Goal: Task Accomplishment & Management: Manage account settings

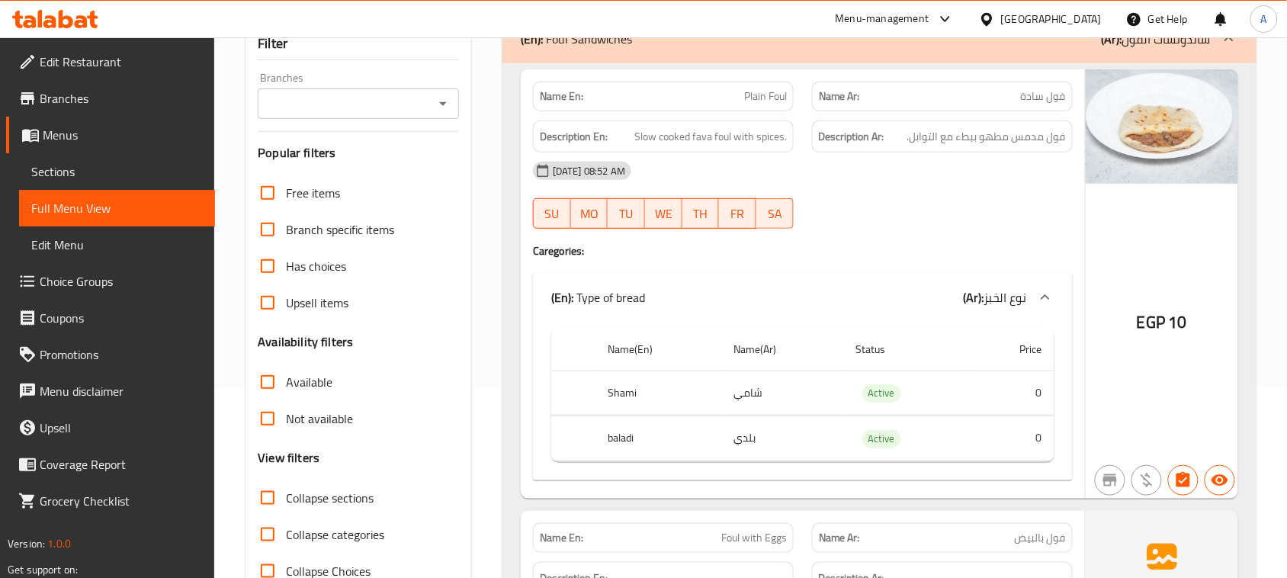
scroll to position [191, 0]
drag, startPoint x: 724, startPoint y: 93, endPoint x: 847, endPoint y: 189, distance: 155.9
click at [840, 134] on div "Name En: Plain Foul Name Ar: فول سادة Description En: Slow cooked fava foul wit…" at bounding box center [803, 283] width 564 height 429
click at [910, 229] on div at bounding box center [942, 229] width 279 height 18
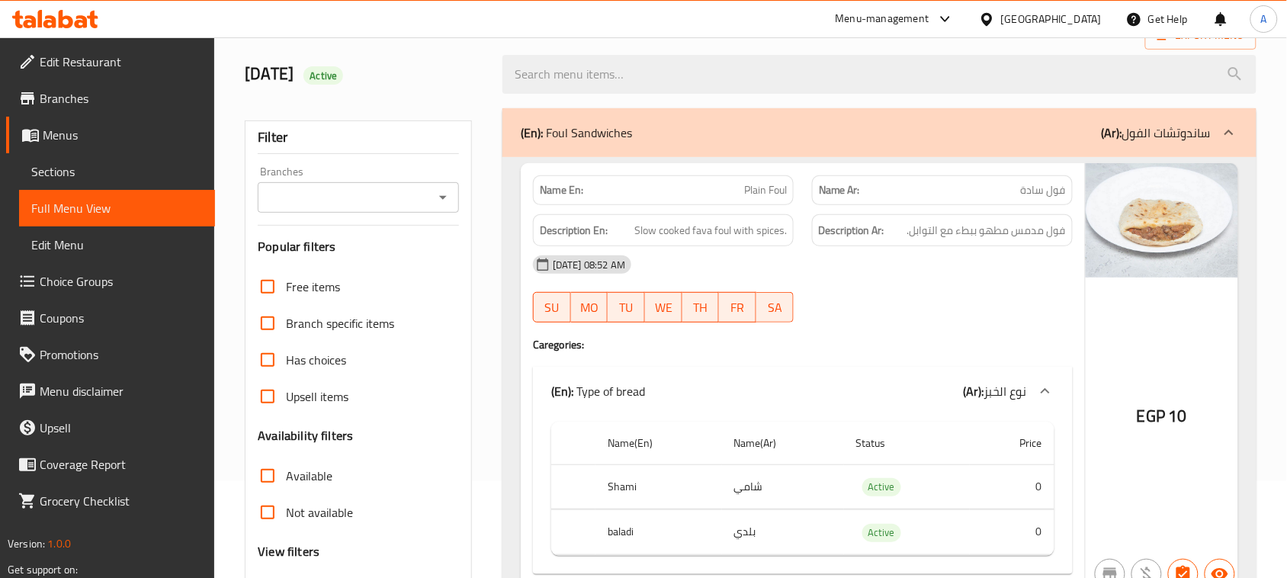
scroll to position [95, 0]
drag, startPoint x: 692, startPoint y: 194, endPoint x: 811, endPoint y: 214, distance: 119.8
click at [801, 211] on div "Name En: Plain Foul Name Ar: فول سادة Description En: Slow cooked fava foul wit…" at bounding box center [803, 379] width 564 height 429
click at [938, 284] on div "14-08-2025 08:52 AM" at bounding box center [803, 266] width 558 height 37
drag, startPoint x: 1042, startPoint y: 199, endPoint x: 952, endPoint y: 233, distance: 97.0
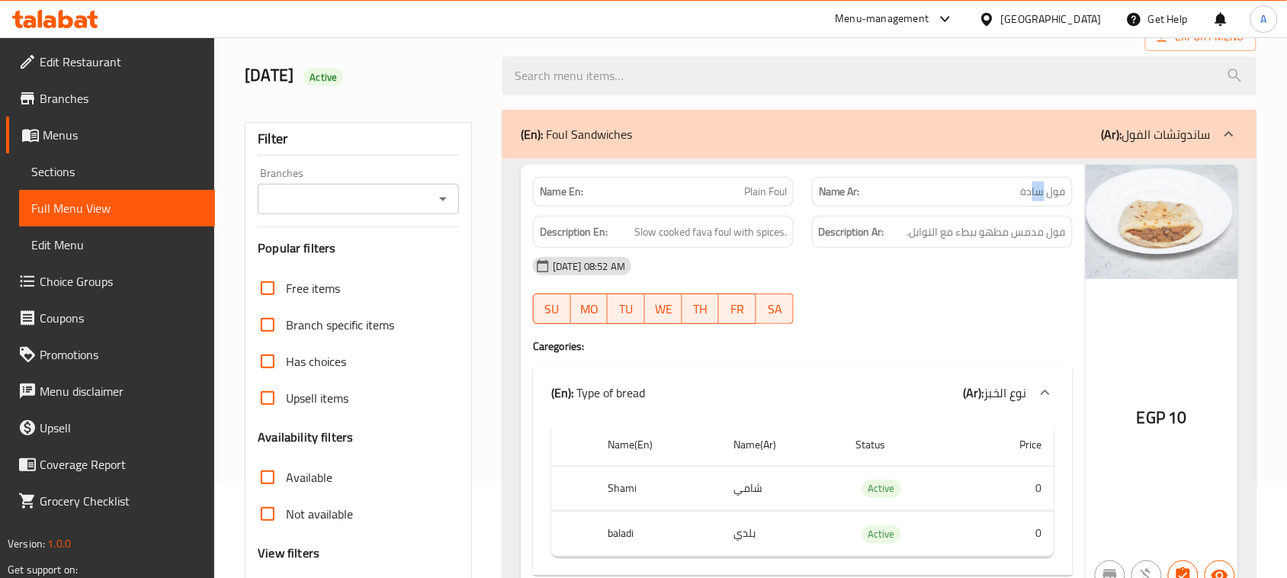
click at [987, 210] on div "Name En: Plain Foul Name Ar: فول سادة Description En: Slow cooked fava foul wit…" at bounding box center [803, 379] width 564 height 429
click at [996, 348] on h4 "Caregories:" at bounding box center [803, 346] width 540 height 15
drag, startPoint x: 1046, startPoint y: 233, endPoint x: 914, endPoint y: 246, distance: 133.3
click at [914, 246] on div "Description Ar: فول مدمس مطهو ببطء مع التوابل." at bounding box center [942, 232] width 261 height 33
drag, startPoint x: 695, startPoint y: 249, endPoint x: 894, endPoint y: 244, distance: 199.1
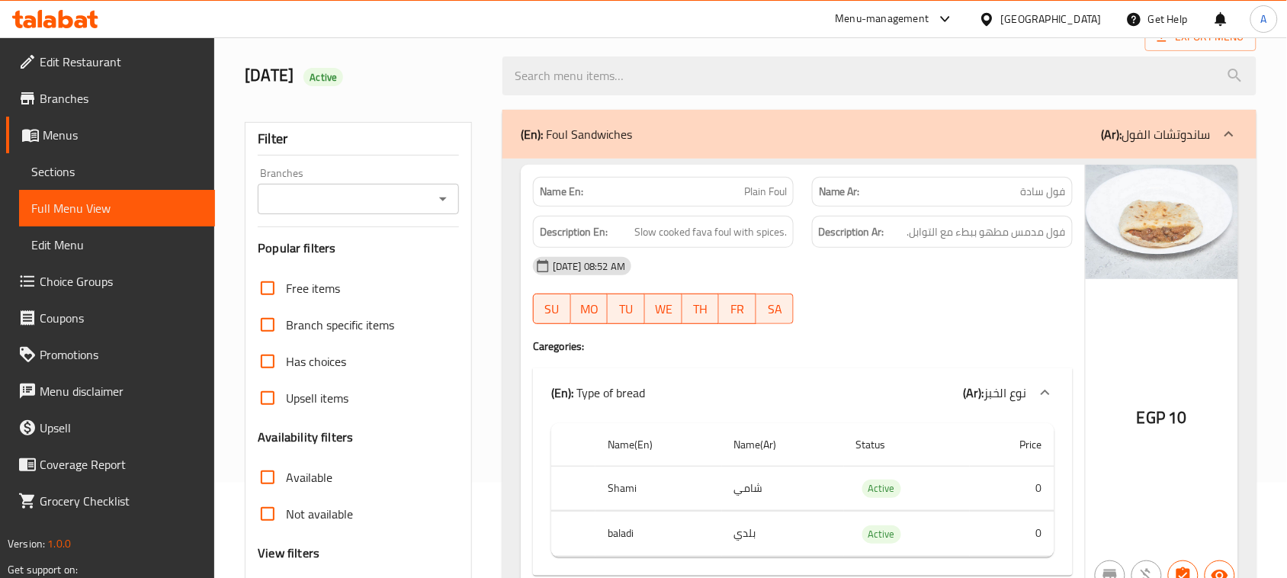
click at [818, 234] on div "Name En: Plain Foul Name Ar: فول سادة Description En: Slow cooked fava foul wit…" at bounding box center [803, 379] width 564 height 429
click at [898, 256] on div "14-08-2025 08:52 AM" at bounding box center [803, 266] width 558 height 37
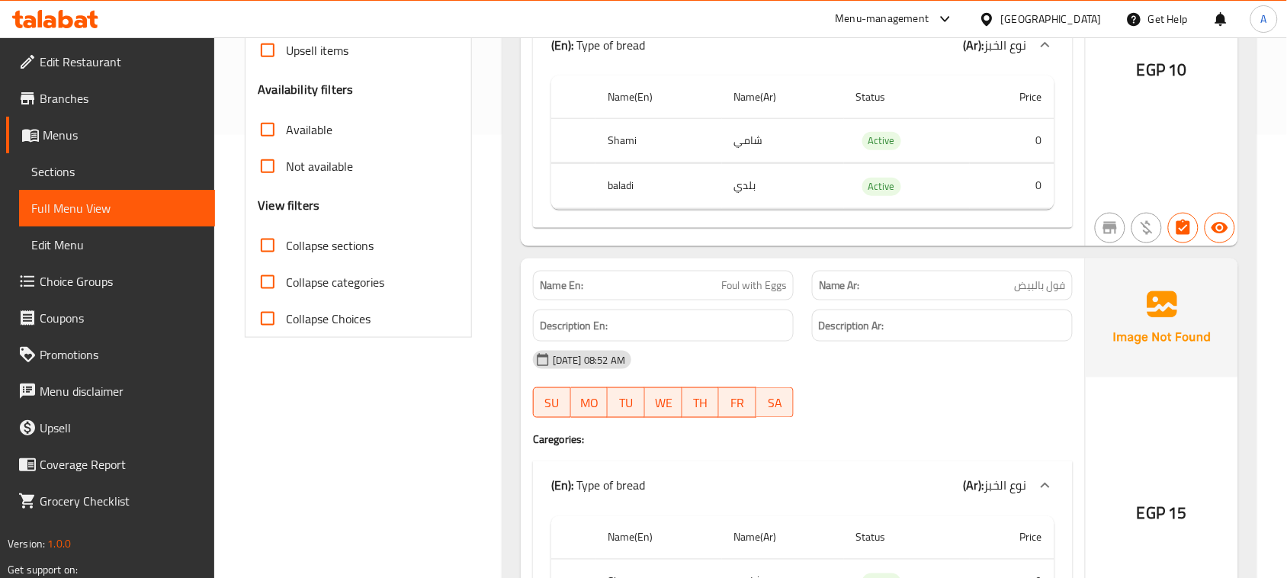
scroll to position [477, 0]
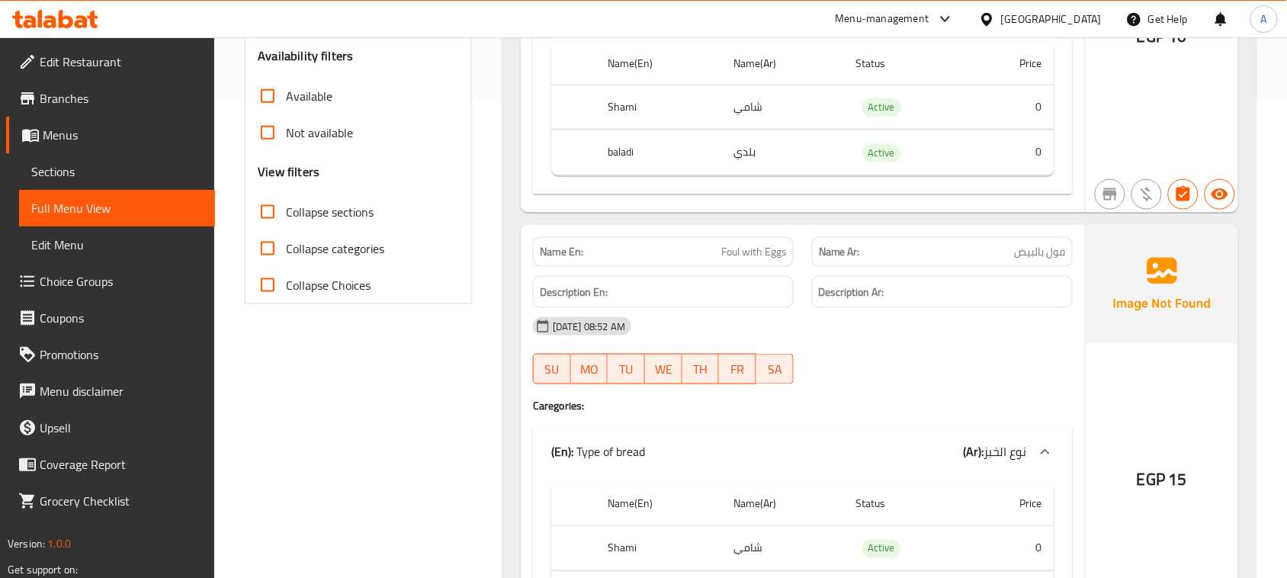
drag, startPoint x: 728, startPoint y: 265, endPoint x: 845, endPoint y: 298, distance: 121.2
click at [786, 265] on div "Name En: Foul with Eggs" at bounding box center [663, 252] width 261 height 30
click at [905, 363] on div "14-08-2025 08:52 AM SU MO TU WE TH FR SA" at bounding box center [803, 350] width 558 height 85
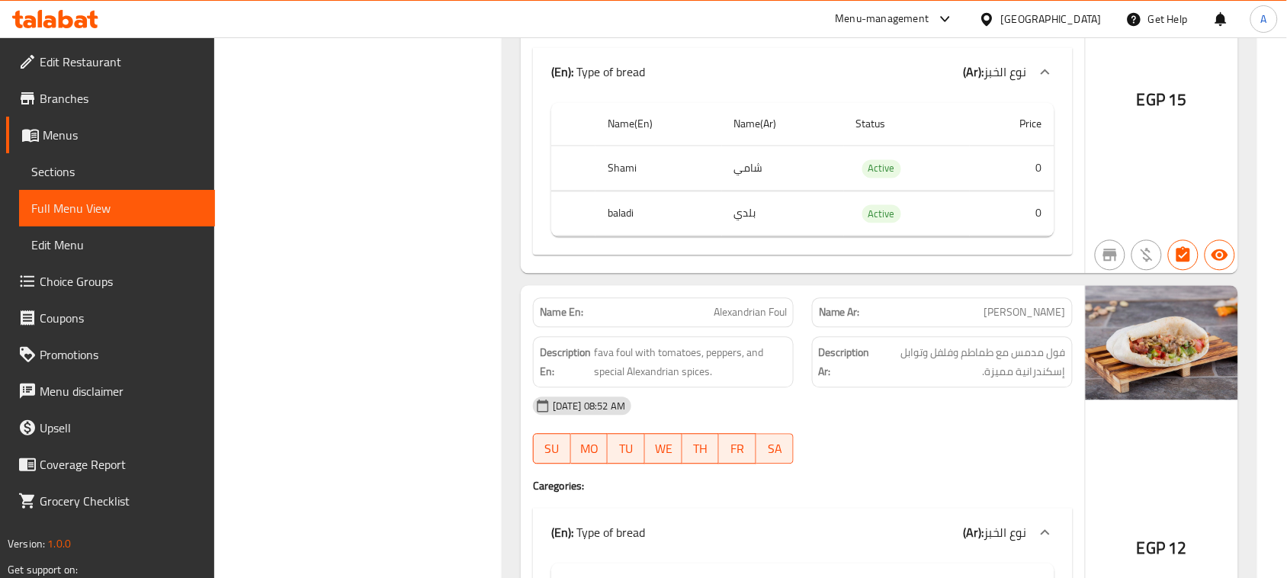
scroll to position [858, 0]
click at [887, 321] on div "Name En: Alexandrian Foul Name Ar: فول اسكندراني" at bounding box center [803, 311] width 558 height 48
click at [991, 429] on div "14-08-2025 08:52 AM SU MO TU WE TH FR SA" at bounding box center [803, 429] width 558 height 85
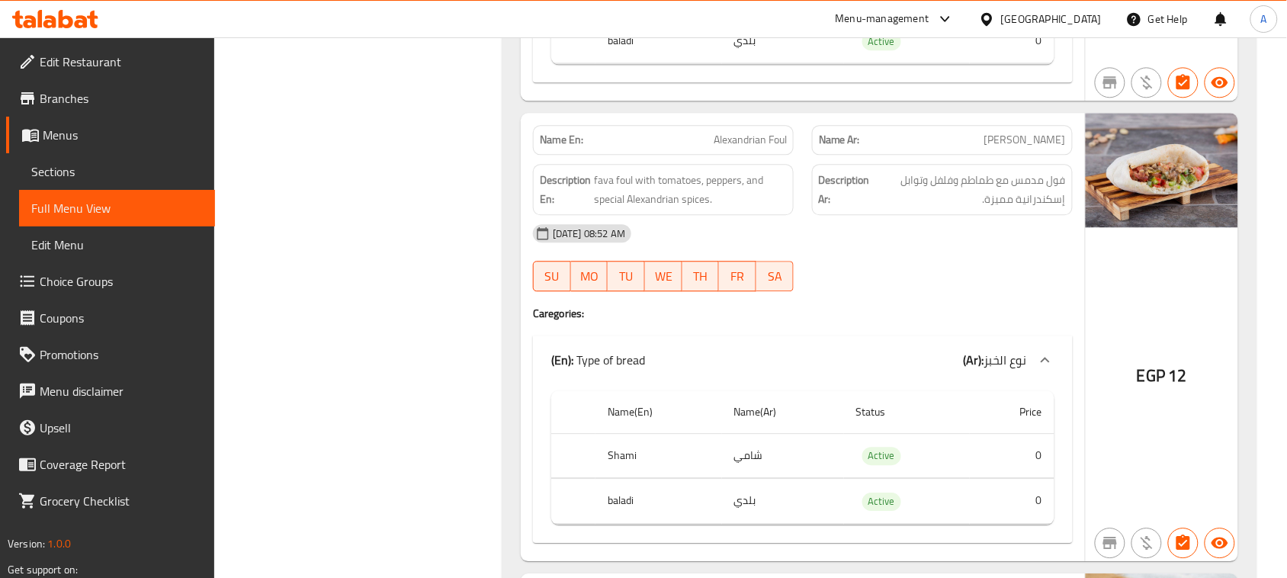
scroll to position [1048, 0]
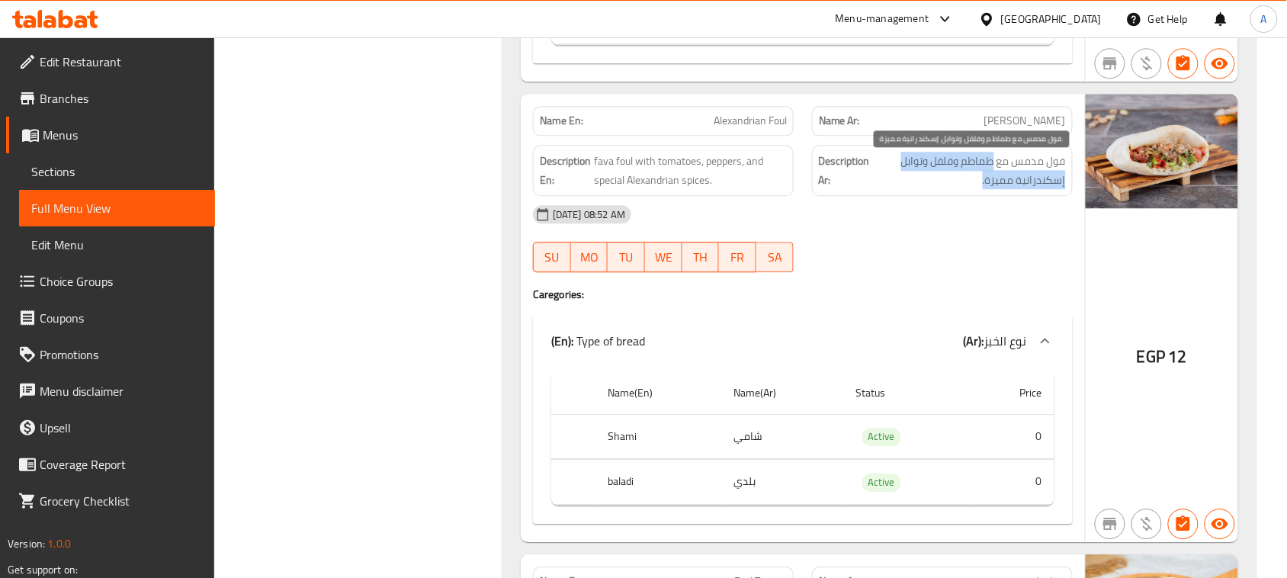
click at [900, 181] on span "فول مدمس مع طماطم وفلفل وتوابل إسكندرانية مميزة." at bounding box center [969, 170] width 193 height 37
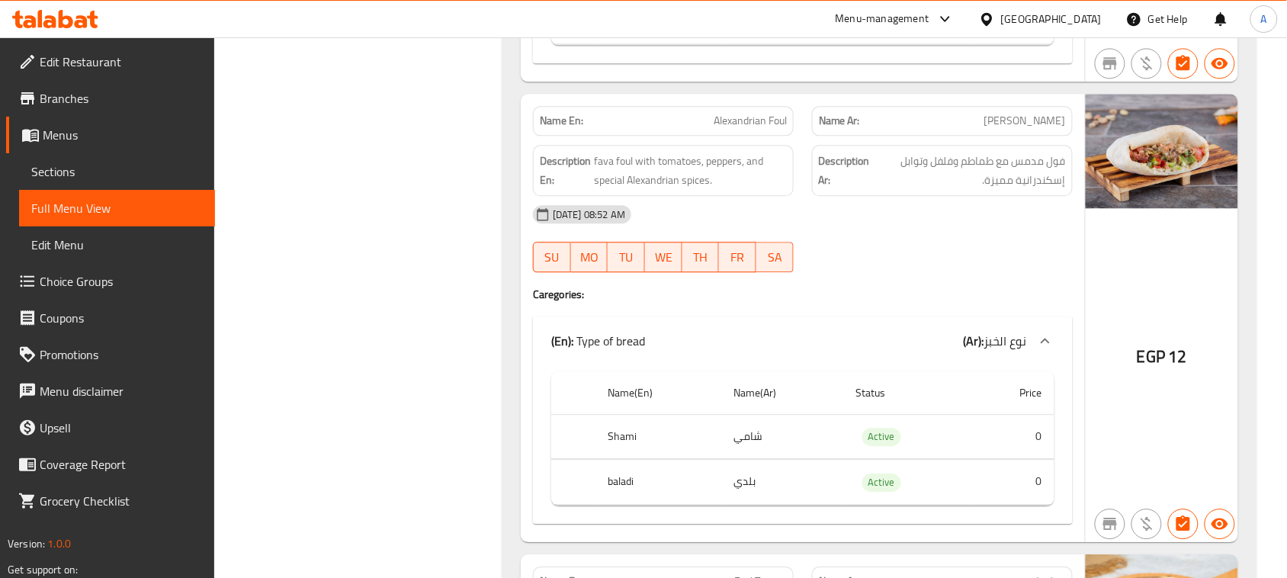
click at [1013, 254] on div "14-08-2025 08:52 AM SU MO TU WE TH FR SA" at bounding box center [803, 238] width 558 height 85
drag, startPoint x: 1055, startPoint y: 178, endPoint x: 1024, endPoint y: 188, distance: 32.3
click at [1034, 178] on span "فول مدمس مع طماطم وفلفل وتوابل إسكندرانية مميزة." at bounding box center [969, 170] width 193 height 37
click at [999, 261] on div "14-08-2025 08:52 AM SU MO TU WE TH FR SA" at bounding box center [803, 238] width 558 height 85
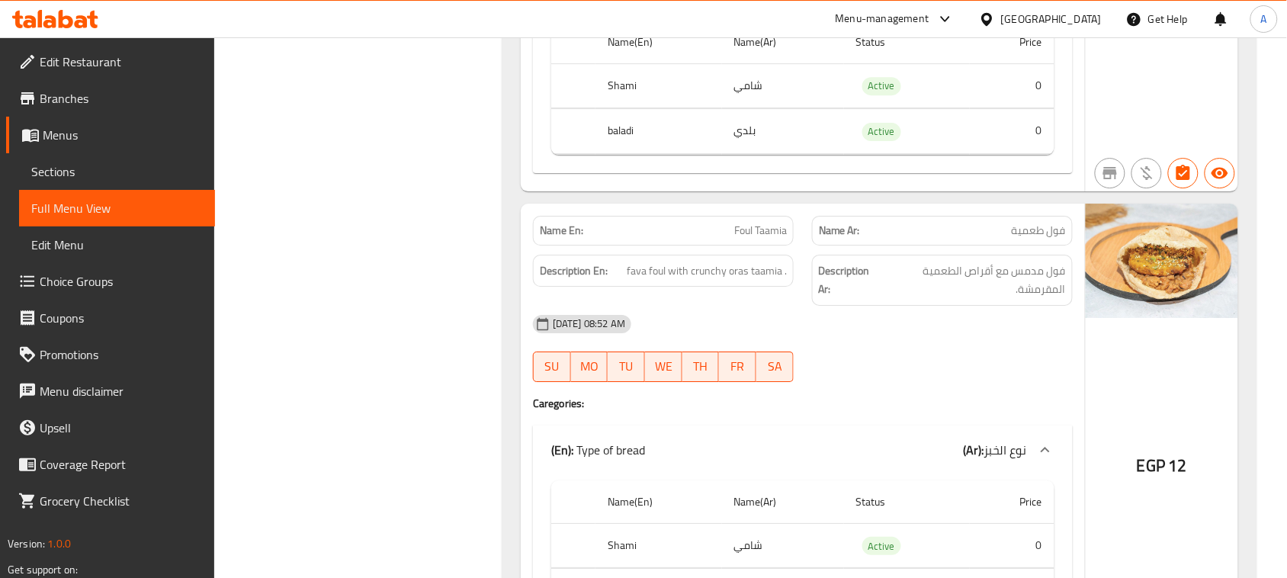
scroll to position [1430, 0]
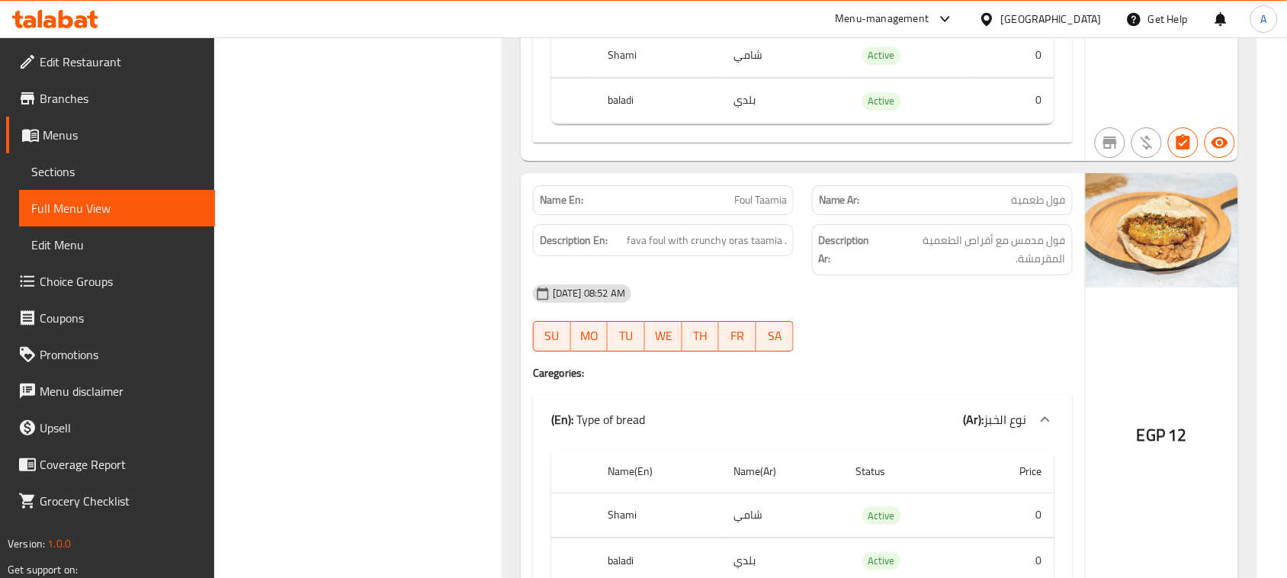
click at [997, 268] on span "فول مدمس مع أقراص الطعمية المقرمشة." at bounding box center [975, 249] width 182 height 37
drag, startPoint x: 1016, startPoint y: 252, endPoint x: 943, endPoint y: 242, distance: 73.9
click at [943, 242] on span "فول مدمس مع أقراص الطعمية المقرمشة." at bounding box center [975, 249] width 182 height 37
click at [988, 326] on div "14-08-2025 08:52 AM SU MO TU WE TH FR SA" at bounding box center [803, 317] width 558 height 85
drag, startPoint x: 627, startPoint y: 255, endPoint x: 786, endPoint y: 273, distance: 160.3
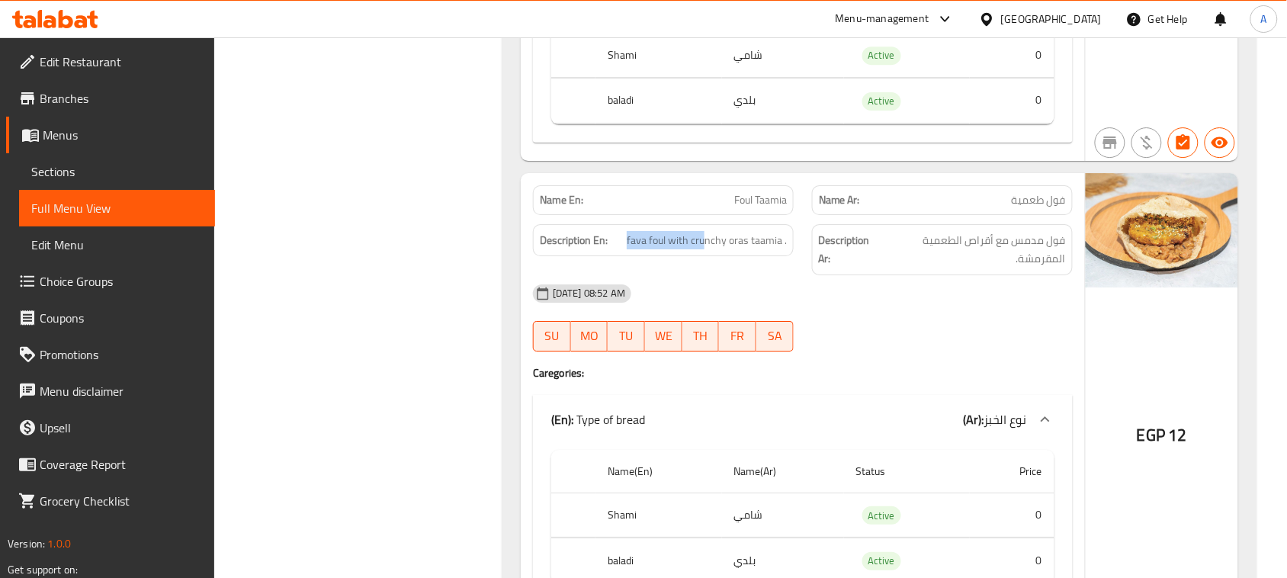
click at [740, 257] on div "Description En: fava foul with crunchy oras taamia ." at bounding box center [663, 240] width 261 height 33
click at [909, 332] on div "14-08-2025 08:52 AM SU MO TU WE TH FR SA" at bounding box center [803, 317] width 558 height 85
drag, startPoint x: 684, startPoint y: 248, endPoint x: 780, endPoint y: 249, distance: 96.1
click at [780, 249] on span "fava foul with crunchy oras taamia ." at bounding box center [707, 240] width 160 height 19
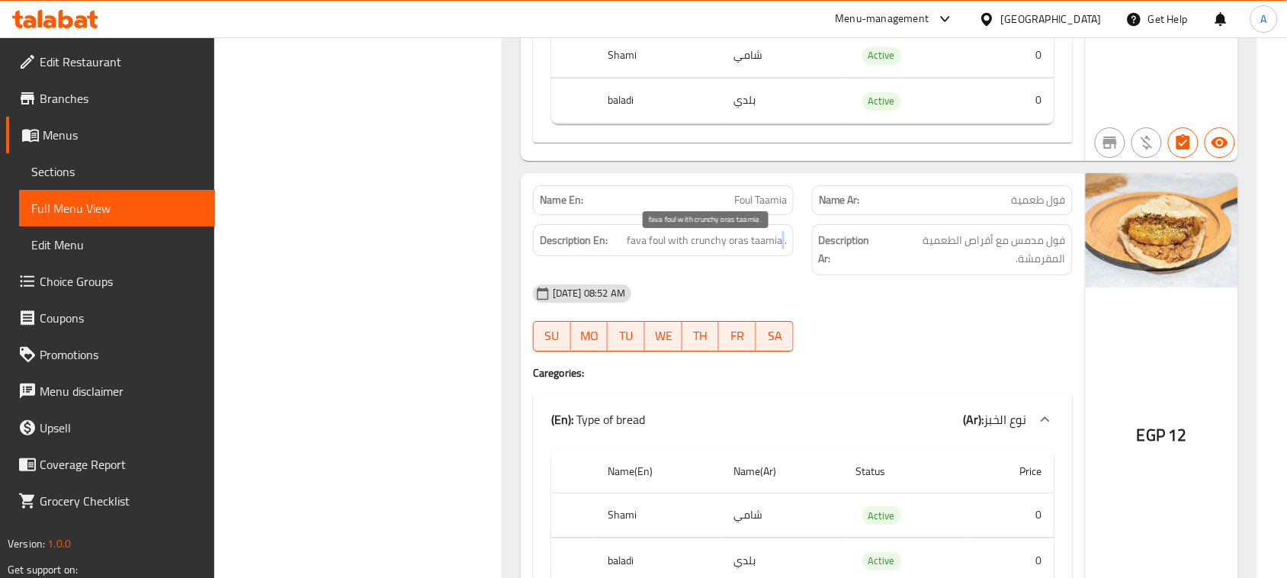
click at [780, 249] on span "fava foul with crunchy oras taamia ." at bounding box center [707, 240] width 160 height 19
click at [872, 334] on div "14-08-2025 08:52 AM SU MO TU WE TH FR SA" at bounding box center [803, 317] width 558 height 85
drag, startPoint x: 631, startPoint y: 235, endPoint x: 785, endPoint y: 248, distance: 155.3
click at [785, 248] on div "Description En: fava foul with crunchy oras taamia ." at bounding box center [663, 240] width 261 height 33
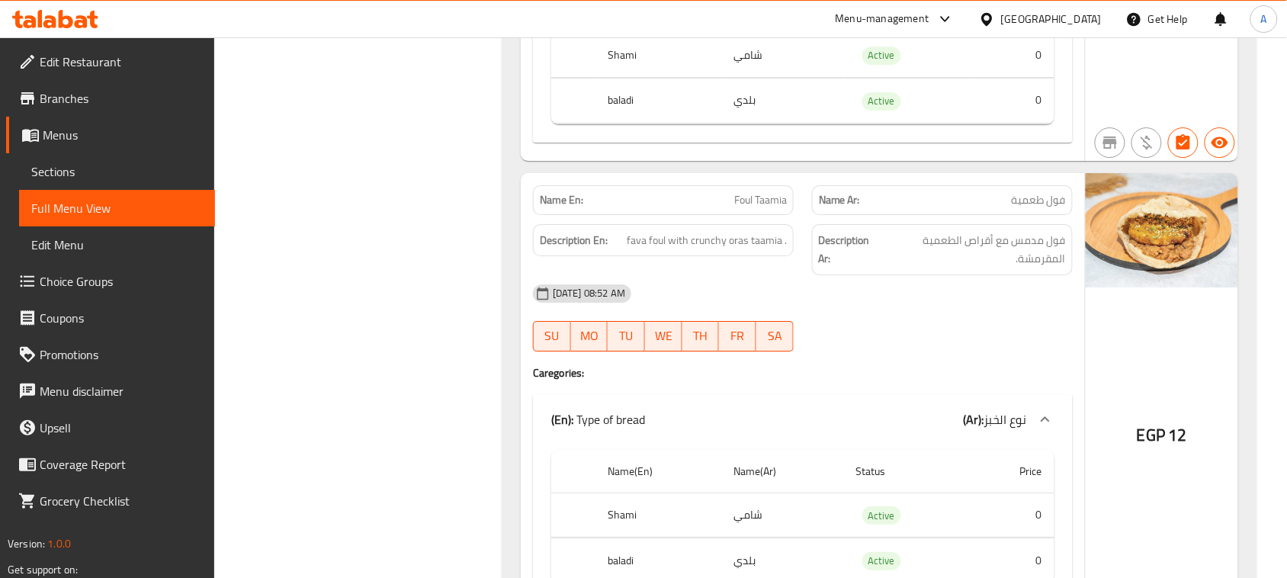
click at [856, 301] on div "14-08-2025 08:52 AM" at bounding box center [803, 293] width 558 height 37
click at [759, 242] on span "fava foul with crunchy oras taamia ." at bounding box center [707, 240] width 160 height 19
click at [984, 244] on span "فول مدمس مع أقراص الطعمية المقرمشة." at bounding box center [975, 249] width 182 height 37
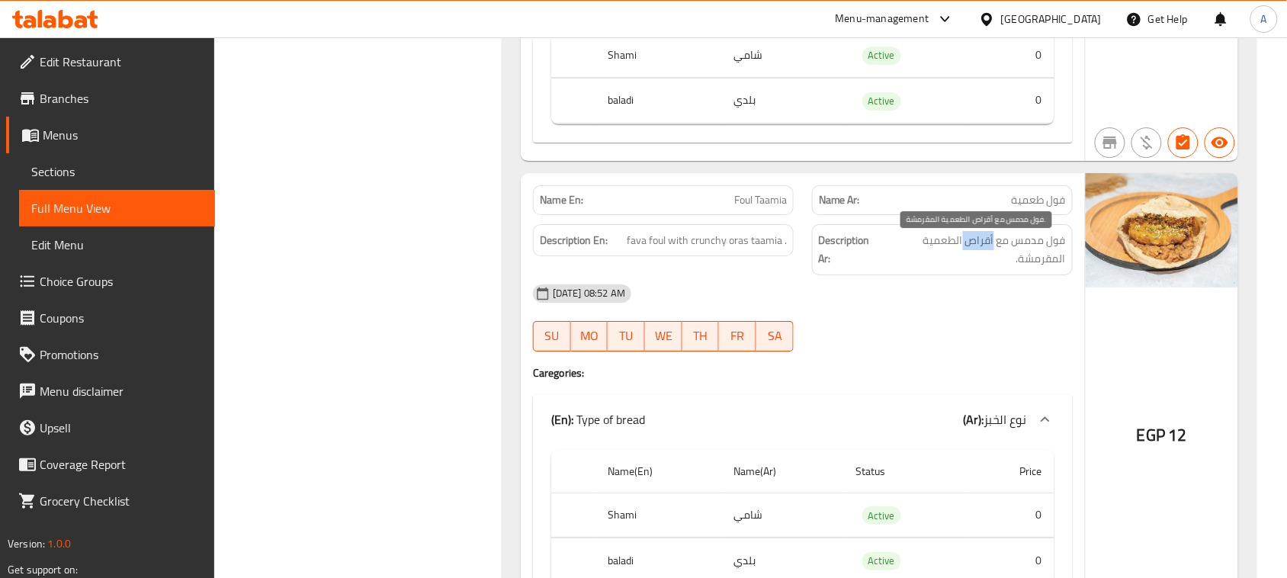
click at [984, 244] on span "فول مدمس مع أقراص الطعمية المقرمشة." at bounding box center [975, 249] width 182 height 37
click at [965, 307] on div "14-08-2025 08:52 AM" at bounding box center [803, 293] width 558 height 37
click at [996, 249] on span "فول مدمس مع أقراص الطعمية المقرمشة." at bounding box center [975, 249] width 182 height 37
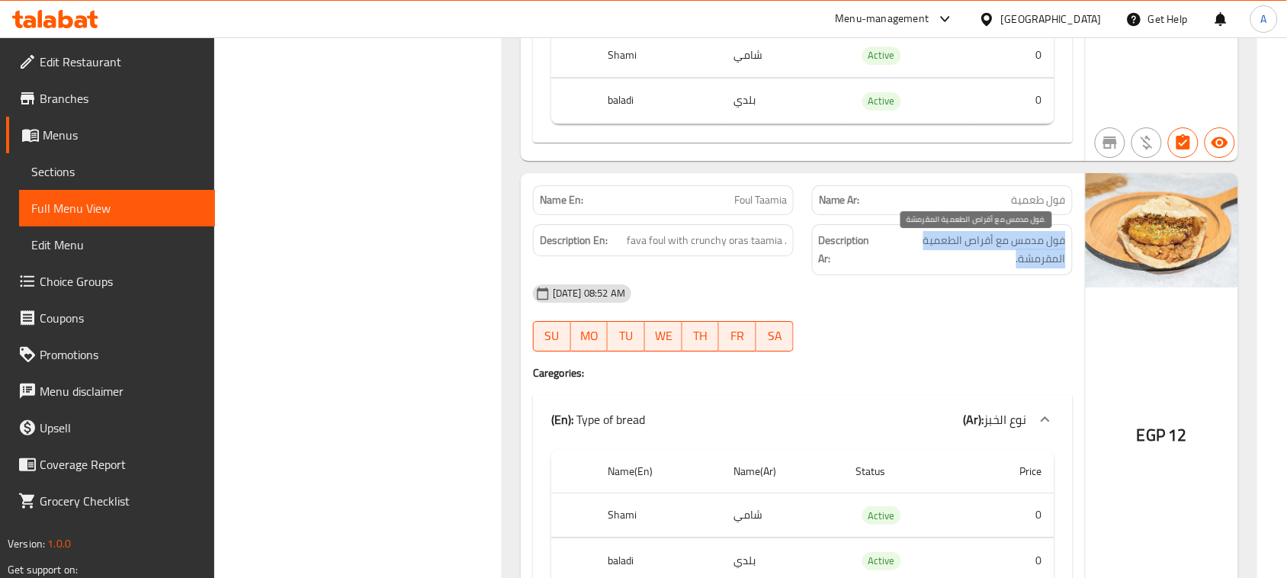
click at [996, 249] on span "فول مدمس مع أقراص الطعمية المقرمشة." at bounding box center [975, 249] width 182 height 37
click at [965, 345] on div "14-08-2025 08:52 AM SU MO TU WE TH FR SA" at bounding box center [803, 317] width 558 height 85
click at [745, 200] on span "Foul Taamia" at bounding box center [760, 200] width 53 height 16
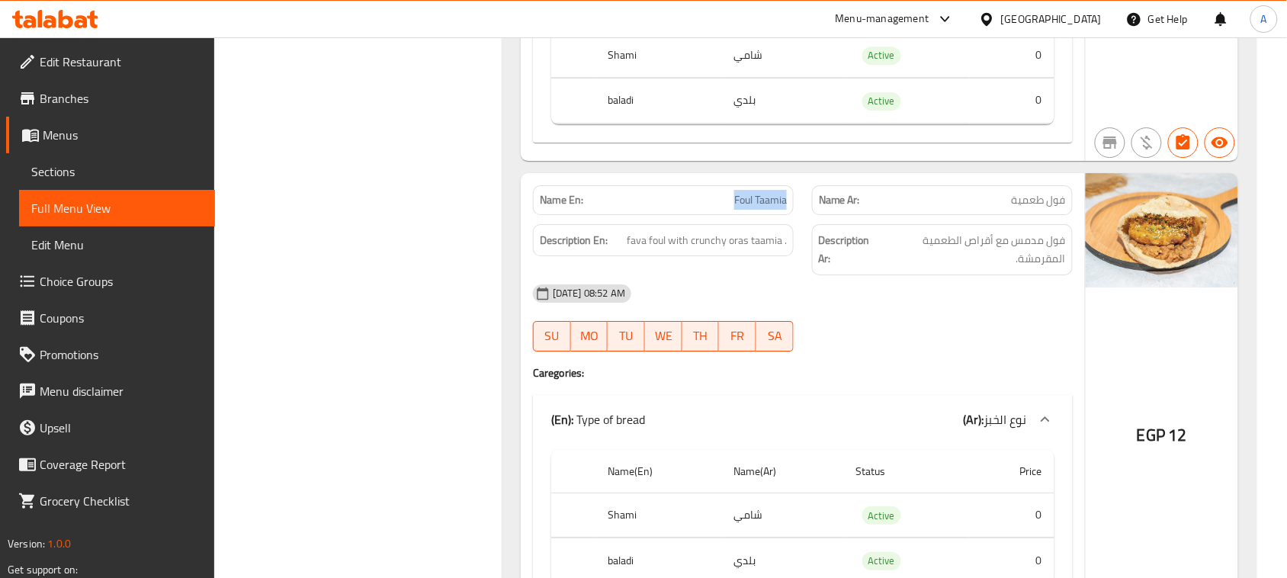
drag, startPoint x: 745, startPoint y: 200, endPoint x: 772, endPoint y: 202, distance: 26.8
click at [772, 202] on span "Foul Taamia" at bounding box center [760, 200] width 53 height 16
click at [1031, 254] on span "فول مدمس مع أقراص الطعمية المقرمشة." at bounding box center [975, 249] width 182 height 37
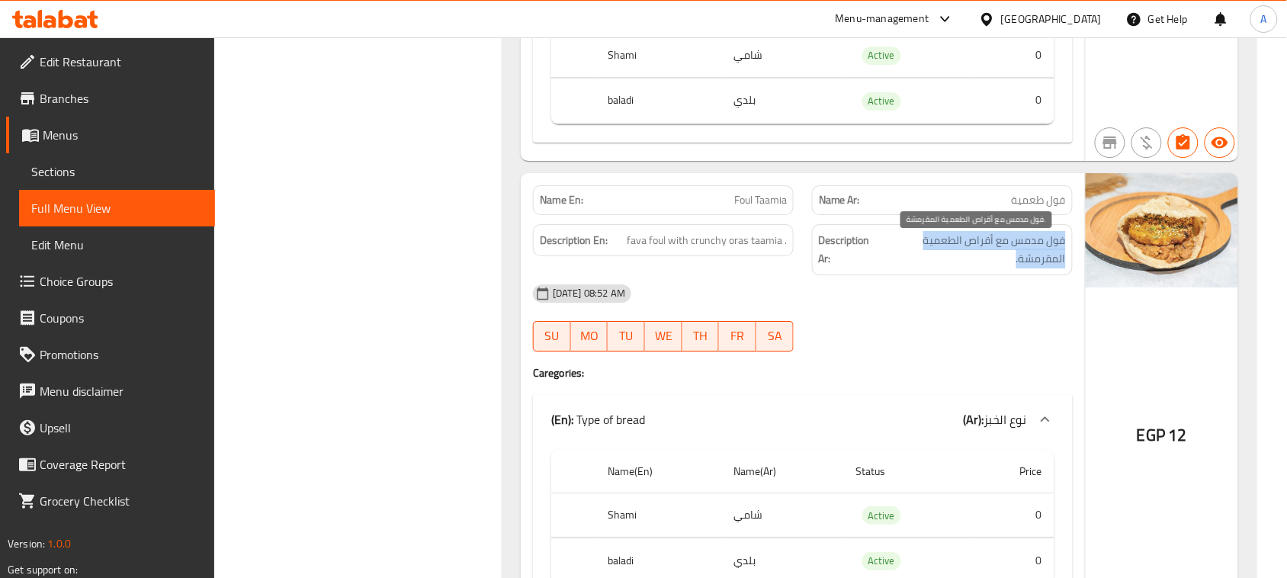
click at [1031, 254] on span "فول مدمس مع أقراص الطعمية المقرمشة." at bounding box center [975, 249] width 182 height 37
drag, startPoint x: 986, startPoint y: 322, endPoint x: 929, endPoint y: 318, distance: 57.3
click at [981, 323] on div "14-08-2025 08:52 AM SU MO TU WE TH FR SA" at bounding box center [803, 317] width 558 height 85
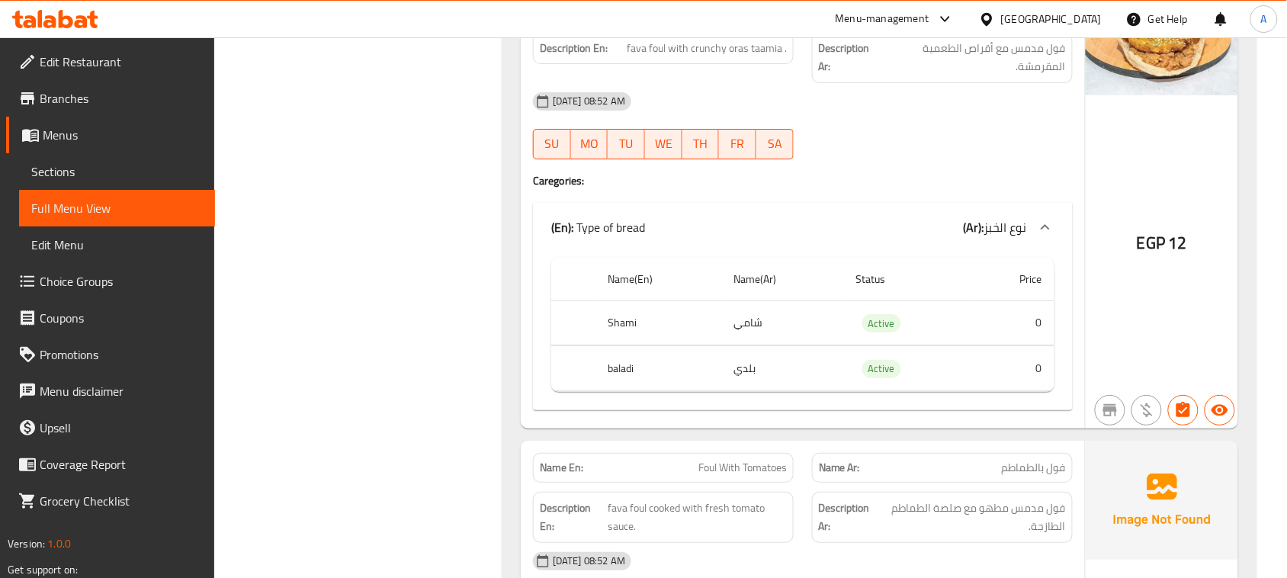
scroll to position [1811, 0]
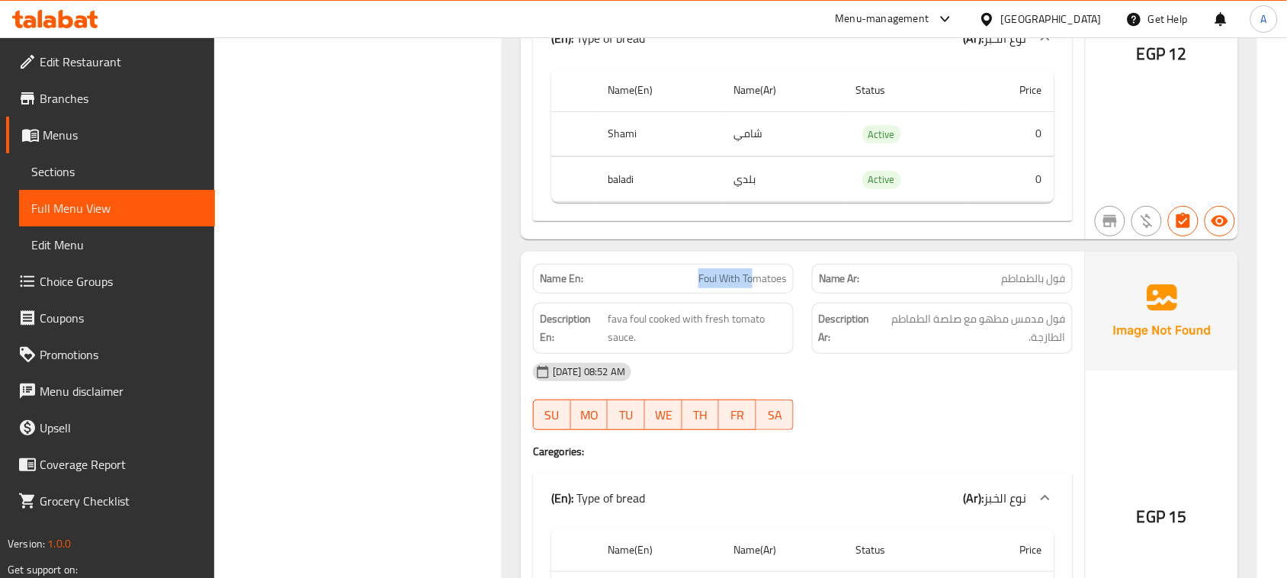
drag, startPoint x: 696, startPoint y: 296, endPoint x: 808, endPoint y: 316, distance: 114.0
click at [771, 294] on div "Name En: Foul With Tomatoes" at bounding box center [663, 279] width 261 height 30
click at [928, 387] on div "14-08-2025 08:52 AM" at bounding box center [803, 372] width 558 height 37
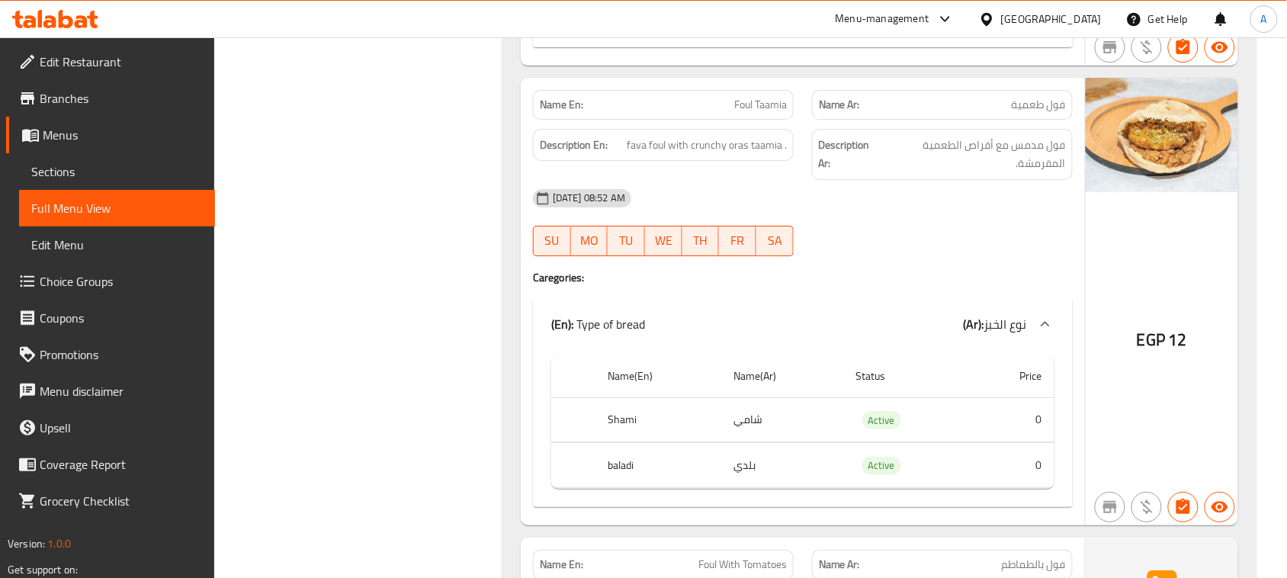
scroll to position [1430, 0]
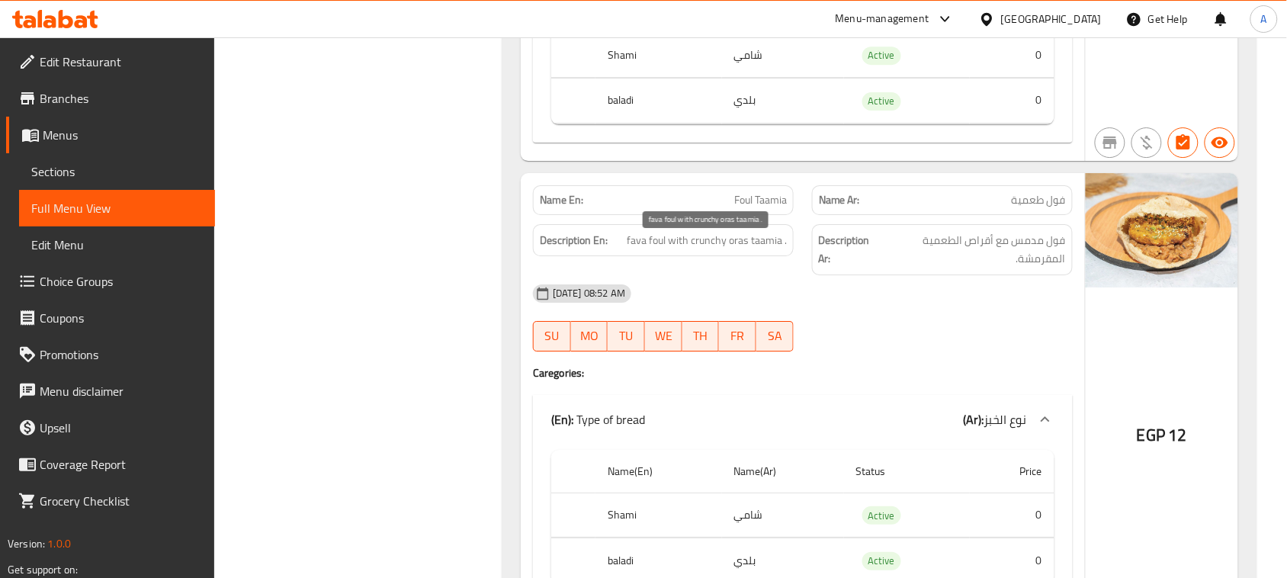
click at [736, 250] on span "fava foul with crunchy oras taamia ." at bounding box center [707, 240] width 160 height 19
copy span "oras"
click at [1019, 348] on div "14-08-2025 08:52 AM SU MO TU WE TH FR SA" at bounding box center [803, 317] width 558 height 85
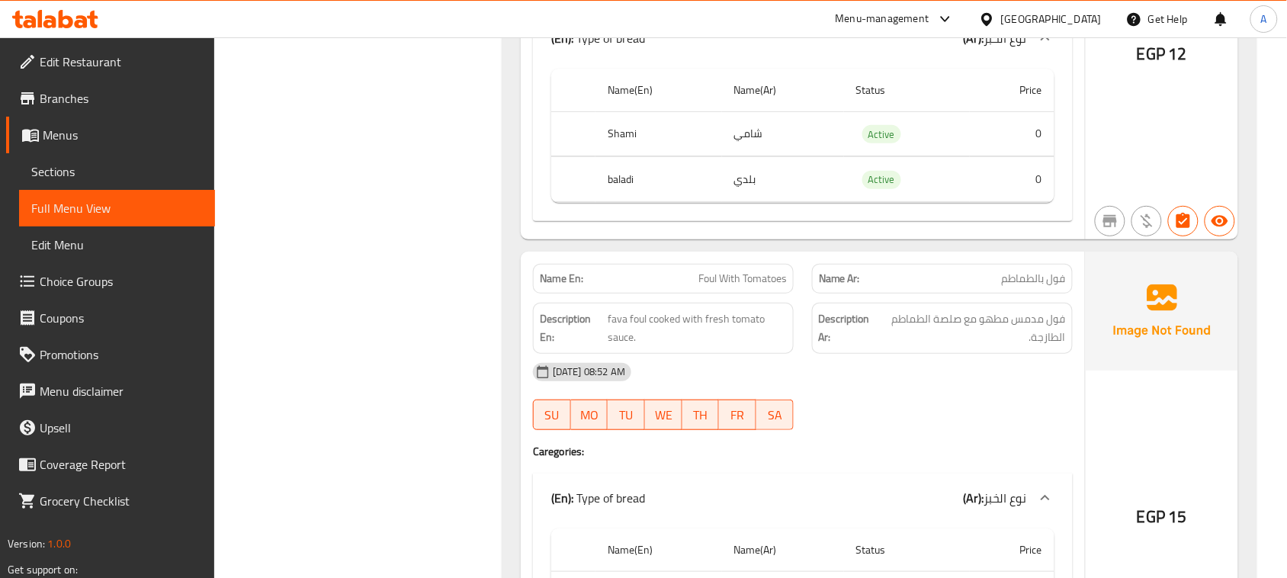
scroll to position [2002, 0]
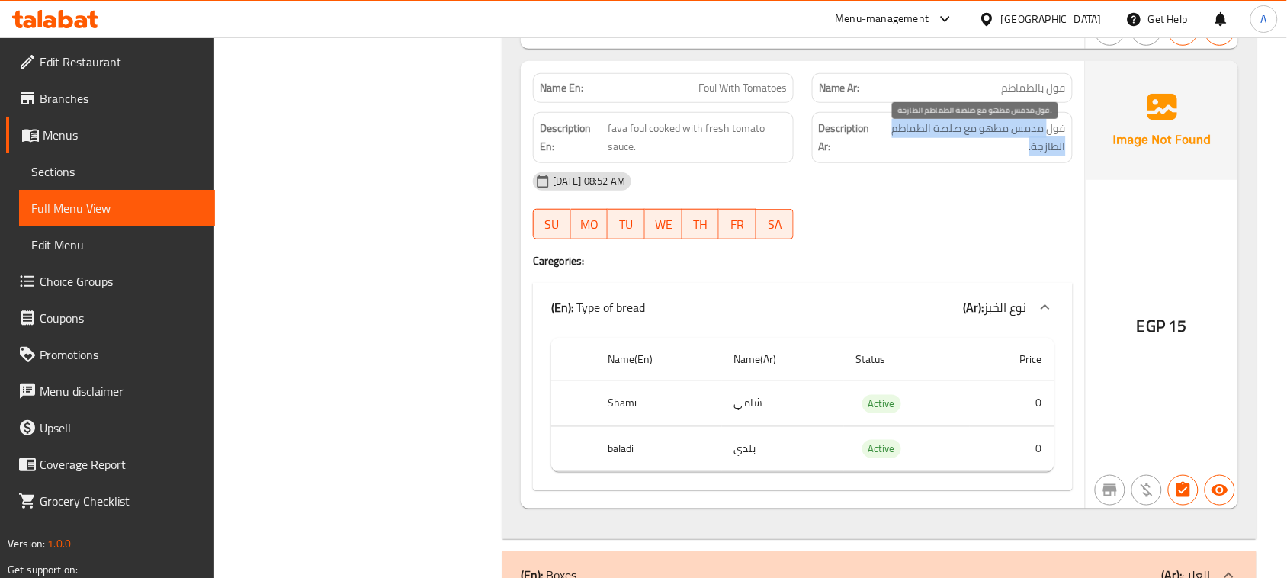
drag, startPoint x: 1050, startPoint y: 136, endPoint x: 930, endPoint y: 156, distance: 121.5
click at [952, 153] on span "فول مدمس مطهو مع صلصة الطماطم الطازجة." at bounding box center [972, 137] width 187 height 37
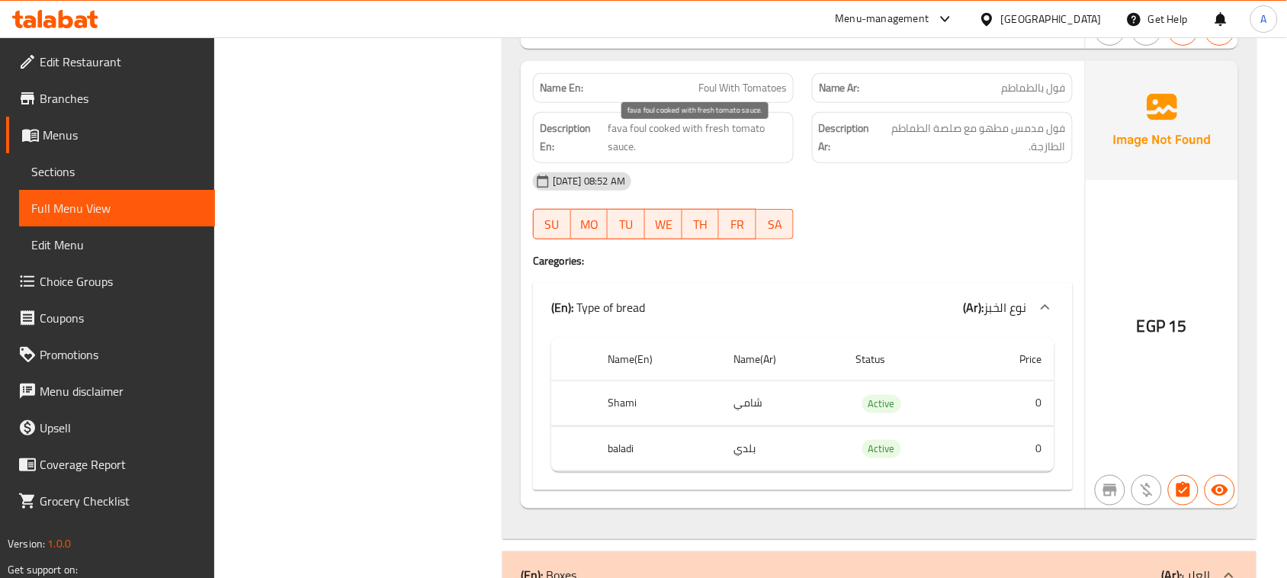
click at [611, 130] on span "fava foul cooked with fresh tomato sauce." at bounding box center [697, 137] width 179 height 37
drag, startPoint x: 611, startPoint y: 130, endPoint x: 738, endPoint y: 128, distance: 127.4
click at [738, 128] on span "fava foul cooked with fresh tomato sauce." at bounding box center [697, 137] width 179 height 37
click at [940, 210] on div "14-08-2025 08:52 AM SU MO TU WE TH FR SA" at bounding box center [803, 205] width 558 height 85
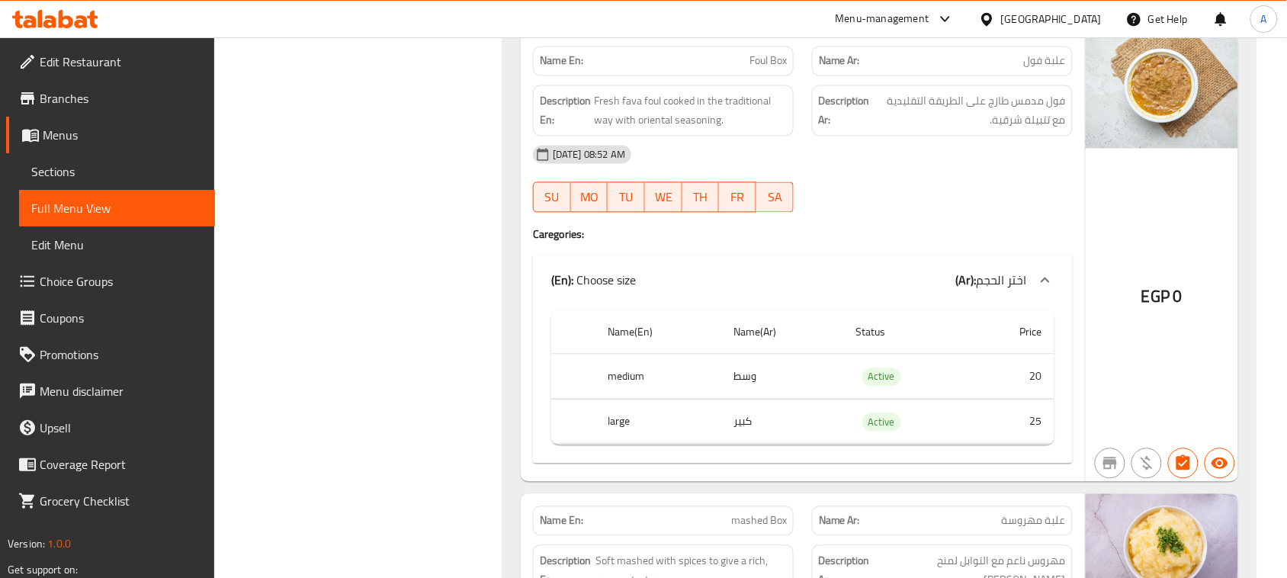
scroll to position [2478, 0]
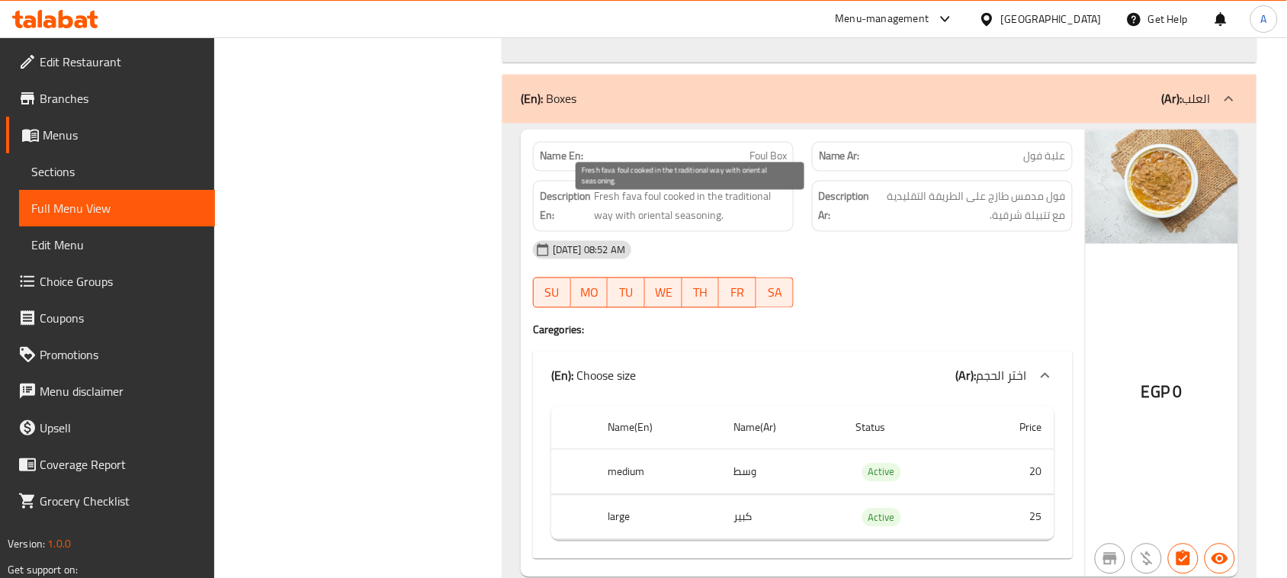
drag, startPoint x: 734, startPoint y: 172, endPoint x: 940, endPoint y: 258, distance: 223.9
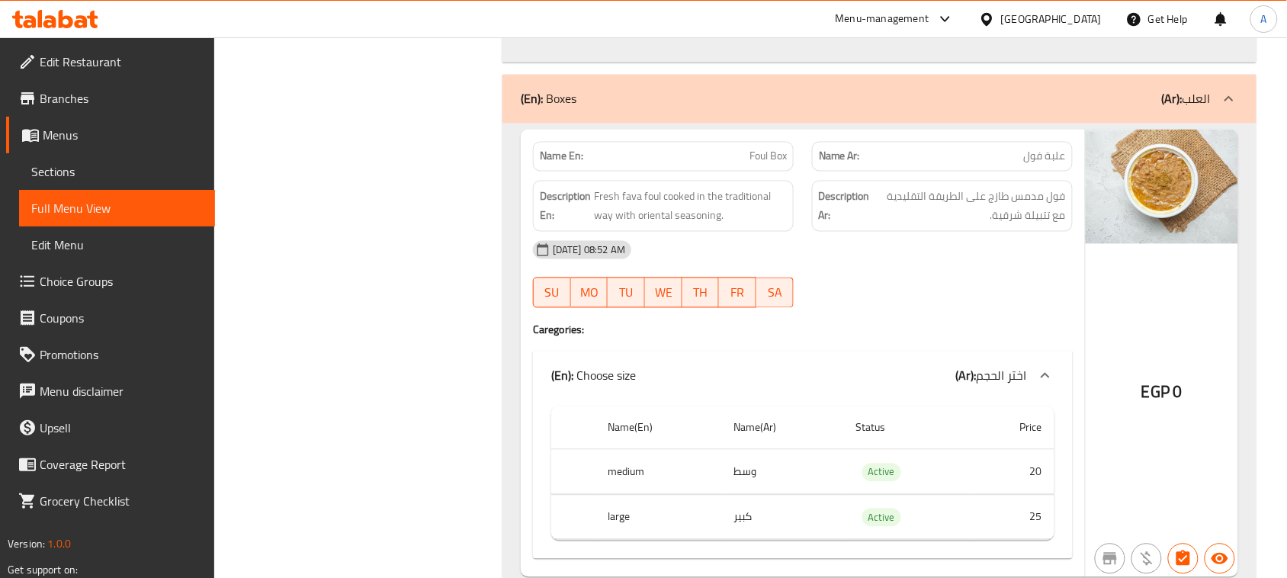
drag, startPoint x: 745, startPoint y: 165, endPoint x: 761, endPoint y: 170, distance: 16.9
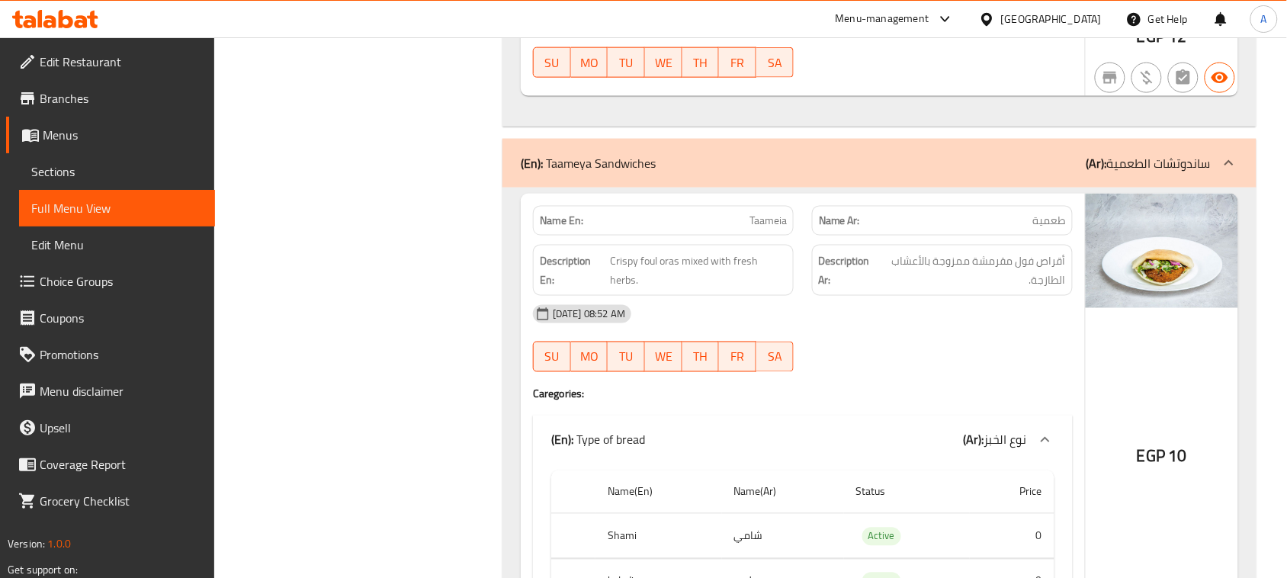
scroll to position [4003, 0]
drag, startPoint x: 1061, startPoint y: 287, endPoint x: 910, endPoint y: 287, distance: 151.0
click at [910, 287] on span "أقراص فول مقرمشة ممزوجة بالأعشاب الطازجة." at bounding box center [972, 270] width 187 height 37
click at [1052, 290] on span "أقراص فول مقرمشة ممزوجة بالأعشاب الطازجة." at bounding box center [972, 270] width 187 height 37
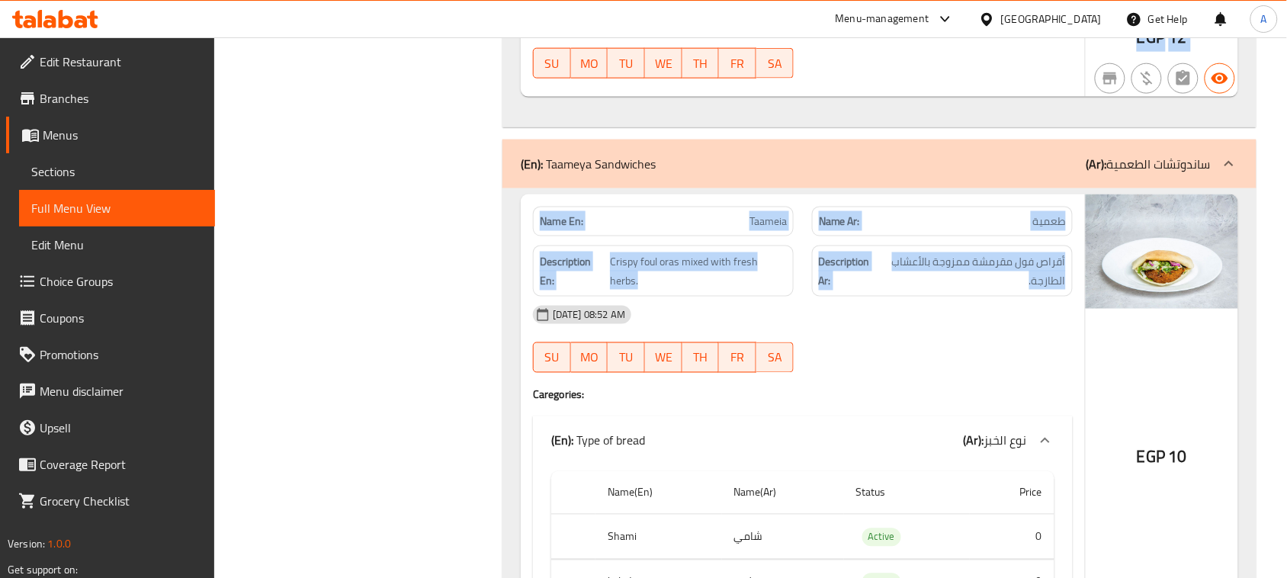
drag, startPoint x: 1052, startPoint y: 305, endPoint x: 478, endPoint y: 287, distance: 574.5
click at [616, 277] on span "Crispy foul oras mixed with fresh herbs." at bounding box center [698, 270] width 177 height 37
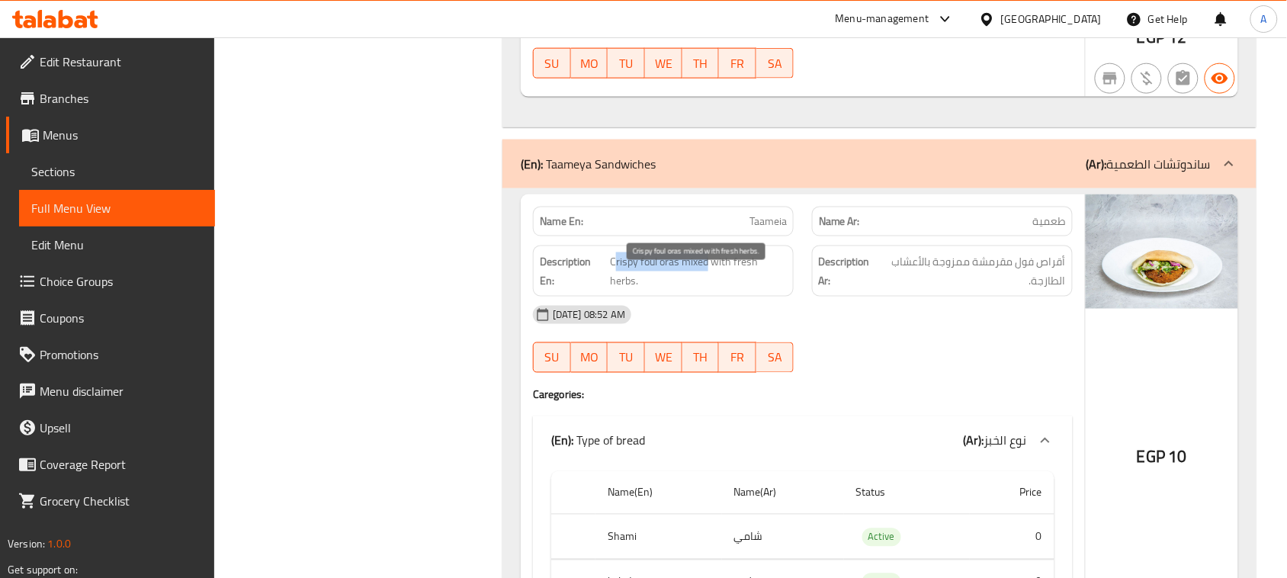
drag, startPoint x: 654, startPoint y: 277, endPoint x: 694, endPoint y: 281, distance: 39.8
click at [695, 281] on span "Crispy foul oras mixed with fresh herbs." at bounding box center [698, 270] width 177 height 37
drag, startPoint x: 691, startPoint y: 281, endPoint x: 641, endPoint y: 284, distance: 50.4
click at [641, 284] on span "Crispy foul oras mixed with fresh herbs." at bounding box center [698, 270] width 177 height 37
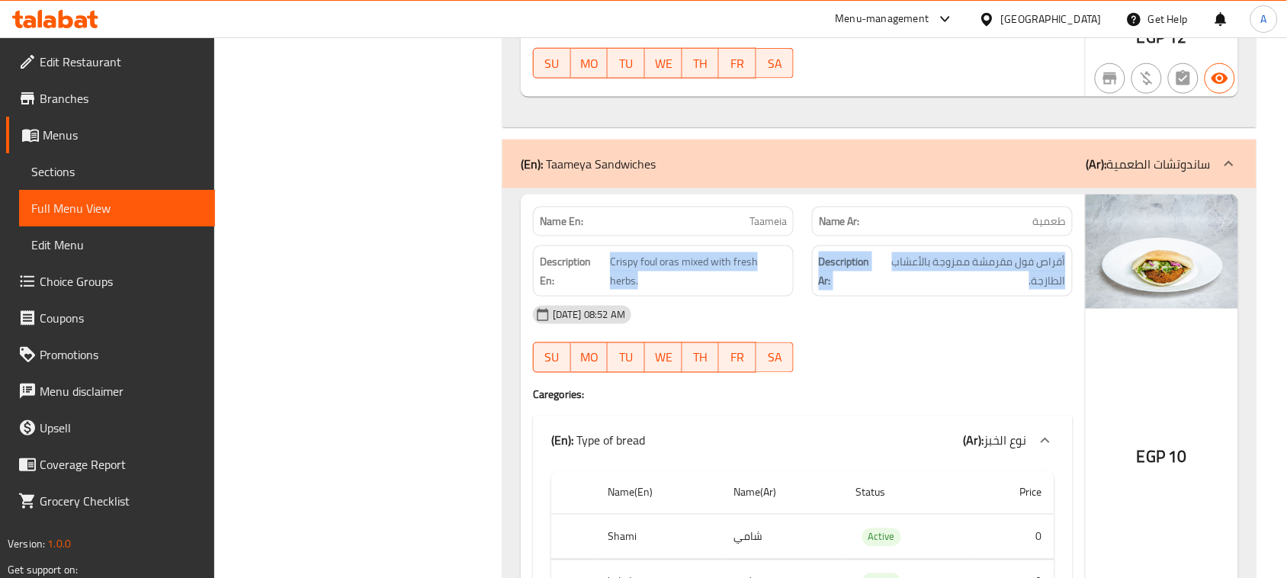
drag, startPoint x: 641, startPoint y: 284, endPoint x: 1072, endPoint y: 284, distance: 431.6
click at [1019, 275] on span "أقراص فول مقرمشة ممزوجة بالأعشاب الطازجة." at bounding box center [972, 270] width 187 height 37
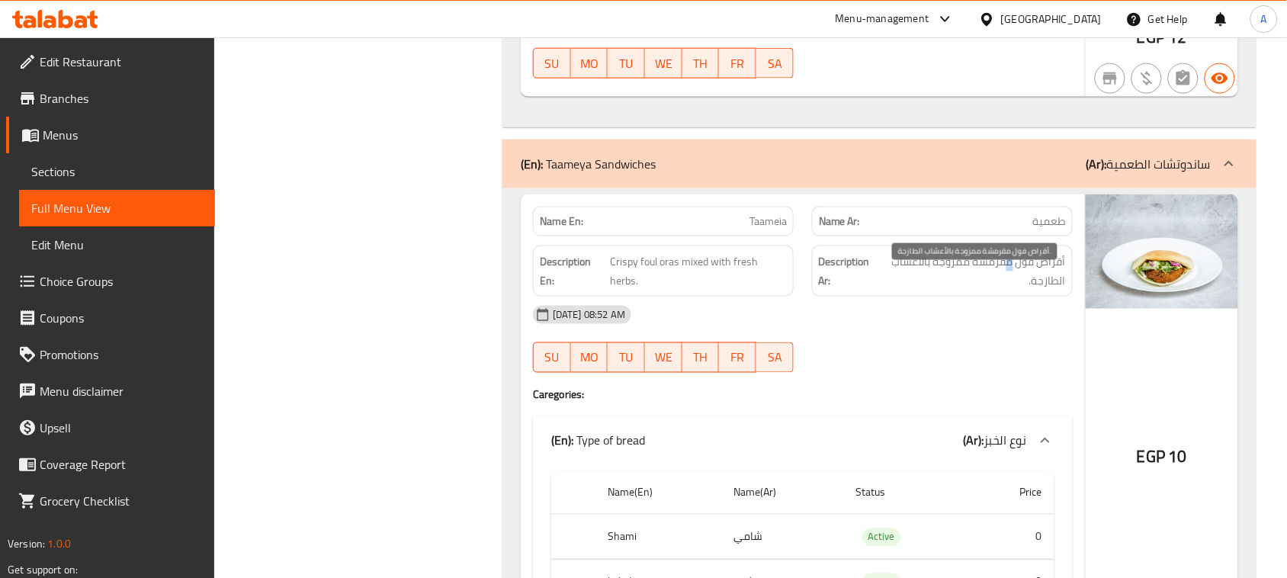
click at [1019, 275] on span "أقراص فول مقرمشة ممزوجة بالأعشاب الطازجة." at bounding box center [972, 270] width 187 height 37
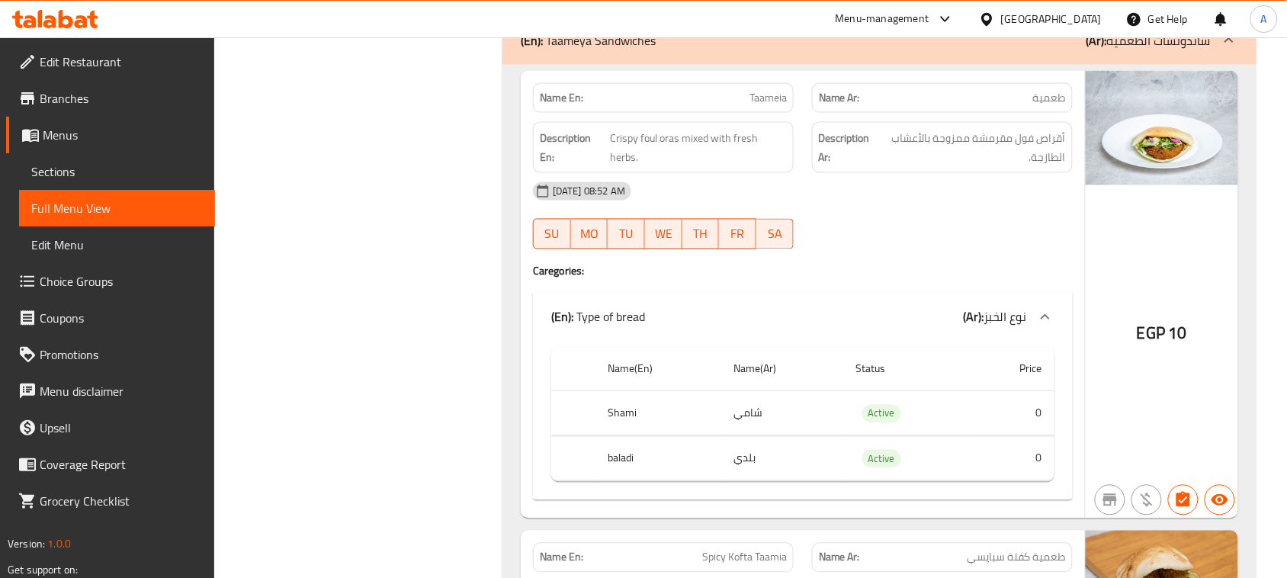
scroll to position [4099, 0]
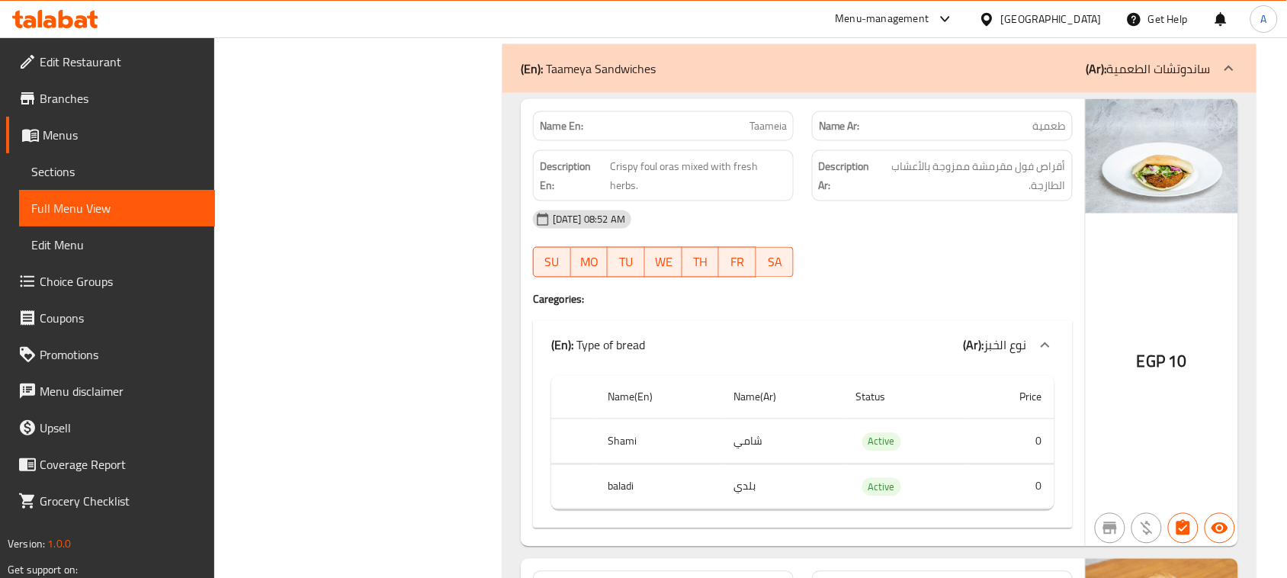
copy span "Taameia"
drag, startPoint x: 1061, startPoint y: 188, endPoint x: 981, endPoint y: 192, distance: 80.2
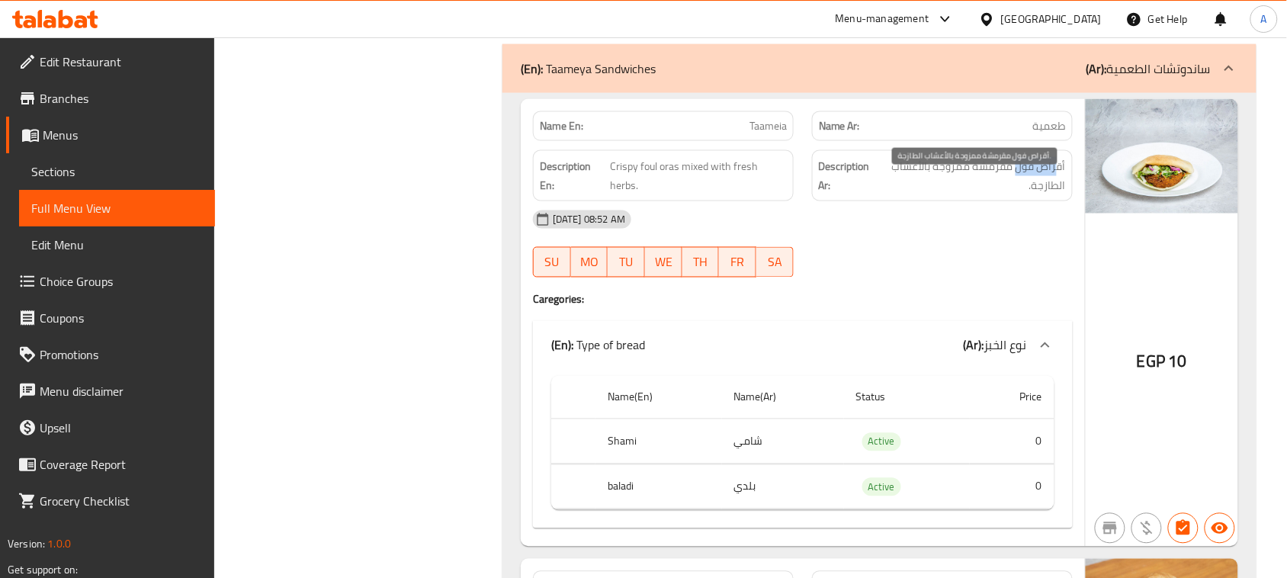
click at [1003, 188] on span "أقراص فول مقرمشة ممزوجة بالأعشاب الطازجة." at bounding box center [972, 175] width 187 height 37
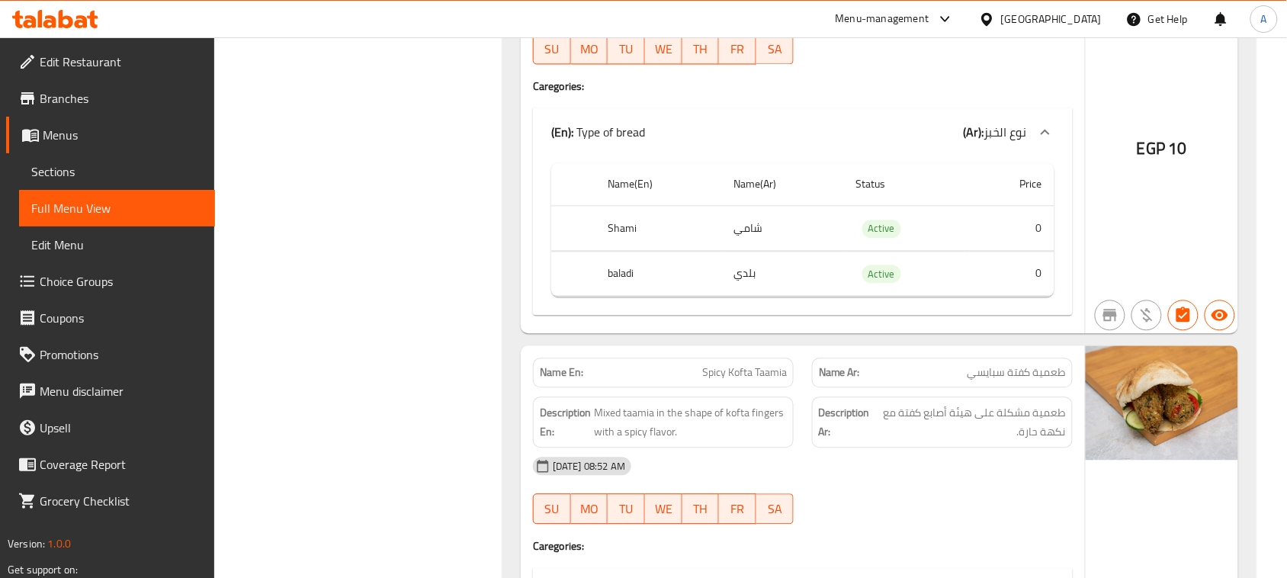
scroll to position [4480, 0]
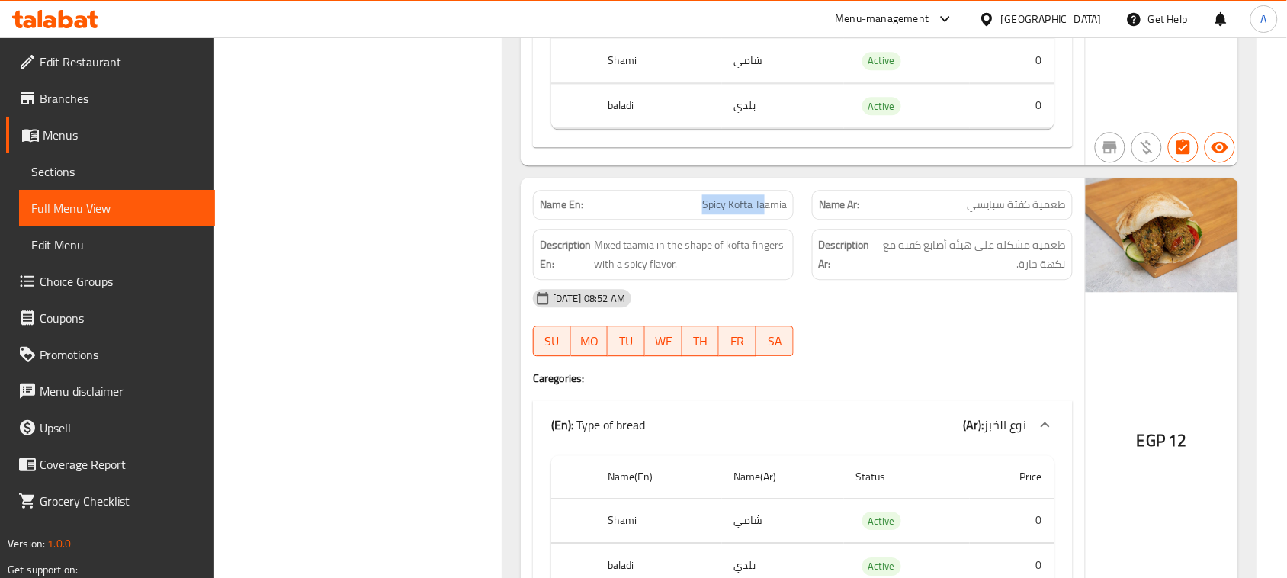
drag, startPoint x: 626, startPoint y: 215, endPoint x: 788, endPoint y: 226, distance: 162.0
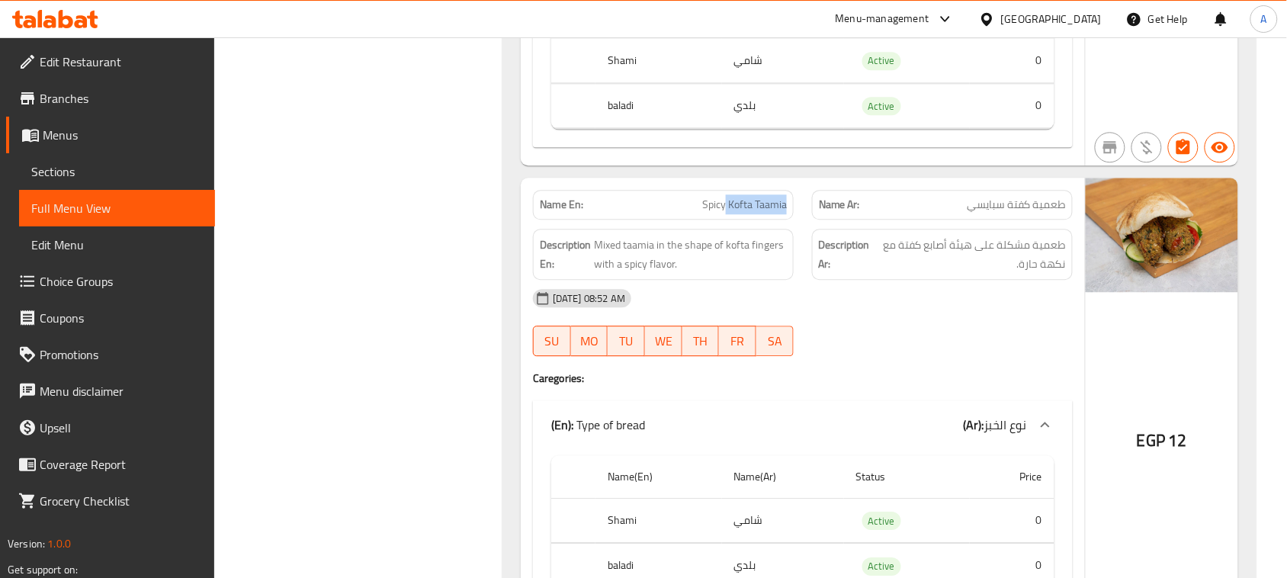
drag, startPoint x: 776, startPoint y: 230, endPoint x: 726, endPoint y: 225, distance: 50.5
drag, startPoint x: 1026, startPoint y: 265, endPoint x: 962, endPoint y: 263, distance: 63.3
click at [968, 263] on span "طعمية مشكلة على هيئة أصابع كفتة مع نكهة حارة." at bounding box center [970, 254] width 191 height 37
click at [955, 263] on span "طعمية مشكلة على هيئة أصابع كفتة مع نكهة حارة." at bounding box center [970, 254] width 191 height 37
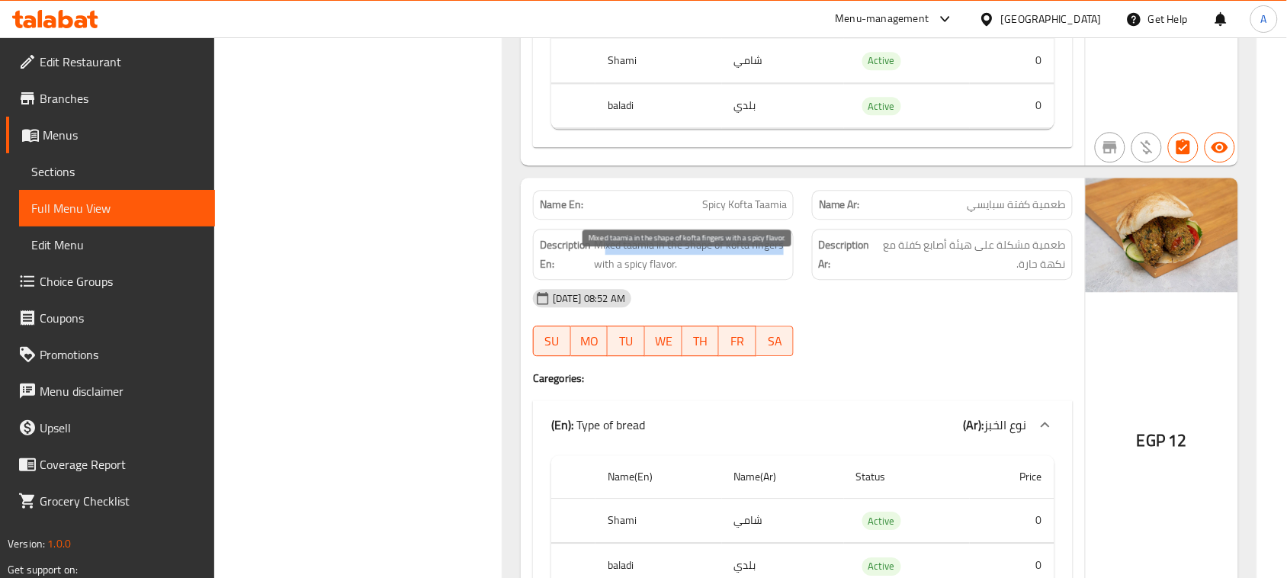
drag, startPoint x: 604, startPoint y: 268, endPoint x: 803, endPoint y: 273, distance: 199.1
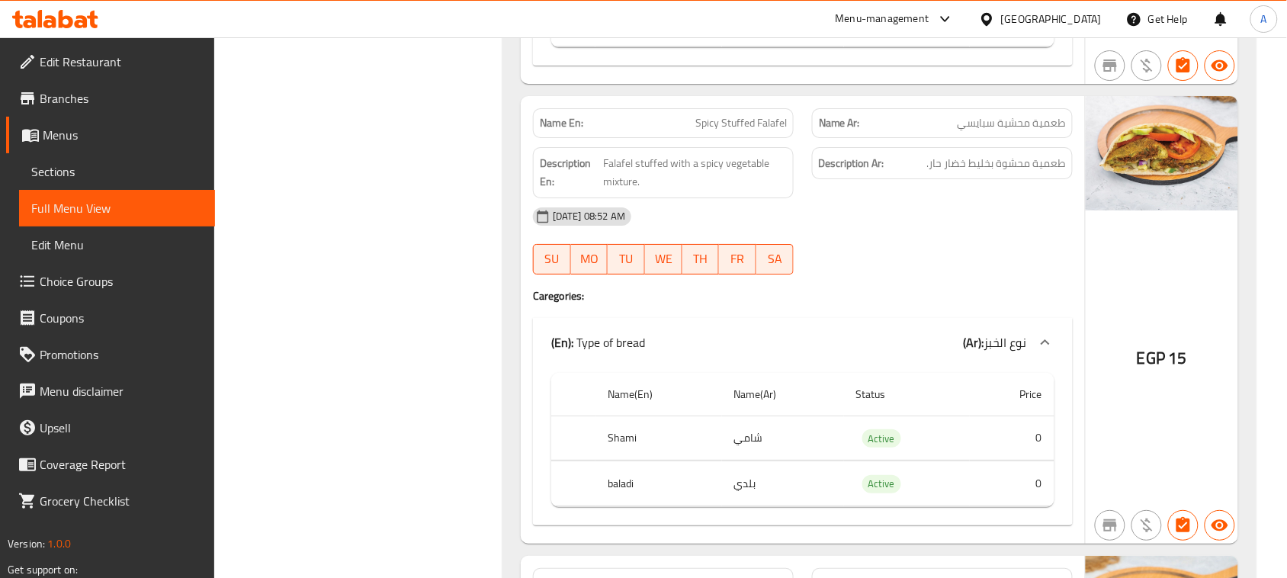
scroll to position [5052, 0]
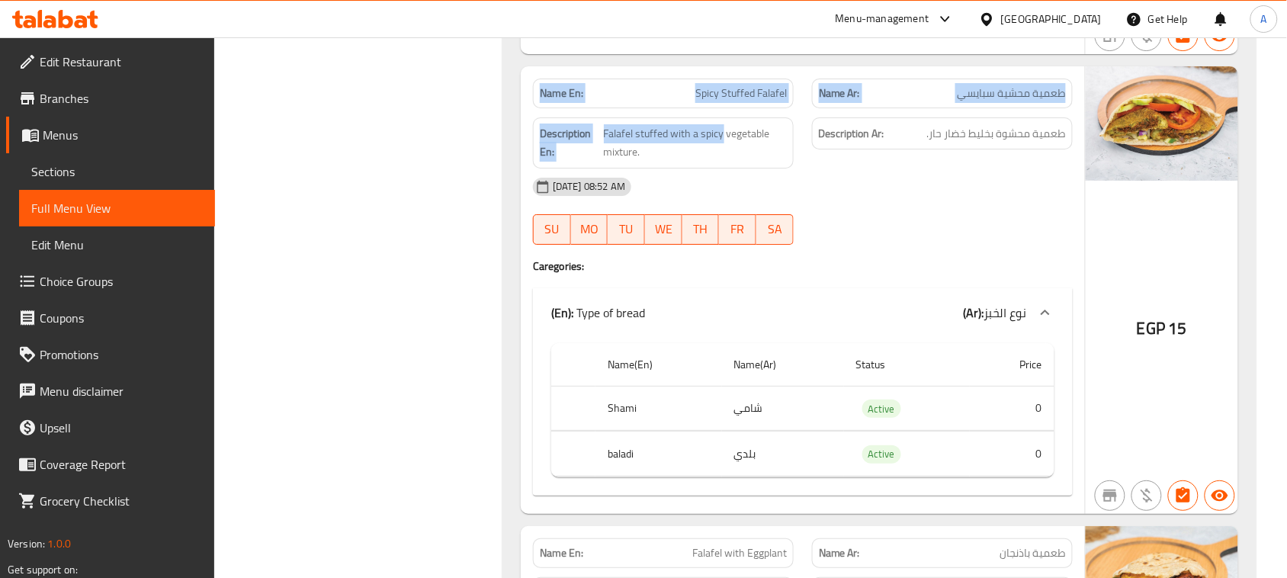
drag, startPoint x: 553, startPoint y: 112, endPoint x: 702, endPoint y: 153, distance: 155.0
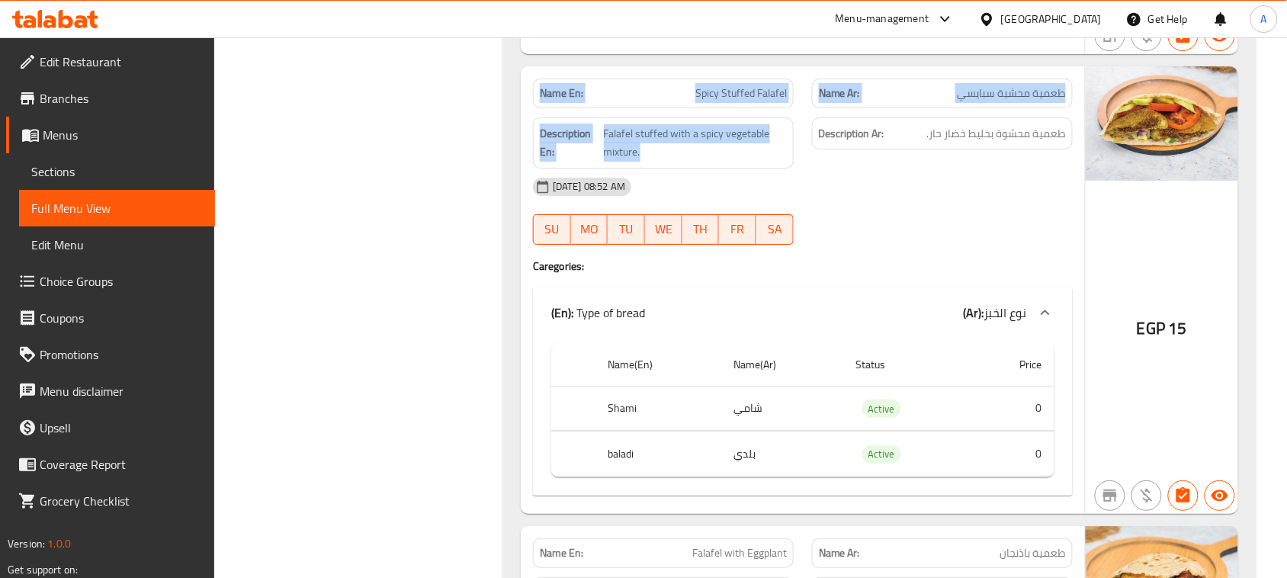
drag, startPoint x: 551, startPoint y: 109, endPoint x: 831, endPoint y: 184, distance: 290.4
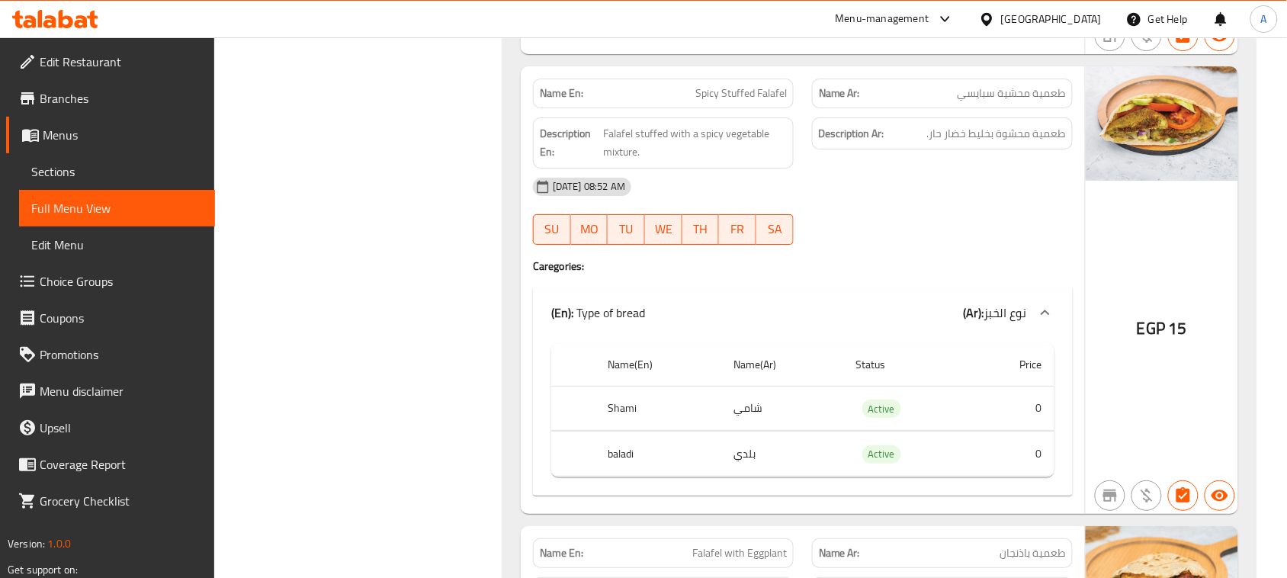
drag, startPoint x: 1012, startPoint y: 198, endPoint x: 558, endPoint y: 122, distance: 460.1
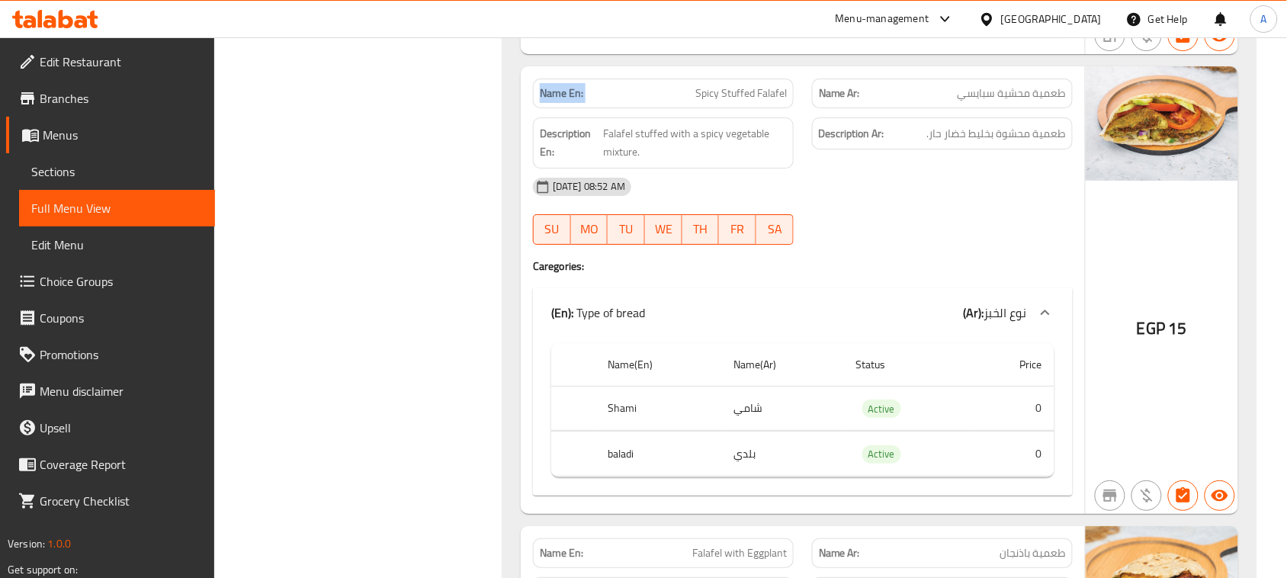
drag, startPoint x: 557, startPoint y: 118, endPoint x: 940, endPoint y: 197, distance: 391.5
drag, startPoint x: 940, startPoint y: 197, endPoint x: 596, endPoint y: 130, distance: 350.4
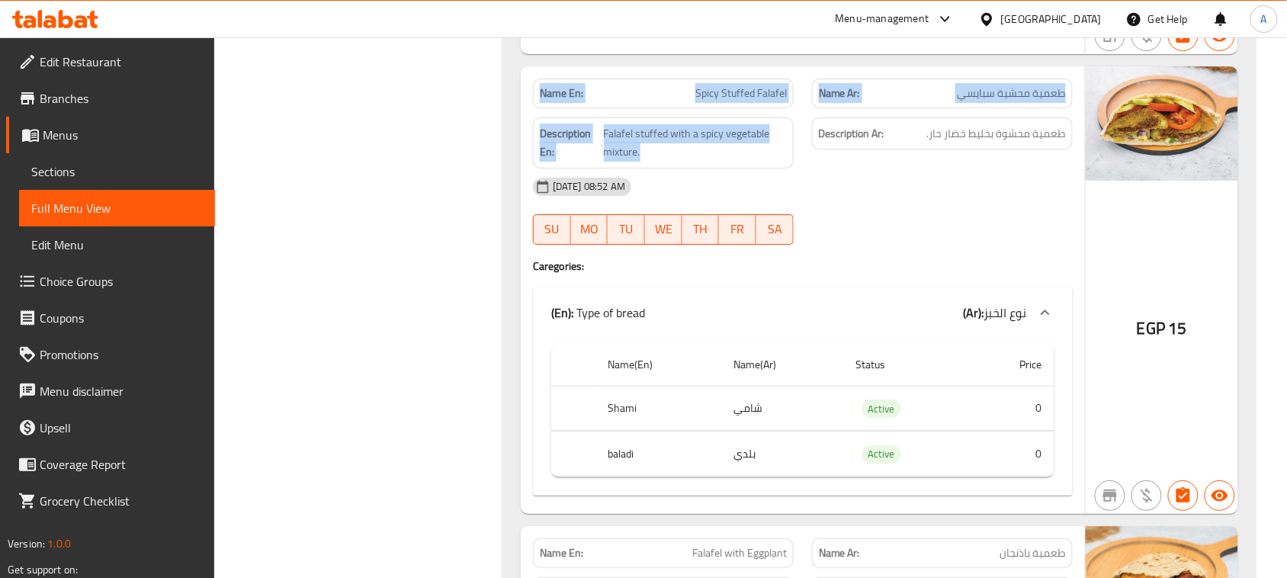
drag, startPoint x: 569, startPoint y: 124, endPoint x: 854, endPoint y: 200, distance: 295.2
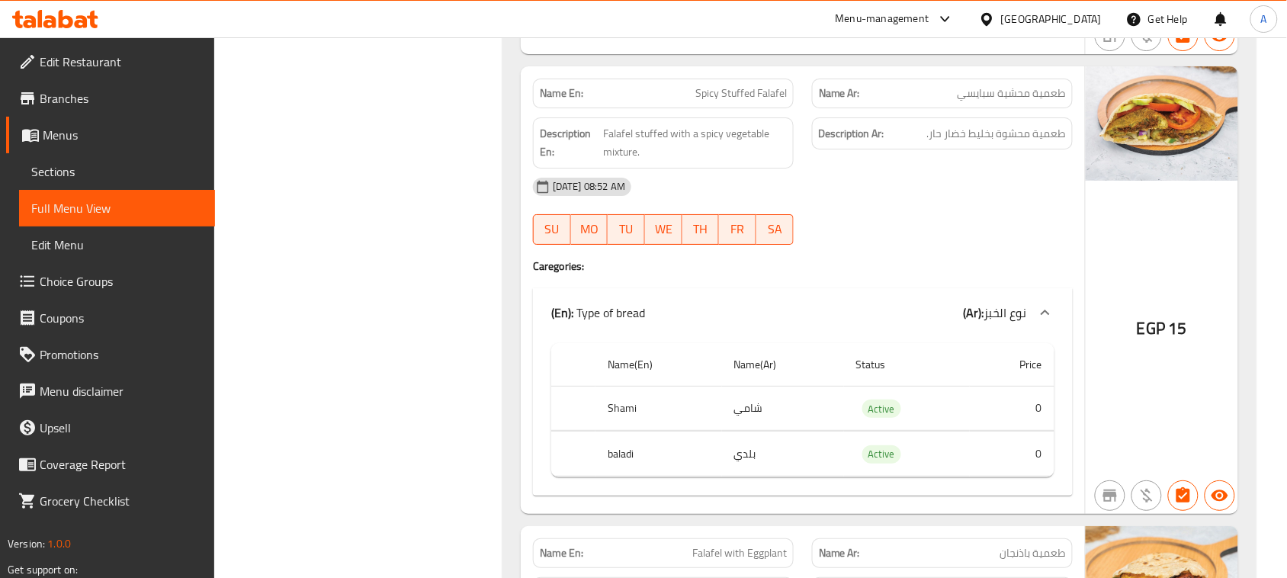
drag, startPoint x: 689, startPoint y: 113, endPoint x: 779, endPoint y: 149, distance: 97.1
click at [616, 156] on span "Falafel stuffed with a spicy vegetable mixture." at bounding box center [695, 142] width 183 height 37
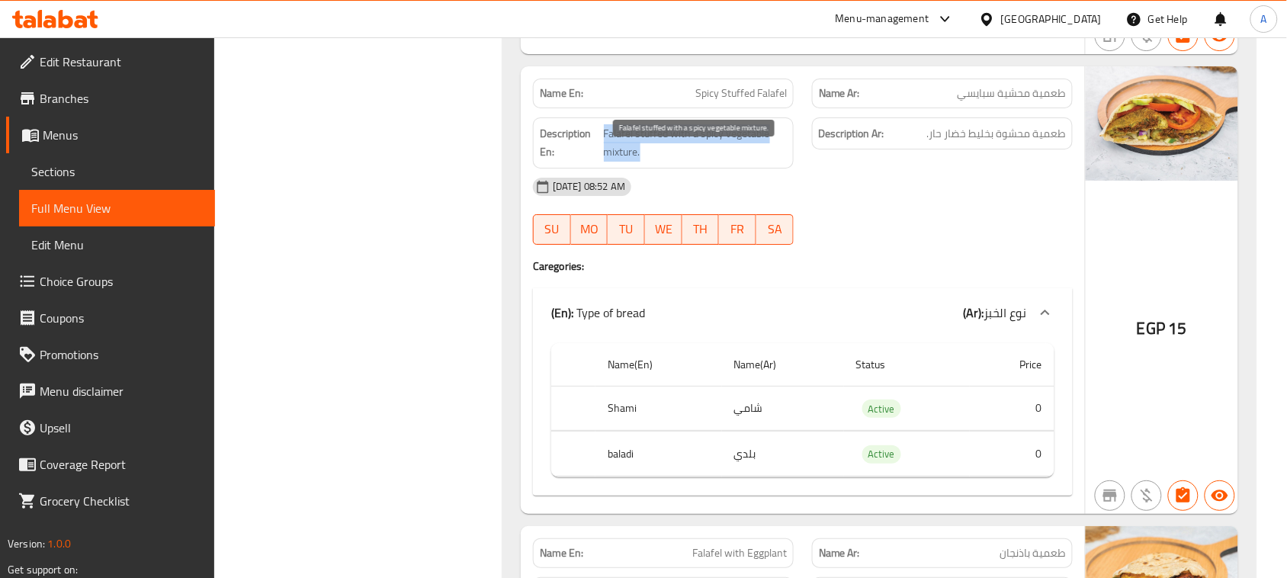
drag, startPoint x: 616, startPoint y: 156, endPoint x: 1130, endPoint y: 175, distance: 514.3
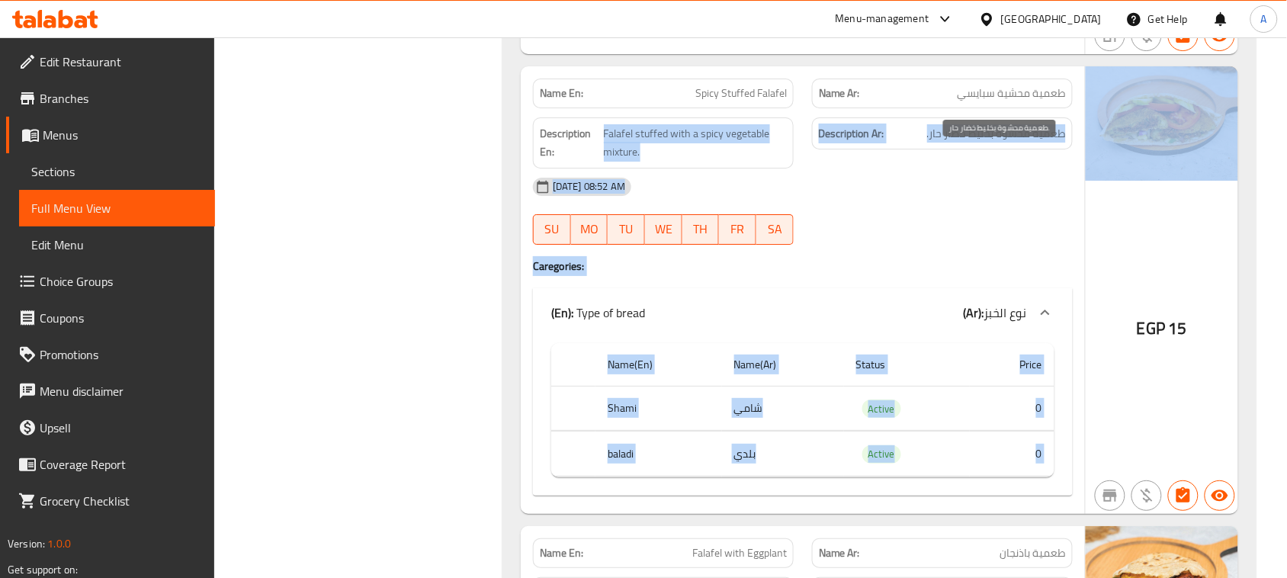
click at [1024, 143] on span "طعمية محشوة بخليط خضار حار." at bounding box center [996, 133] width 139 height 19
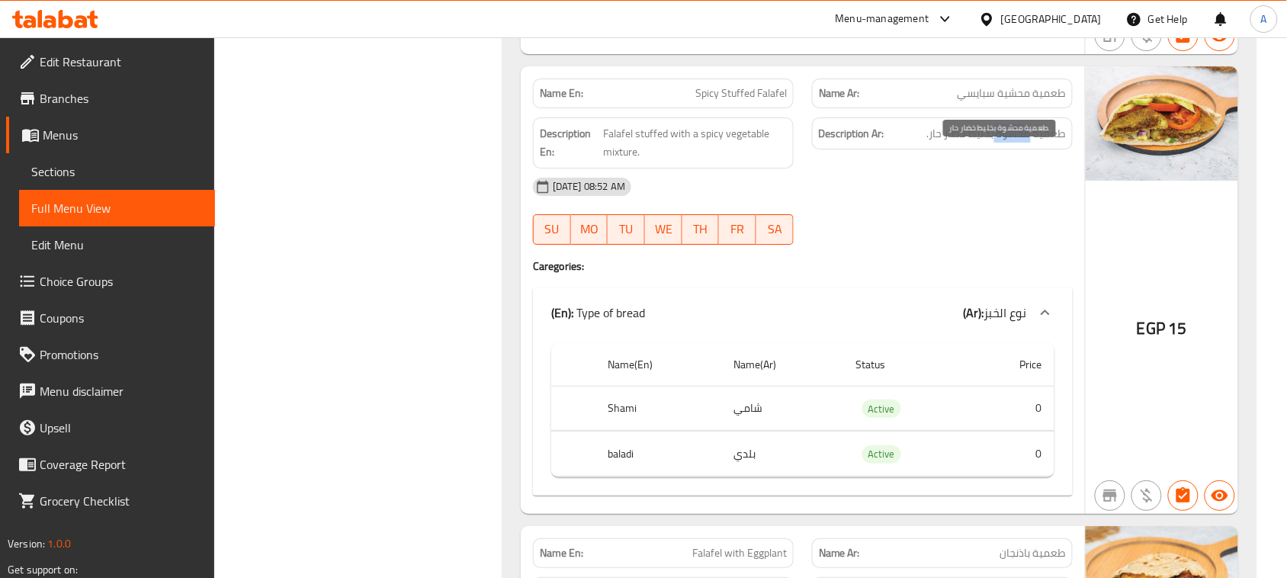
click at [1024, 143] on span "طعمية محشوة بخليط خضار حار." at bounding box center [996, 133] width 139 height 19
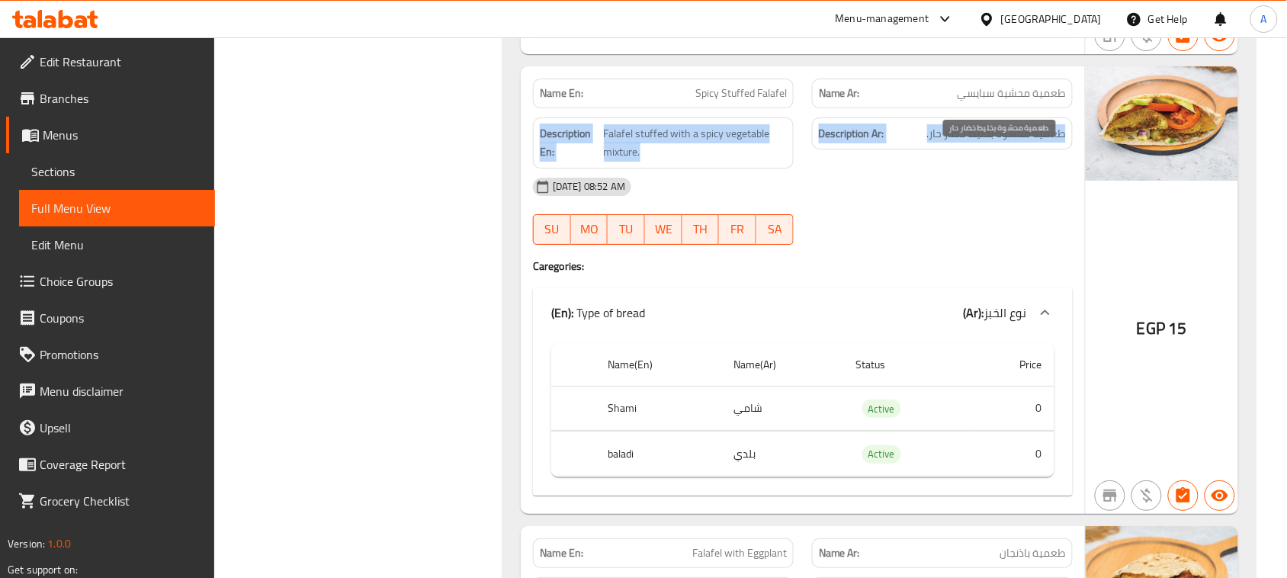
drag, startPoint x: 1024, startPoint y: 157, endPoint x: 557, endPoint y: 168, distance: 467.6
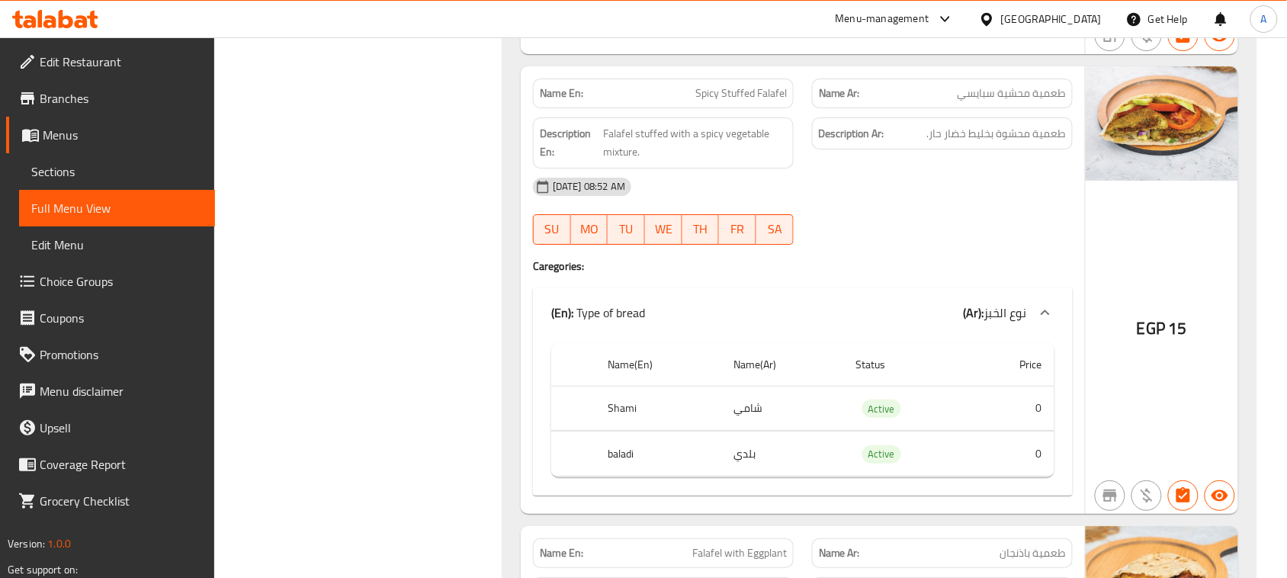
drag, startPoint x: 744, startPoint y: 153, endPoint x: 634, endPoint y: 149, distance: 109.9
click at [634, 149] on span "Falafel stuffed with a spicy vegetable mixture." at bounding box center [695, 142] width 183 height 37
click at [722, 162] on span "Falafel stuffed with a spicy vegetable mixture." at bounding box center [695, 142] width 183 height 37
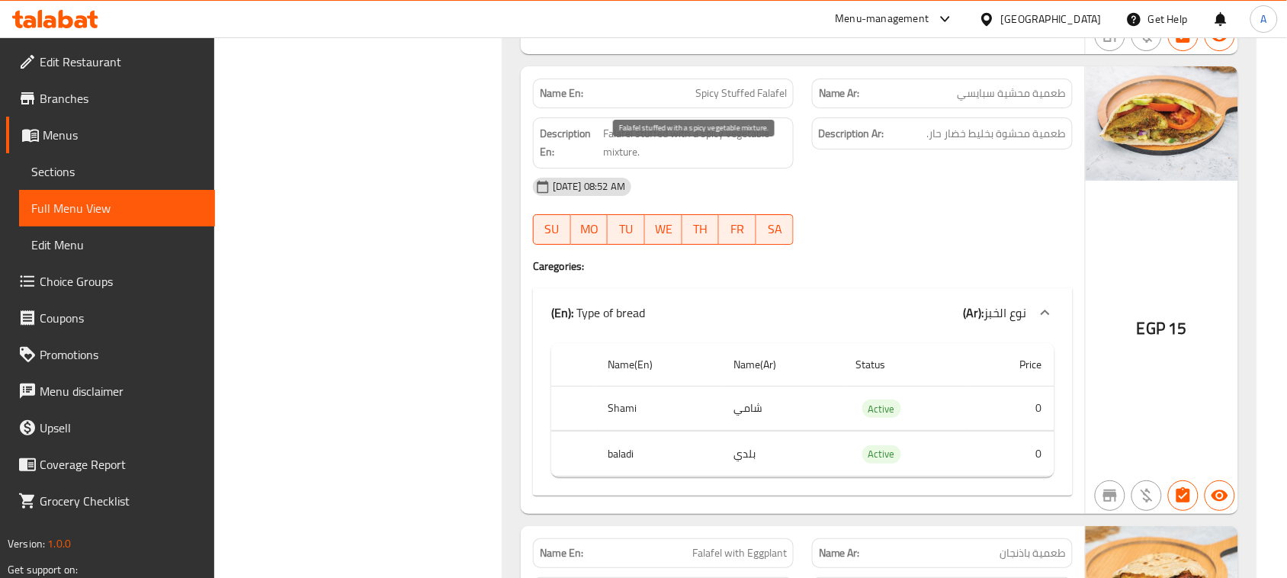
click at [610, 160] on span "Falafel stuffed with a spicy vegetable mixture." at bounding box center [695, 142] width 183 height 37
drag, startPoint x: 610, startPoint y: 160, endPoint x: 714, endPoint y: 168, distance: 104.0
click at [706, 162] on span "Falafel stuffed with a spicy vegetable mixture." at bounding box center [695, 142] width 183 height 37
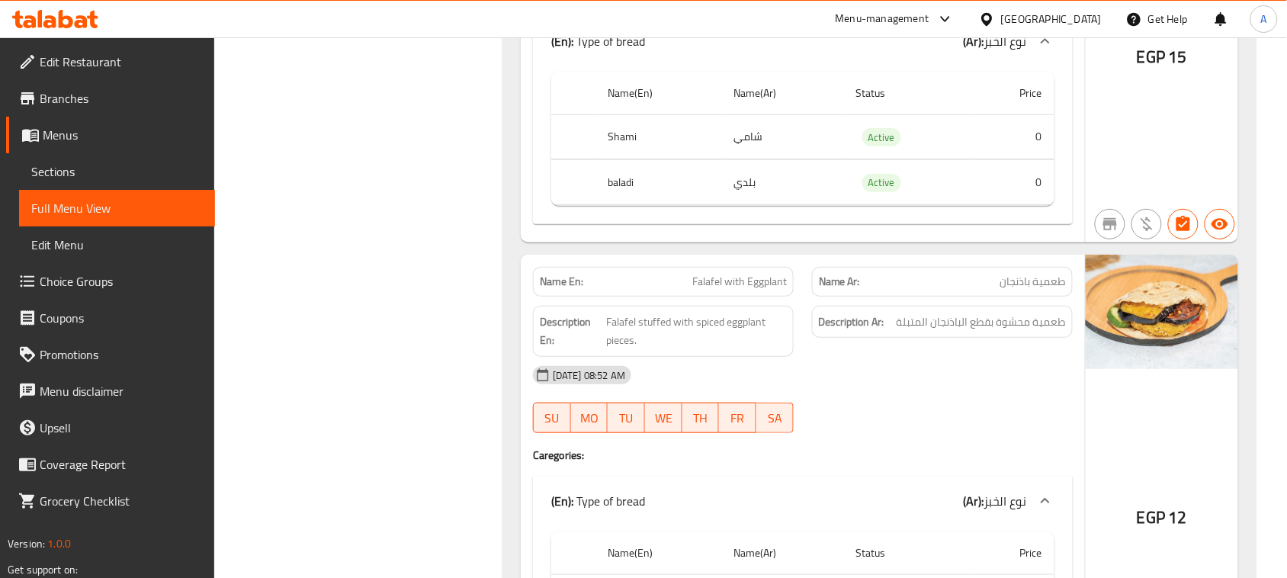
scroll to position [5338, 0]
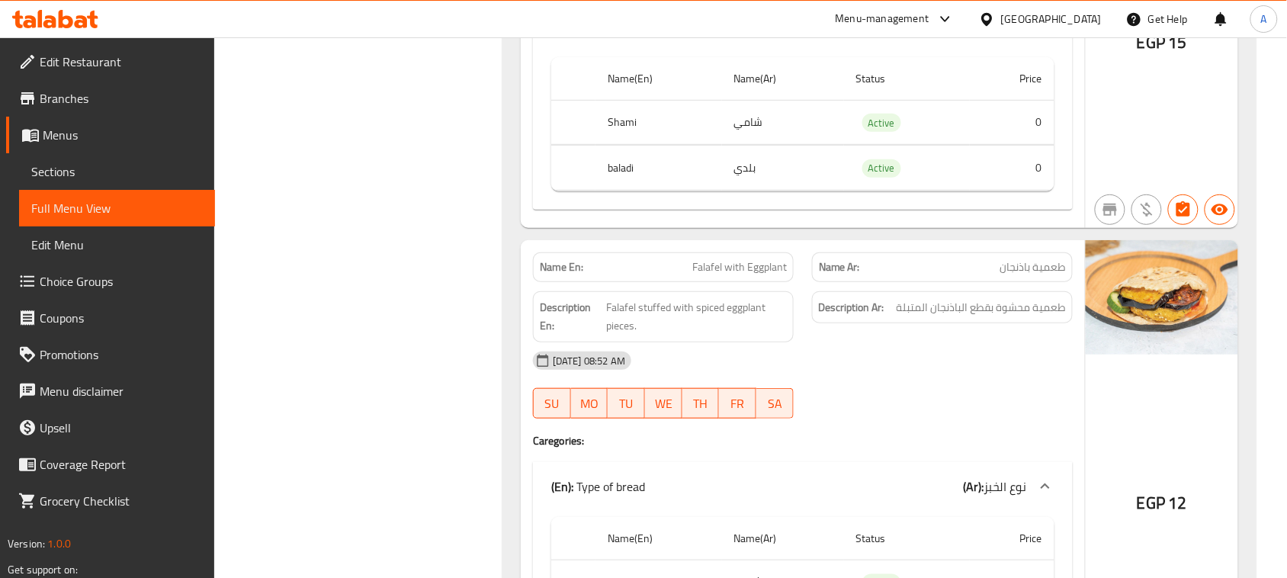
drag, startPoint x: 665, startPoint y: 283, endPoint x: 822, endPoint y: 290, distance: 157.2
drag, startPoint x: 1062, startPoint y: 290, endPoint x: 795, endPoint y: 336, distance: 271.7
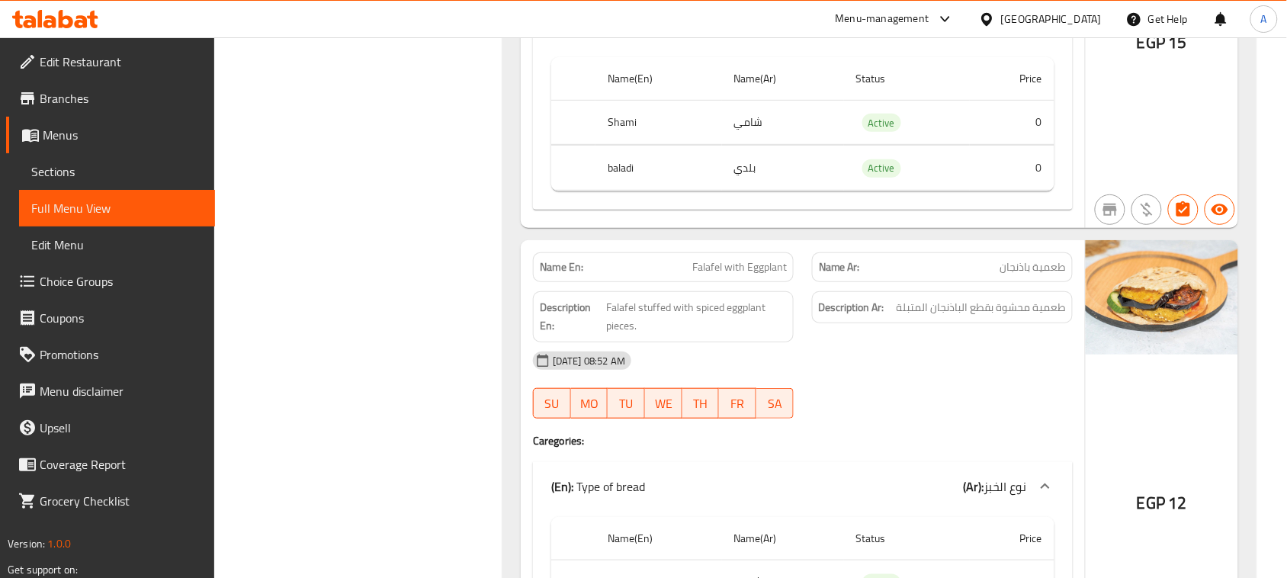
drag, startPoint x: 1046, startPoint y: 336, endPoint x: 756, endPoint y: 337, distance: 290.5
click at [653, 336] on span "Falafel stuffed with spiced eggplant pieces." at bounding box center [697, 316] width 180 height 37
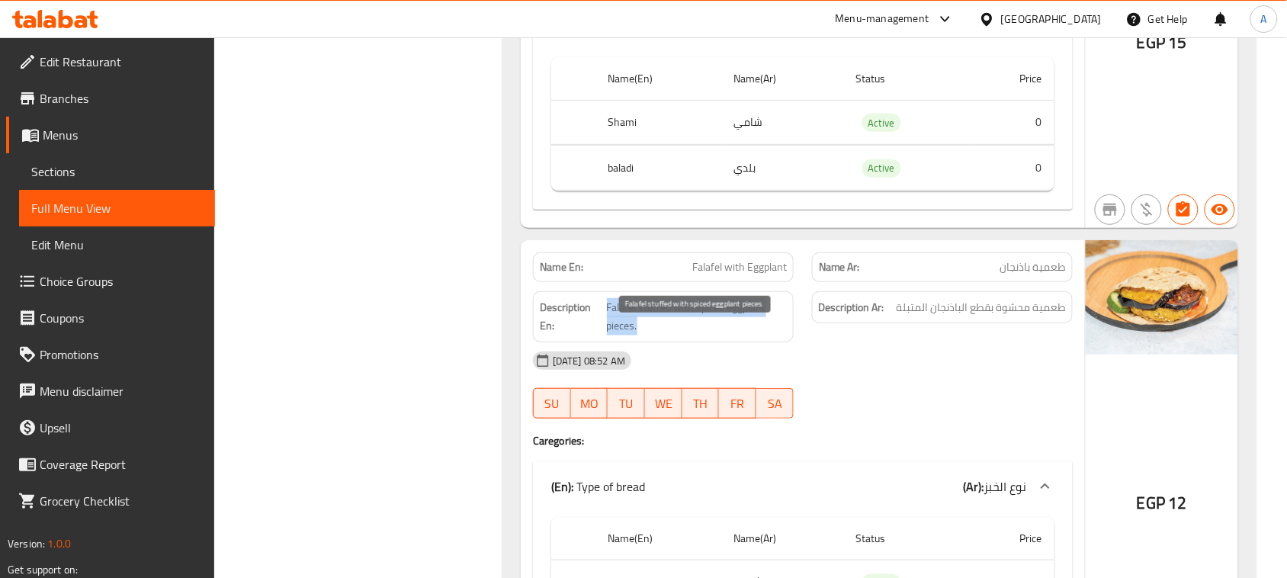
click at [653, 336] on span "Falafel stuffed with spiced eggplant pieces." at bounding box center [697, 316] width 180 height 37
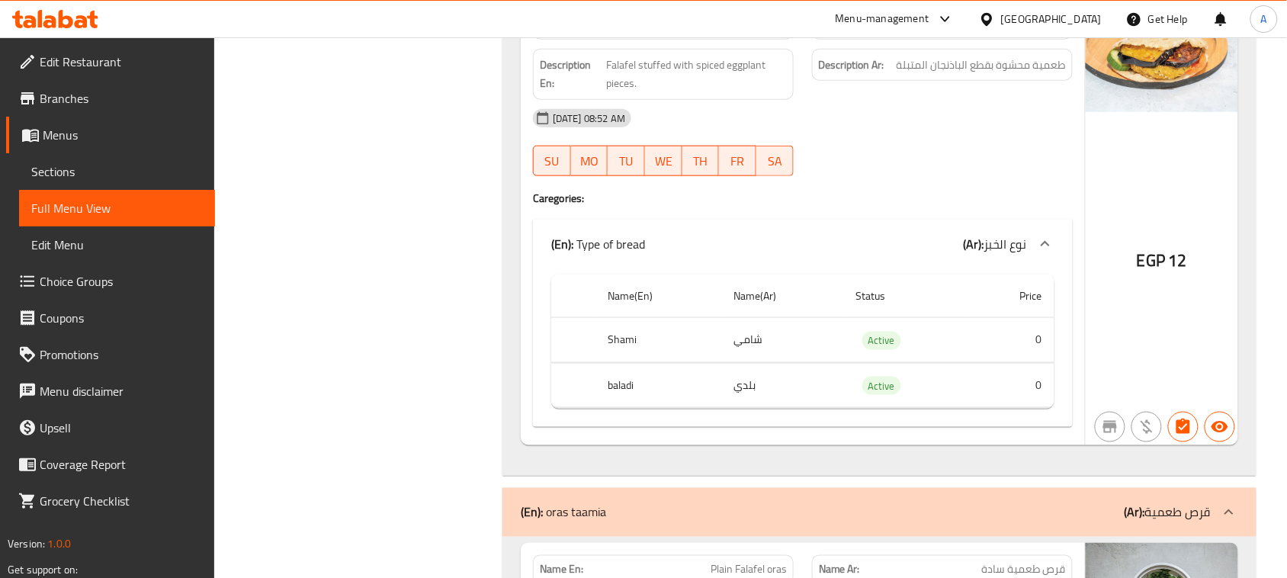
scroll to position [5719, 0]
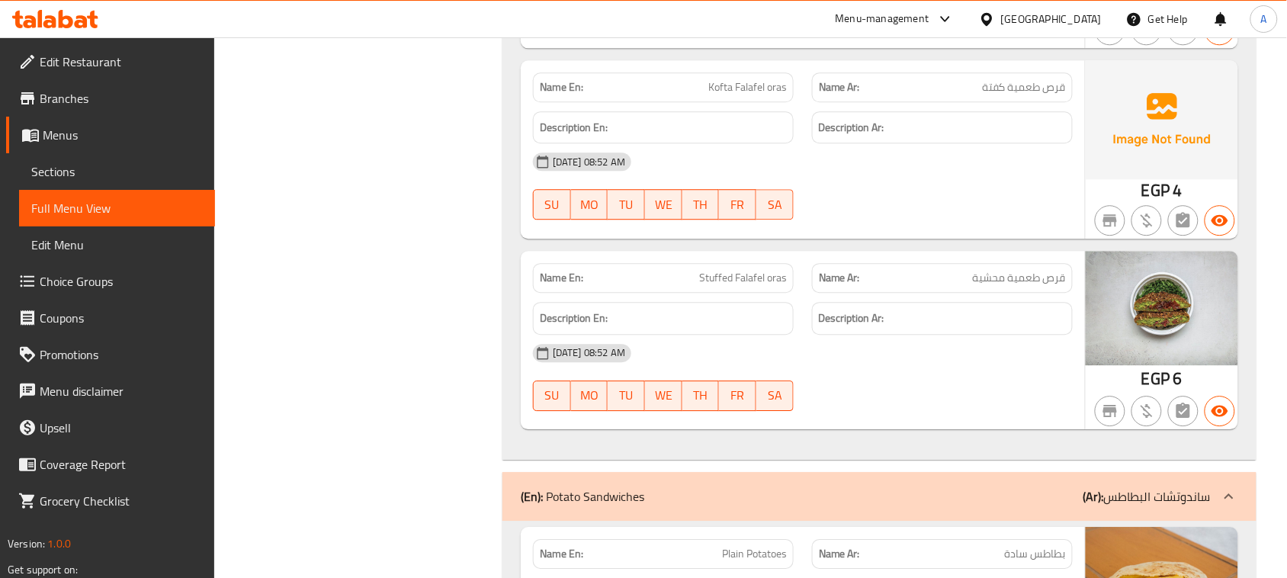
scroll to position [6196, 0]
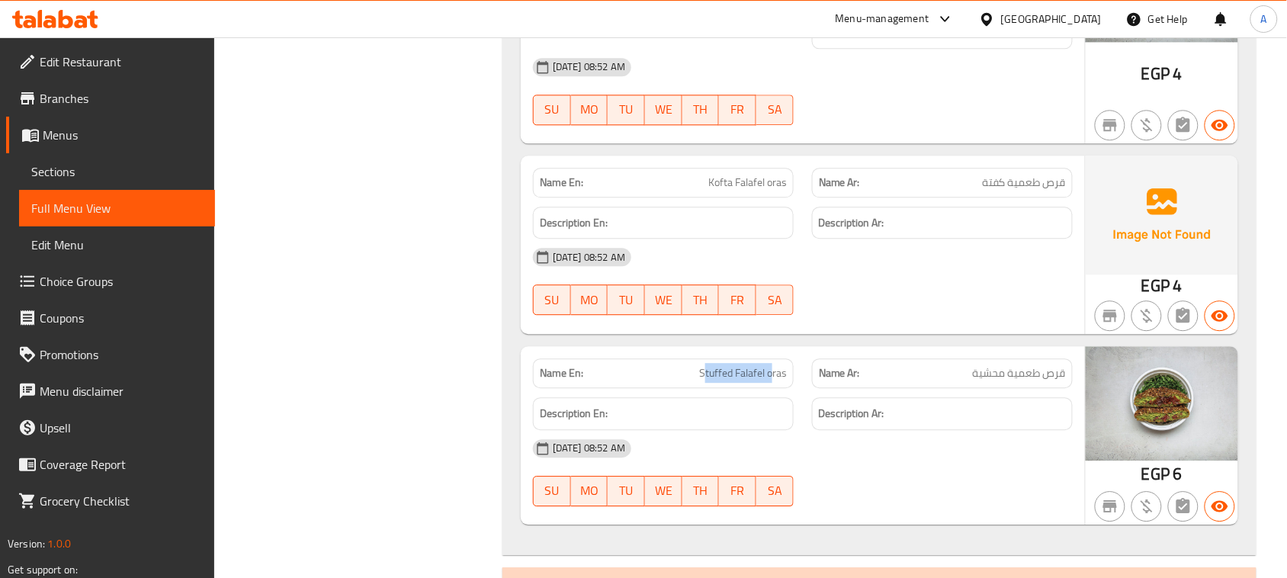
drag, startPoint x: 695, startPoint y: 185, endPoint x: 811, endPoint y: 254, distance: 134.4
drag, startPoint x: 698, startPoint y: 188, endPoint x: 798, endPoint y: 204, distance: 101.3
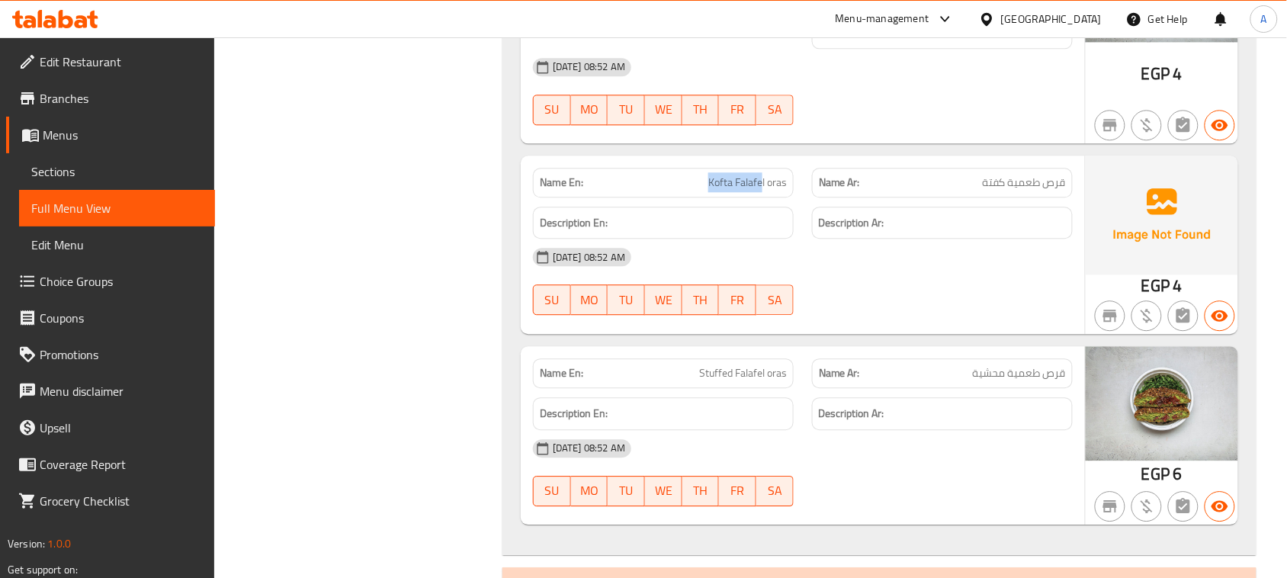
drag, startPoint x: 708, startPoint y: 191, endPoint x: 814, endPoint y: 206, distance: 107.7
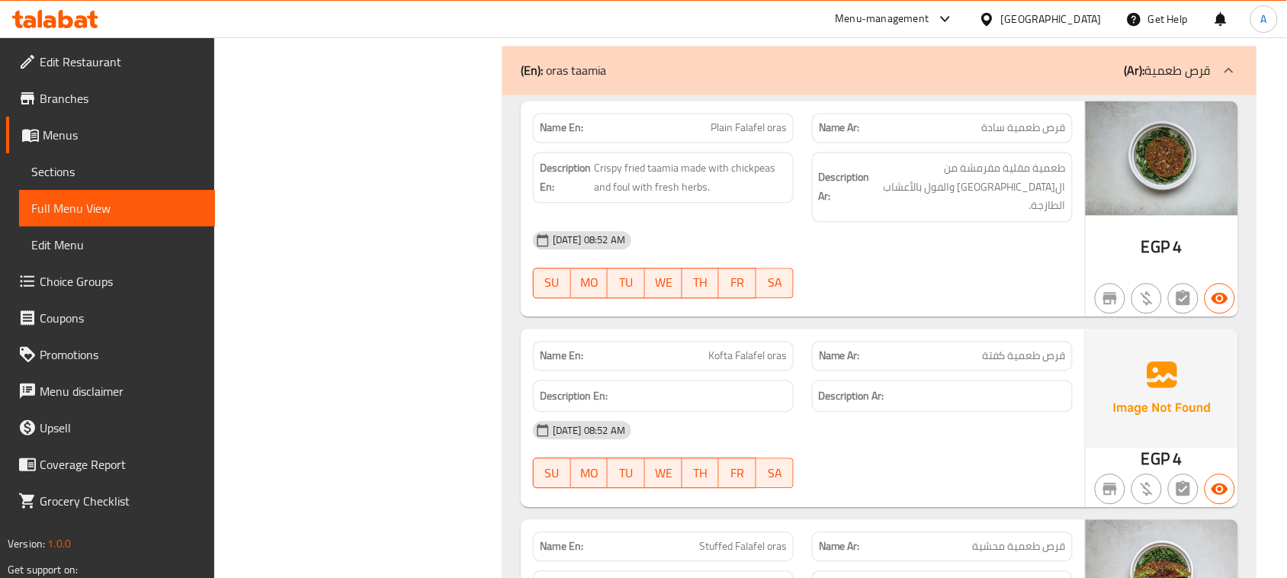
scroll to position [6005, 0]
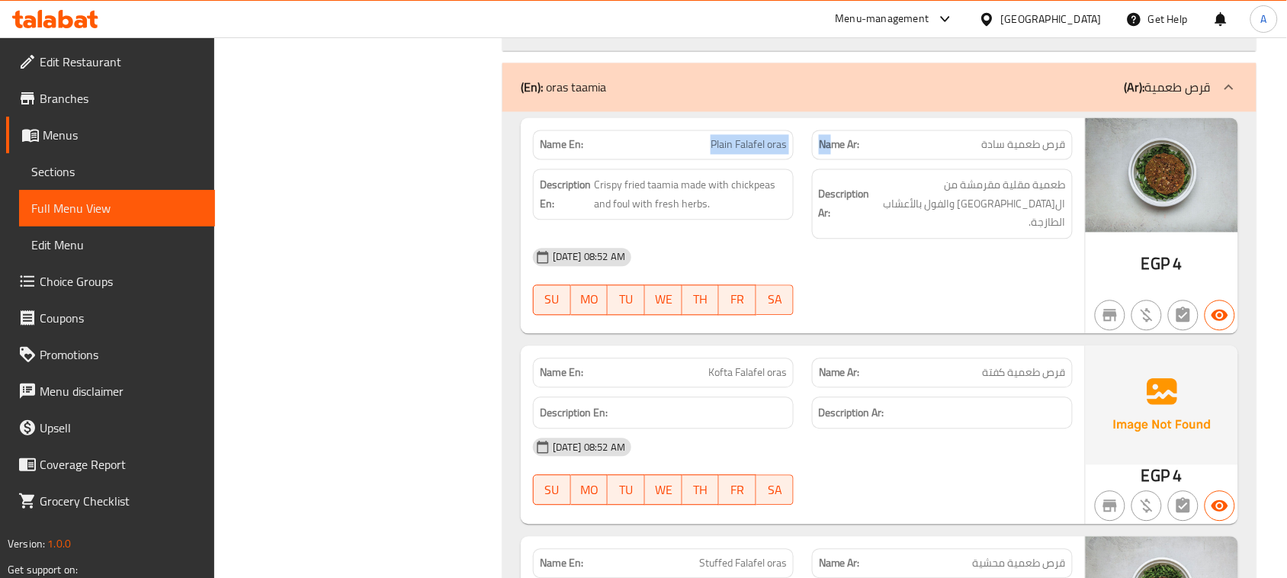
drag, startPoint x: 833, startPoint y: 181, endPoint x: 843, endPoint y: 187, distance: 11.6
drag, startPoint x: 676, startPoint y: 149, endPoint x: 828, endPoint y: 188, distance: 157.6
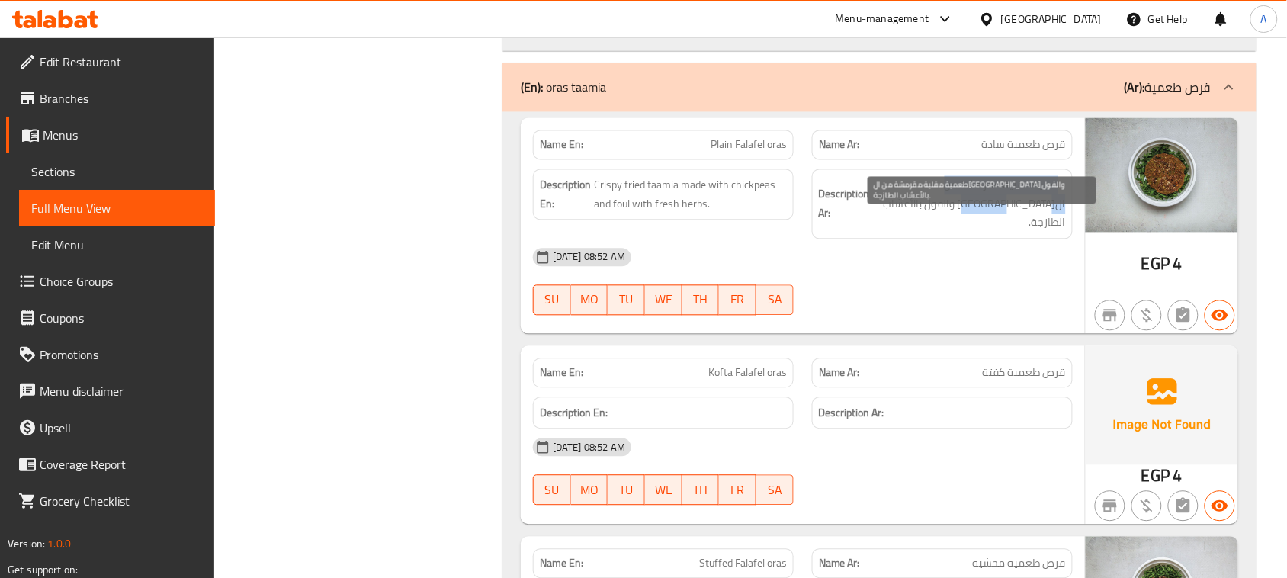
drag, startPoint x: 1056, startPoint y: 214, endPoint x: 888, endPoint y: 211, distance: 167.8
click at [888, 211] on span "طعمية مقلية مقرمشة من الحمص والفول بالأعشاب الطازجة." at bounding box center [969, 204] width 193 height 56
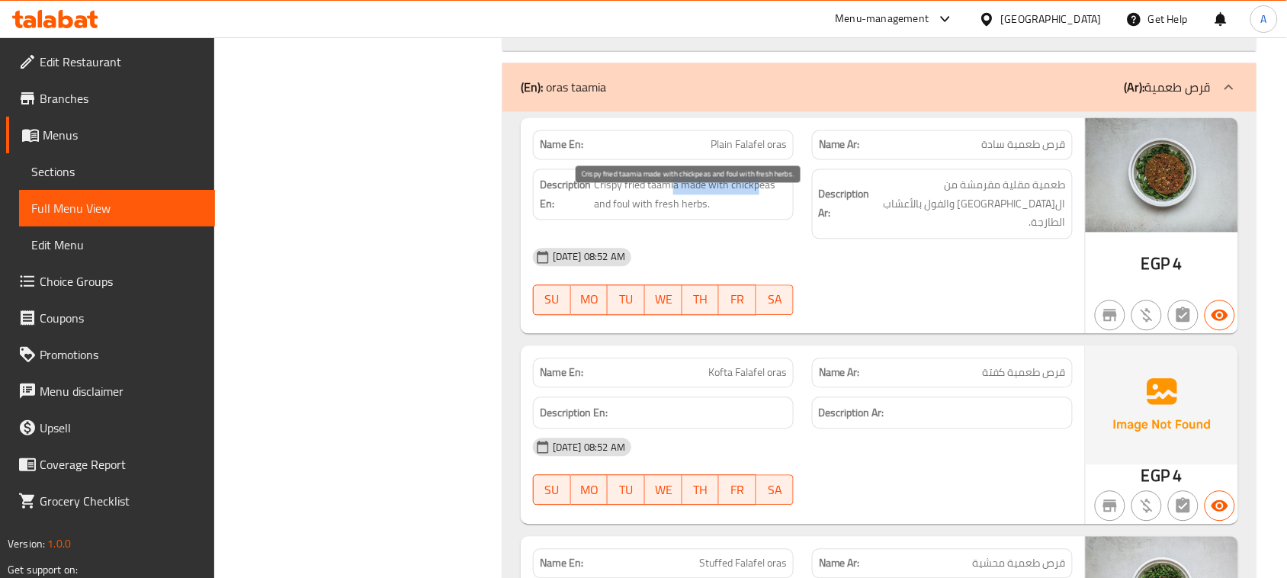
drag, startPoint x: 672, startPoint y: 212, endPoint x: 759, endPoint y: 219, distance: 87.2
click at [759, 214] on span "Crispy fried taamia made with chickpeas and foul with fresh herbs." at bounding box center [690, 194] width 193 height 37
drag, startPoint x: 588, startPoint y: 234, endPoint x: 683, endPoint y: 234, distance: 95.3
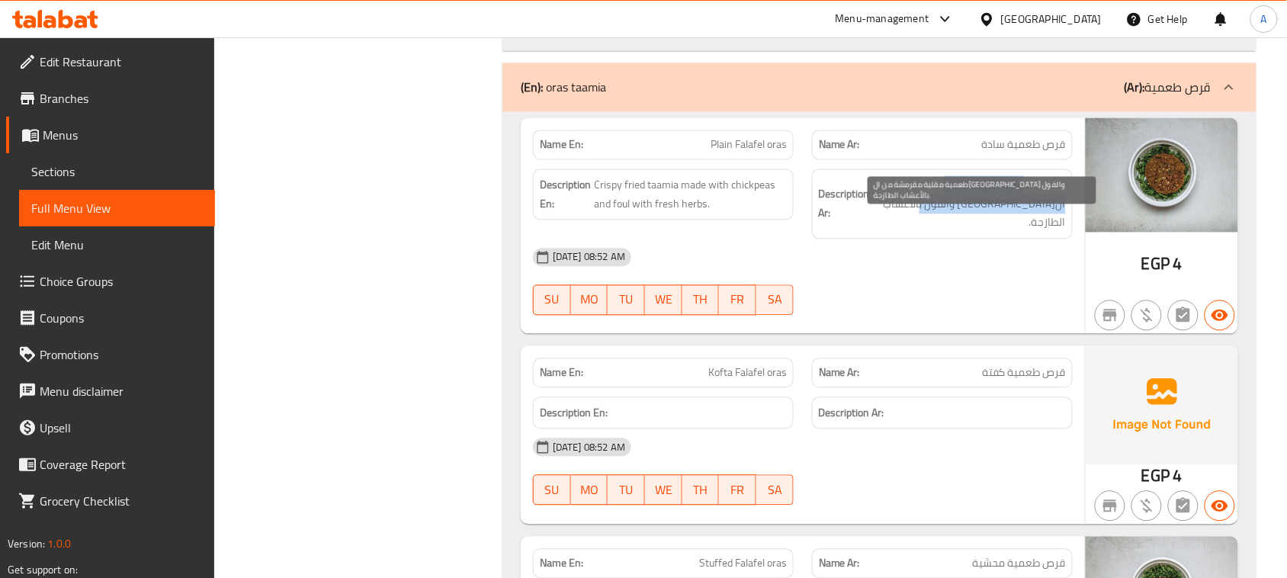
drag, startPoint x: 1008, startPoint y: 216, endPoint x: 939, endPoint y: 292, distance: 103.1
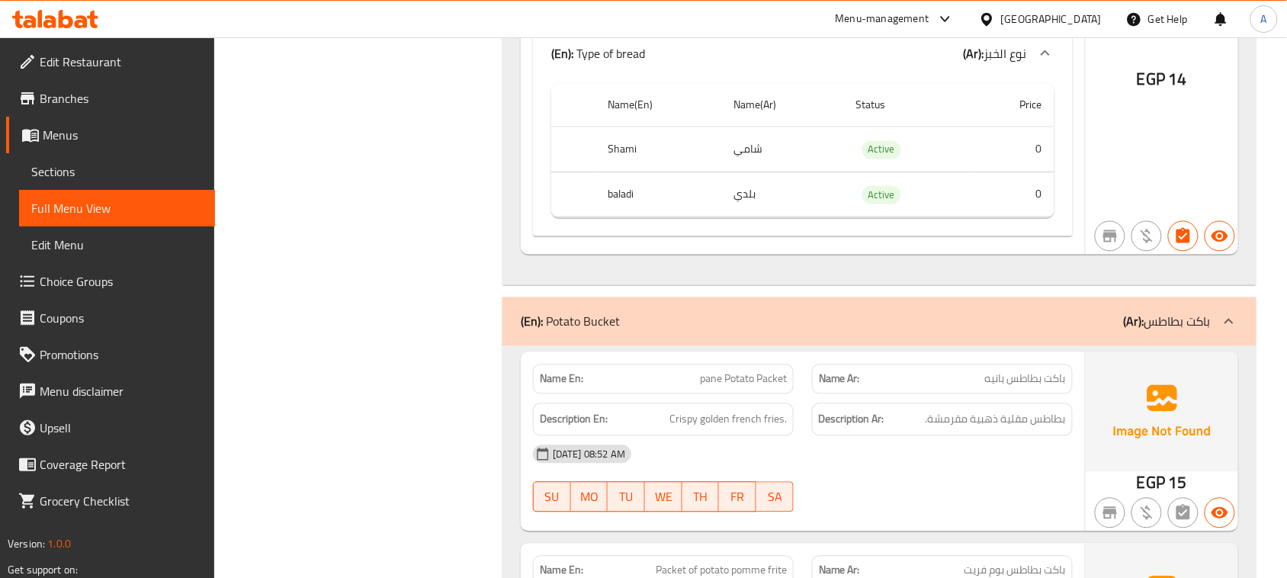
scroll to position [11248, 0]
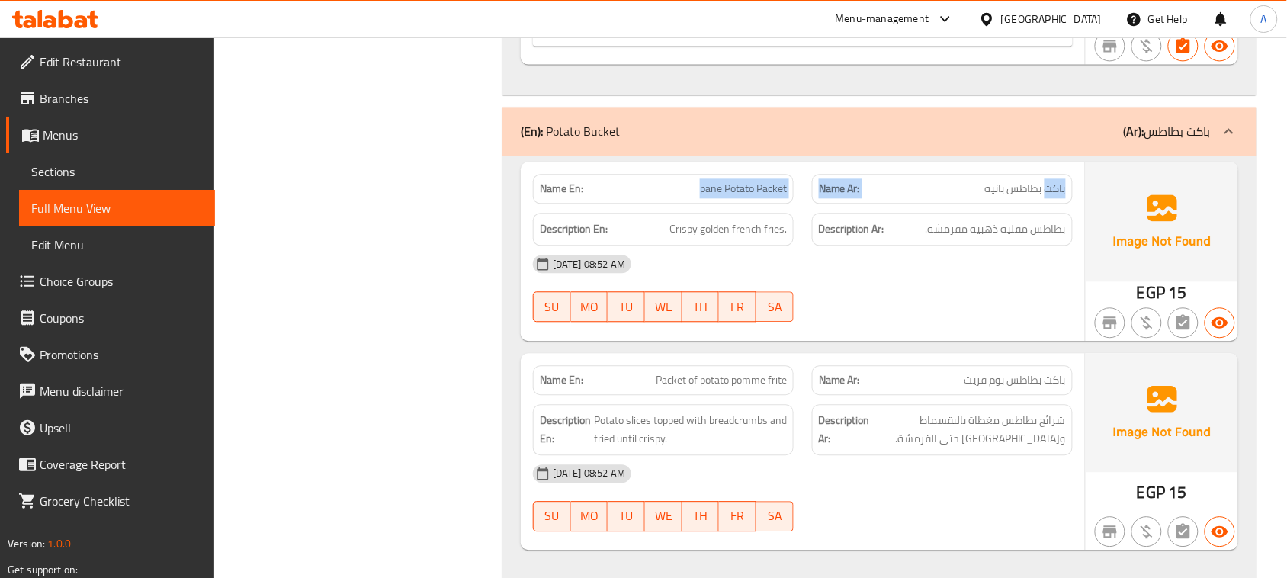
drag, startPoint x: 1049, startPoint y: 206, endPoint x: 665, endPoint y: 206, distance: 384.3
drag, startPoint x: 1043, startPoint y: 246, endPoint x: 929, endPoint y: 242, distance: 114.4
click at [930, 239] on span "بطاطس مقلية ذهبية مقرمشة." at bounding box center [996, 229] width 140 height 19
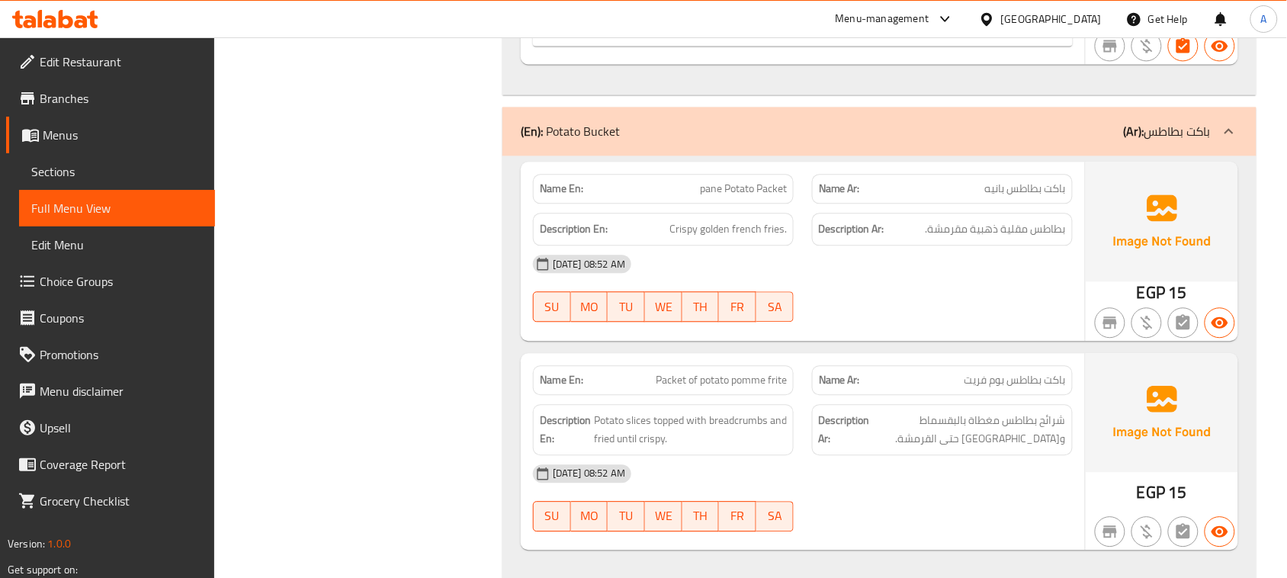
drag, startPoint x: 1050, startPoint y: 399, endPoint x: 611, endPoint y: 387, distance: 439.4
drag, startPoint x: 911, startPoint y: 386, endPoint x: 936, endPoint y: 345, distance: 48.3
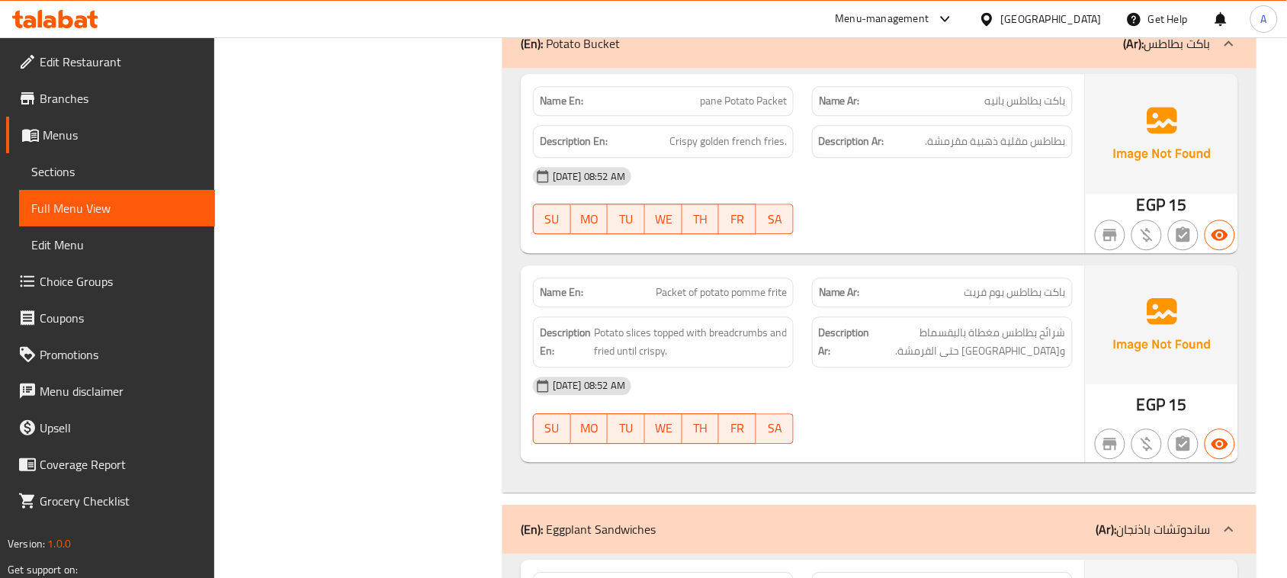
scroll to position [11438, 0]
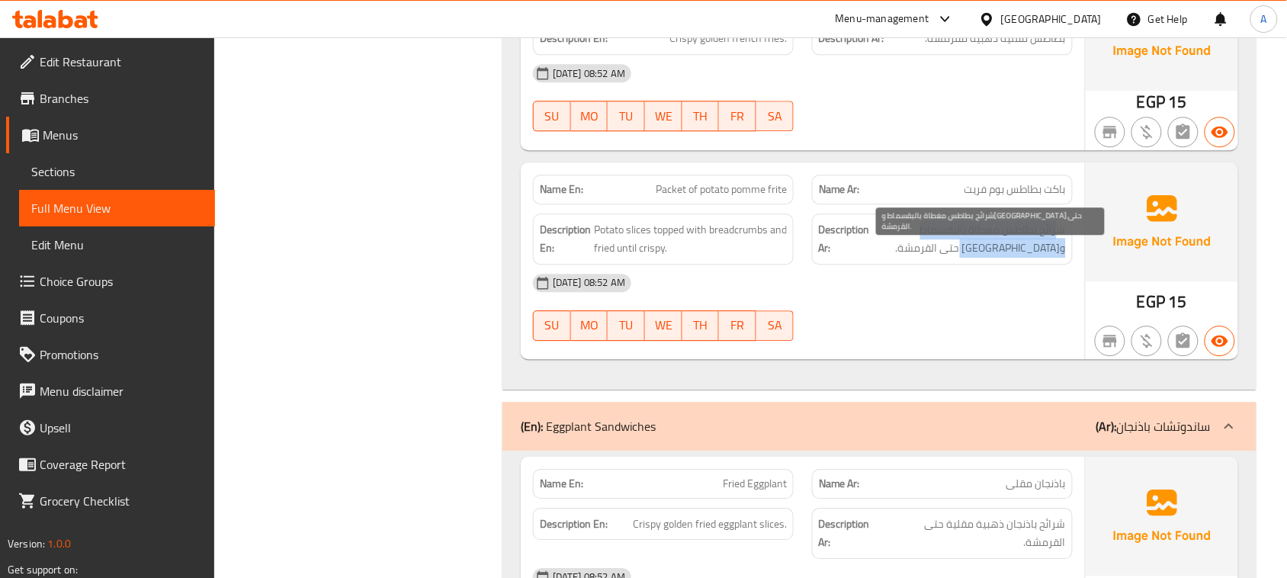
drag, startPoint x: 1057, startPoint y: 242, endPoint x: 954, endPoint y: 258, distance: 104.1
click at [954, 258] on span "شرائح بطاطس مغطاة بالبقسماط ومقلية حتى القرمشة." at bounding box center [969, 238] width 193 height 37
click at [1023, 258] on span "شرائح بطاطس مغطاة بالبقسماط ومقلية حتى القرمشة." at bounding box center [969, 238] width 193 height 37
drag, startPoint x: 1023, startPoint y: 258, endPoint x: 991, endPoint y: 301, distance: 53.5
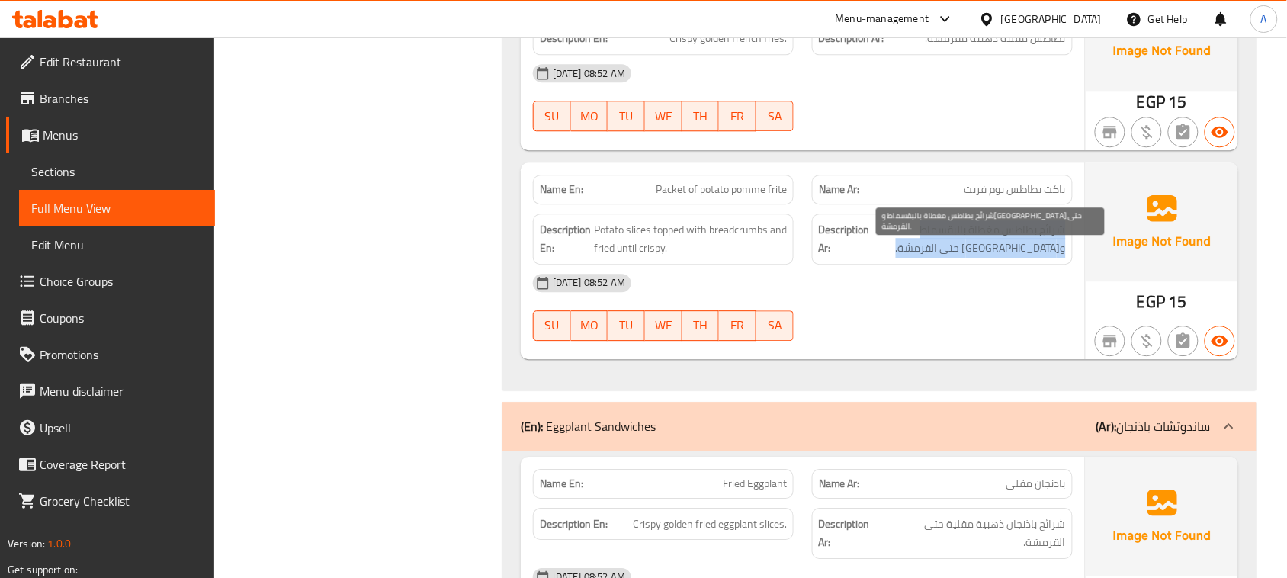
click at [1020, 258] on span "شرائح بطاطس مغطاة بالبقسماط ومقلية حتى القرمشة." at bounding box center [969, 238] width 193 height 37
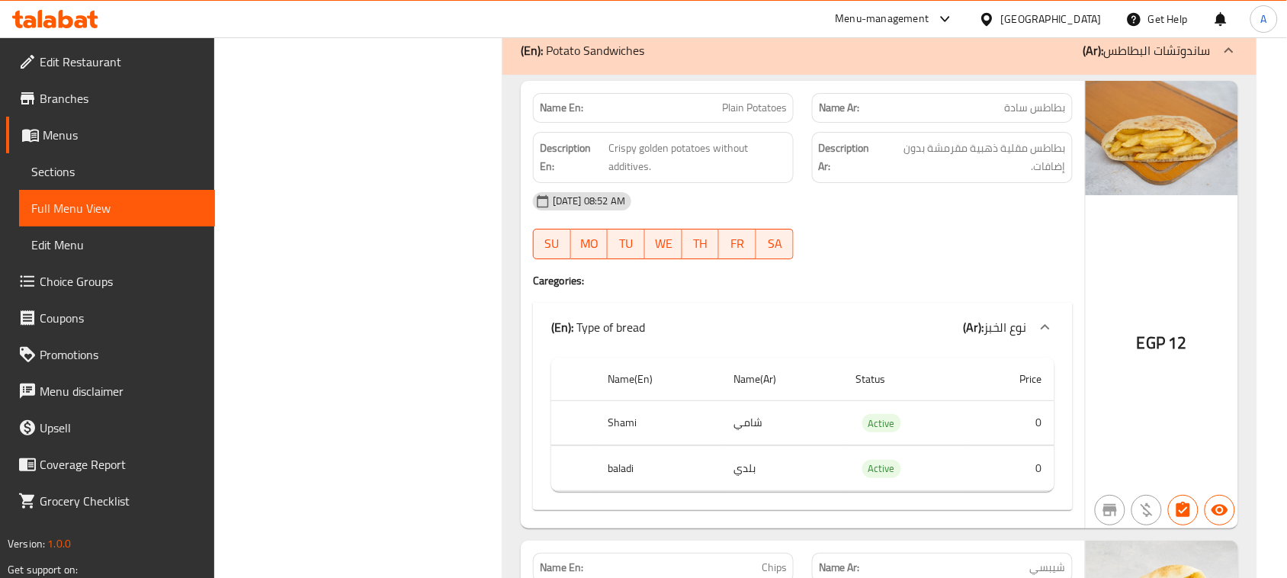
scroll to position [6768, 0]
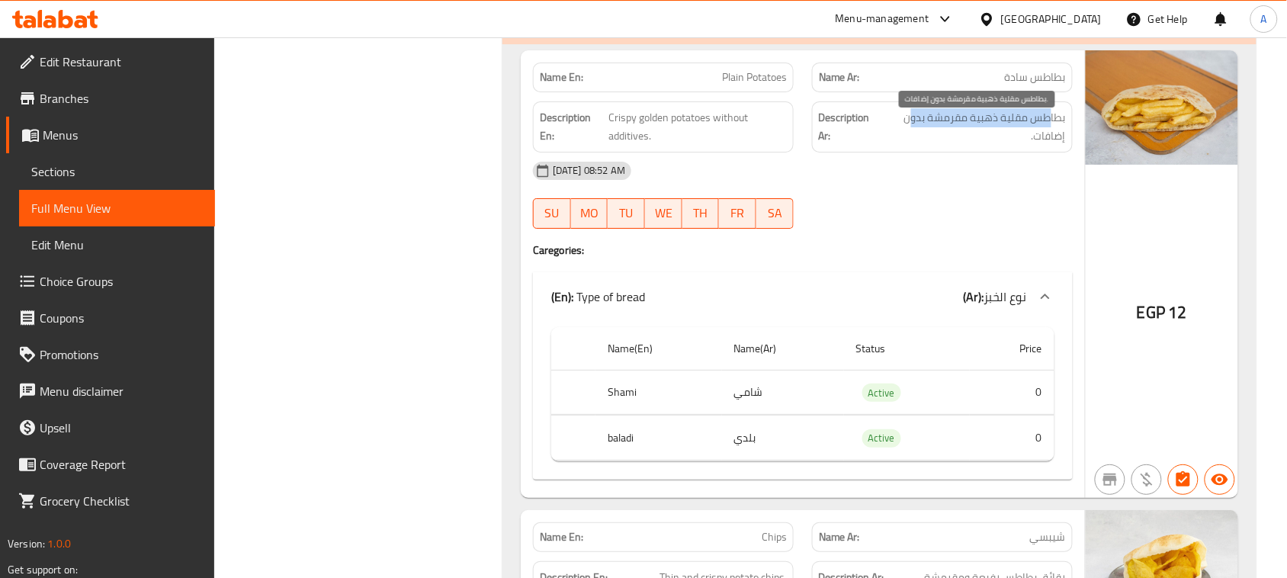
drag, startPoint x: 1055, startPoint y: 127, endPoint x: 919, endPoint y: 130, distance: 135.8
click at [919, 130] on span "بطاطس مقلية ذهبية مقرمشة بدون إضافات." at bounding box center [974, 126] width 183 height 37
click at [1060, 143] on span "بطاطس مقلية ذهبية مقرمشة بدون إضافات." at bounding box center [974, 126] width 183 height 37
drag, startPoint x: 1060, startPoint y: 143, endPoint x: 605, endPoint y: 145, distance: 455.2
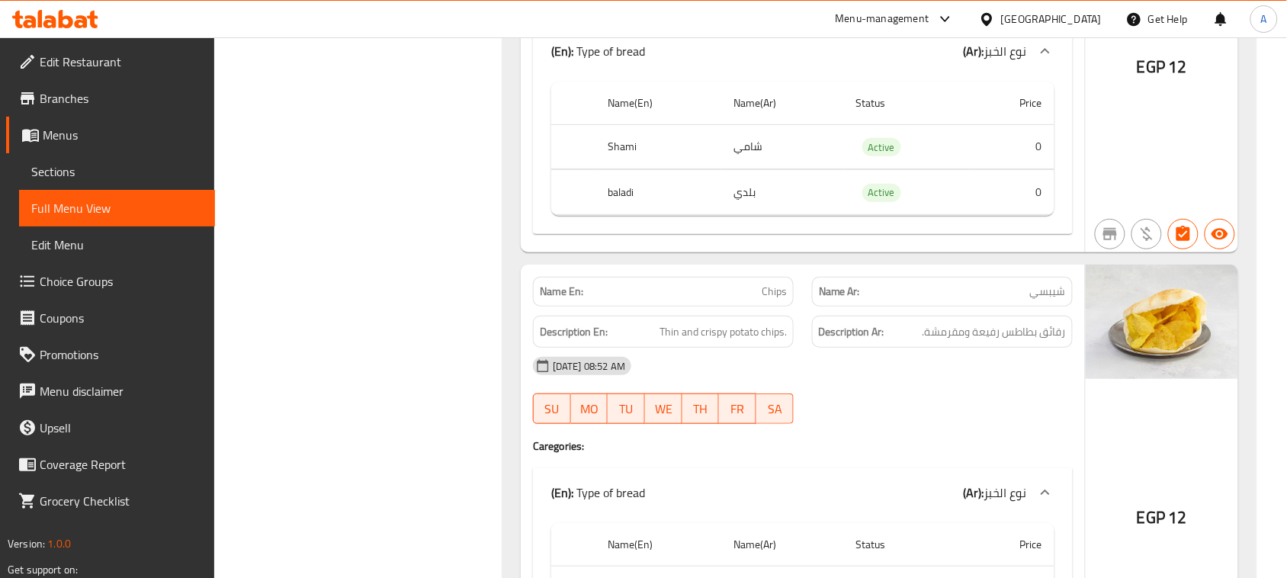
scroll to position [7054, 0]
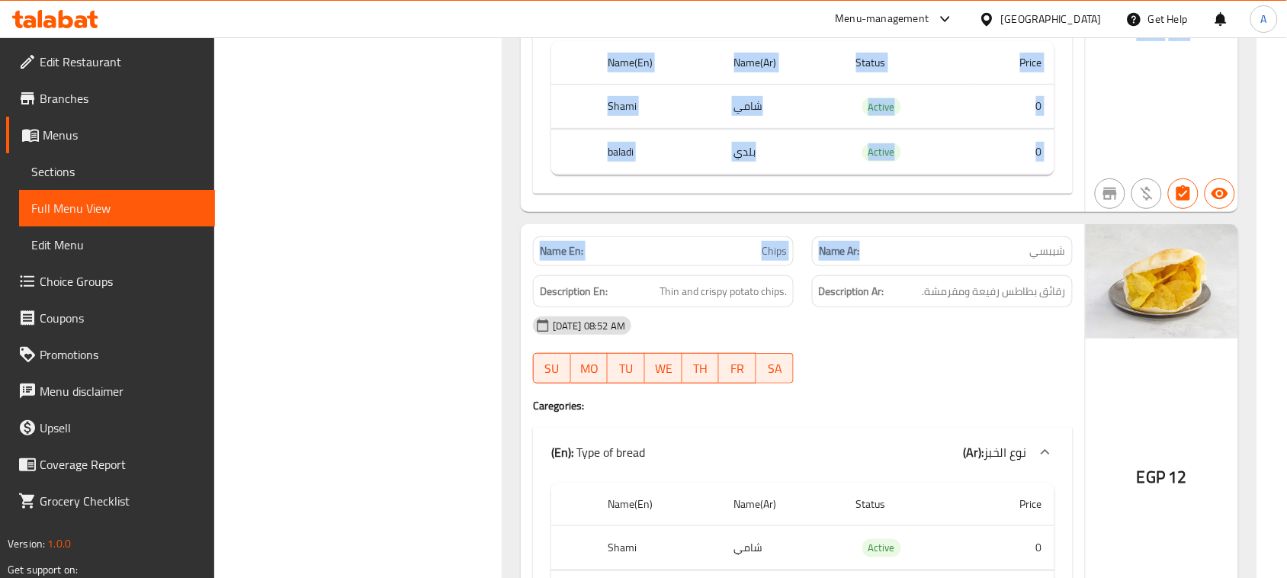
drag, startPoint x: 695, startPoint y: 226, endPoint x: 878, endPoint y: 256, distance: 185.4
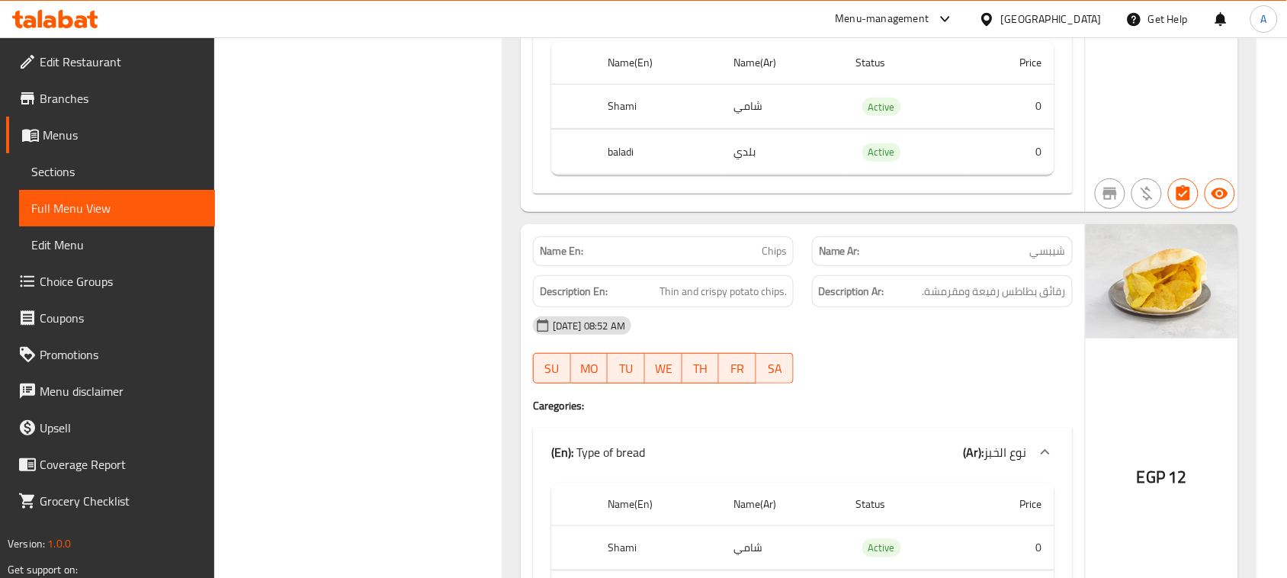
drag, startPoint x: 1055, startPoint y: 306, endPoint x: 691, endPoint y: 305, distance: 363.7
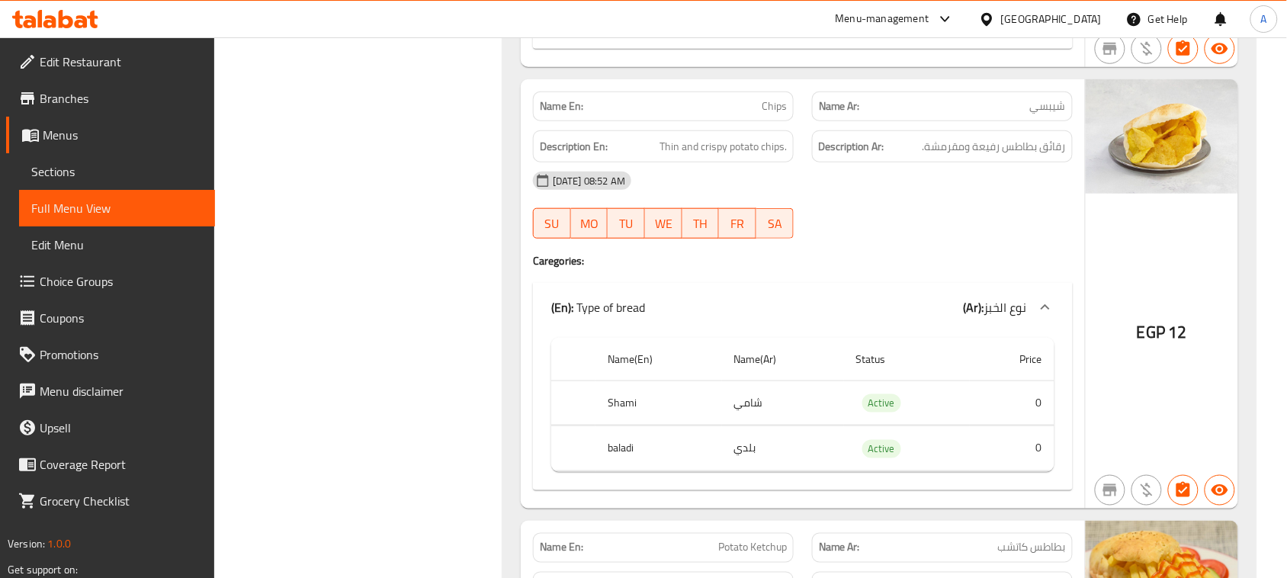
scroll to position [7435, 0]
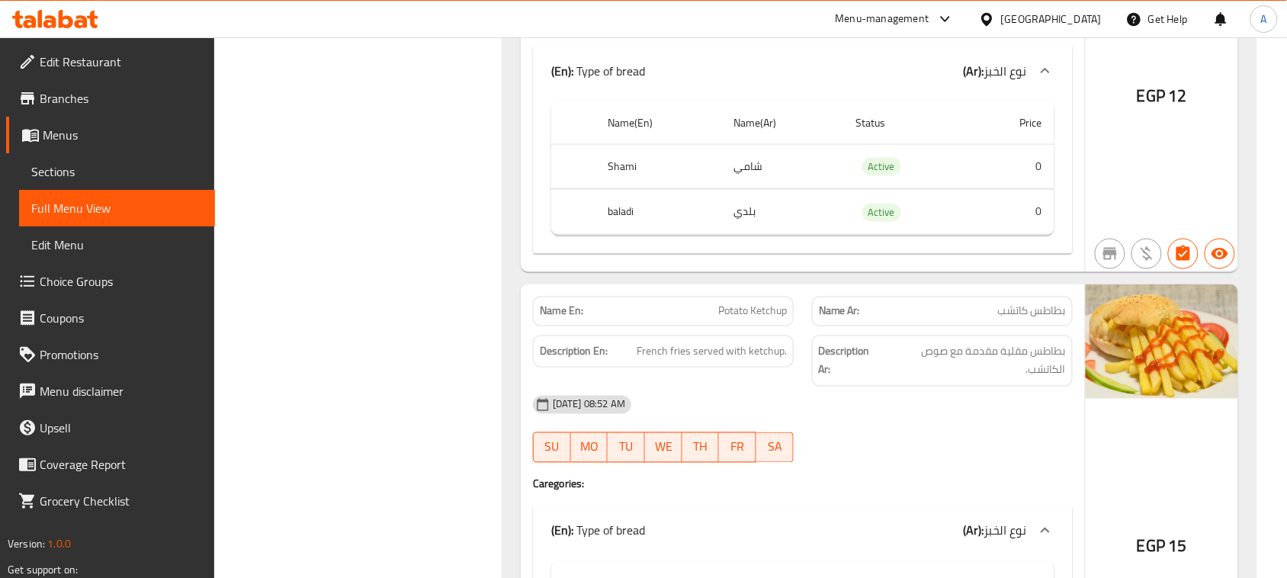
drag, startPoint x: 623, startPoint y: 326, endPoint x: 862, endPoint y: 336, distance: 239.7
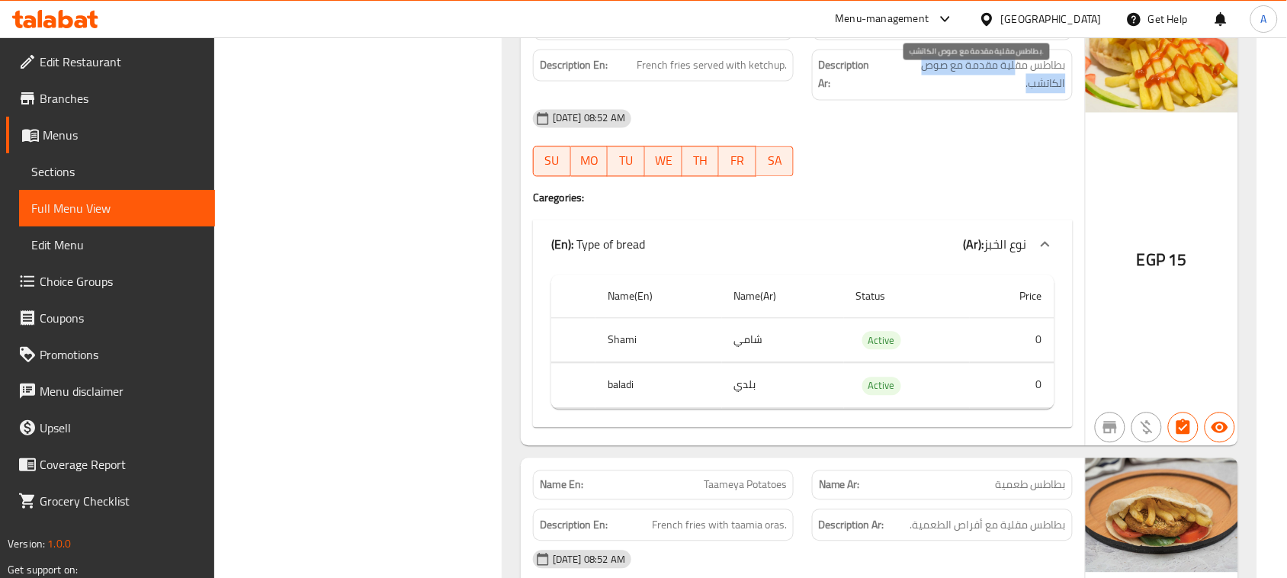
drag, startPoint x: 992, startPoint y: 90, endPoint x: 939, endPoint y: 90, distance: 53.4
click at [939, 90] on span "بطاطس مقلية مقدمة مع صوص الكاتشب." at bounding box center [975, 74] width 181 height 37
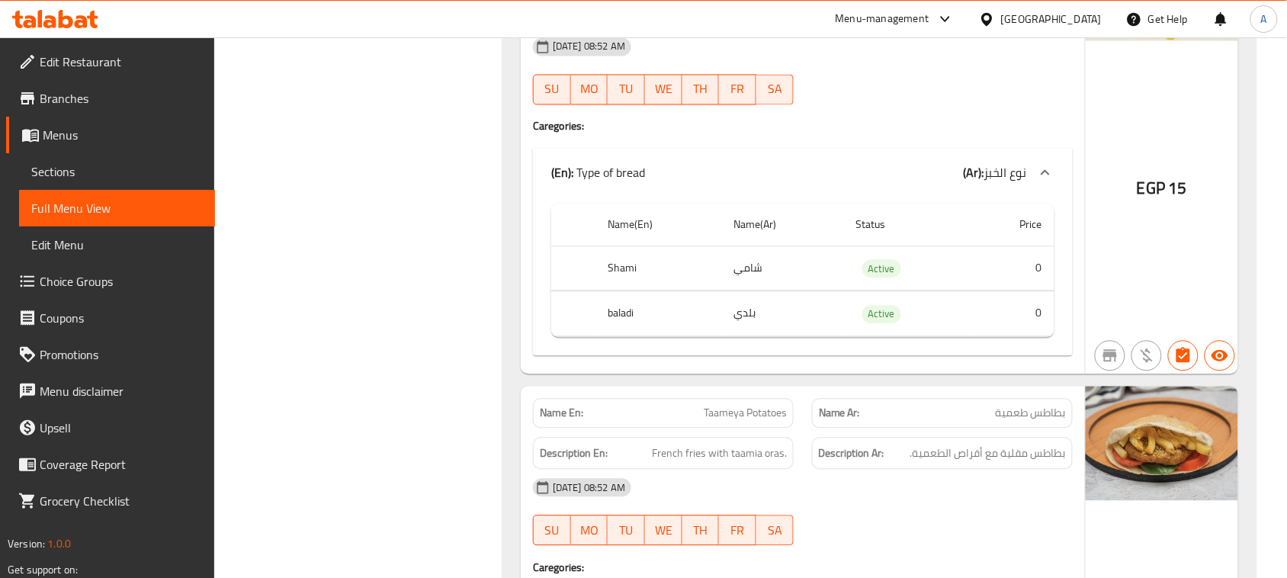
scroll to position [7911, 0]
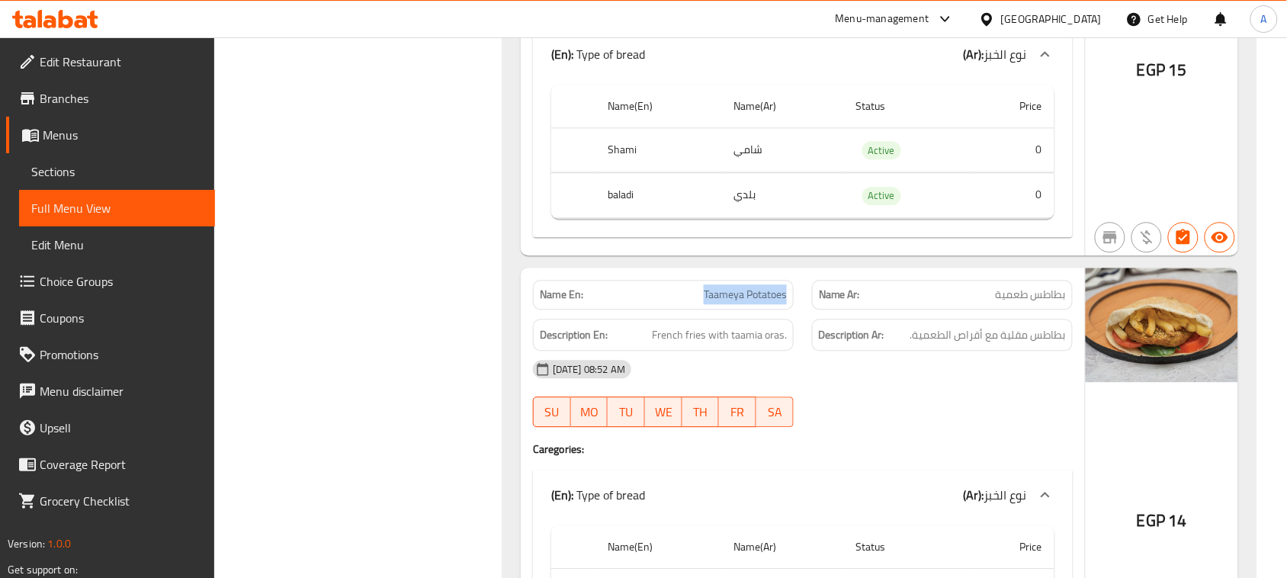
drag, startPoint x: 645, startPoint y: 298, endPoint x: 812, endPoint y: 290, distance: 167.2
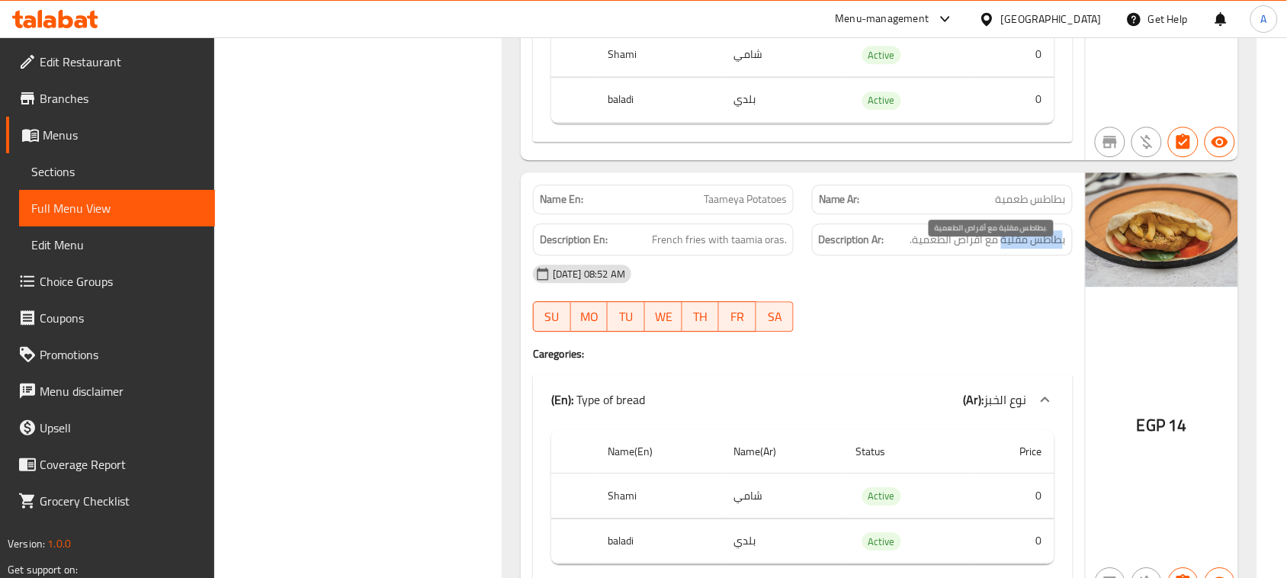
drag, startPoint x: 1060, startPoint y: 260, endPoint x: 1000, endPoint y: 260, distance: 59.5
click at [1000, 249] on span "بطاطس مقلية مع أقراص الطعمية." at bounding box center [988, 239] width 156 height 19
drag, startPoint x: 672, startPoint y: 244, endPoint x: 905, endPoint y: 324, distance: 246.7
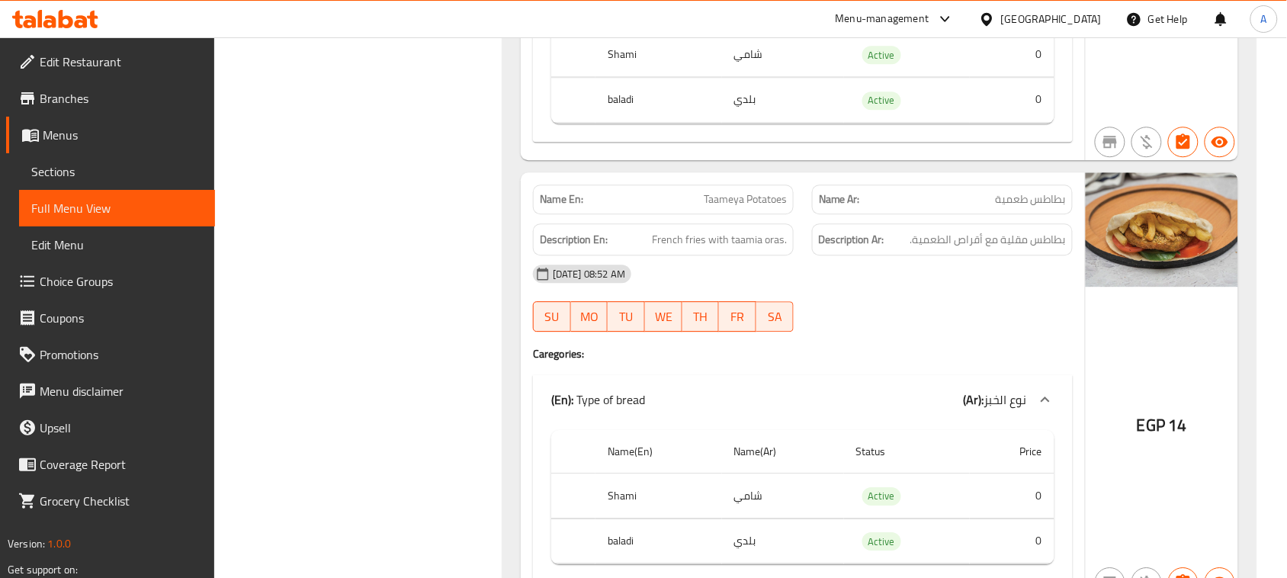
drag, startPoint x: 980, startPoint y: 253, endPoint x: 923, endPoint y: 282, distance: 64.1
click at [940, 249] on span "بطاطس مقلية مع أقراص الطعمية." at bounding box center [988, 239] width 156 height 19
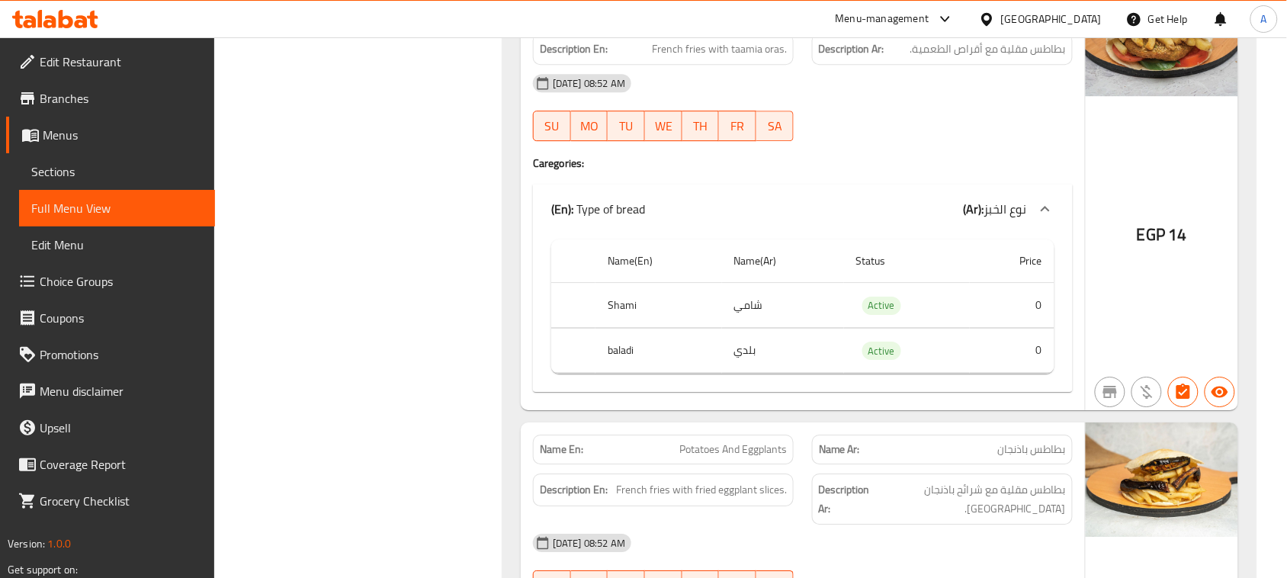
scroll to position [8293, 0]
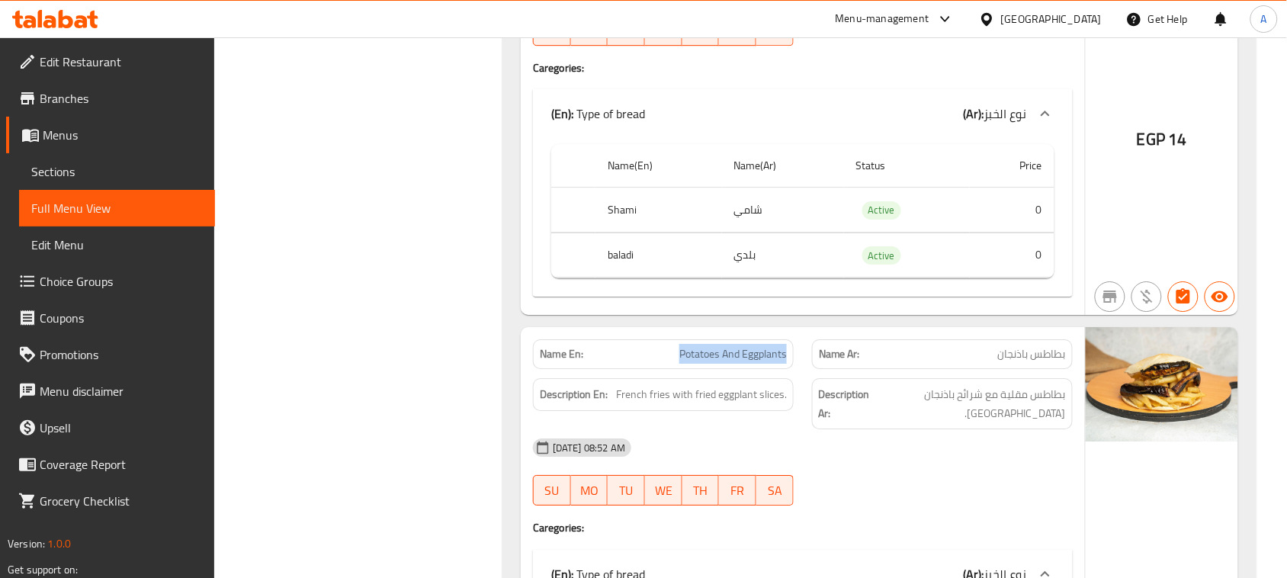
drag, startPoint x: 657, startPoint y: 368, endPoint x: 809, endPoint y: 379, distance: 152.9
drag, startPoint x: 967, startPoint y: 463, endPoint x: 1018, endPoint y: 390, distance: 88.6
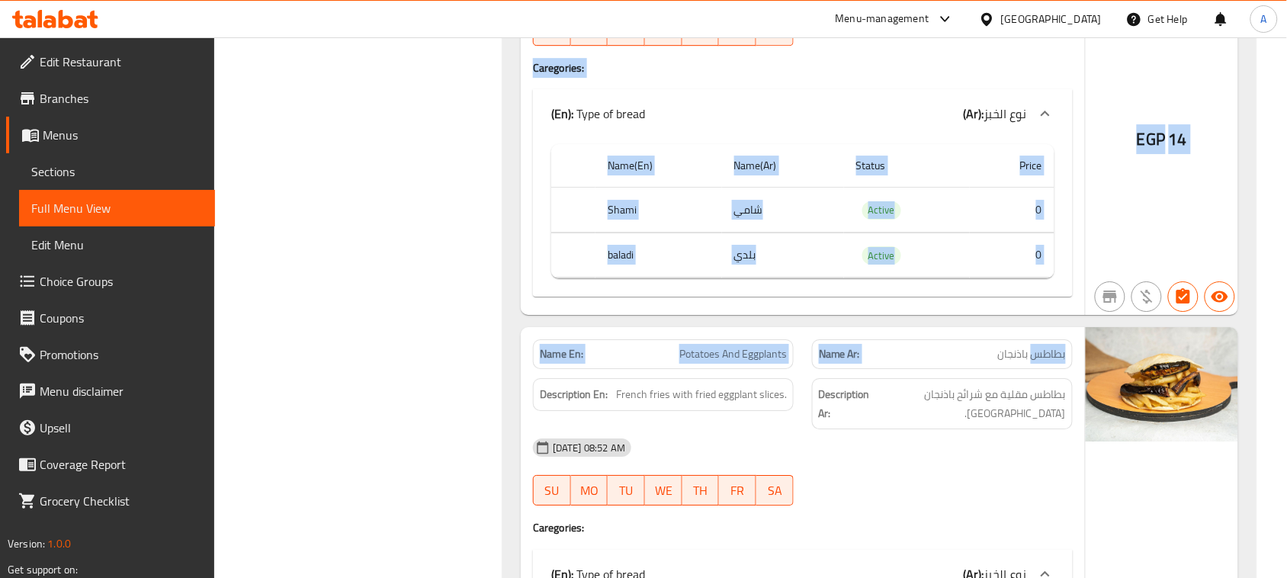
drag, startPoint x: 1054, startPoint y: 374, endPoint x: 486, endPoint y: 387, distance: 568.2
click at [486, 387] on div "Filter Branches Branches Popular filters Free items Branch specific items Has c…" at bounding box center [751, 264] width 1030 height 16722
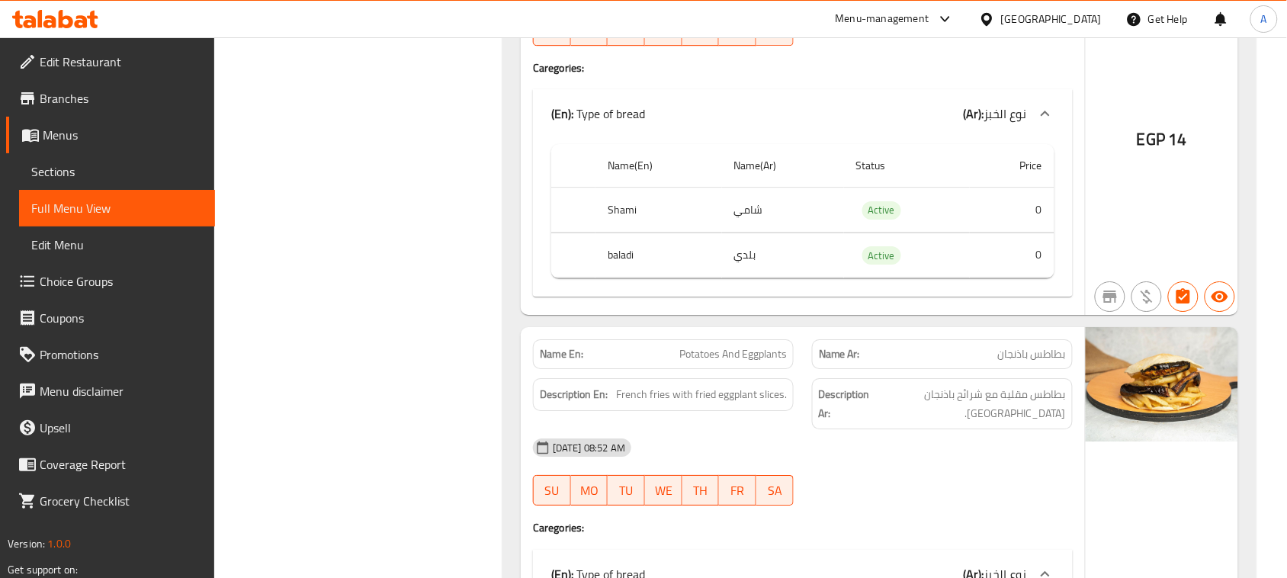
drag, startPoint x: 1057, startPoint y: 412, endPoint x: 778, endPoint y: 418, distance: 279.2
click at [915, 412] on span "بطاطس مقلية مع شرائح باذنجان مقلية." at bounding box center [970, 403] width 192 height 37
click at [626, 404] on span "French fries with fried eggplant slices." at bounding box center [701, 394] width 171 height 19
drag, startPoint x: 626, startPoint y: 422, endPoint x: 833, endPoint y: 431, distance: 207.6
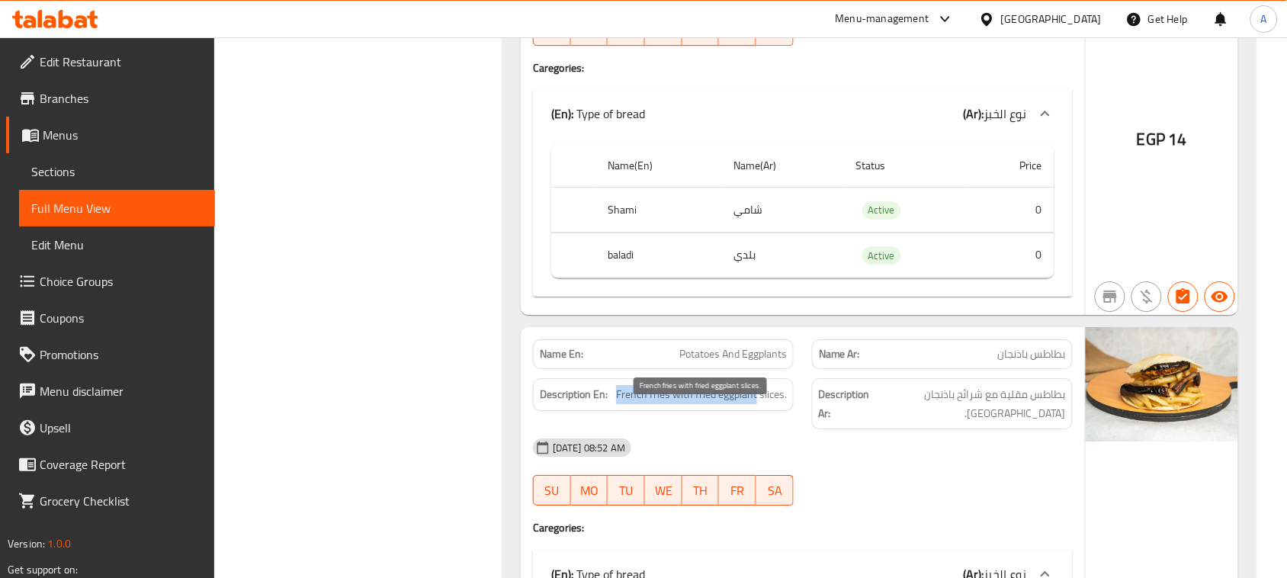
click at [774, 404] on span "French fries with fried eggplant slices." at bounding box center [701, 394] width 171 height 19
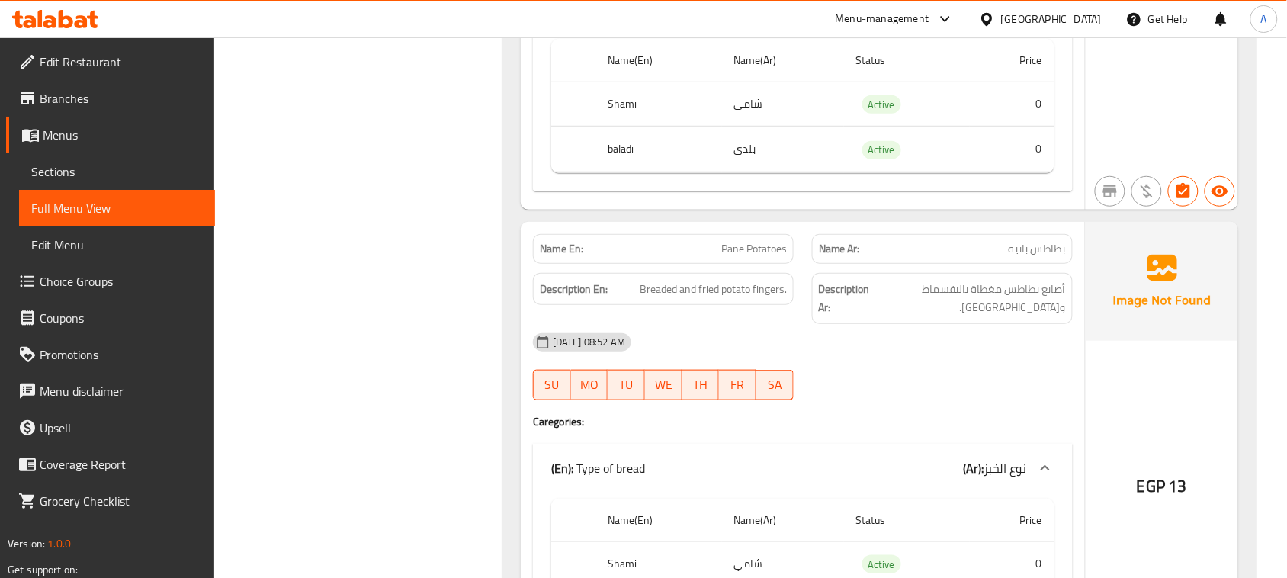
scroll to position [8865, 0]
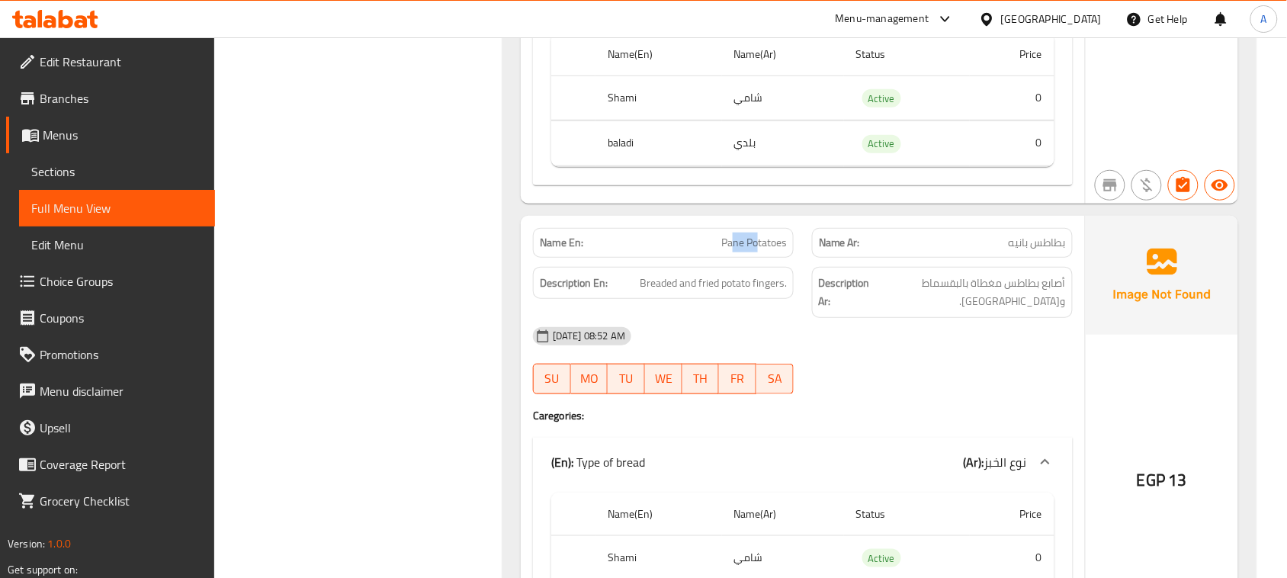
drag, startPoint x: 756, startPoint y: 238, endPoint x: 968, endPoint y: 275, distance: 215.1
drag, startPoint x: 1058, startPoint y: 290, endPoint x: 942, endPoint y: 291, distance: 116.7
click at [942, 291] on span "أصابع بطاطس مغطاة بالبقسماط ومقلية." at bounding box center [969, 292] width 193 height 37
click at [940, 311] on span "أصابع بطاطس مغطاة بالبقسماط ومقلية." at bounding box center [969, 292] width 193 height 37
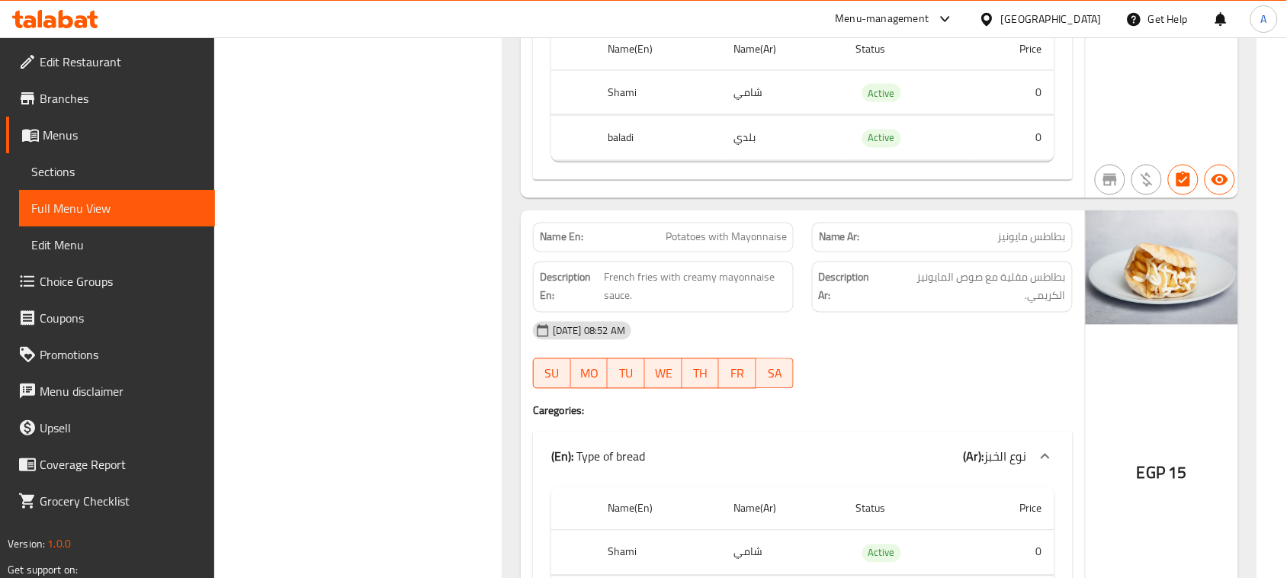
scroll to position [9341, 0]
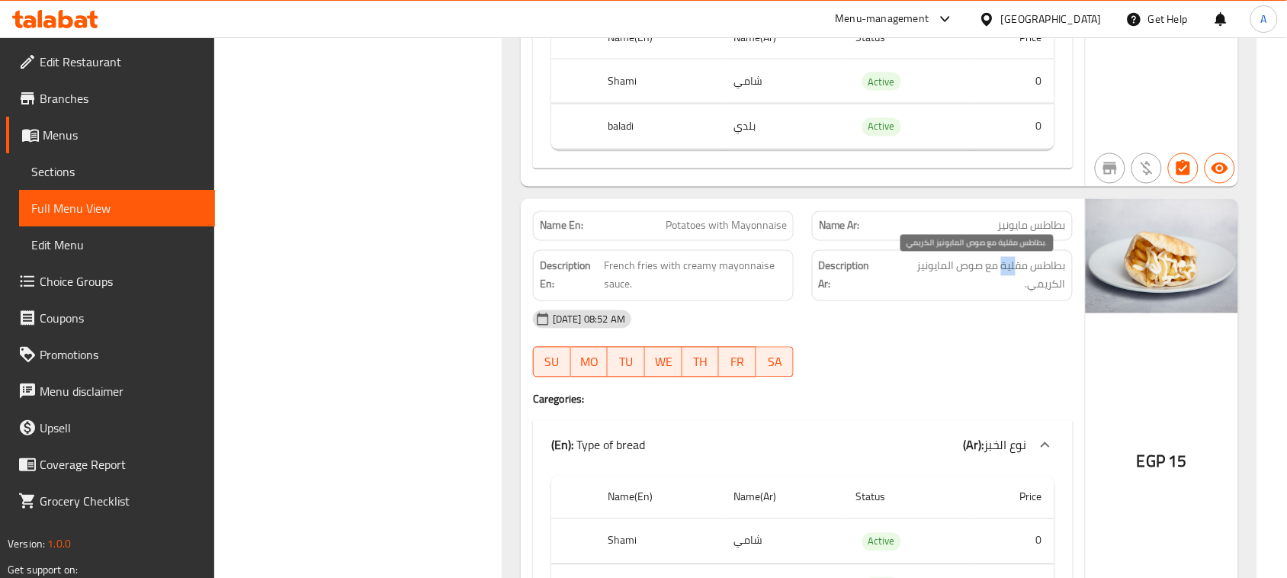
click at [978, 279] on span "بطاطس مقلية مع صوص المايونيز الكريمي." at bounding box center [975, 275] width 181 height 37
drag, startPoint x: 637, startPoint y: 262, endPoint x: 681, endPoint y: 275, distance: 45.4
click at [681, 275] on span "French fries with creamy mayonnaise sauce." at bounding box center [696, 275] width 182 height 37
click at [982, 371] on div "14-08-2025 08:52 AM SU MO TU WE TH FR SA" at bounding box center [803, 343] width 558 height 85
drag, startPoint x: 987, startPoint y: 272, endPoint x: 962, endPoint y: 273, distance: 25.9
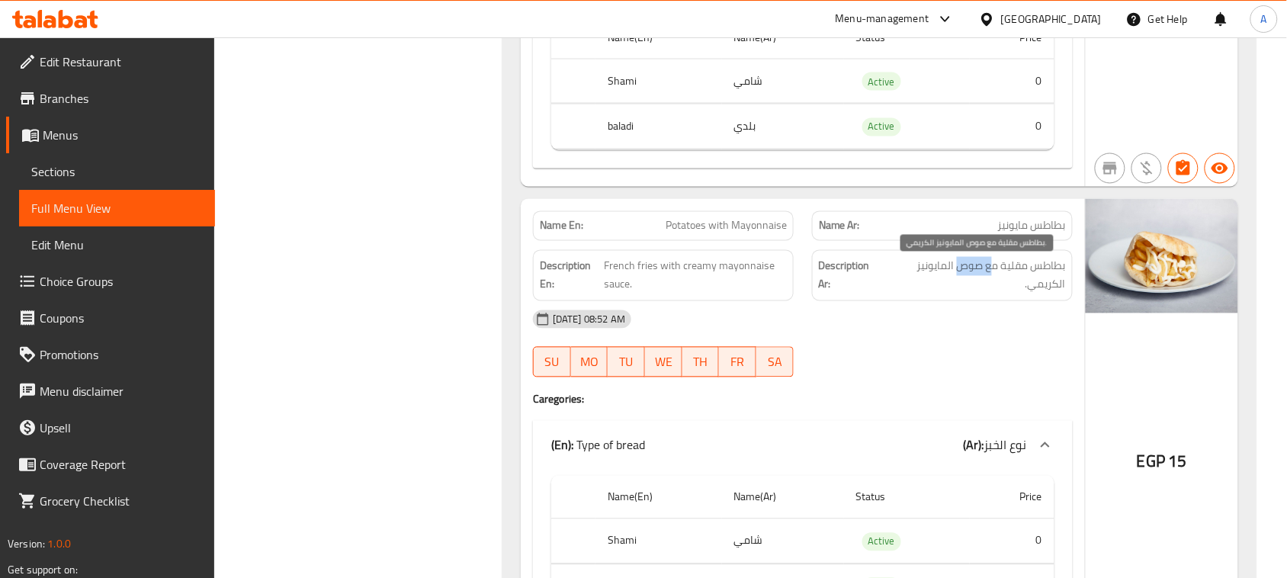
click at [962, 273] on span "بطاطس مقلية مع صوص المايونيز الكريمي." at bounding box center [975, 275] width 181 height 37
click at [966, 352] on div "14-08-2025 08:52 AM SU MO TU WE TH FR SA" at bounding box center [803, 343] width 558 height 85
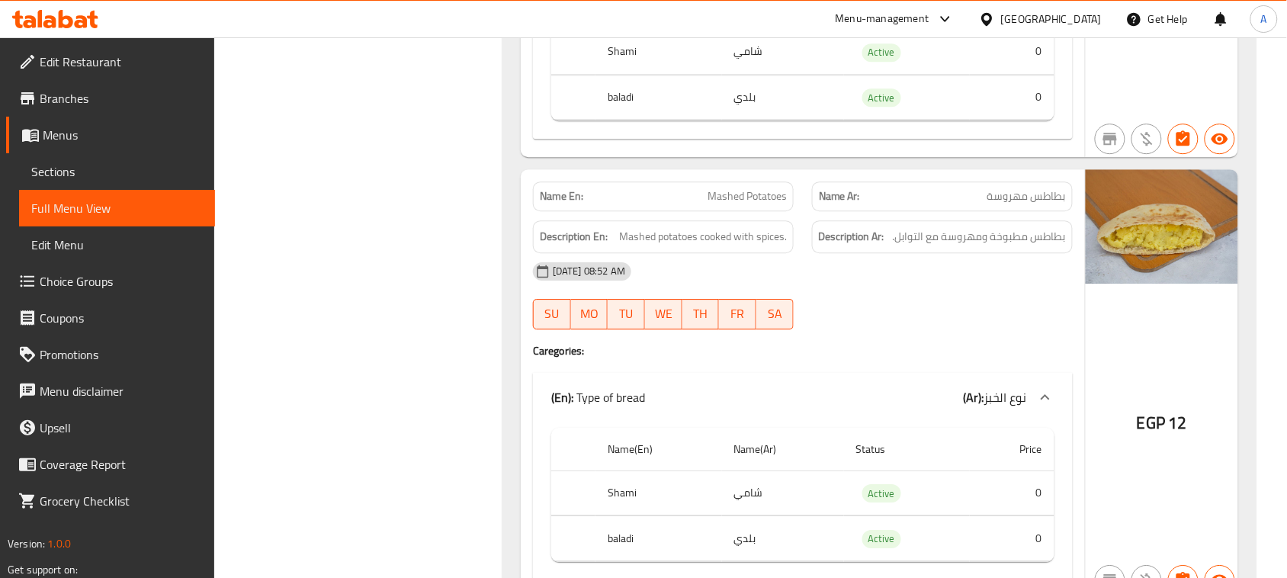
scroll to position [9818, 0]
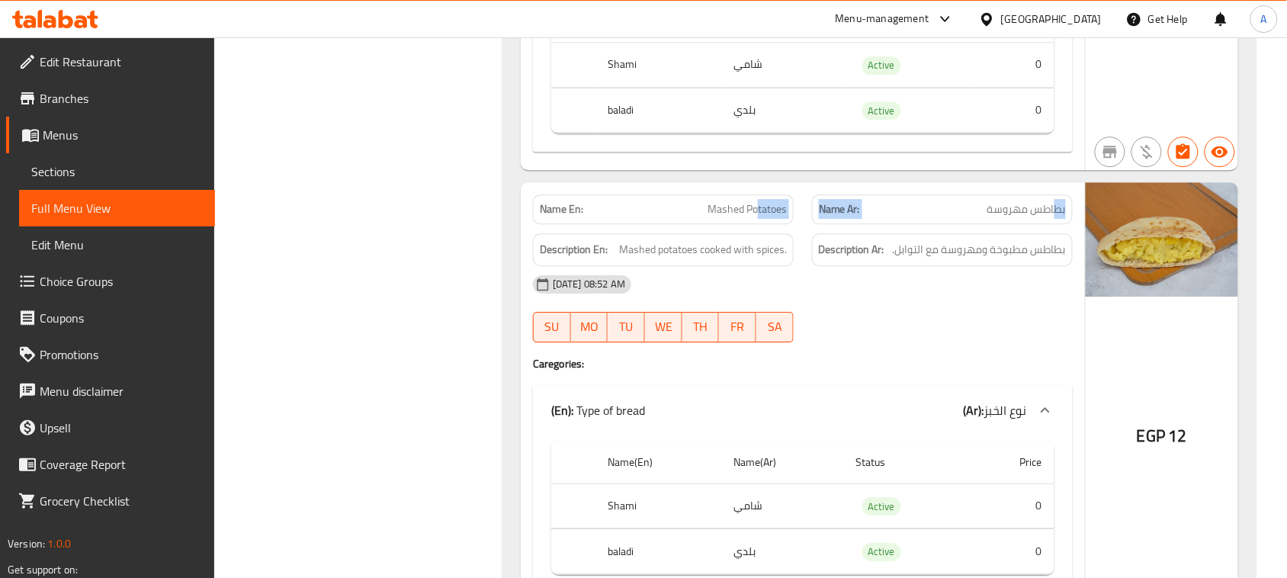
drag, startPoint x: 927, startPoint y: 217, endPoint x: 780, endPoint y: 245, distance: 149.7
click at [750, 217] on div "Name En: Mashed Potatoes Name Ar: بطاطس مهروسة" at bounding box center [803, 209] width 558 height 48
drag, startPoint x: 977, startPoint y: 329, endPoint x: 900, endPoint y: 314, distance: 78.5
click at [968, 329] on div "14-08-2025 08:52 AM SU MO TU WE TH FR SA" at bounding box center [803, 308] width 558 height 85
click at [698, 259] on span "Mashed potatoes cooked with spices." at bounding box center [703, 249] width 168 height 19
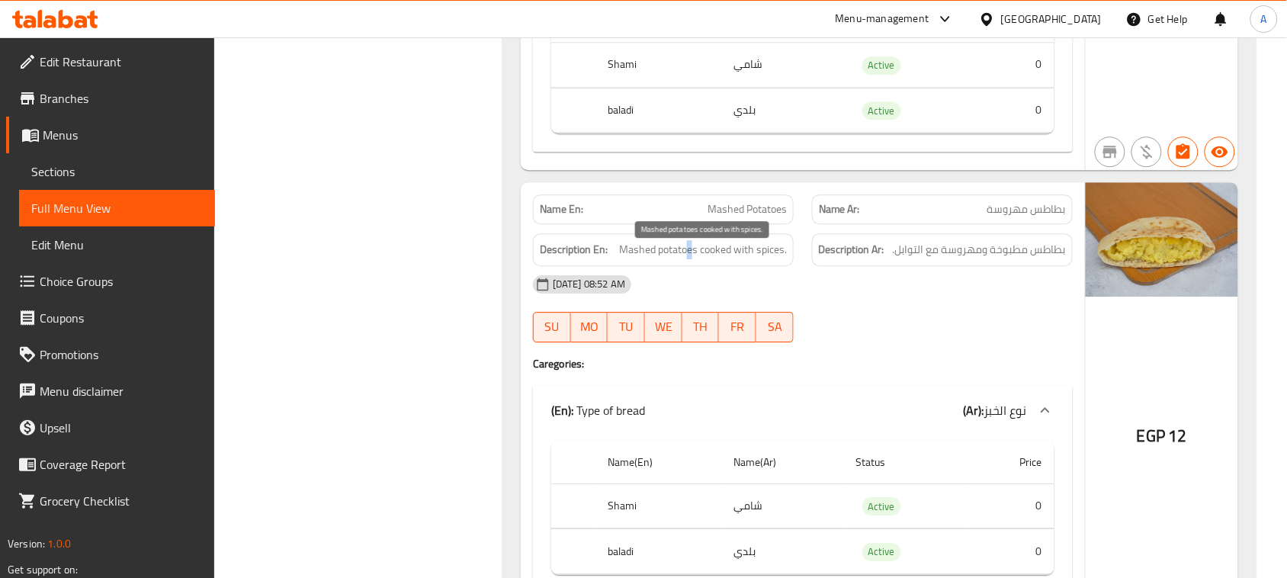
click at [689, 259] on span "Mashed potatoes cooked with spices." at bounding box center [703, 249] width 168 height 19
click at [583, 259] on strong "Description En:" at bounding box center [574, 249] width 68 height 19
drag, startPoint x: 583, startPoint y: 263, endPoint x: 1122, endPoint y: 263, distance: 539.1
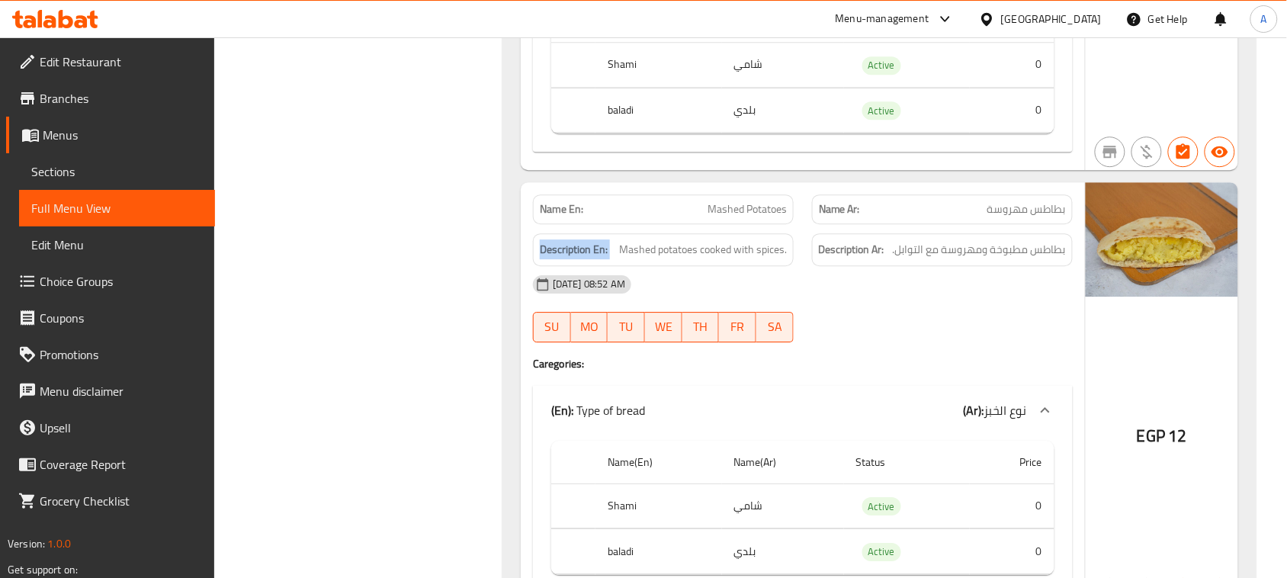
click at [1099, 263] on div "Name En: Mashed Potatoes Name Ar: بطاطس مهروسة Description En: Mashed potatoes …" at bounding box center [880, 396] width 718 height 429
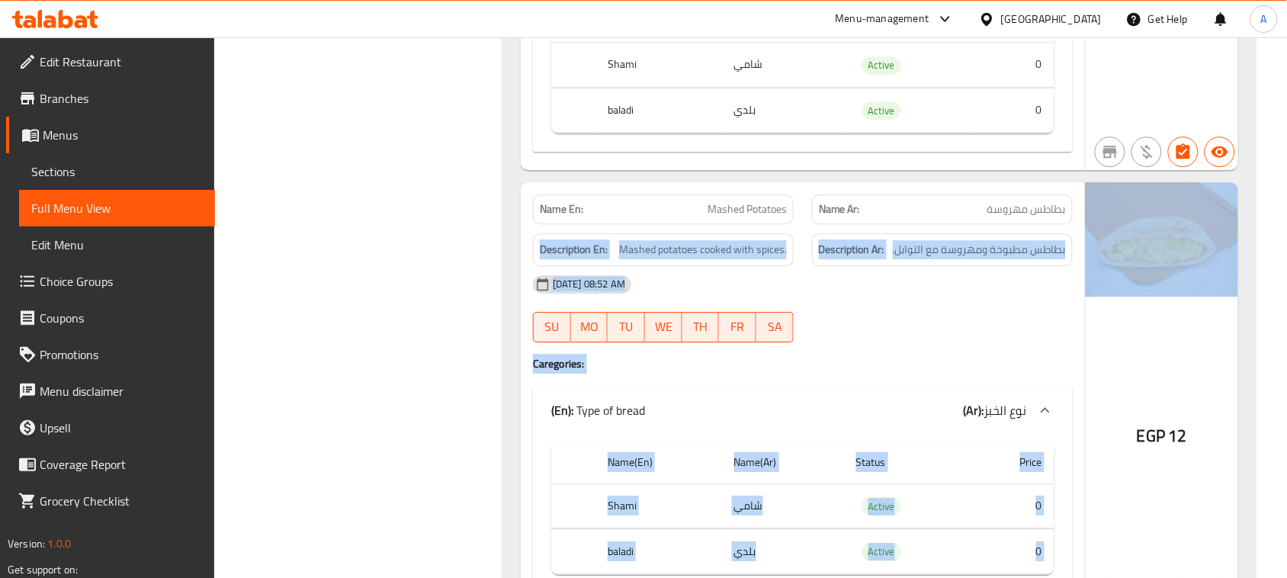
click at [1041, 240] on div "Description Ar: بطاطس مطبوخة ومهروسة مع التوابل." at bounding box center [942, 249] width 279 height 51
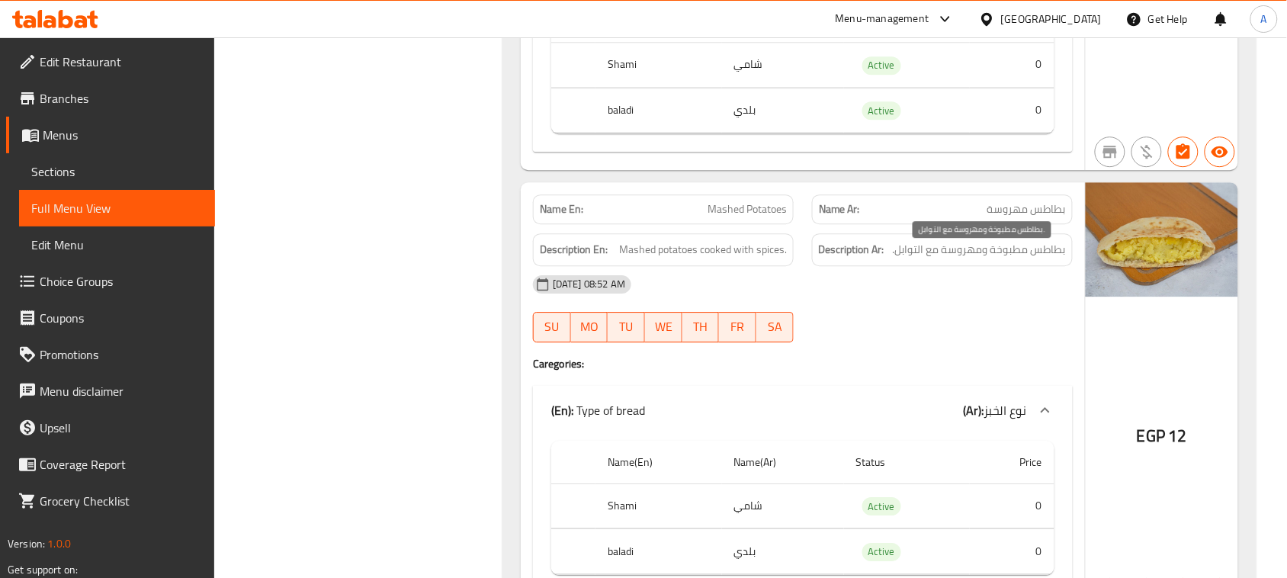
click at [1050, 259] on span "بطاطس مطبوخة ومهروسة مع التوابل." at bounding box center [979, 249] width 173 height 19
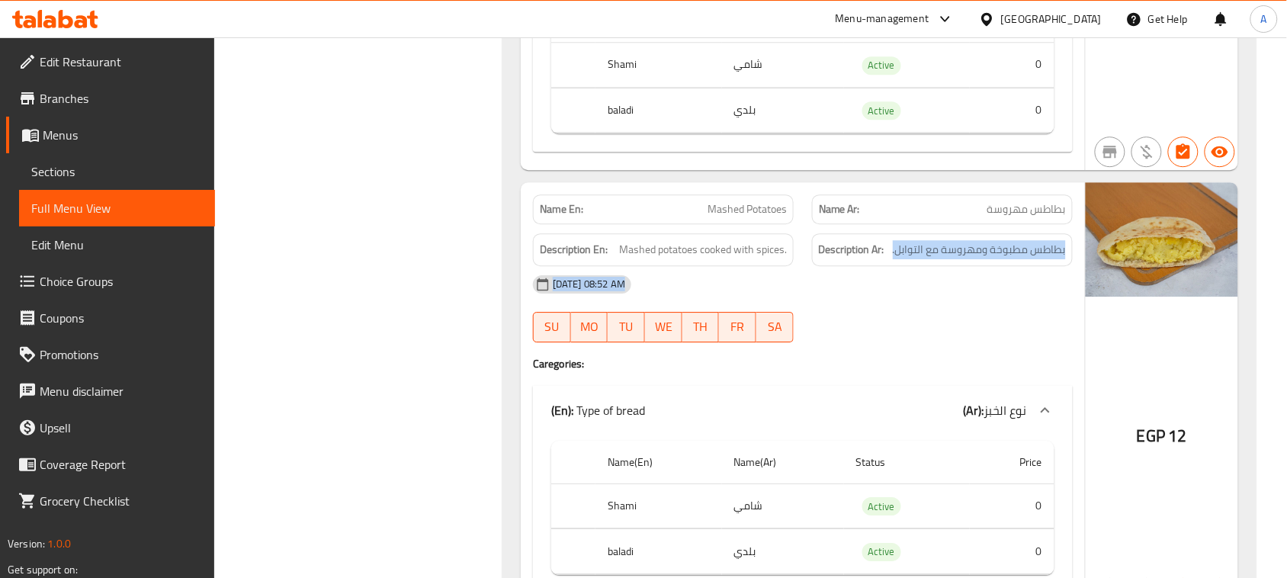
drag, startPoint x: 1050, startPoint y: 261, endPoint x: 704, endPoint y: 273, distance: 346.4
click at [704, 273] on div "Name En: Mashed Potatoes Name Ar: بطاطس مهروسة Description En: Mashed potatoes …" at bounding box center [803, 396] width 564 height 429
click at [577, 275] on div "14-08-2025 08:52 AM" at bounding box center [803, 284] width 558 height 37
click at [576, 258] on strong "Description En:" at bounding box center [574, 249] width 68 height 19
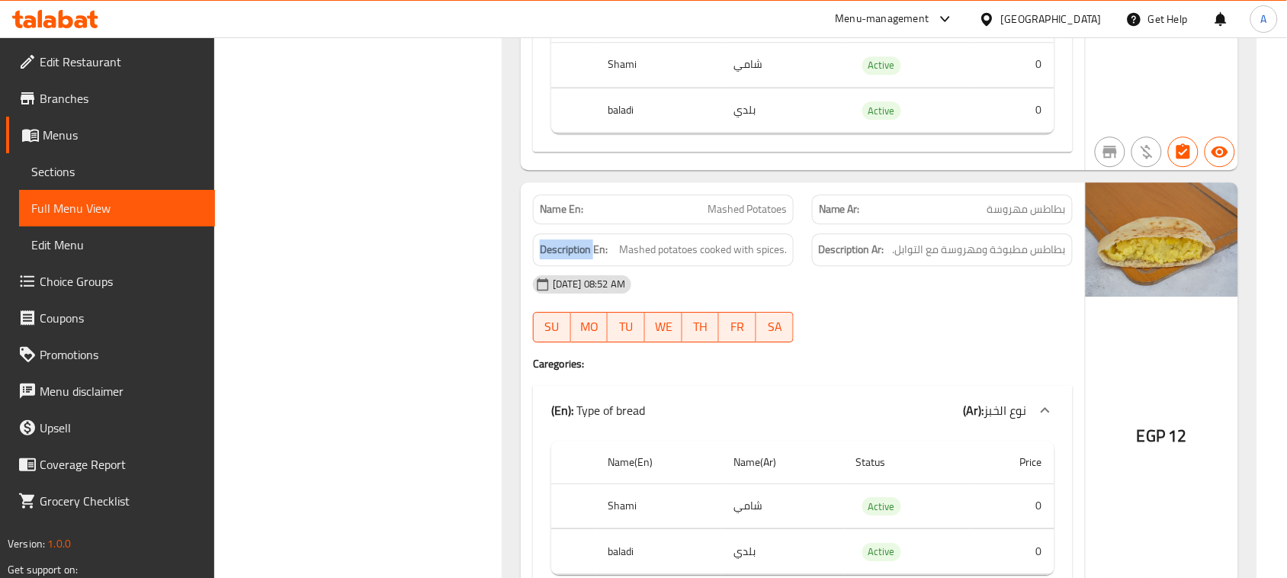
click at [576, 258] on strong "Description En:" at bounding box center [574, 249] width 68 height 19
drag, startPoint x: 576, startPoint y: 258, endPoint x: 961, endPoint y: 374, distance: 402.4
click at [898, 355] on div "Name En: Mashed Potatoes Name Ar: بطاطس مهروسة Description En: Mashed potatoes …" at bounding box center [803, 396] width 564 height 429
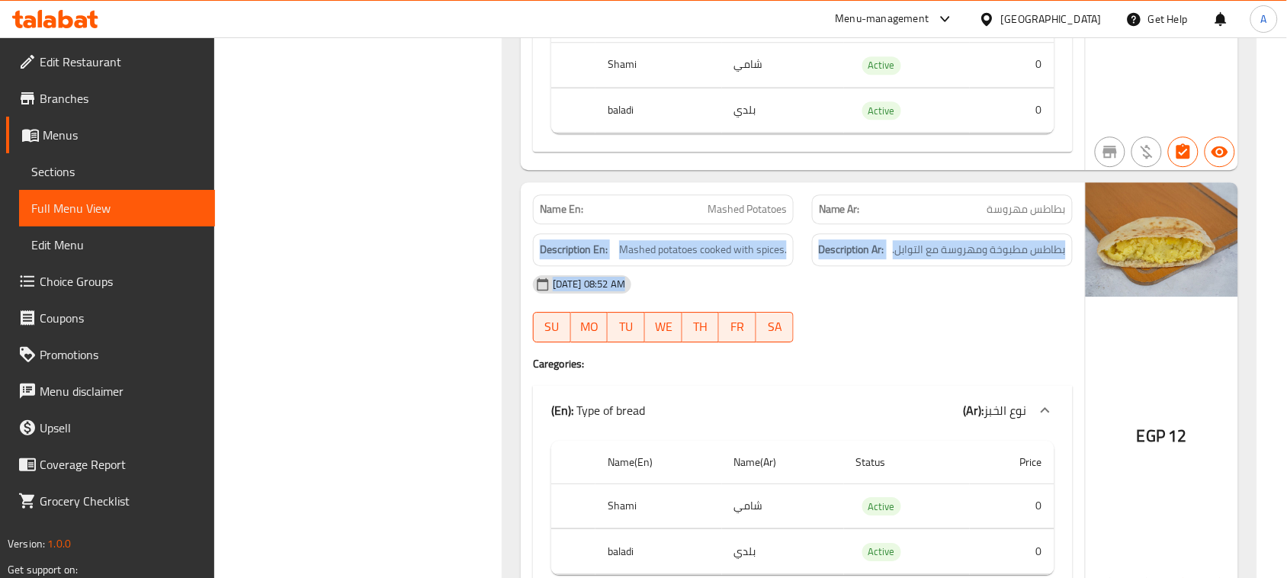
click at [943, 345] on div at bounding box center [942, 342] width 279 height 18
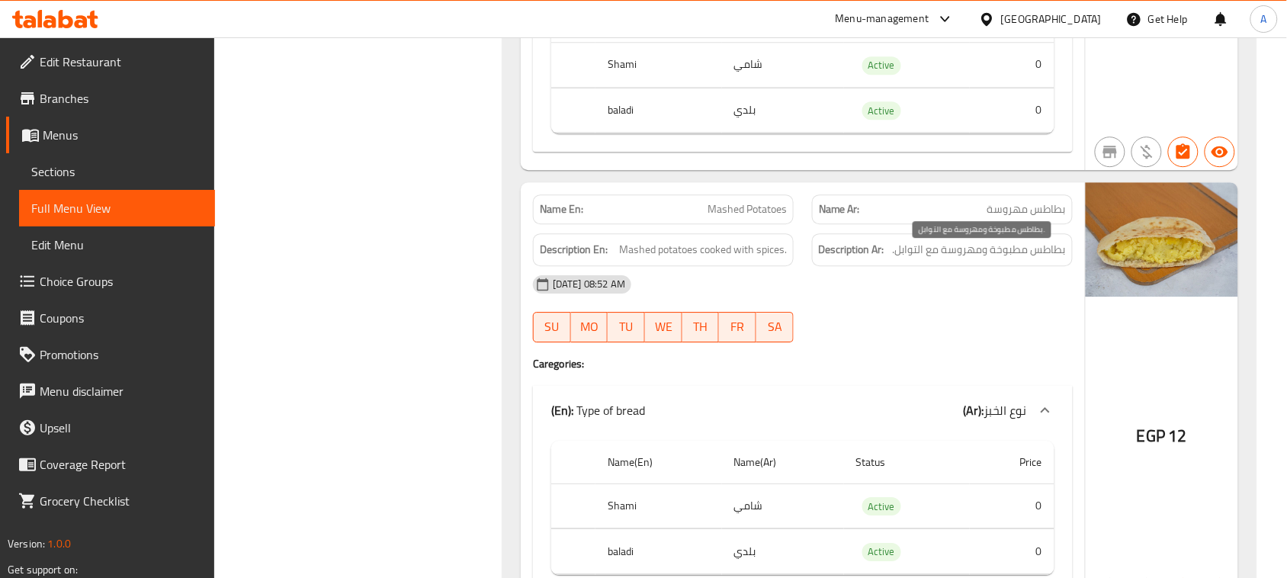
click at [1062, 256] on span "بطاطس مطبوخة ومهروسة مع التوابل." at bounding box center [979, 249] width 173 height 19
drag, startPoint x: 1062, startPoint y: 256, endPoint x: 1018, endPoint y: 256, distance: 44.2
click at [1018, 256] on span "بطاطس مطبوخة ومهروسة مع التوابل." at bounding box center [979, 249] width 173 height 19
click at [1048, 255] on span "بطاطس مطبوخة ومهروسة مع التوابل." at bounding box center [979, 249] width 173 height 19
drag, startPoint x: 1048, startPoint y: 255, endPoint x: 1016, endPoint y: 259, distance: 32.3
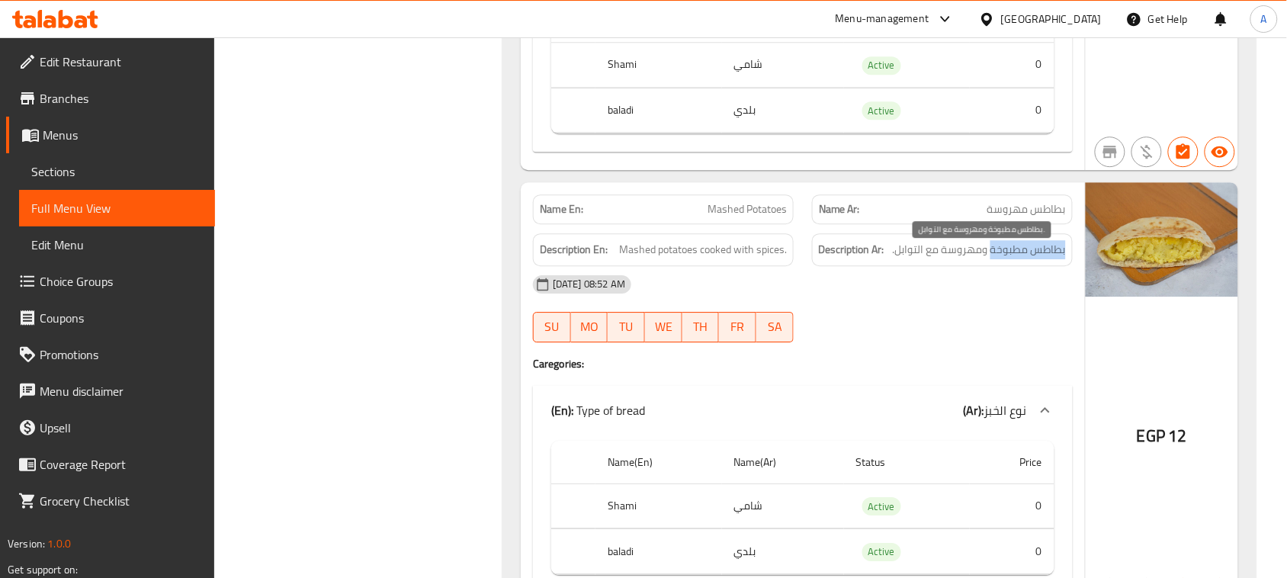
click at [1016, 259] on span "بطاطس مطبوخة ومهروسة مع التوابل." at bounding box center [979, 249] width 173 height 19
click at [642, 252] on span "Mashed potatoes cooked with spices." at bounding box center [703, 249] width 168 height 19
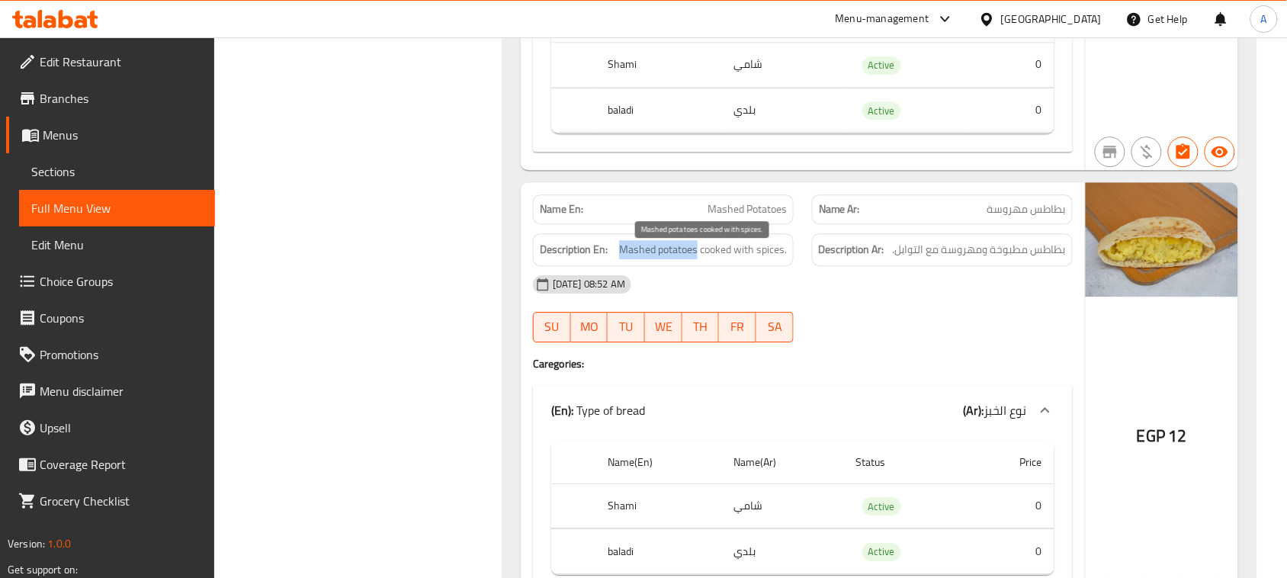
drag, startPoint x: 642, startPoint y: 252, endPoint x: 669, endPoint y: 252, distance: 26.7
click at [669, 252] on span "Mashed potatoes cooked with spices." at bounding box center [703, 249] width 168 height 19
click at [622, 259] on span "Mashed potatoes cooked with spices." at bounding box center [703, 249] width 168 height 19
drag, startPoint x: 622, startPoint y: 261, endPoint x: 723, endPoint y: 261, distance: 100.7
click at [723, 259] on span "Mashed potatoes cooked with spices." at bounding box center [703, 249] width 168 height 19
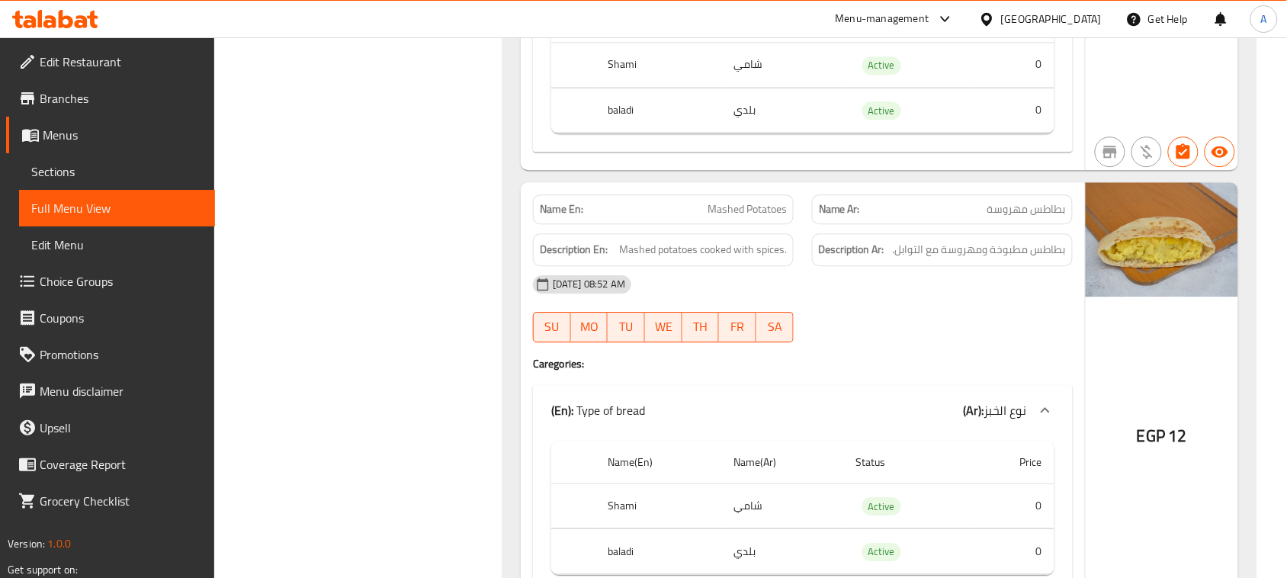
click at [612, 259] on h6 "Description En: Mashed potatoes cooked with spices." at bounding box center [663, 249] width 247 height 19
drag, startPoint x: 612, startPoint y: 261, endPoint x: 706, endPoint y: 272, distance: 94.5
click at [706, 266] on div "Description En: Mashed potatoes cooked with spices." at bounding box center [663, 249] width 261 height 33
click at [634, 266] on div "Description En: Mashed potatoes cooked with spices." at bounding box center [663, 249] width 261 height 33
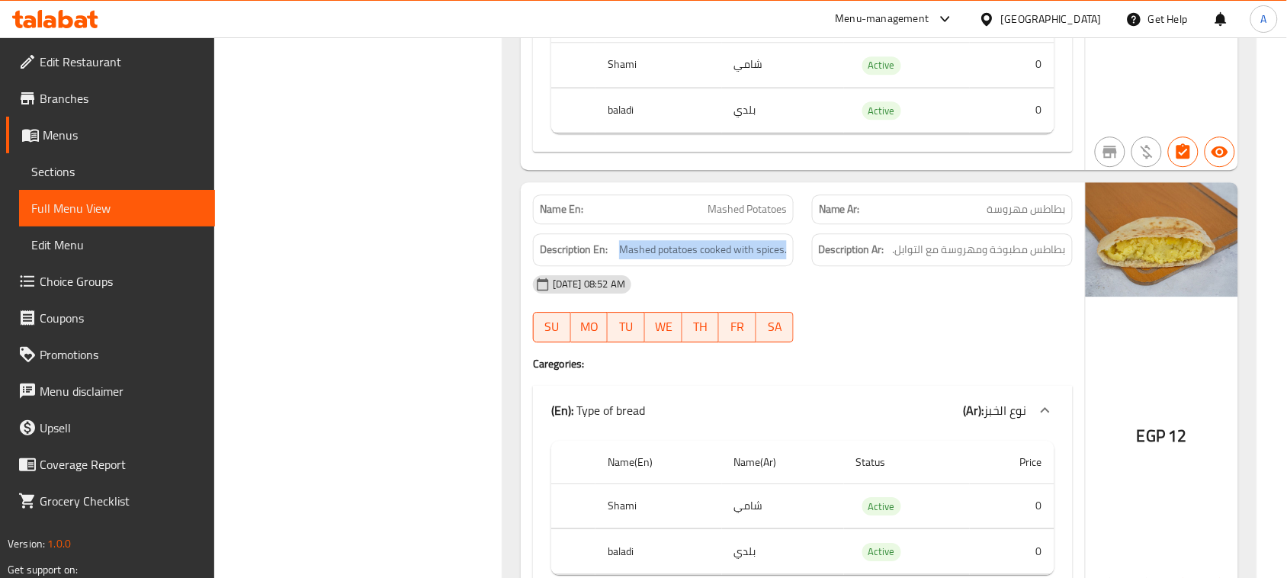
drag, startPoint x: 634, startPoint y: 268, endPoint x: 743, endPoint y: 264, distance: 109.9
click at [743, 264] on div "Description En: Mashed potatoes cooked with spices." at bounding box center [663, 249] width 261 height 33
click at [724, 256] on span "Mashed potatoes cooked with spices." at bounding box center [703, 249] width 168 height 19
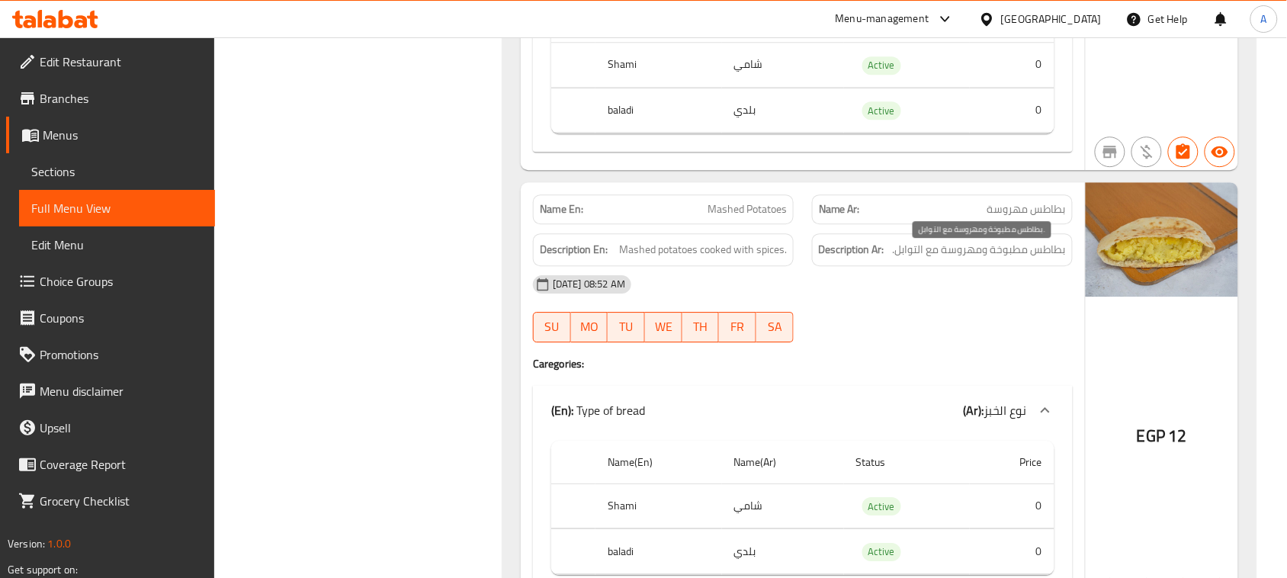
click at [1058, 259] on span "بطاطس مطبوخة ومهروسة مع التوابل." at bounding box center [979, 249] width 173 height 19
drag, startPoint x: 1058, startPoint y: 264, endPoint x: 946, endPoint y: 273, distance: 111.7
click at [955, 273] on div "Name En: Mashed Potatoes Name Ar: بطاطس مهروسة Description En: Mashed potatoes …" at bounding box center [803, 396] width 564 height 429
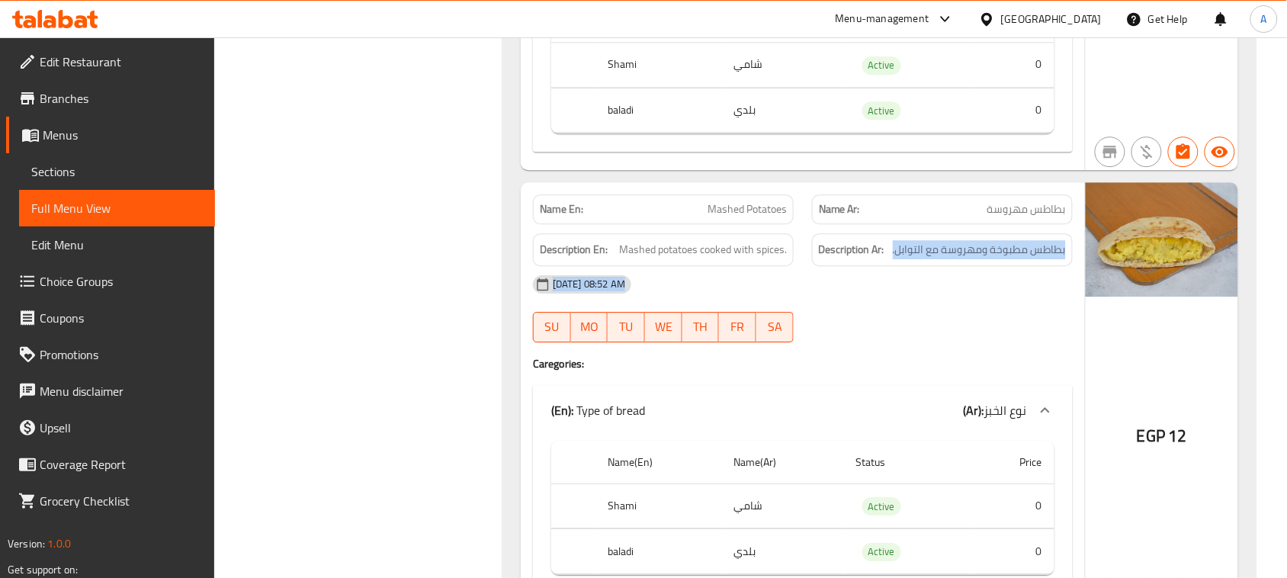
click at [950, 303] on div "14-08-2025 08:52 AM" at bounding box center [803, 284] width 558 height 37
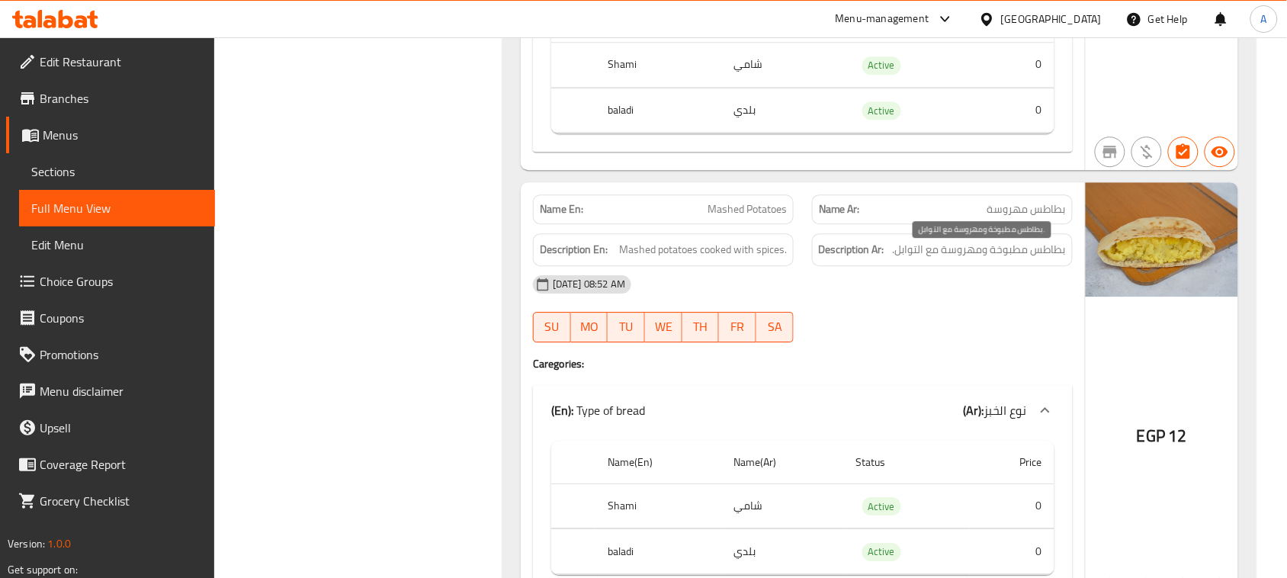
click at [1049, 252] on span "بطاطس مطبوخة ومهروسة مع التوابل." at bounding box center [979, 249] width 173 height 19
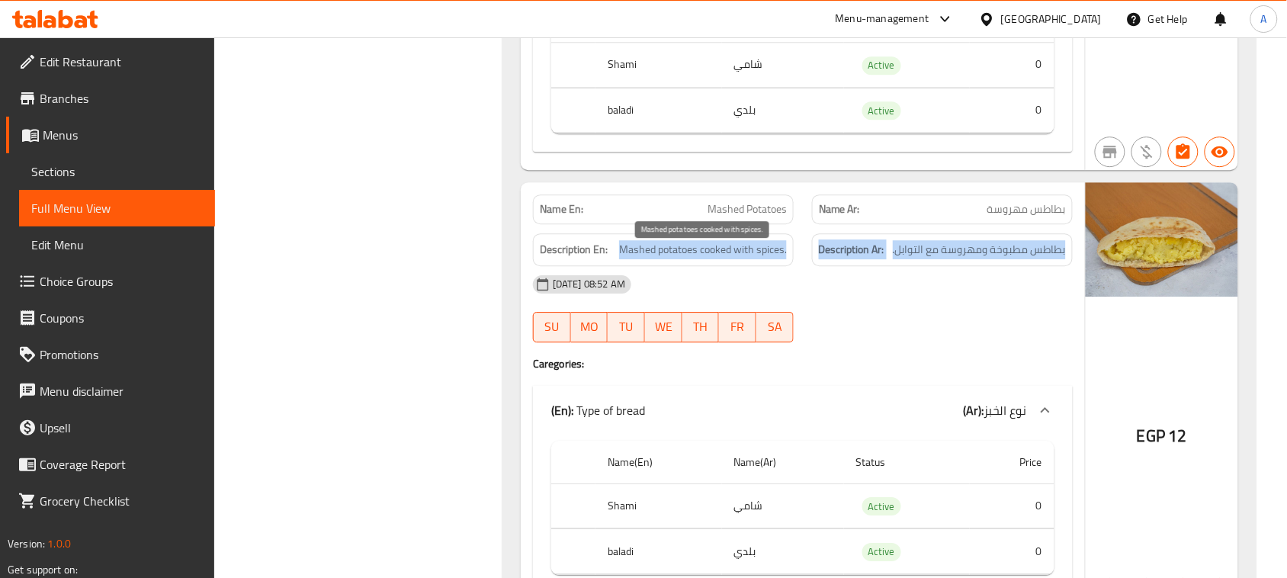
drag, startPoint x: 1049, startPoint y: 252, endPoint x: 665, endPoint y: 263, distance: 384.5
click at [665, 263] on div "Description En: Mashed potatoes cooked with spices. Description Ar: بطاطس مطبوخ…" at bounding box center [803, 249] width 558 height 51
click at [615, 259] on h6 "Description En: Mashed potatoes cooked with spices." at bounding box center [663, 249] width 247 height 19
drag, startPoint x: 615, startPoint y: 265, endPoint x: 962, endPoint y: 265, distance: 347.0
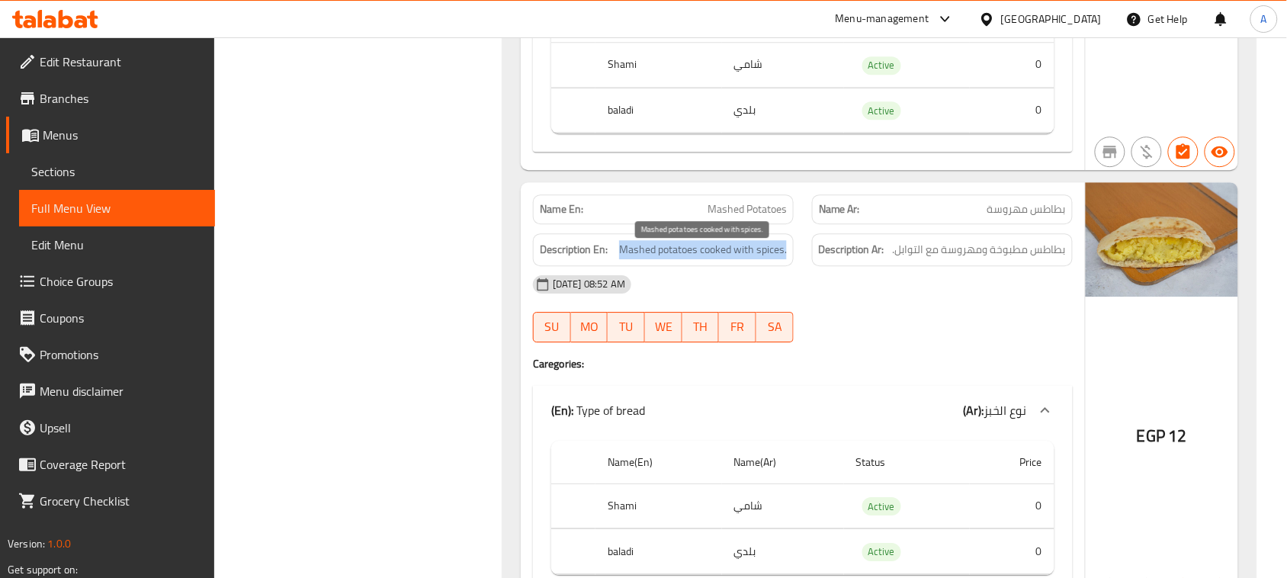
click at [829, 265] on div "Description En: Mashed potatoes cooked with spices. Description Ar: بطاطس مطبوخ…" at bounding box center [803, 249] width 558 height 51
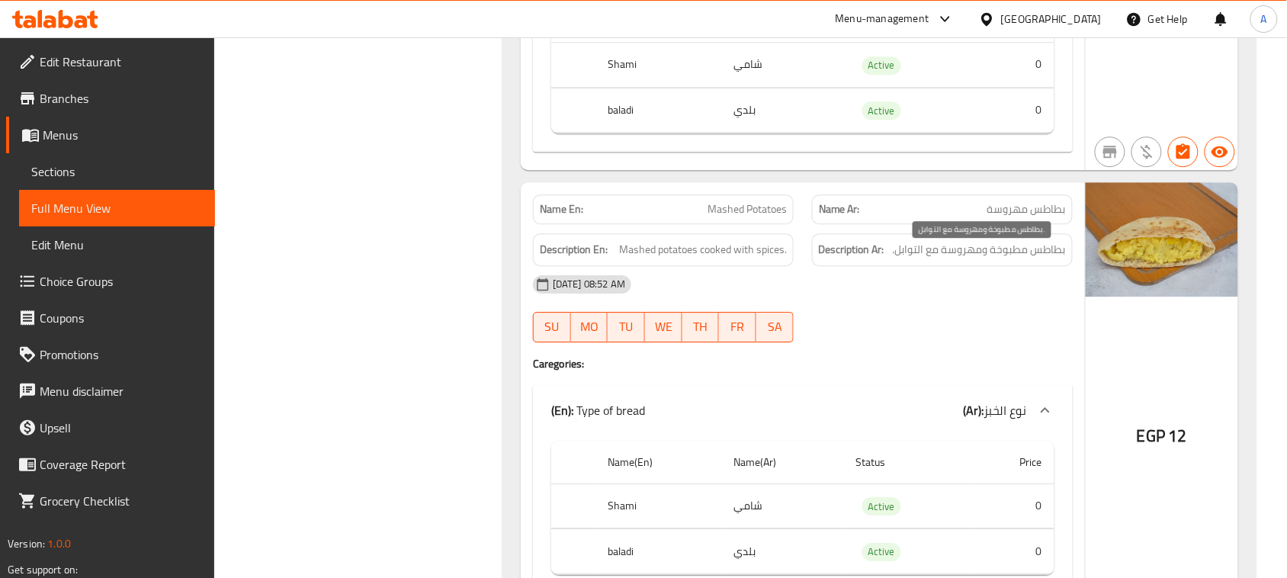
click at [978, 259] on span "بطاطس مطبوخة ومهروسة مع التوابل." at bounding box center [979, 249] width 173 height 19
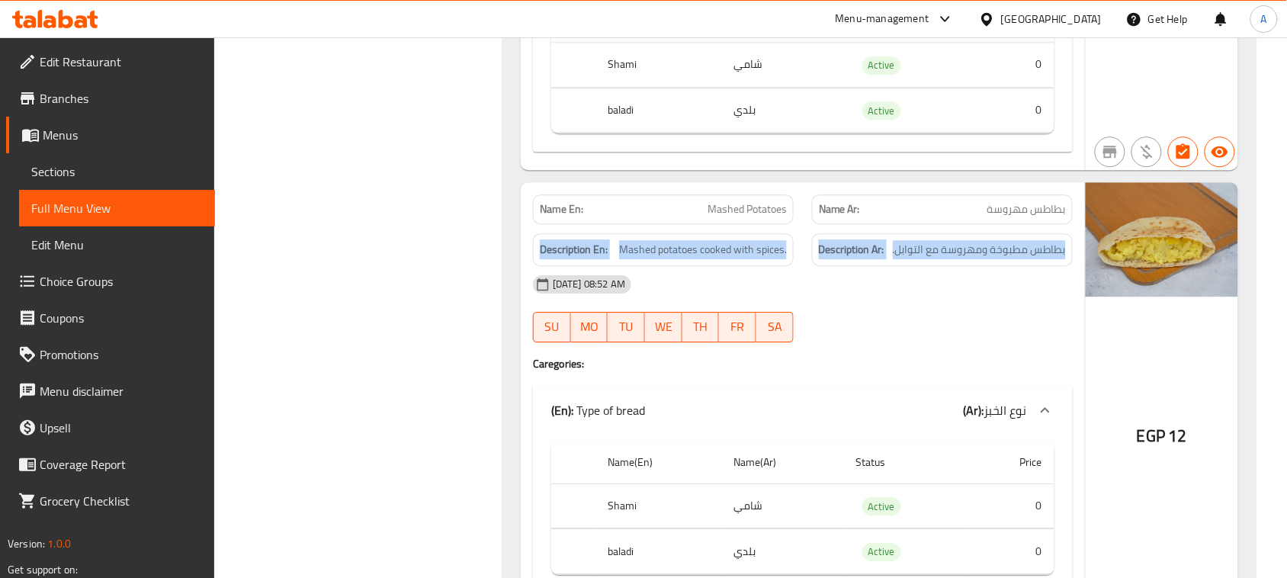
drag, startPoint x: 978, startPoint y: 265, endPoint x: 512, endPoint y: 259, distance: 466.7
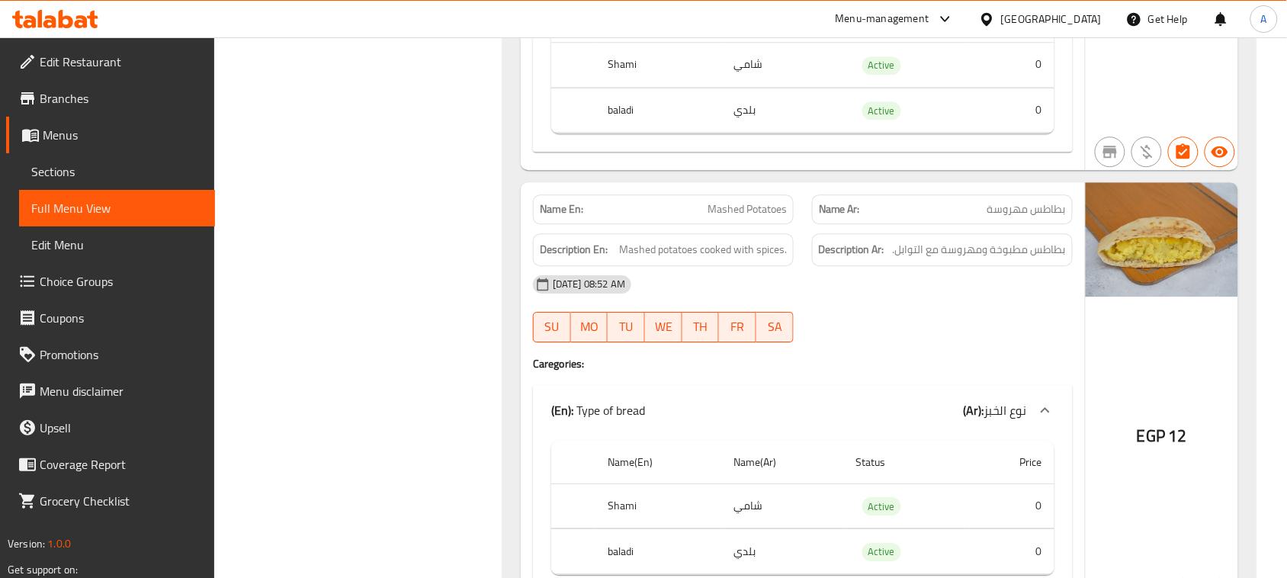
click at [551, 224] on div "Name En: Mashed Potatoes" at bounding box center [663, 209] width 261 height 30
drag, startPoint x: 854, startPoint y: 275, endPoint x: 961, endPoint y: 277, distance: 106.8
click at [936, 277] on div "Name En: Mashed Potatoes Name Ar: بطاطس مهروسة Description En: Mashed potatoes …" at bounding box center [803, 396] width 564 height 429
click at [1048, 259] on span "بطاطس مطبوخة ومهروسة مع التوابل." at bounding box center [979, 249] width 173 height 19
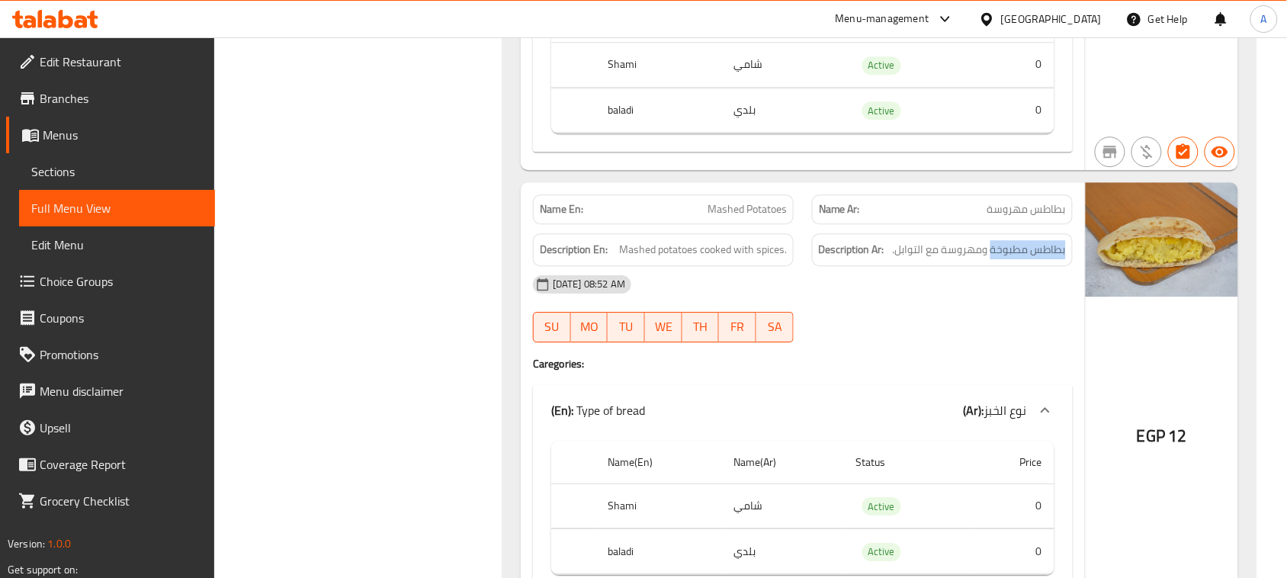
drag, startPoint x: 1048, startPoint y: 265, endPoint x: 1015, endPoint y: 268, distance: 33.6
click at [1015, 266] on div "Description Ar: بطاطس مطبوخة ومهروسة مع التوابل." at bounding box center [942, 249] width 261 height 33
click at [978, 259] on span "بطاطس مطبوخة ومهروسة مع التوابل." at bounding box center [979, 249] width 173 height 19
drag, startPoint x: 978, startPoint y: 264, endPoint x: 909, endPoint y: 264, distance: 69.4
click at [909, 259] on span "بطاطس مطبوخة ومهروسة مع التوابل." at bounding box center [979, 249] width 173 height 19
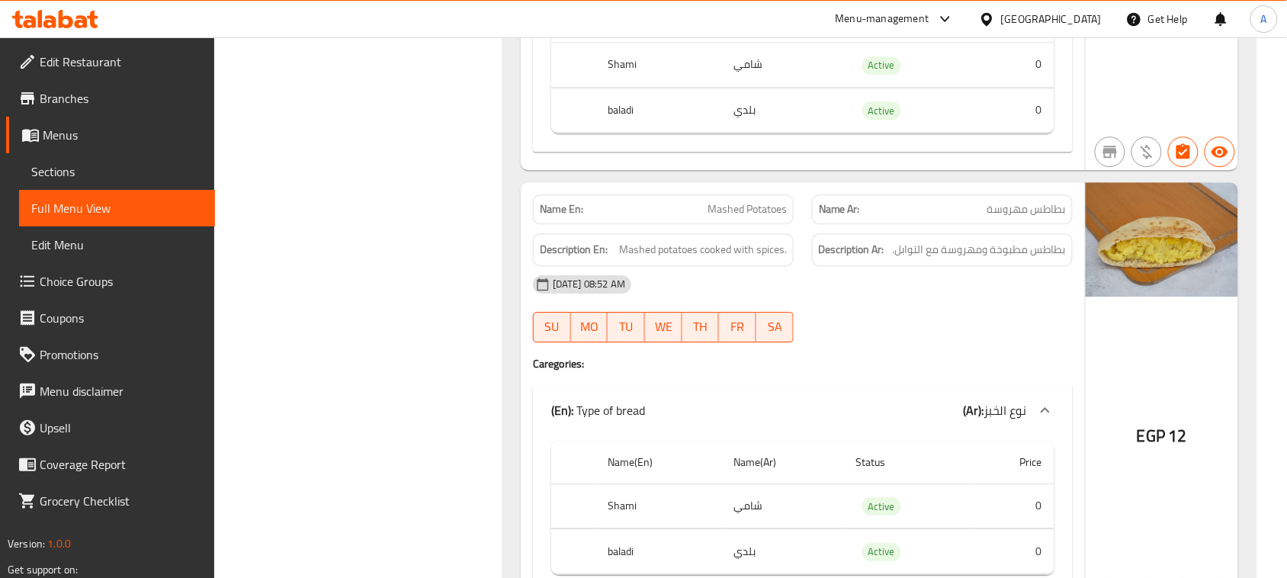
click at [925, 326] on div "14-08-2025 08:52 AM SU MO TU WE TH FR SA" at bounding box center [803, 308] width 558 height 85
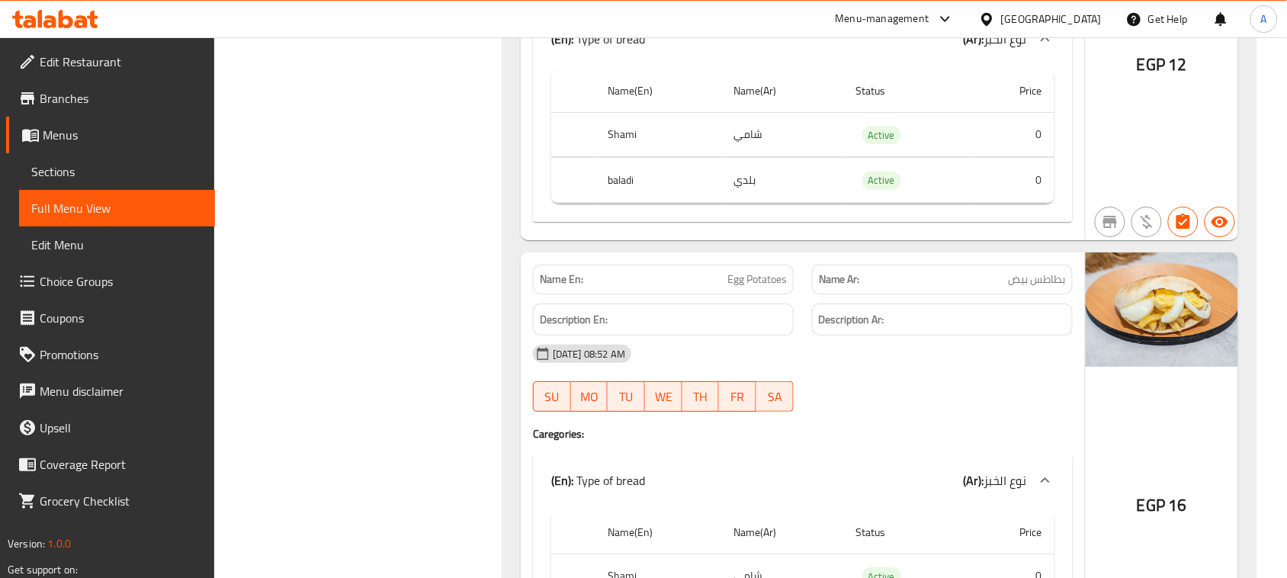
scroll to position [10294, 0]
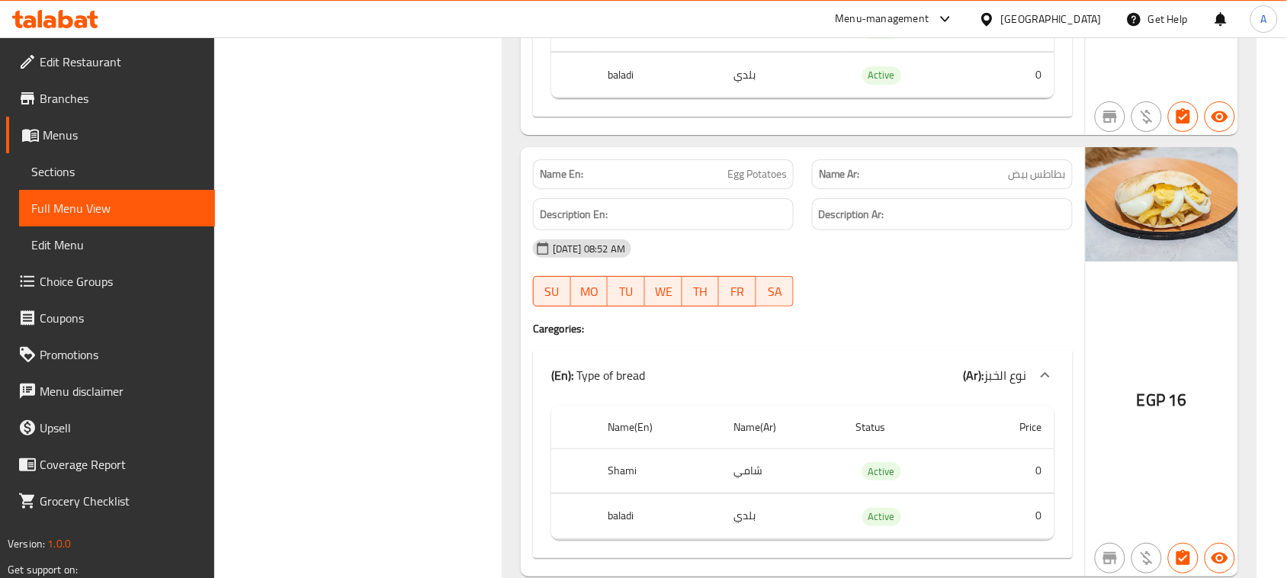
drag, startPoint x: 714, startPoint y: 191, endPoint x: 885, endPoint y: 284, distance: 194.1
click at [872, 262] on div "Name En: Egg Potatoes Name Ar: بطاطس بيض Description En: Description Ar: 14-08-…" at bounding box center [803, 361] width 564 height 429
click at [894, 306] on div "14-08-2025 08:52 AM SU MO TU WE TH FR SA" at bounding box center [803, 272] width 558 height 85
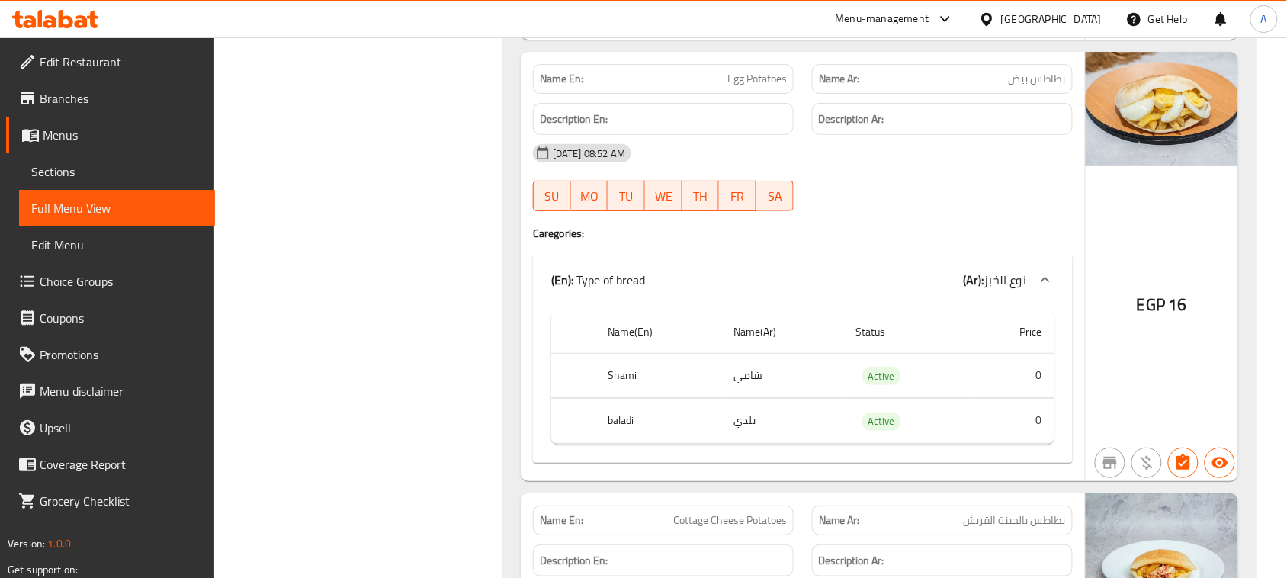
scroll to position [10580, 0]
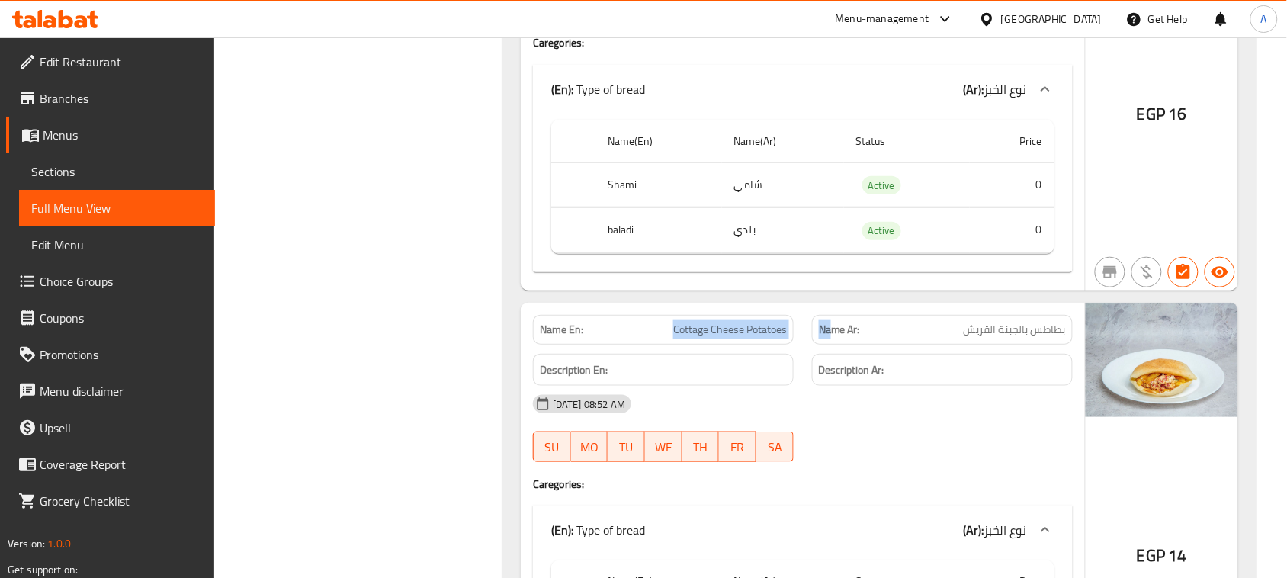
drag, startPoint x: 676, startPoint y: 347, endPoint x: 1009, endPoint y: 352, distance: 333.3
click at [962, 352] on div "Name En: Cottage Cheese Potatoes Name Ar: بطاطس بالجبنة القريش" at bounding box center [803, 330] width 558 height 48
click at [1047, 338] on span "بطاطس بالجبنة القريش" at bounding box center [1015, 330] width 102 height 16
drag, startPoint x: 1047, startPoint y: 349, endPoint x: 953, endPoint y: 436, distance: 127.9
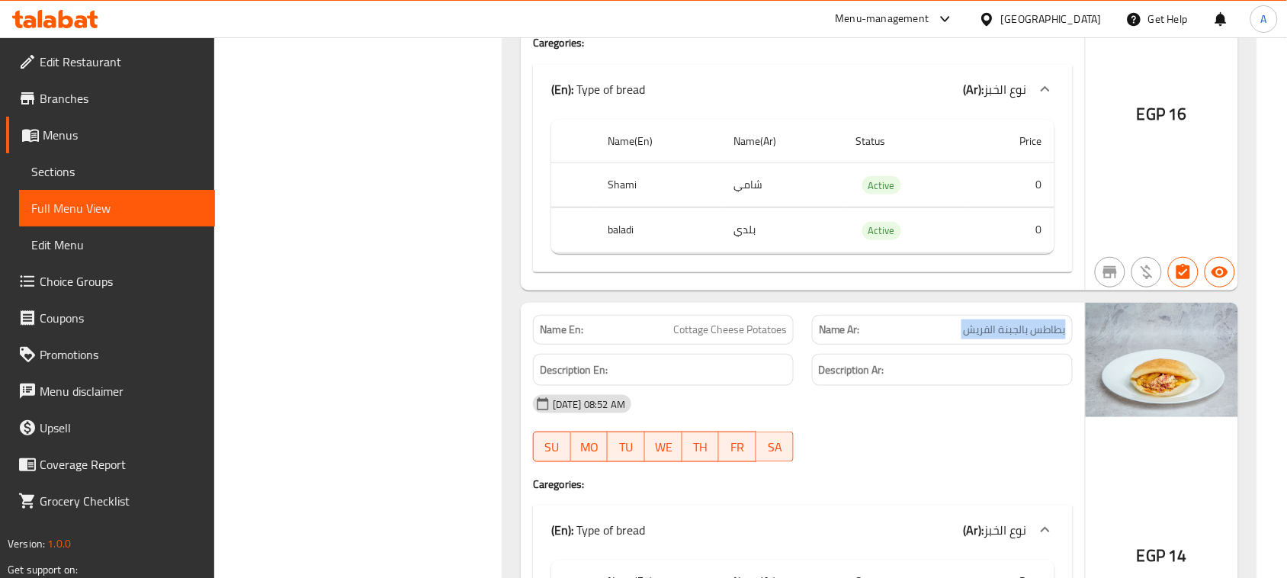
click at [1042, 345] on div "Name Ar: بطاطس بالجبنة القريش" at bounding box center [942, 330] width 261 height 30
click at [953, 436] on div "14-08-2025 08:52 AM SU MO TU WE TH FR SA" at bounding box center [803, 428] width 558 height 85
drag, startPoint x: 662, startPoint y: 336, endPoint x: 965, endPoint y: 433, distance: 317.8
click at [863, 391] on div "Name En: Cottage Cheese Potatoes Name Ar: بطاطس بالجبنة القريش Description En: …" at bounding box center [803, 517] width 564 height 429
drag, startPoint x: 989, startPoint y: 445, endPoint x: 882, endPoint y: 416, distance: 110.6
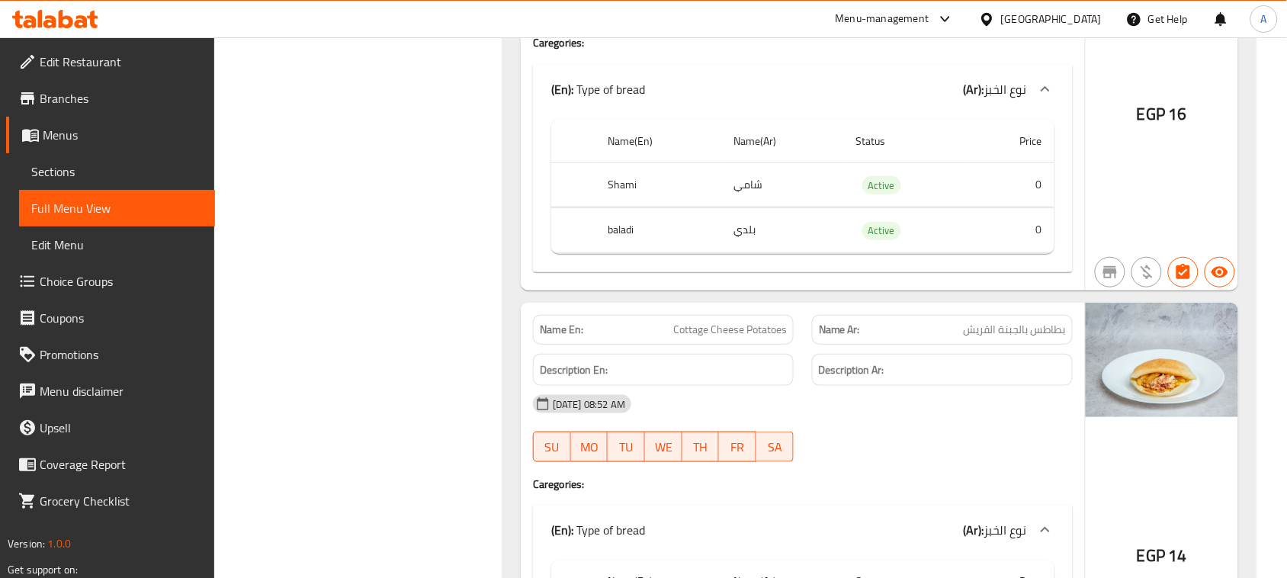
click at [986, 445] on div "14-08-2025 08:52 AM SU MO TU WE TH FR SA" at bounding box center [803, 428] width 558 height 85
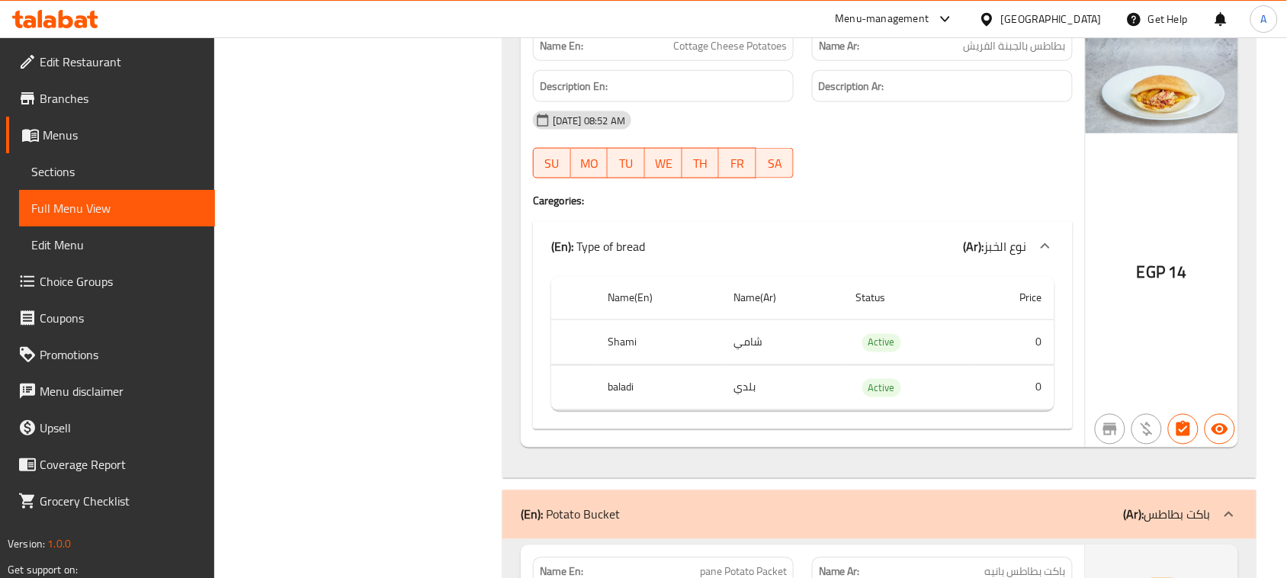
scroll to position [10866, 0]
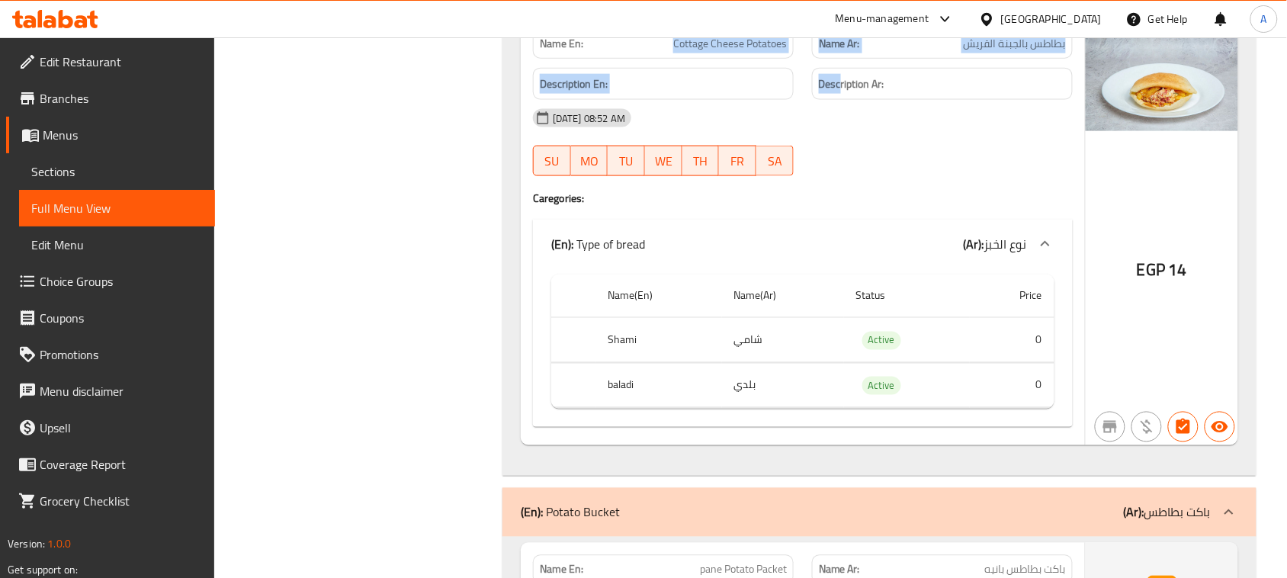
drag, startPoint x: 660, startPoint y: 58, endPoint x: 900, endPoint y: 124, distance: 249.0
click at [860, 101] on div "Name En: Cottage Cheese Potatoes Name Ar: بطاطس بالجبنة القريش Description En: …" at bounding box center [803, 231] width 564 height 429
click at [961, 229] on div "Name En: Cottage Cheese Potatoes Name Ar: بطاطس بالجبنة القريش Description En: …" at bounding box center [803, 231] width 564 height 429
click at [1029, 52] on span "بطاطس بالجبنة القريش" at bounding box center [1015, 44] width 102 height 16
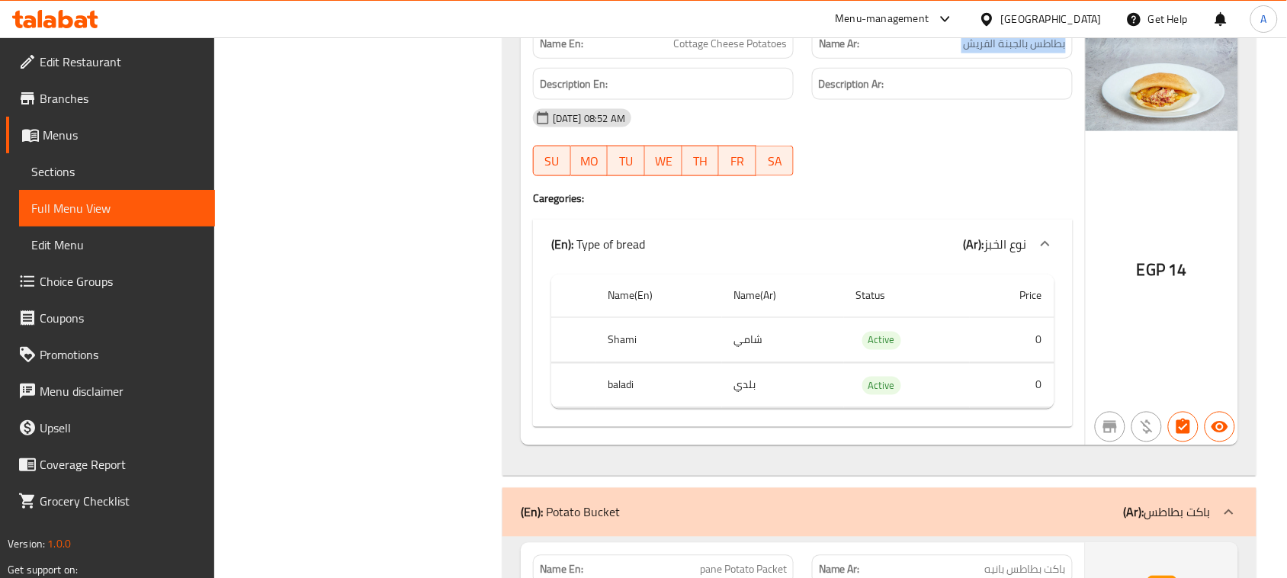
click at [1029, 52] on span "بطاطس بالجبنة القريش" at bounding box center [1015, 44] width 102 height 16
drag, startPoint x: 950, startPoint y: 180, endPoint x: 942, endPoint y: 180, distance: 8.4
click at [948, 180] on div at bounding box center [942, 176] width 279 height 18
drag, startPoint x: 669, startPoint y: 52, endPoint x: 837, endPoint y: 122, distance: 182.5
click at [803, 104] on div "Name En: Cottage Cheese Potatoes Name Ar: بطاطس بالجبنة القريش Description En: …" at bounding box center [803, 231] width 564 height 429
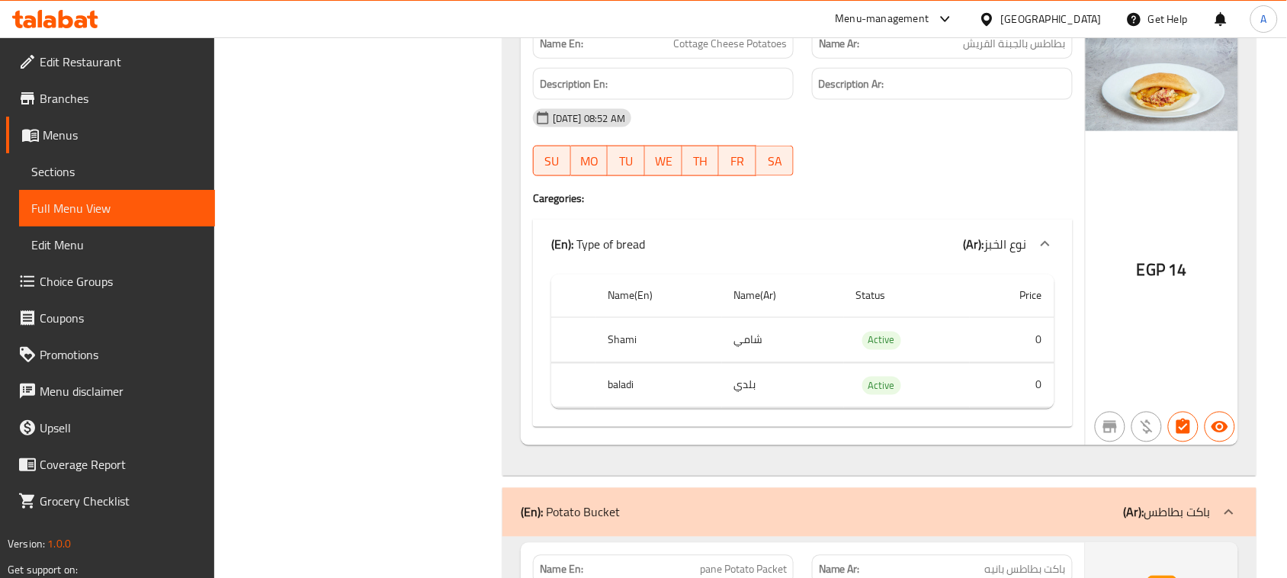
click at [898, 136] on div "14-08-2025 08:52 AM" at bounding box center [803, 118] width 558 height 37
click at [1012, 52] on span "بطاطس بالجبنة القريش" at bounding box center [1015, 44] width 102 height 16
drag, startPoint x: 1012, startPoint y: 57, endPoint x: 996, endPoint y: 66, distance: 18.1
click at [1011, 52] on span "بطاطس بالجبنة القريش" at bounding box center [1015, 44] width 102 height 16
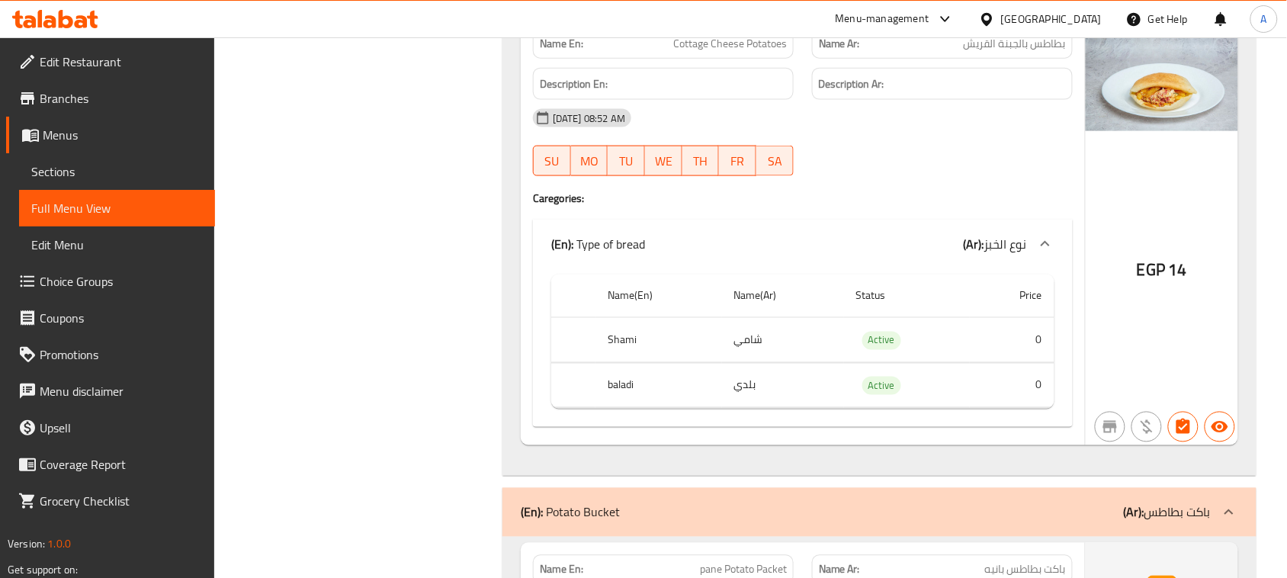
drag, startPoint x: 955, startPoint y: 157, endPoint x: 776, endPoint y: 86, distance: 193.4
click at [948, 156] on div "14-08-2025 08:52 AM SU MO TU WE TH FR SA" at bounding box center [803, 142] width 558 height 85
drag
click at [792, 72] on div "Name En: Cottage Cheese Potatoes Name Ar: بطاطس بالجبنة القريش Description En: …" at bounding box center [803, 231] width 564 height 429
click at [898, 162] on div "14-08-2025 08:52 AM SU MO TU WE TH FR SA" at bounding box center [803, 142] width 558 height 85
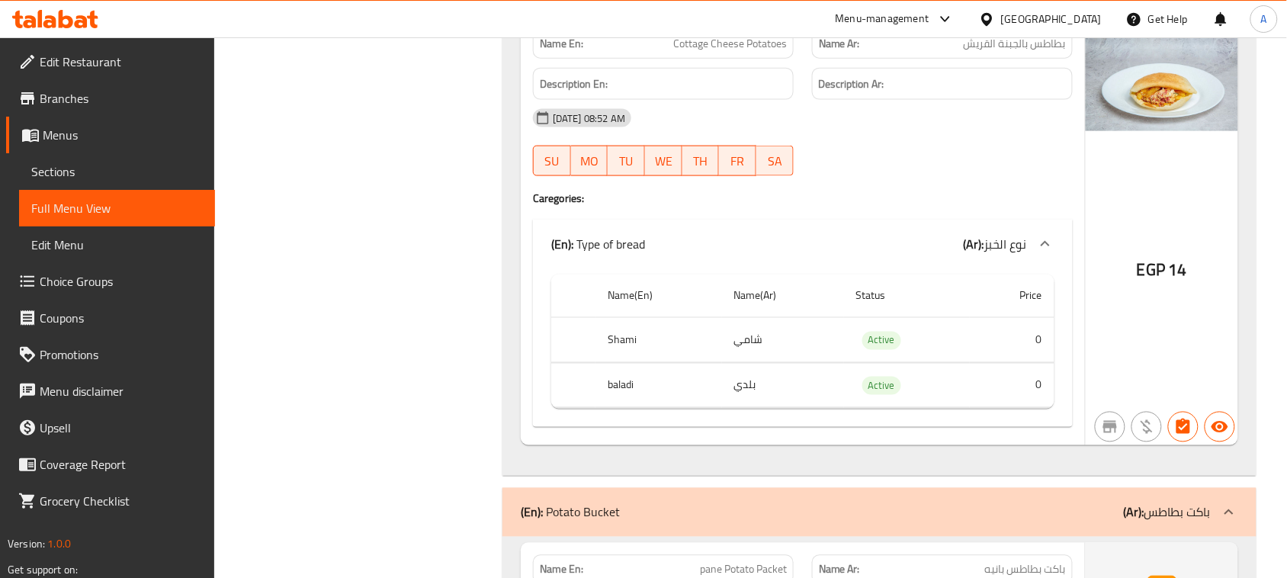
click at [1018, 59] on div "Name Ar: بطاطس بالجبنة القريش" at bounding box center [942, 44] width 261 height 30
click at [719, 66] on div "Name En: Cottage Cheese Potatoes Name Ar: بطاطس بالجبنة القريش" at bounding box center [803, 44] width 558 height 48
click at [864, 136] on div "14-08-2025 08:52 AM" at bounding box center [803, 118] width 558 height 37
click at [828, 95] on div "Name En: Cottage Cheese Potatoes Name Ar: بطاطس بالجبنة القريش Description En: …" at bounding box center [803, 231] width 564 height 429
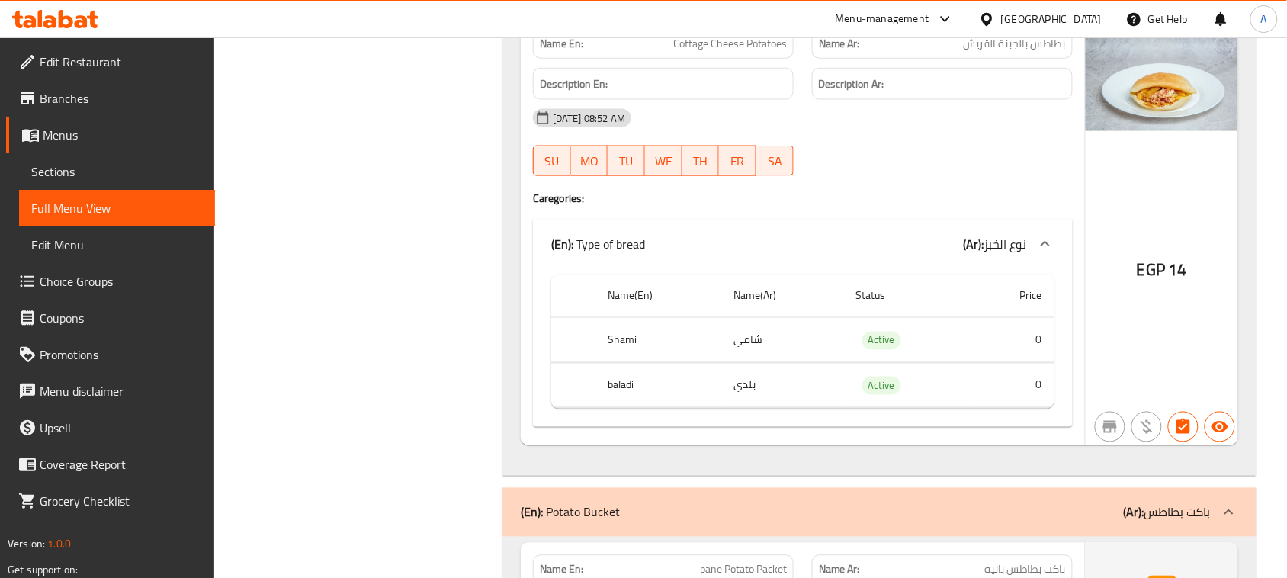
click at [973, 203] on h4 "Caregories:" at bounding box center [803, 198] width 540 height 15
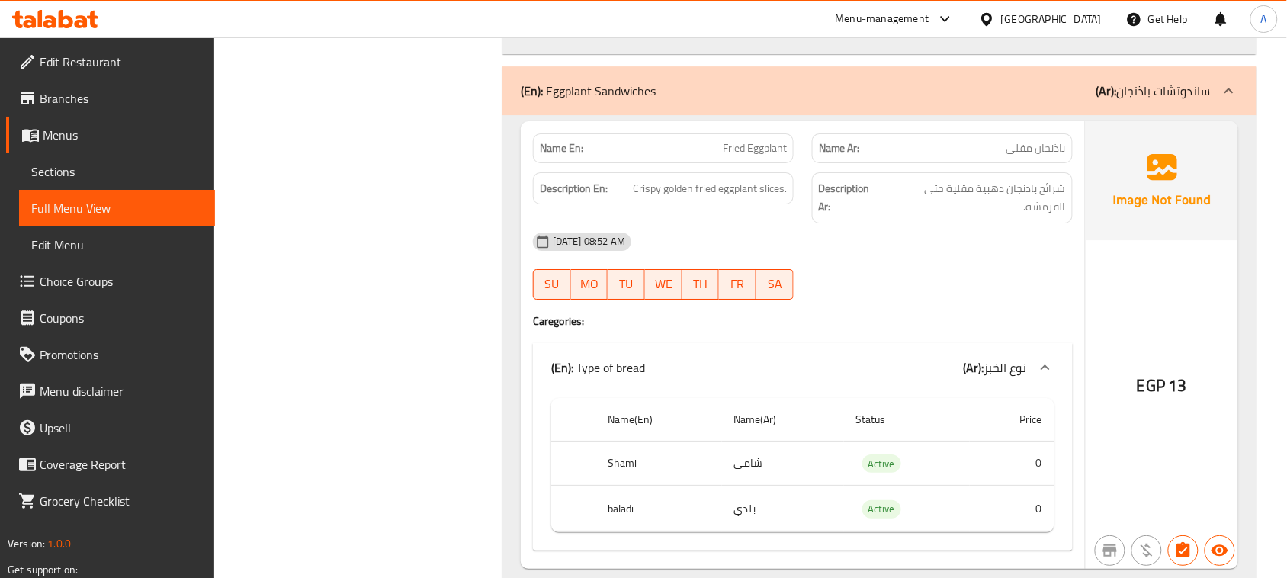
scroll to position [11819, 0]
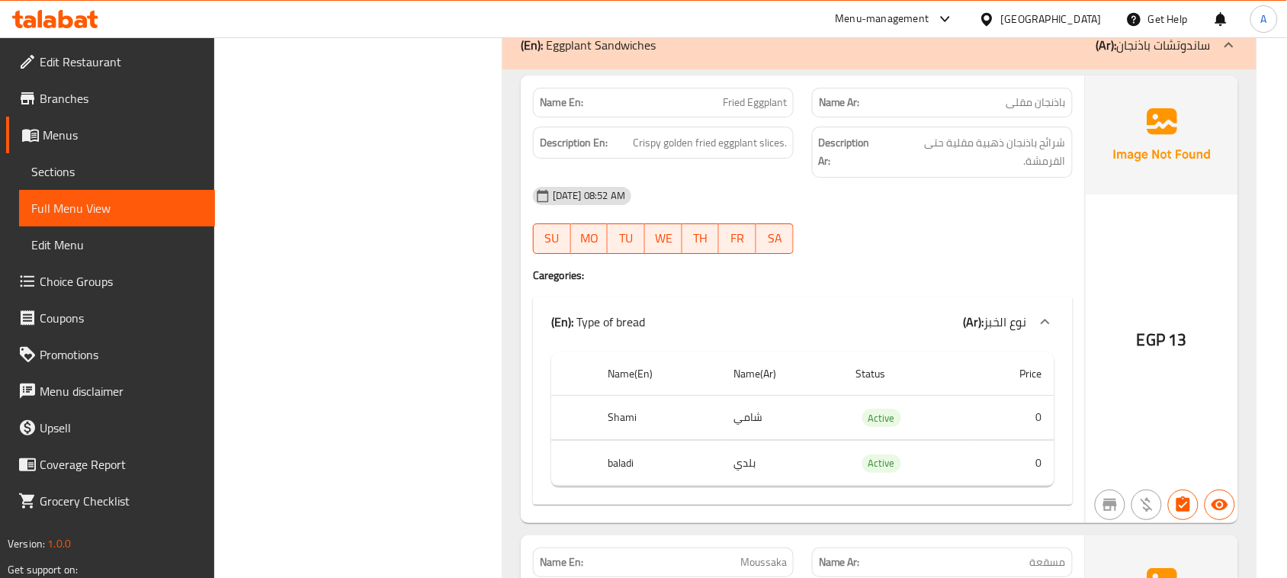
click at [1051, 164] on span "شرائح باذنجان ذهبية مقلية حتى القرمشة." at bounding box center [976, 151] width 180 height 37
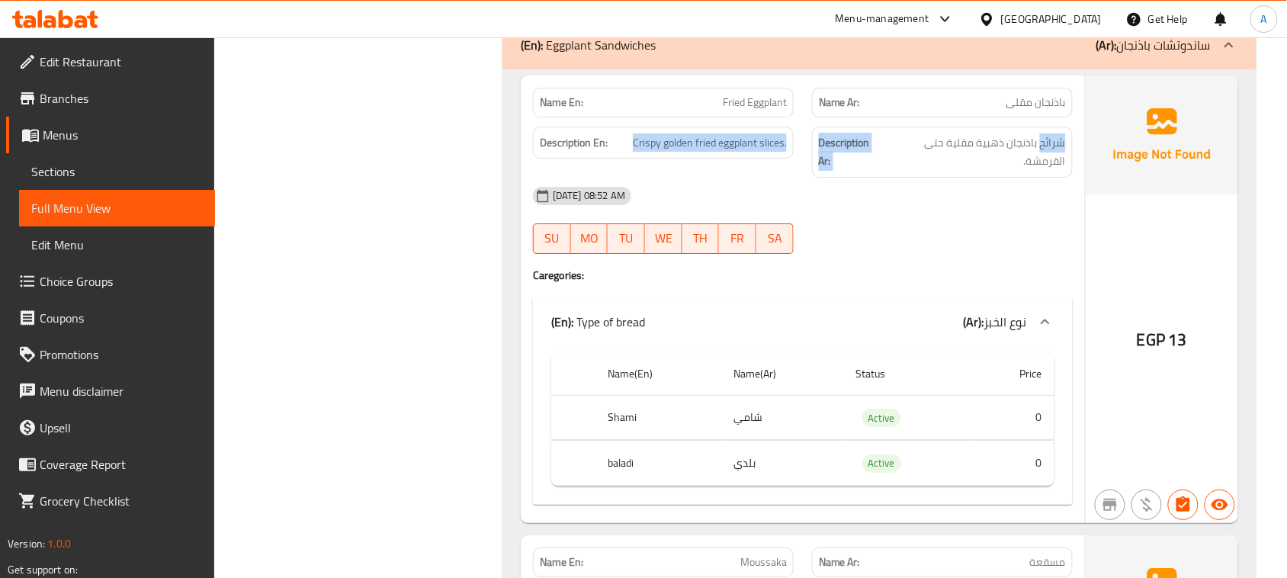
click at [647, 153] on span "Crispy golden fried eggplant slices." at bounding box center [710, 142] width 154 height 19
click at [1001, 165] on span "شرائح باذنجان ذهبية مقلية حتى القرمشة." at bounding box center [976, 151] width 180 height 37
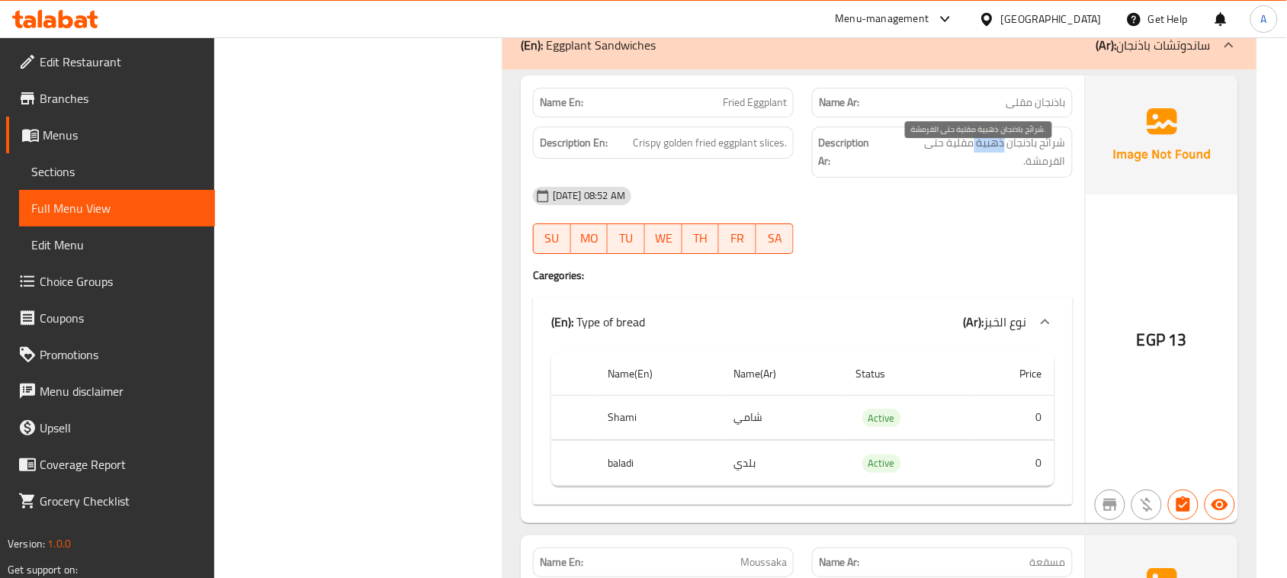
click at [1001, 165] on span "شرائح باذنجان ذهبية مقلية حتى القرمشة." at bounding box center [976, 151] width 180 height 37
click at [1053, 161] on span "شرائح باذنجان ذهبية مقلية حتى القرمشة." at bounding box center [976, 151] width 180 height 37
click at [1011, 161] on span "شرائح باذنجان ذهبية مقلية حتى القرمشة." at bounding box center [976, 151] width 180 height 37
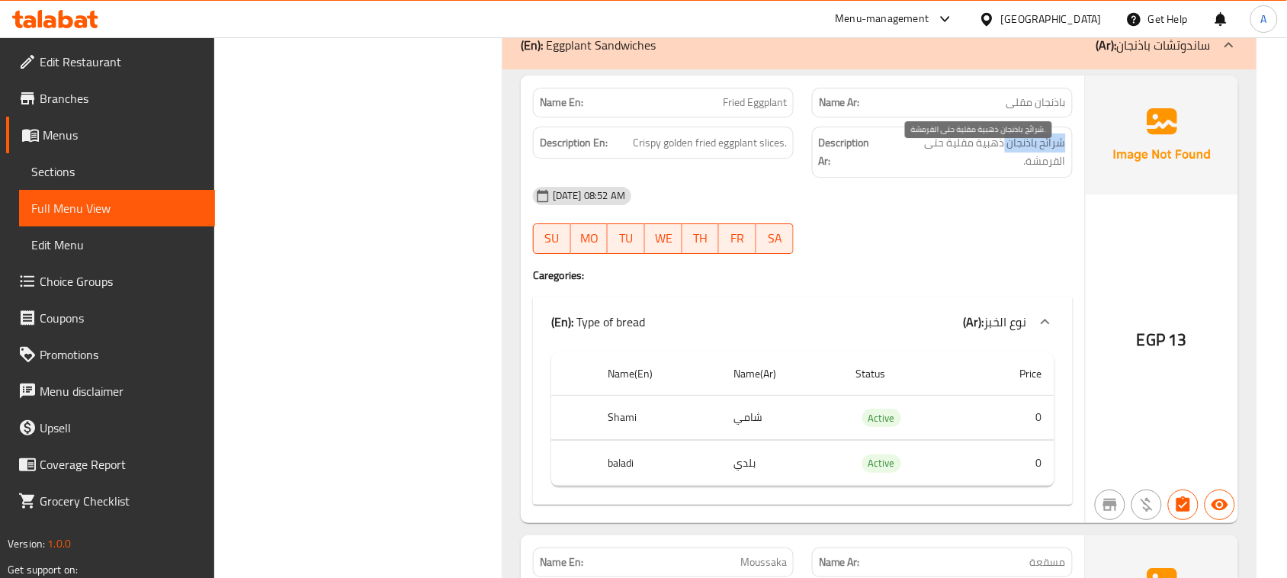
click at [1055, 157] on span "شرائح باذنجان ذهبية مقلية حتى القرمشة." at bounding box center [976, 151] width 180 height 37
click at [1023, 166] on span "شرائح باذنجان ذهبية مقلية حتى القرمشة." at bounding box center [976, 151] width 180 height 37
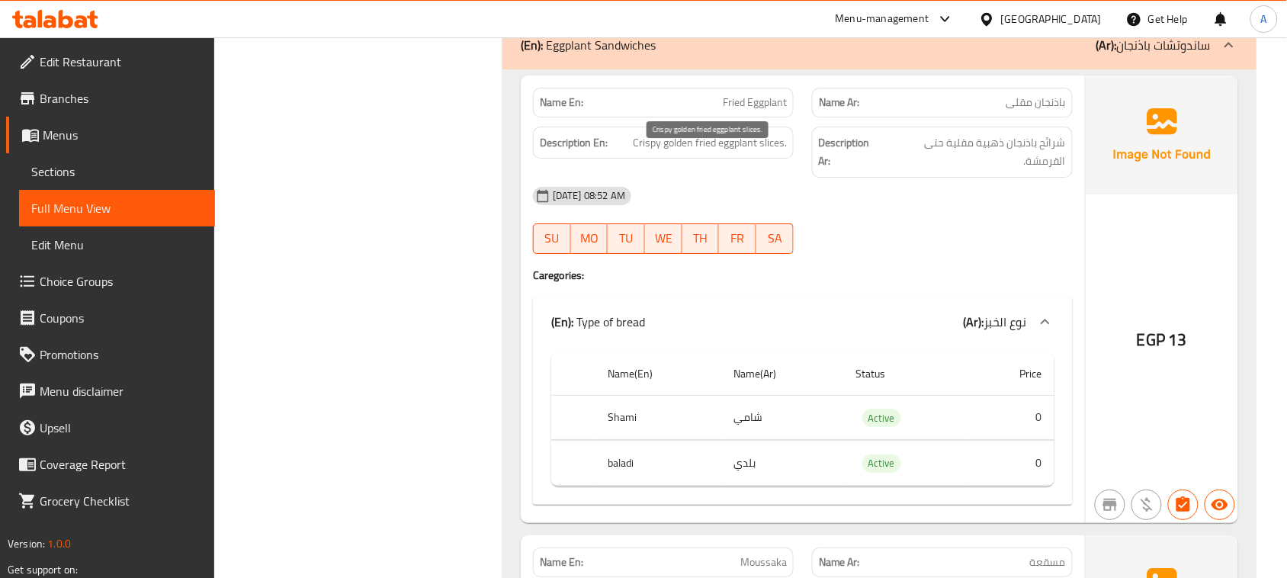
click at [725, 153] on span "Crispy golden fried eggplant slices." at bounding box center [710, 142] width 154 height 19
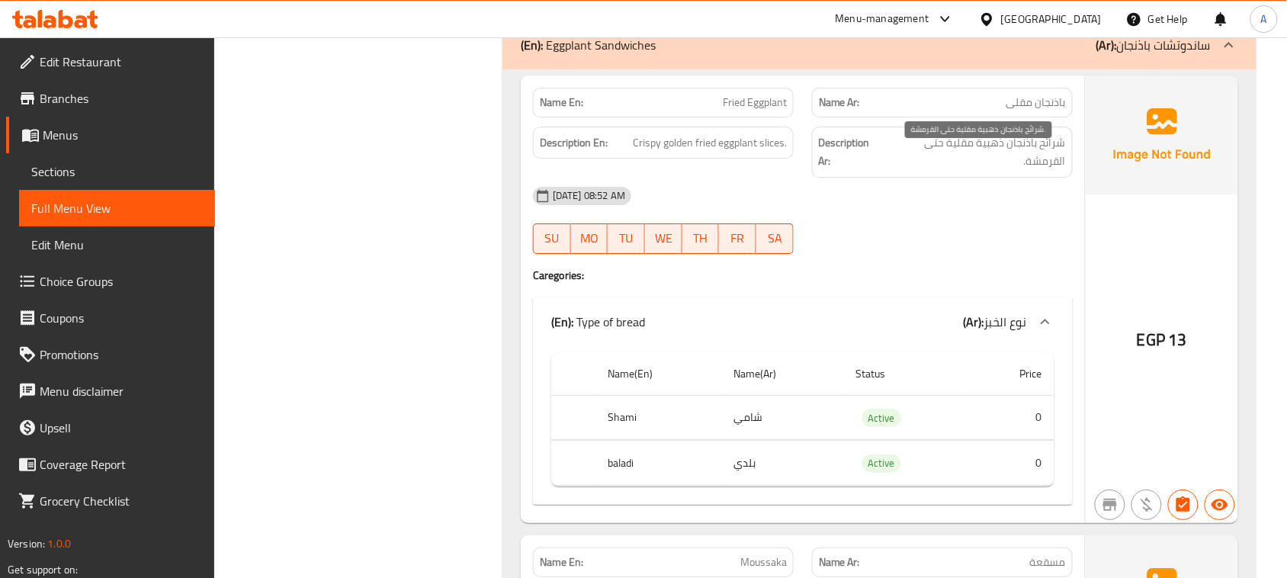
click at [1051, 156] on span "شرائح باذنجان ذهبية مقلية حتى القرمشة." at bounding box center [976, 151] width 180 height 37
click at [996, 156] on span "شرائح باذنجان ذهبية مقلية حتى القرمشة." at bounding box center [976, 151] width 180 height 37
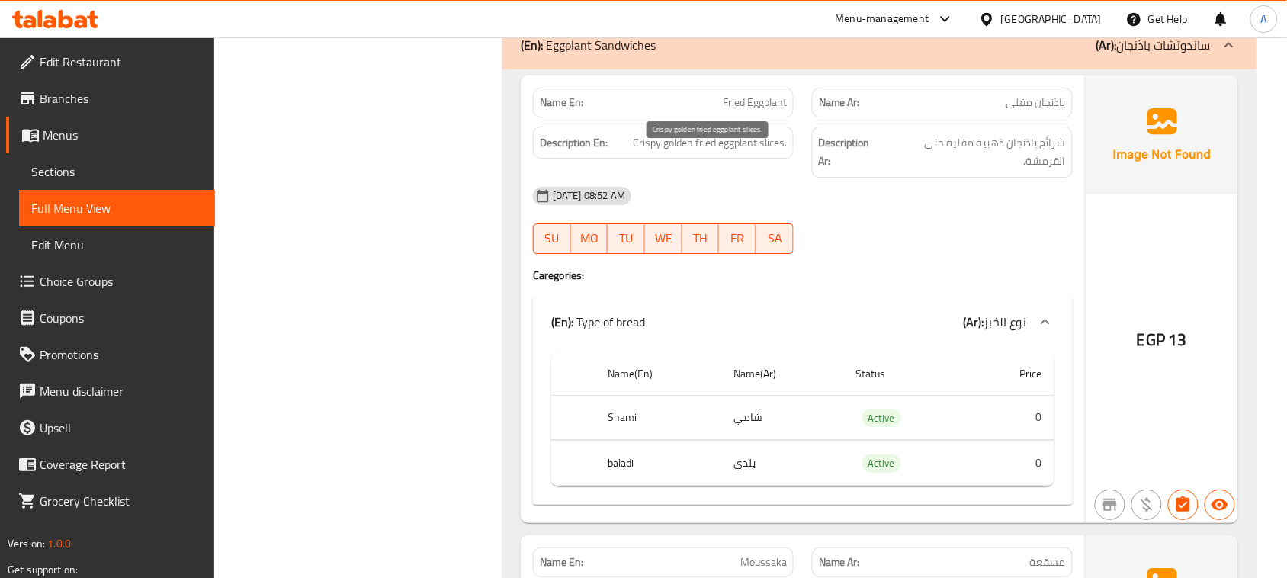
click at [729, 153] on span "Crispy golden fried eggplant slices." at bounding box center [710, 142] width 154 height 19
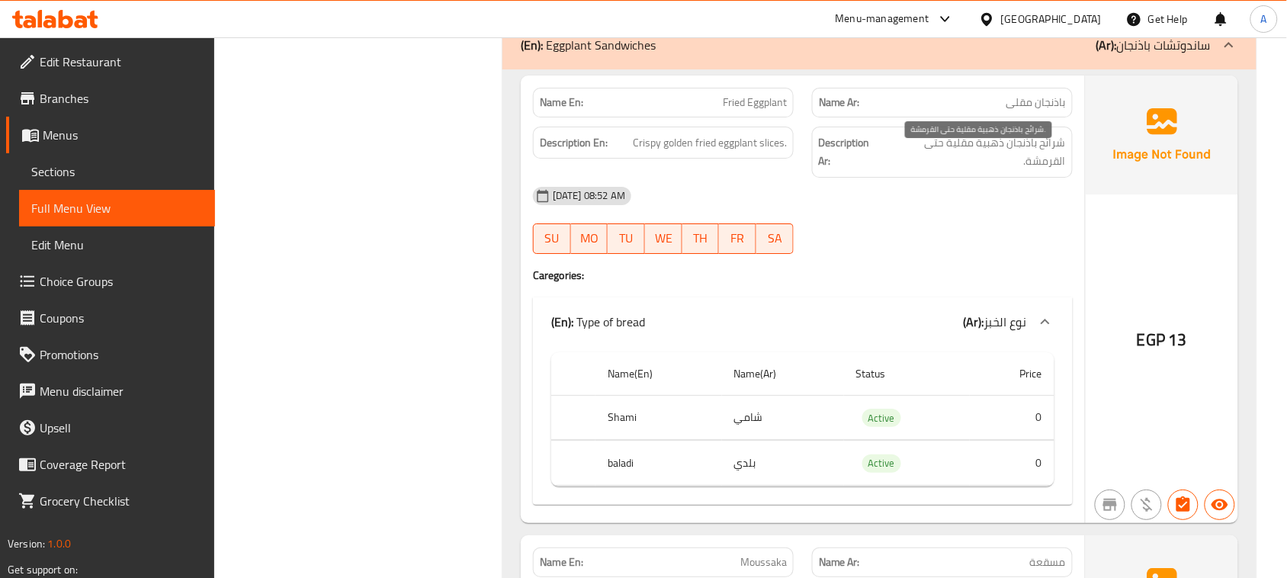
click at [1038, 165] on span "شرائح باذنجان ذهبية مقلية حتى القرمشة." at bounding box center [976, 151] width 180 height 37
click at [1049, 164] on span "شرائح باذنجان ذهبية مقلية حتى القرمشة." at bounding box center [976, 151] width 180 height 37
click at [1020, 169] on span "شرائح باذنجان ذهبية مقلية حتى القرمشة." at bounding box center [976, 151] width 180 height 37
click at [1035, 171] on span "شرائح باذنجان ذهبية مقلية حتى القرمشة." at bounding box center [976, 151] width 180 height 37
click at [943, 165] on span "شرائح باذنجان ذهبية مقلية حتى القرمشة." at bounding box center [976, 151] width 180 height 37
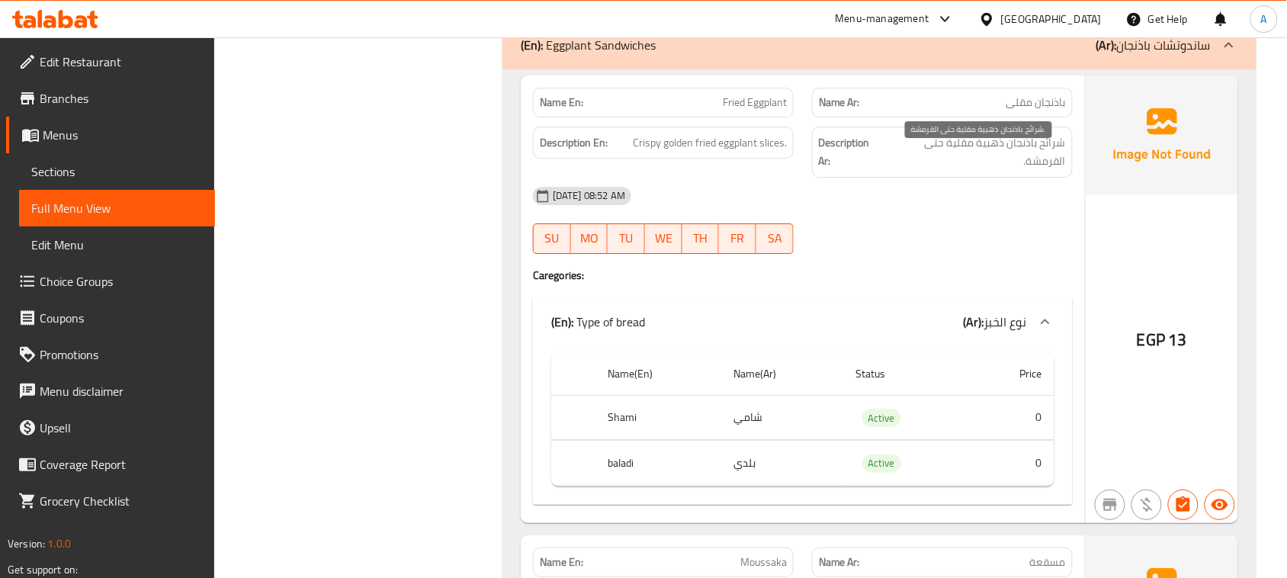
click at [1035, 170] on span "شرائح باذنجان ذهبية مقلية حتى القرمشة." at bounding box center [976, 151] width 180 height 37
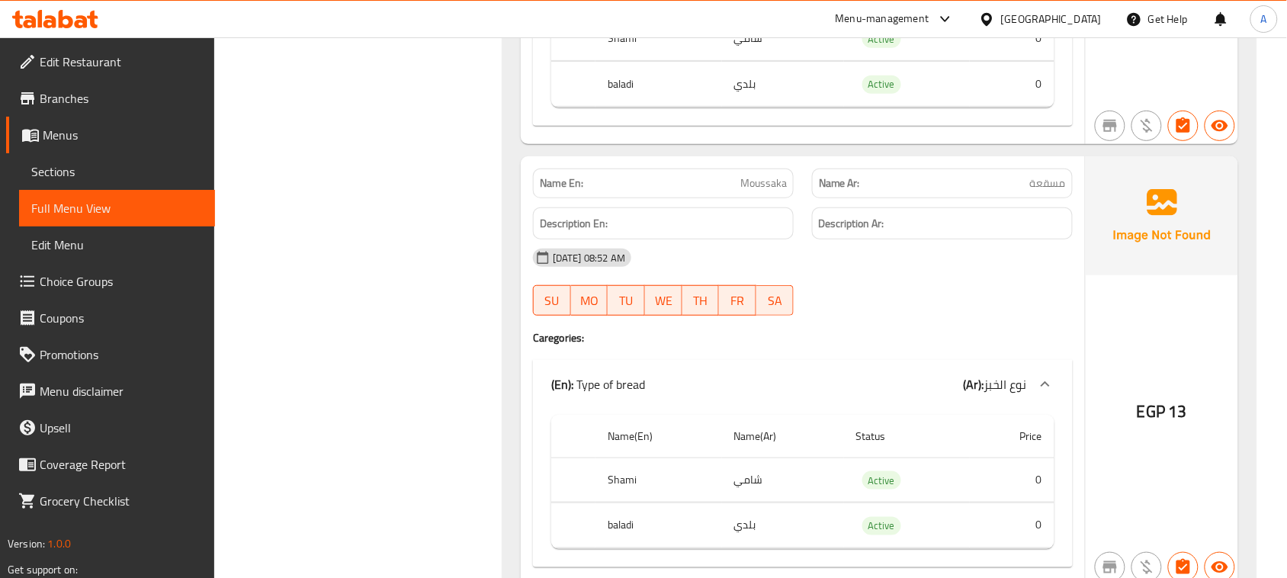
scroll to position [12201, 0]
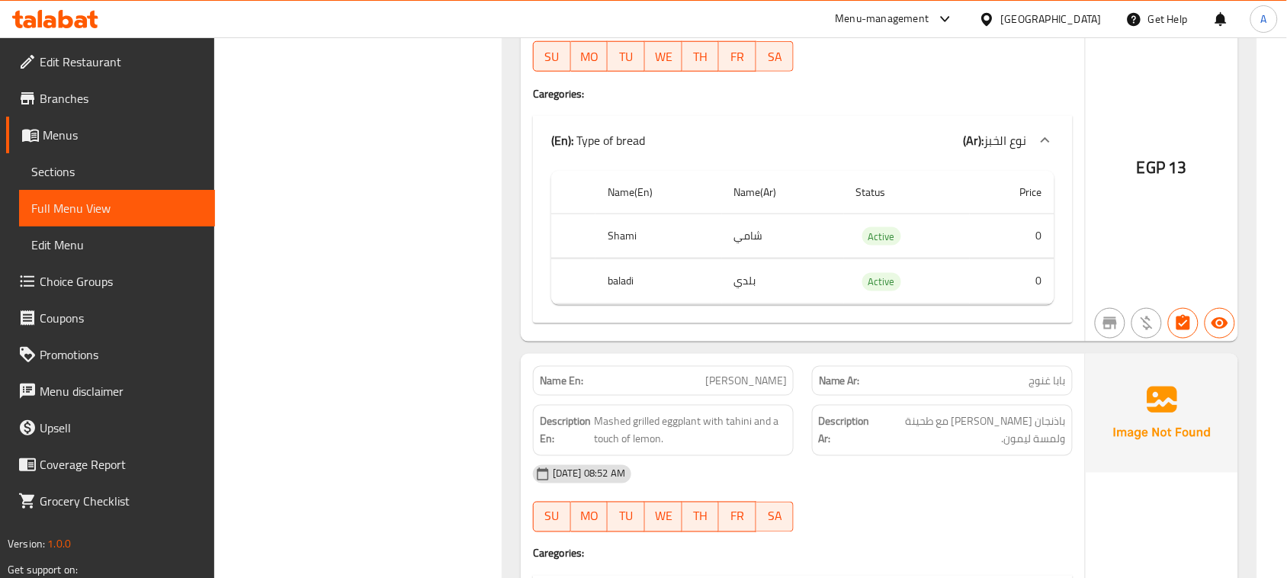
scroll to position [12487, 0]
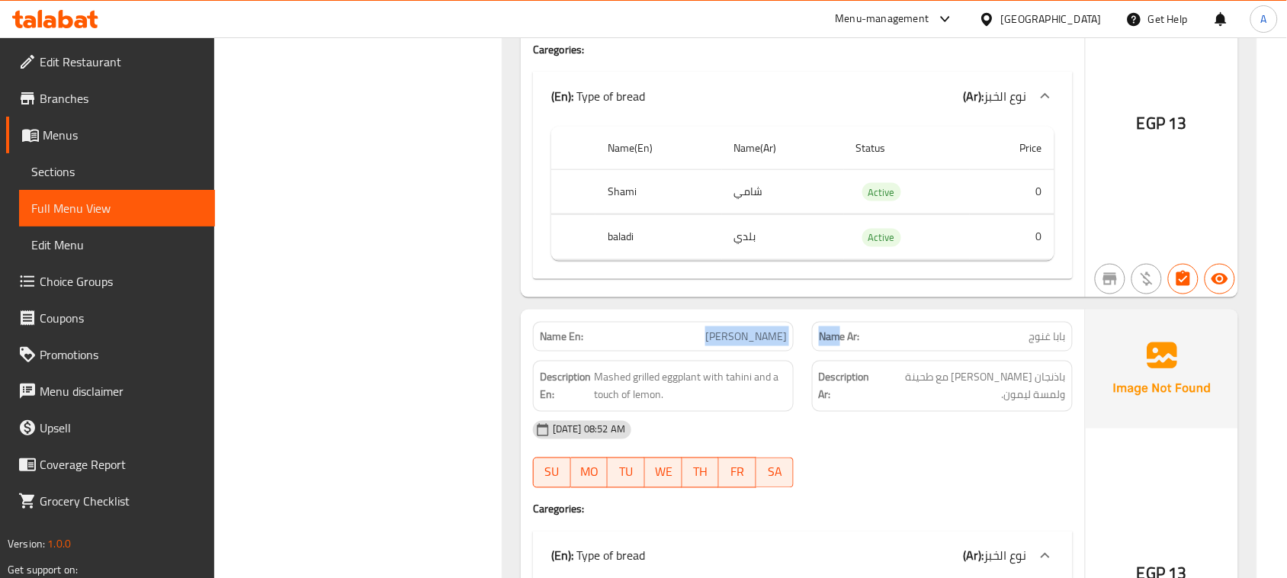
drag, startPoint x: 675, startPoint y: 345, endPoint x: 886, endPoint y: 371, distance: 212.9
click at [1045, 401] on span "باذنجان مشوي مهروس مع طحينة ولمسة ليمون." at bounding box center [971, 386] width 189 height 37
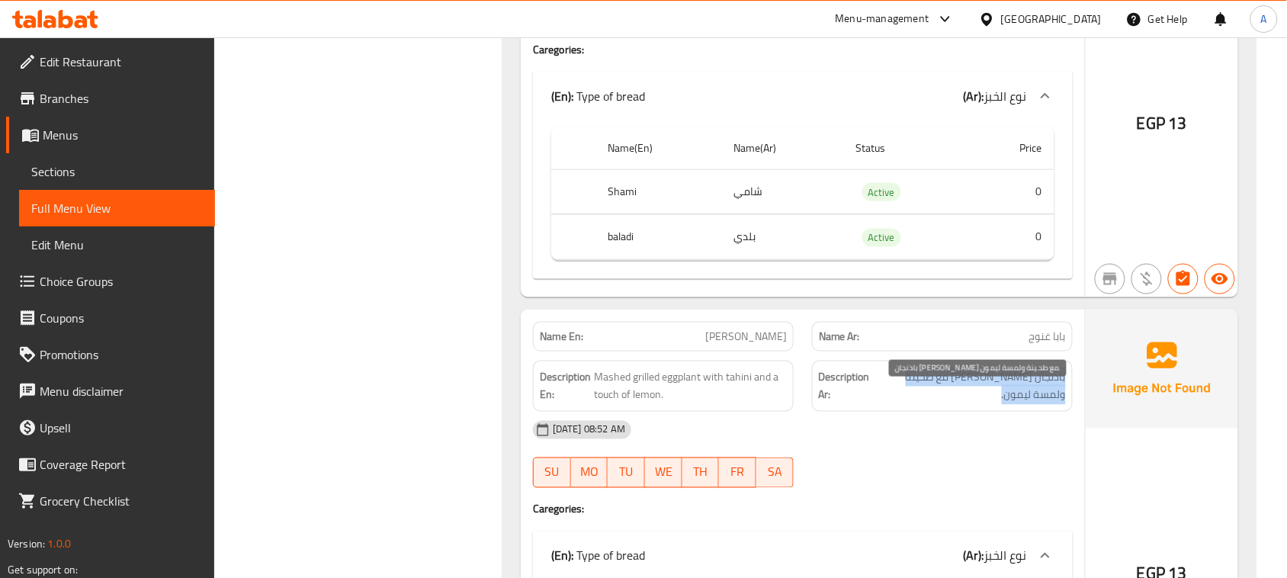
drag, startPoint x: 1045, startPoint y: 401, endPoint x: 1020, endPoint y: 454, distance: 58.7
click at [1046, 403] on span "باذنجان مشوي مهروس مع طحينة ولمسة ليمون." at bounding box center [971, 386] width 189 height 37
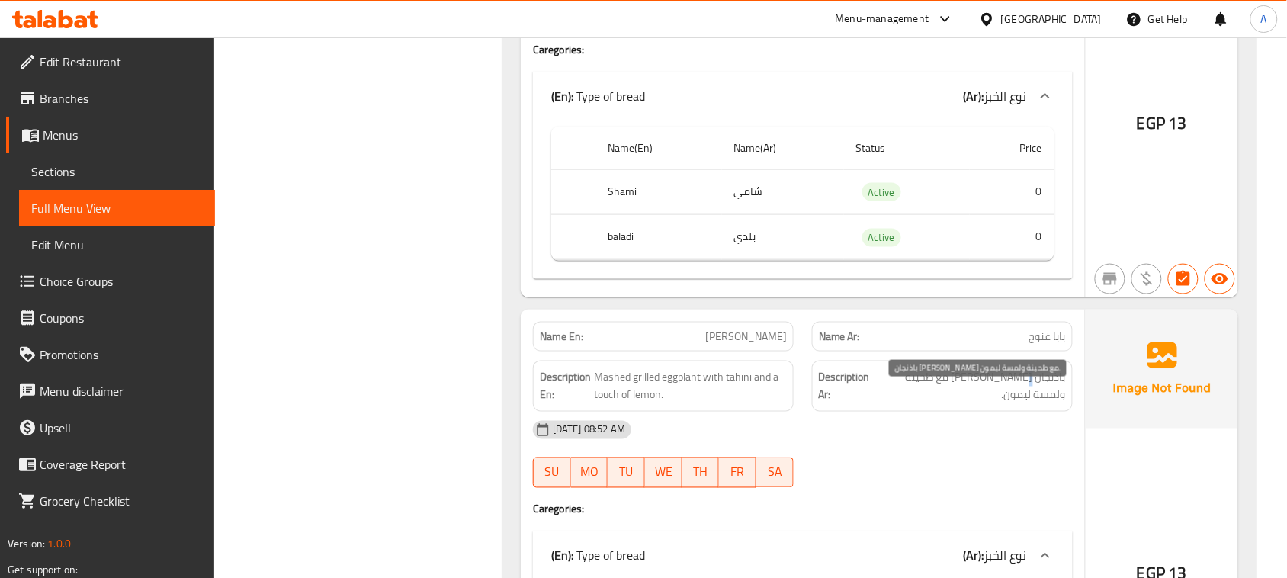
click at [1030, 405] on span "باذنجان مشوي مهروس مع طحينة ولمسة ليمون." at bounding box center [971, 386] width 189 height 37
click at [1027, 405] on span "باذنجان مشوي مهروس مع طحينة ولمسة ليمون." at bounding box center [971, 386] width 189 height 37
click at [934, 401] on span "باذنجان مشوي مهروس مع طحينة ولمسة ليمون." at bounding box center [971, 386] width 189 height 37
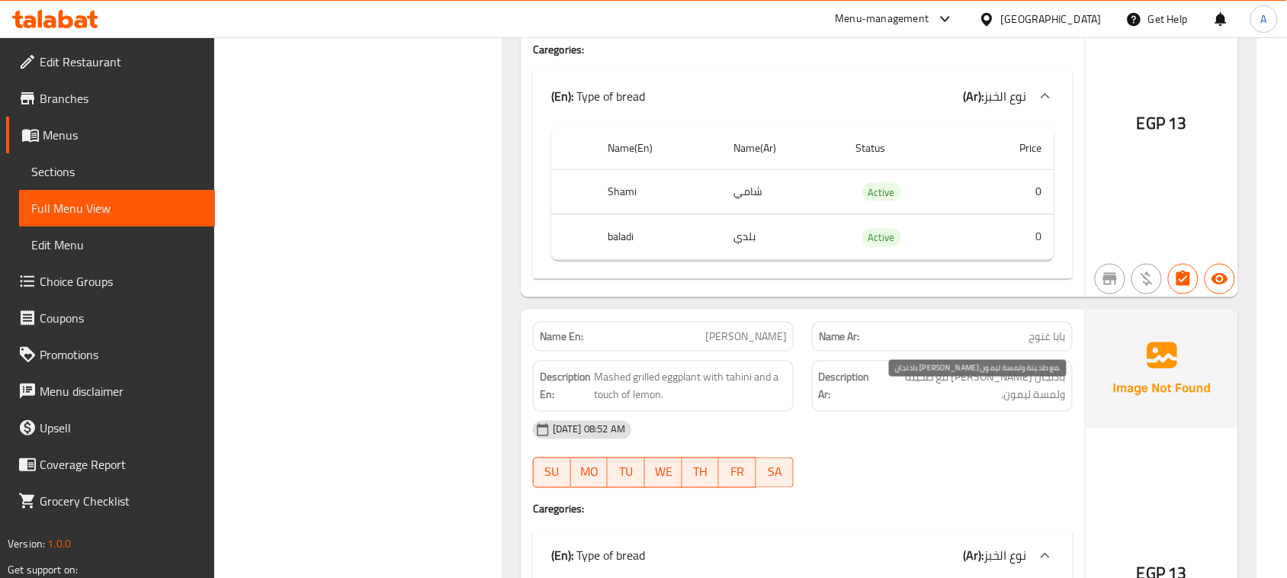
click at [974, 405] on span "باذنجان مشوي مهروس مع طحينة ولمسة ليمون." at bounding box center [971, 386] width 189 height 37
click at [966, 402] on span "باذنجان مشوي مهروس مع طحينة ولمسة ليمون." at bounding box center [971, 386] width 189 height 37
click at [948, 402] on span "باذنجان مشوي مهروس مع طحينة ولمسة ليمون." at bounding box center [971, 386] width 189 height 37
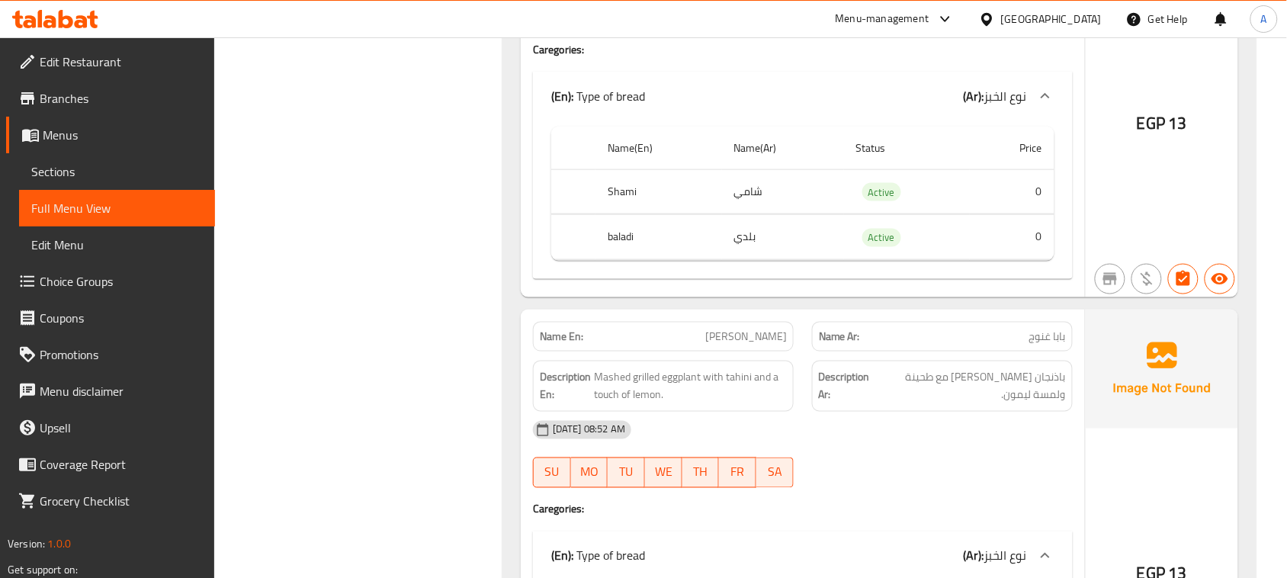
click at [898, 398] on span "باذنجان مشوي مهروس مع طحينة ولمسة ليمون." at bounding box center [971, 386] width 189 height 37
click at [915, 404] on span "باذنجان مشوي مهروس مع طحينة ولمسة ليمون." at bounding box center [971, 386] width 189 height 37
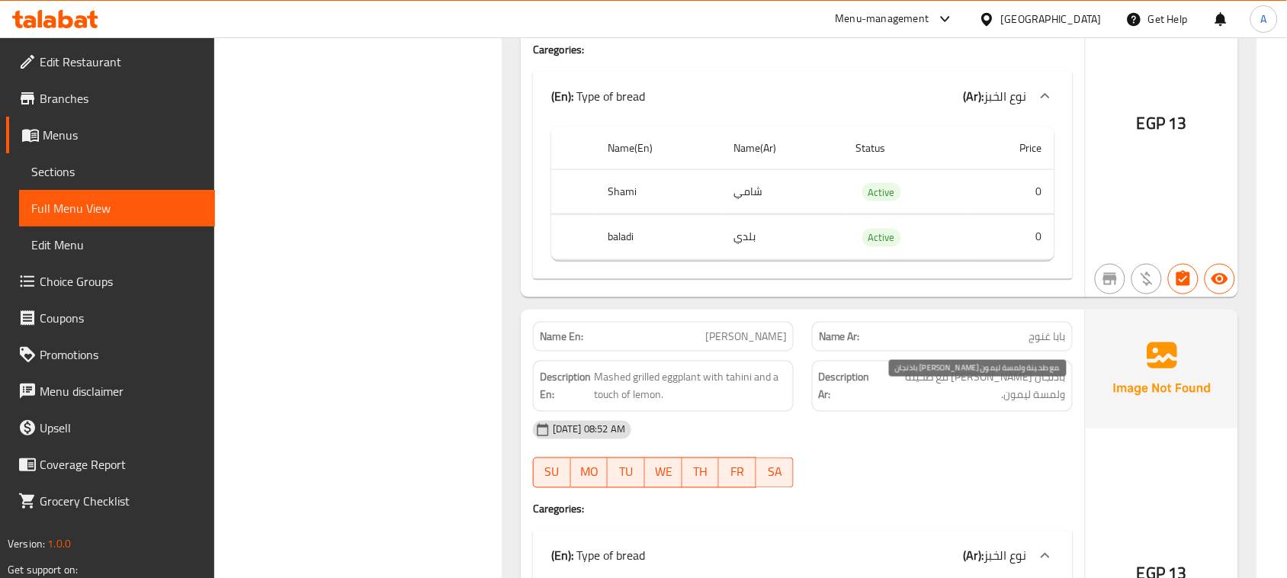
click at [883, 390] on span "باذنجان مشوي مهروس مع طحينة ولمسة ليمون." at bounding box center [971, 386] width 189 height 37
click at [882, 390] on span "باذنجان مشوي مهروس مع طحينة ولمسة ليمون." at bounding box center [971, 386] width 189 height 37
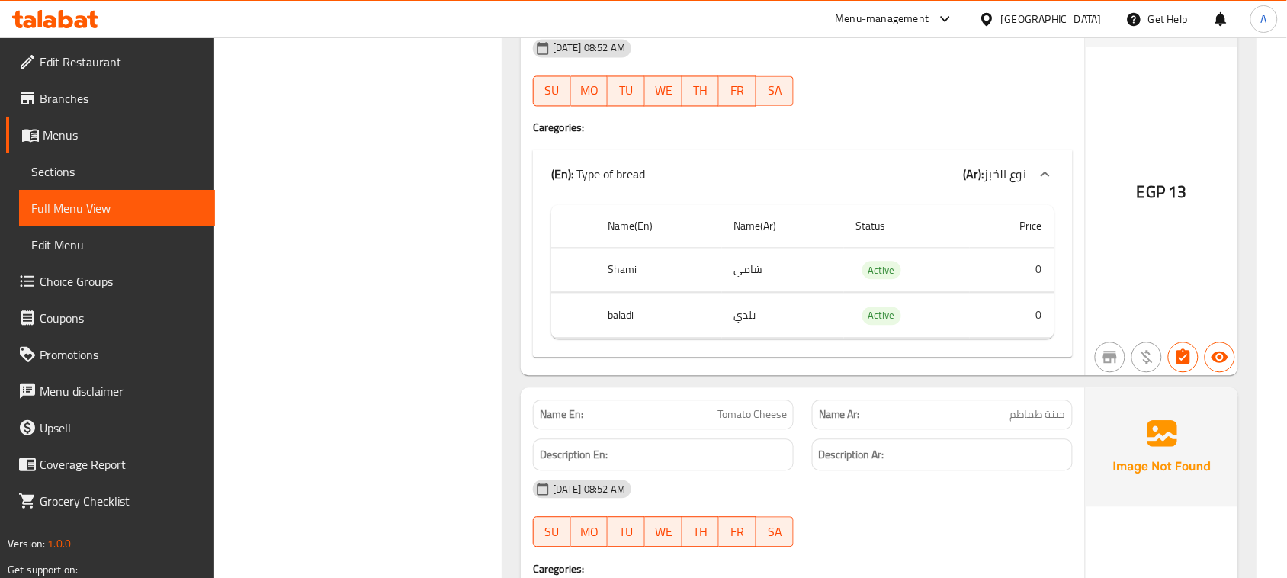
scroll to position [12773, 0]
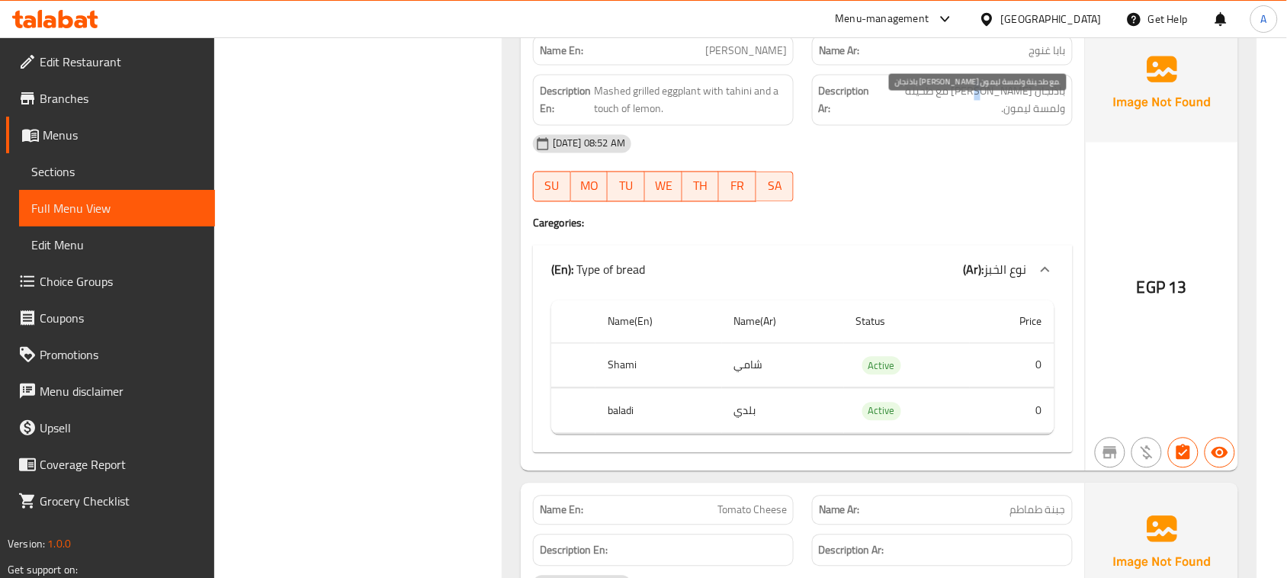
click at [1004, 101] on span "باذنجان مشوي مهروس مع طحينة ولمسة ليمون." at bounding box center [971, 100] width 189 height 37
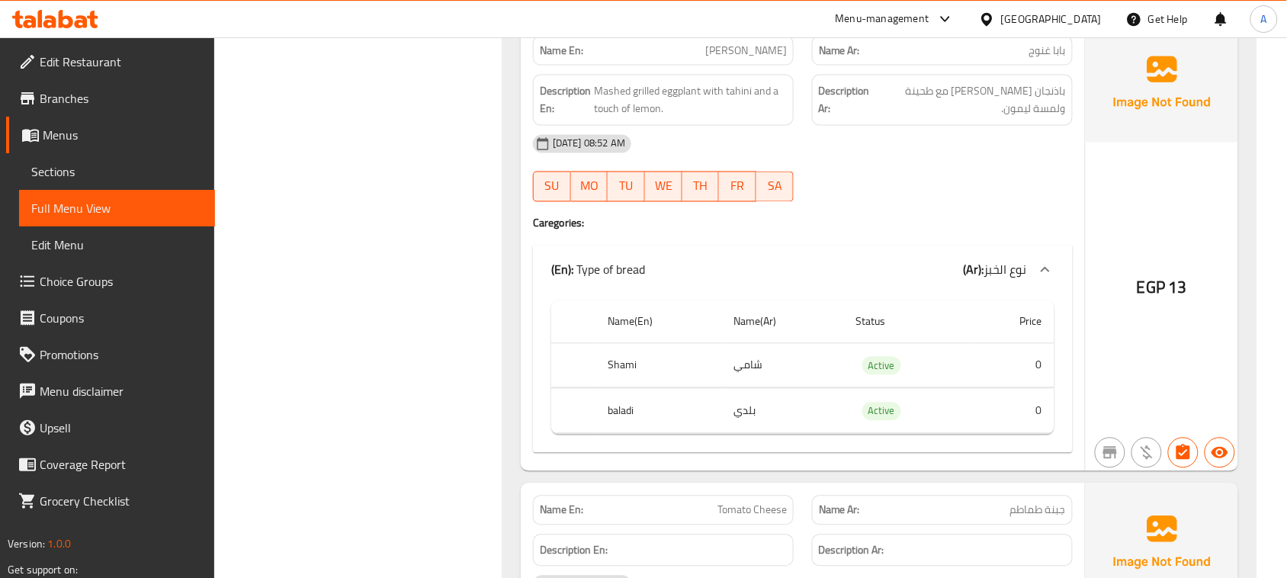
click at [982, 117] on span "باذنجان مشوي مهروس مع طحينة ولمسة ليمون." at bounding box center [971, 100] width 189 height 37
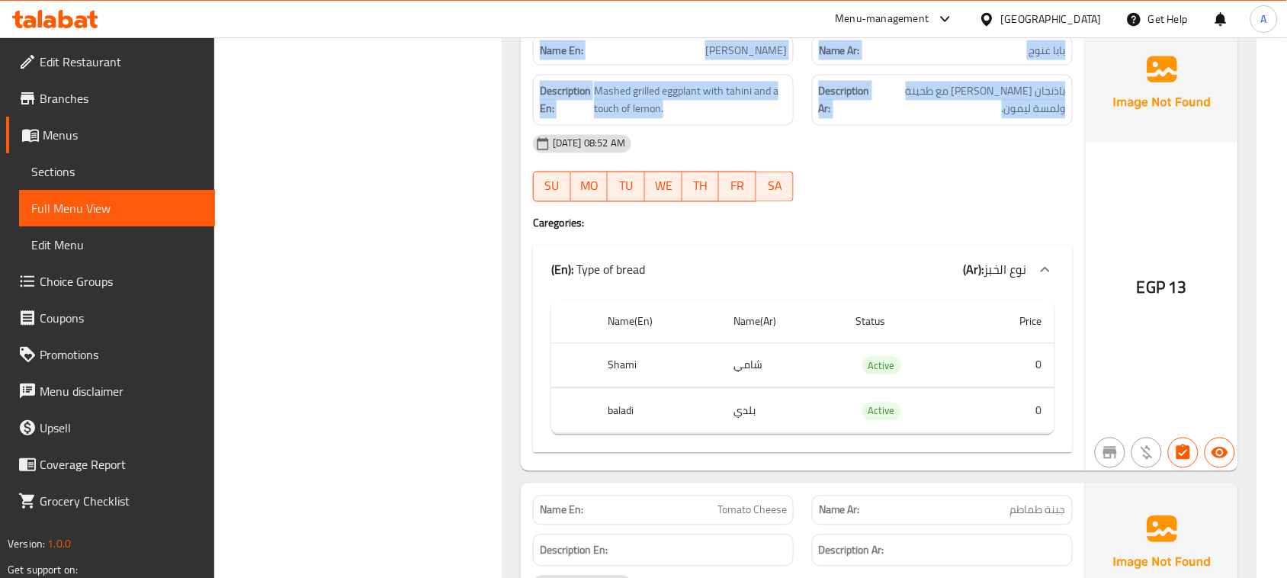
drag, startPoint x: 982, startPoint y: 117, endPoint x: 557, endPoint y: 74, distance: 426.9
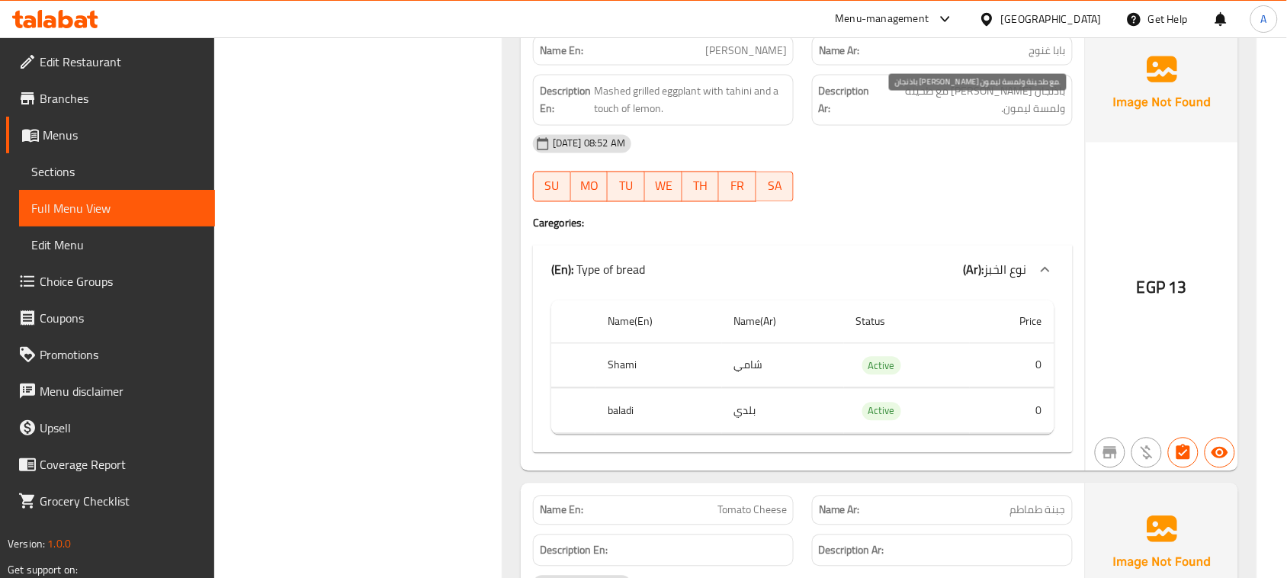
click at [984, 116] on span "باذنجان مشوي مهروس مع طحينة ولمسة ليمون." at bounding box center [971, 100] width 189 height 37
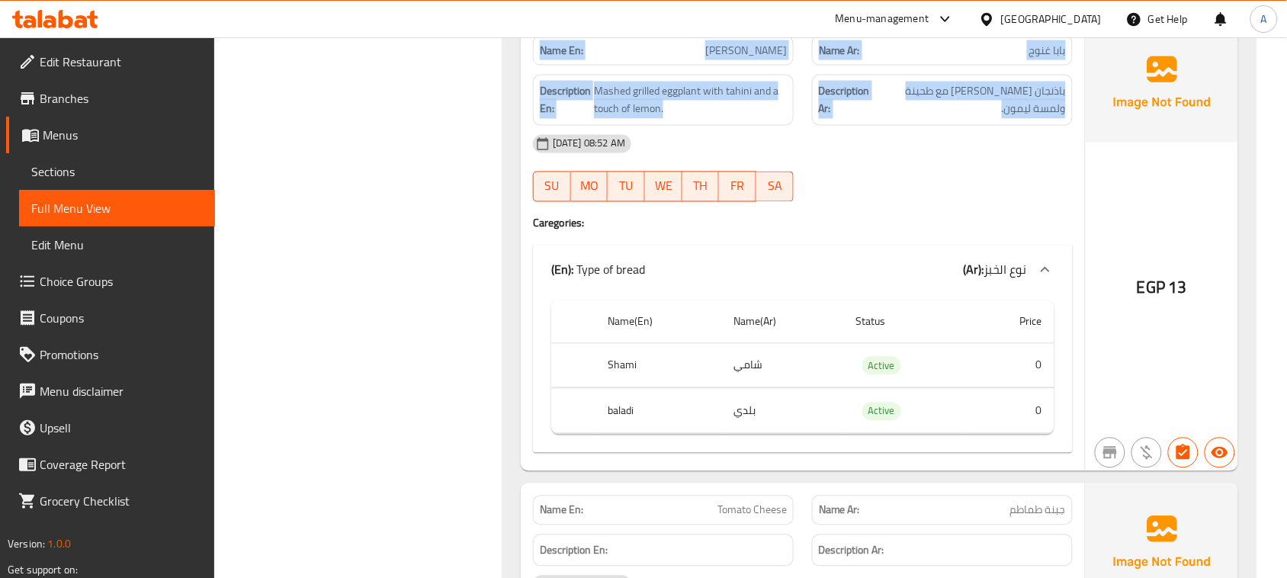
drag, startPoint x: 984, startPoint y: 116, endPoint x: 521, endPoint y: 66, distance: 465.6
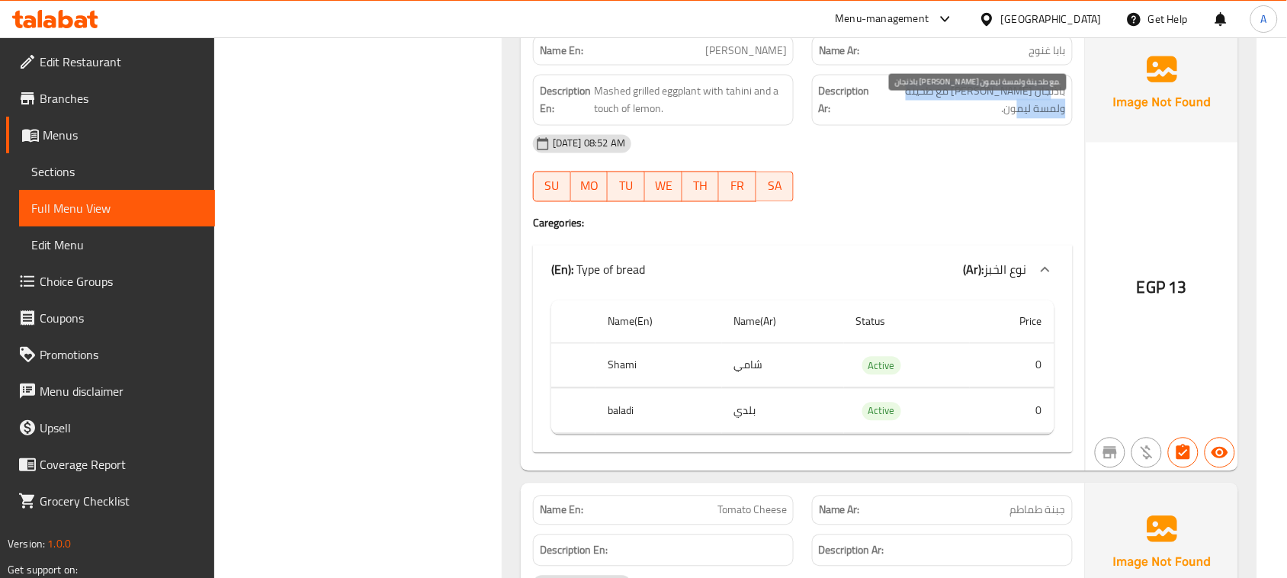
click at [939, 119] on span "باذنجان مشوي مهروس مع طحينة ولمسة ليمون." at bounding box center [971, 100] width 189 height 37
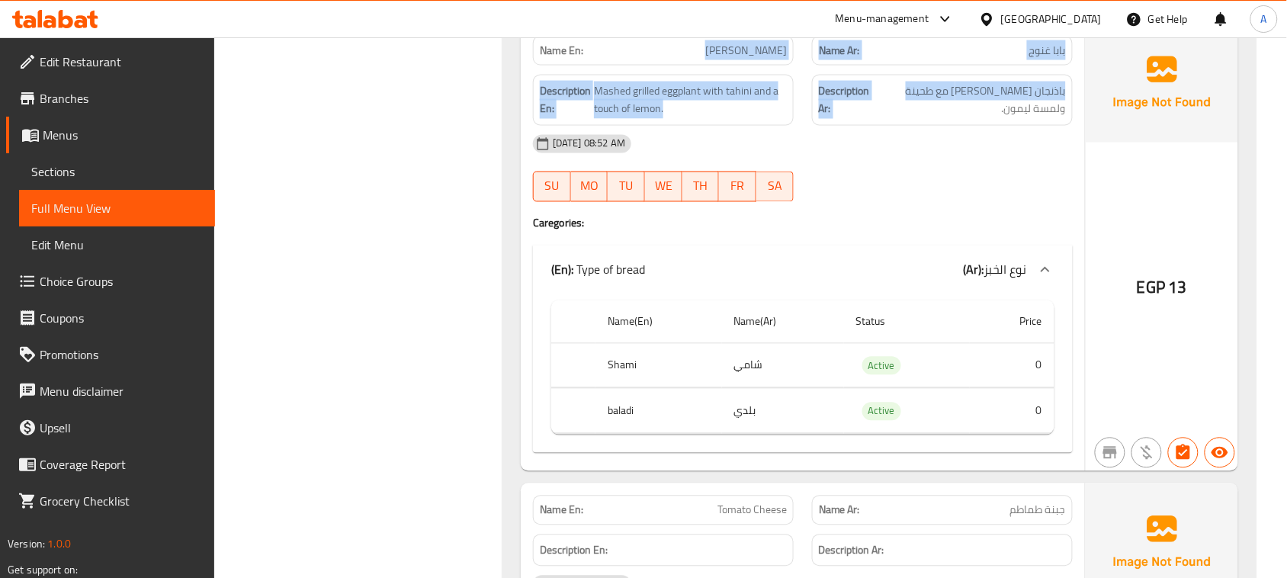
click at [1020, 111] on span "باذنجان مشوي مهروس مع طحينة ولمسة ليمون." at bounding box center [971, 100] width 189 height 37
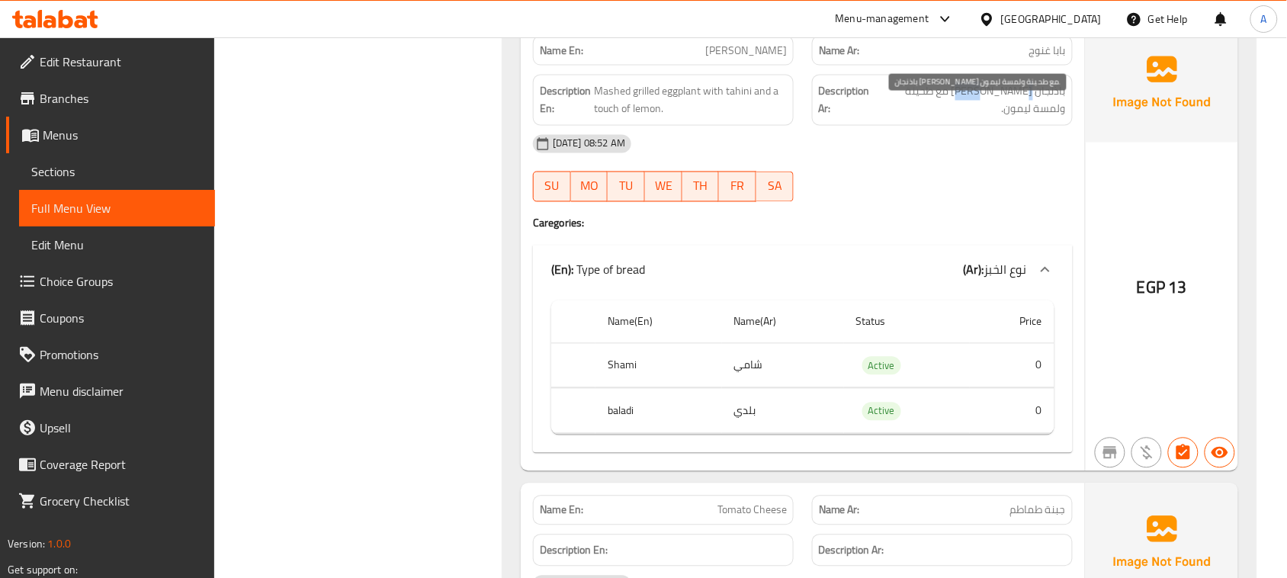
click at [1020, 111] on span "باذنجان مشوي مهروس مع طحينة ولمسة ليمون." at bounding box center [971, 100] width 189 height 37
click at [975, 117] on span "باذنجان مشوي مهروس مع طحينة ولمسة ليمون." at bounding box center [971, 100] width 189 height 37
click at [1043, 113] on span "باذنجان مشوي مهروس مع طحينة ولمسة ليمون." at bounding box center [971, 100] width 189 height 37
click at [980, 118] on span "باذنجان مشوي مهروس مع طحينة ولمسة ليمون." at bounding box center [971, 100] width 189 height 37
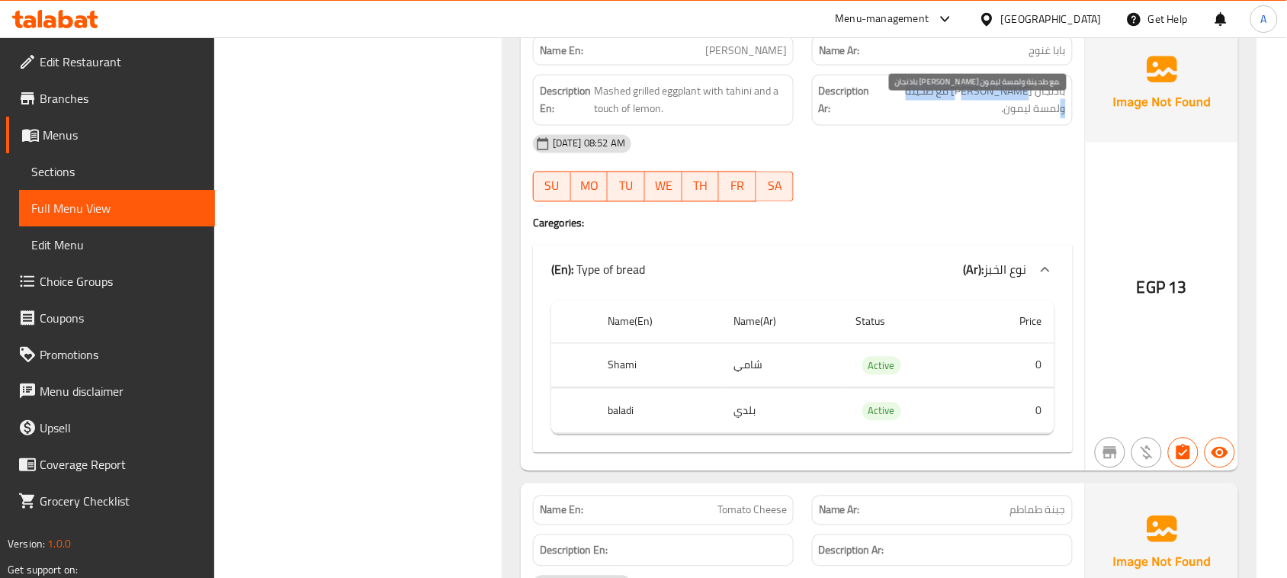
click at [885, 111] on span "باذنجان مشوي مهروس مع طحينة ولمسة ليمون." at bounding box center [971, 100] width 189 height 37
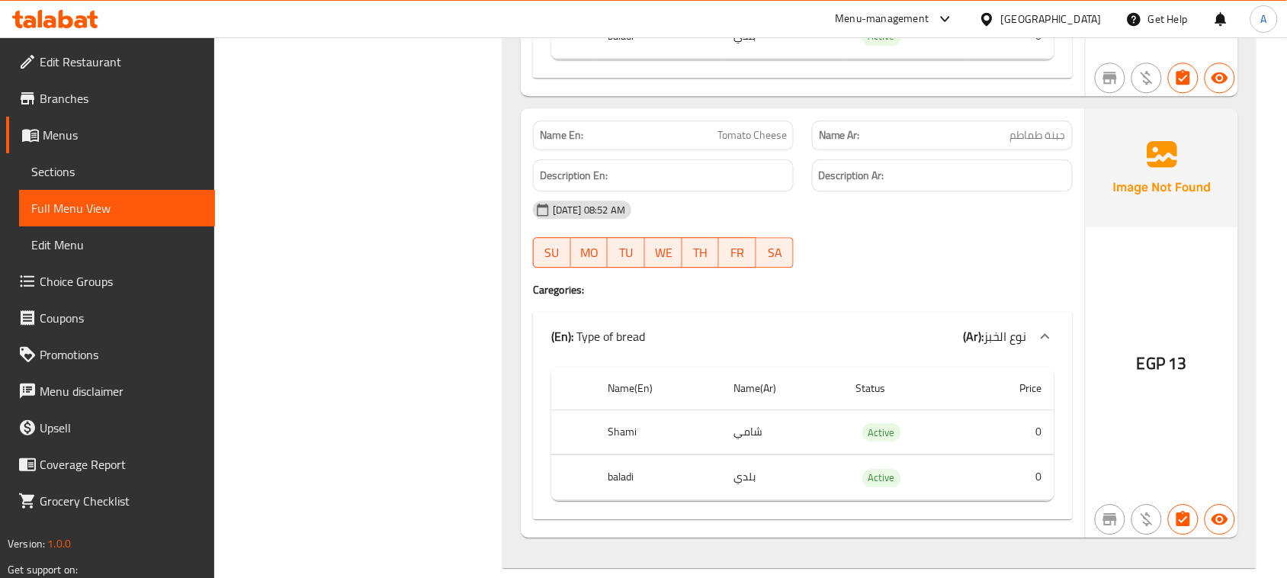
scroll to position [13154, 0]
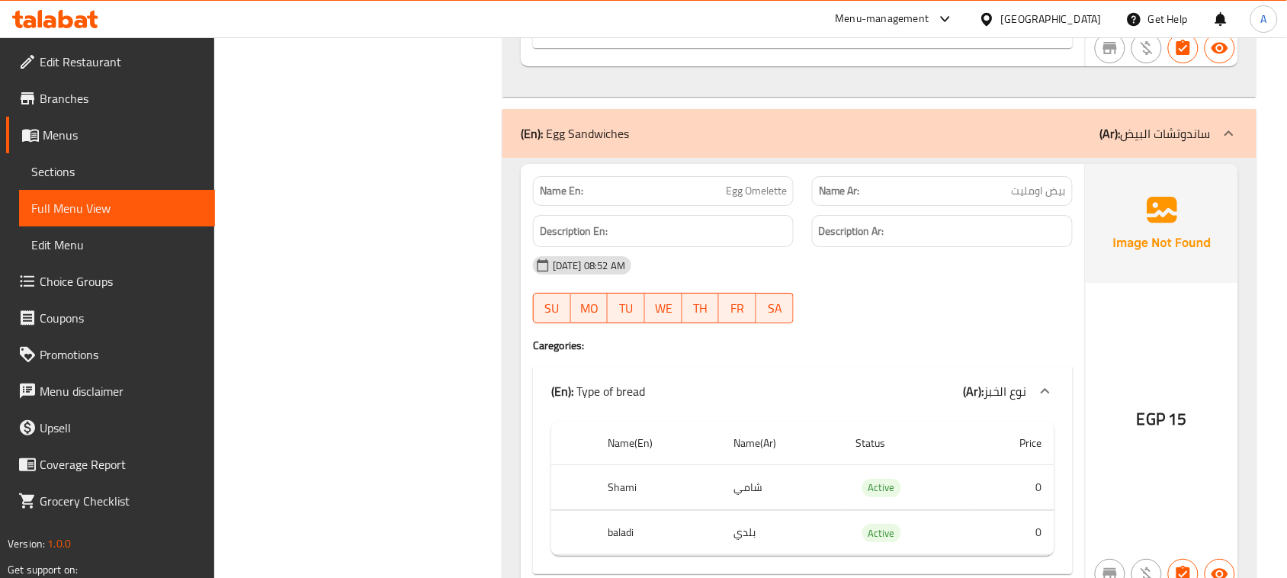
scroll to position [13630, 0]
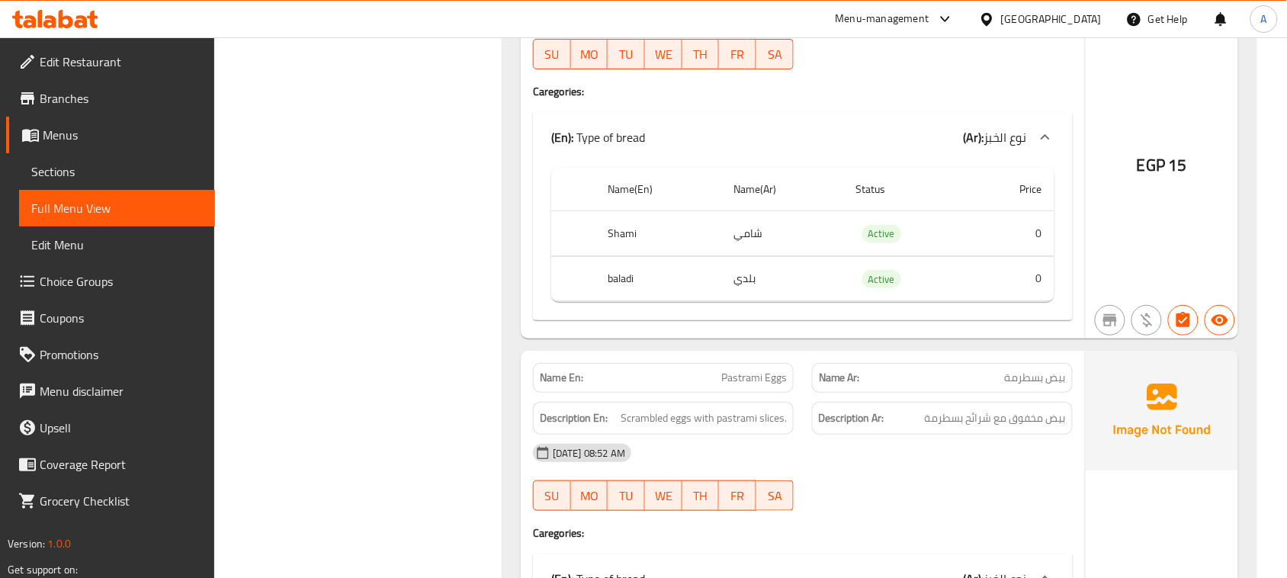
scroll to position [13916, 0]
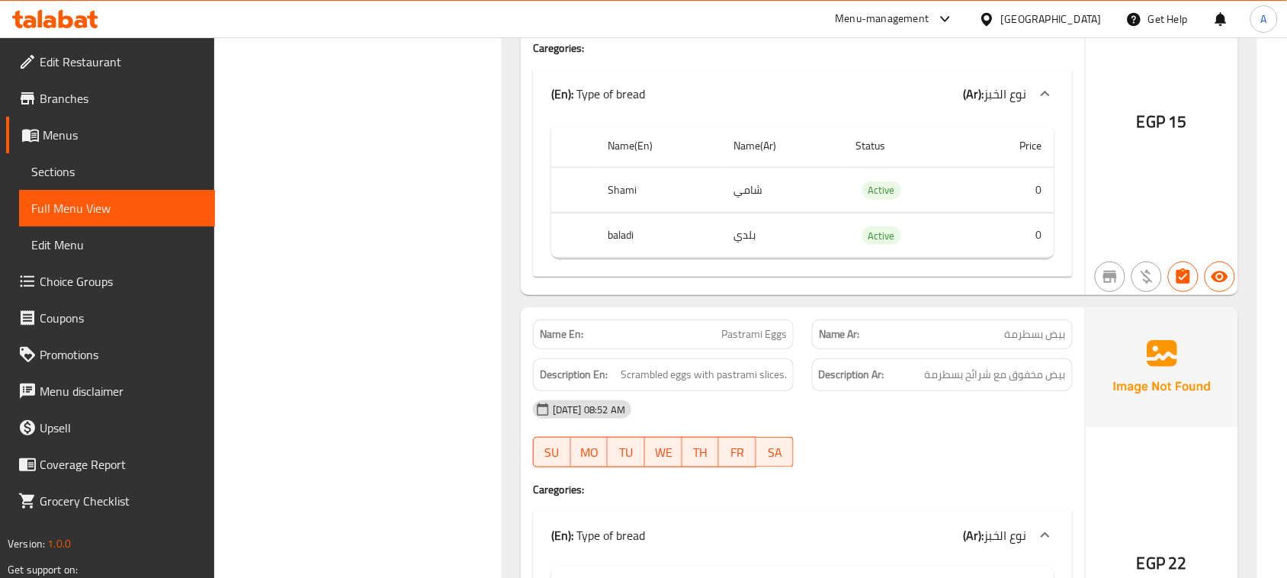
drag, startPoint x: 486, startPoint y: 204, endPoint x: 763, endPoint y: 314, distance: 298.1
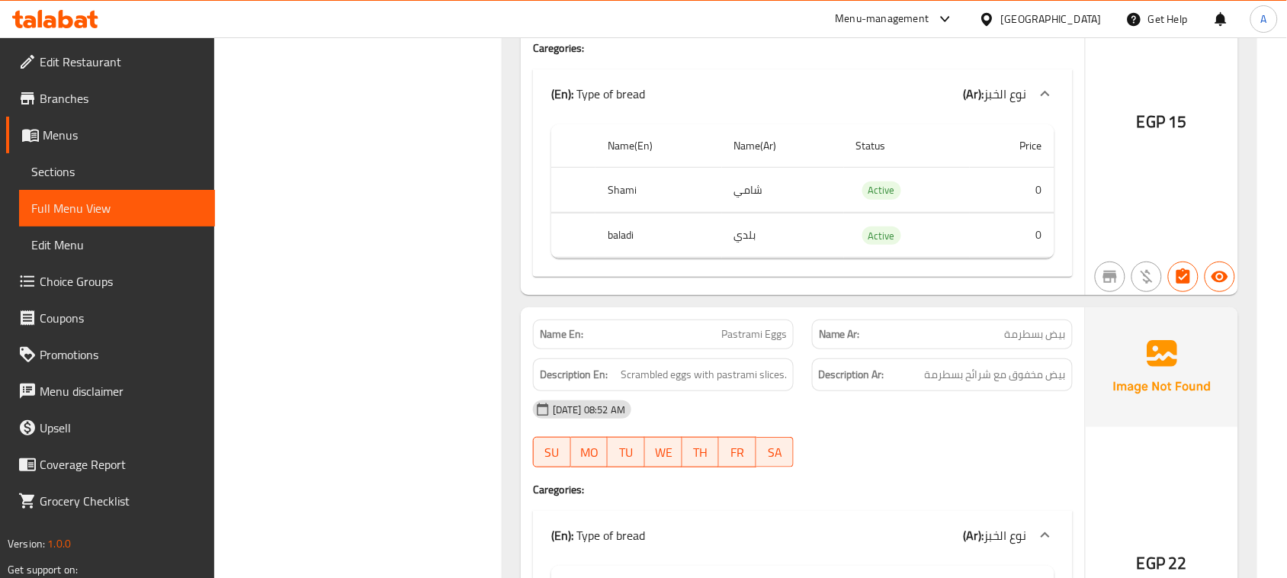
drag, startPoint x: 839, startPoint y: 381, endPoint x: 944, endPoint y: 394, distance: 106.0
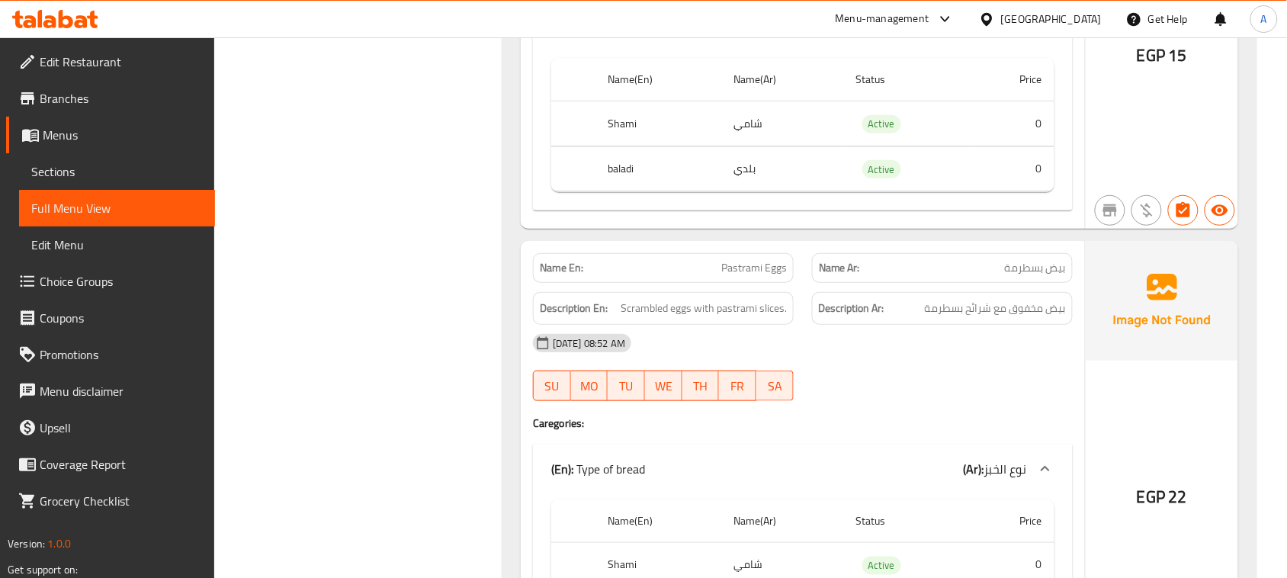
scroll to position [14107, 0]
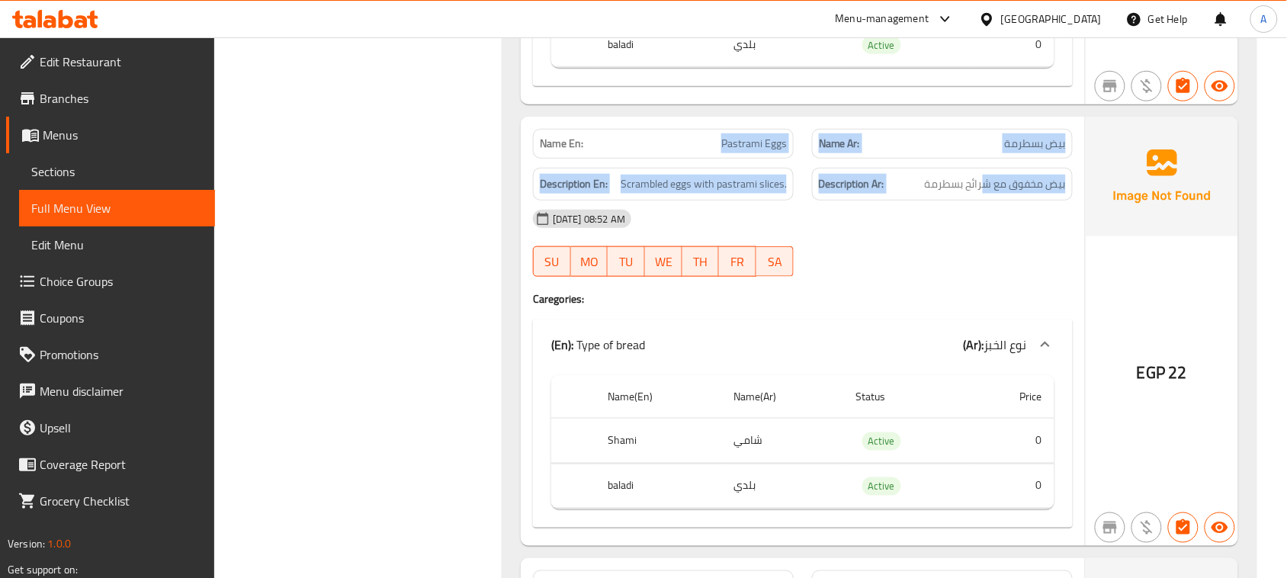
drag, startPoint x: 770, startPoint y: 176, endPoint x: 1110, endPoint y: 237, distance: 345.5
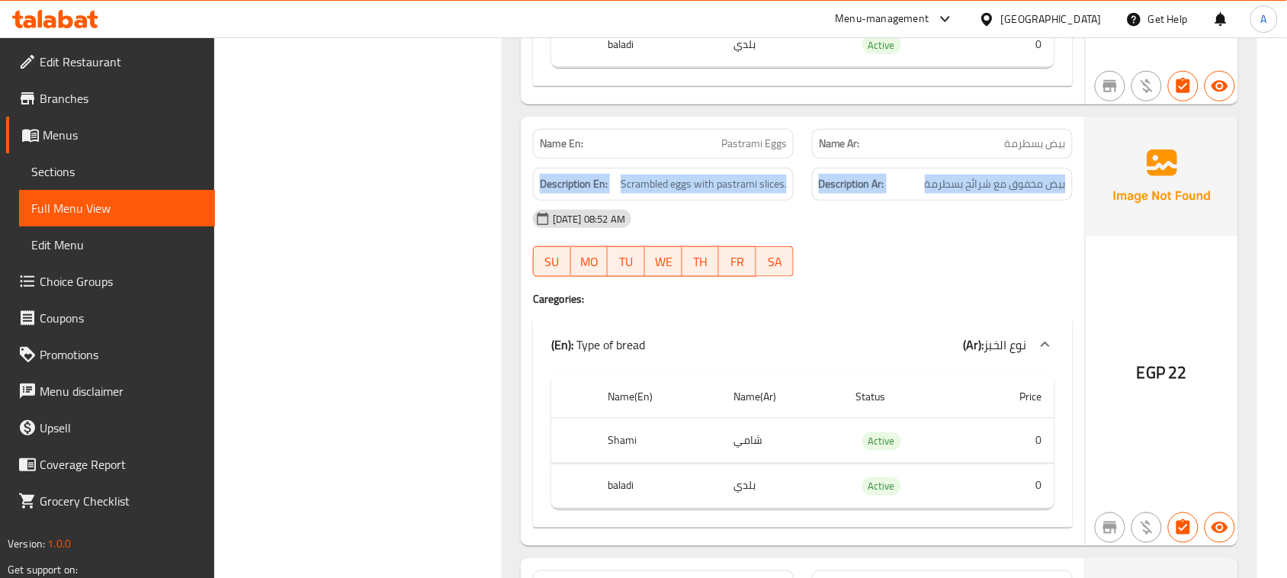
drag, startPoint x: 1026, startPoint y: 222, endPoint x: 604, endPoint y: 222, distance: 421.7
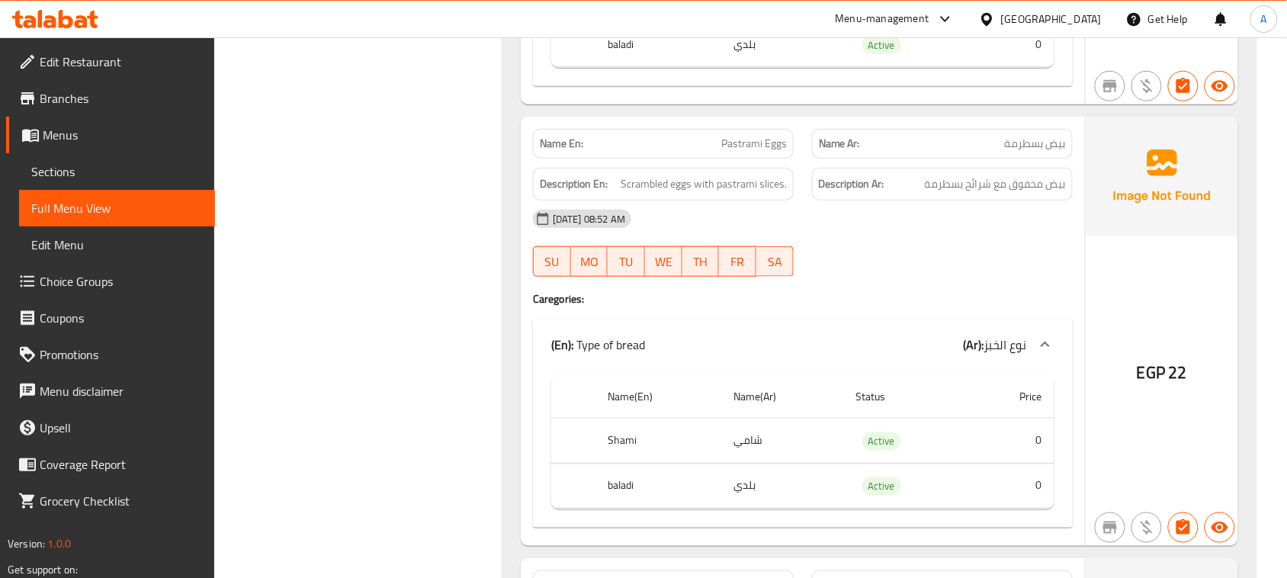
drag, startPoint x: 1041, startPoint y: 222, endPoint x: 620, endPoint y: 229, distance: 421.0
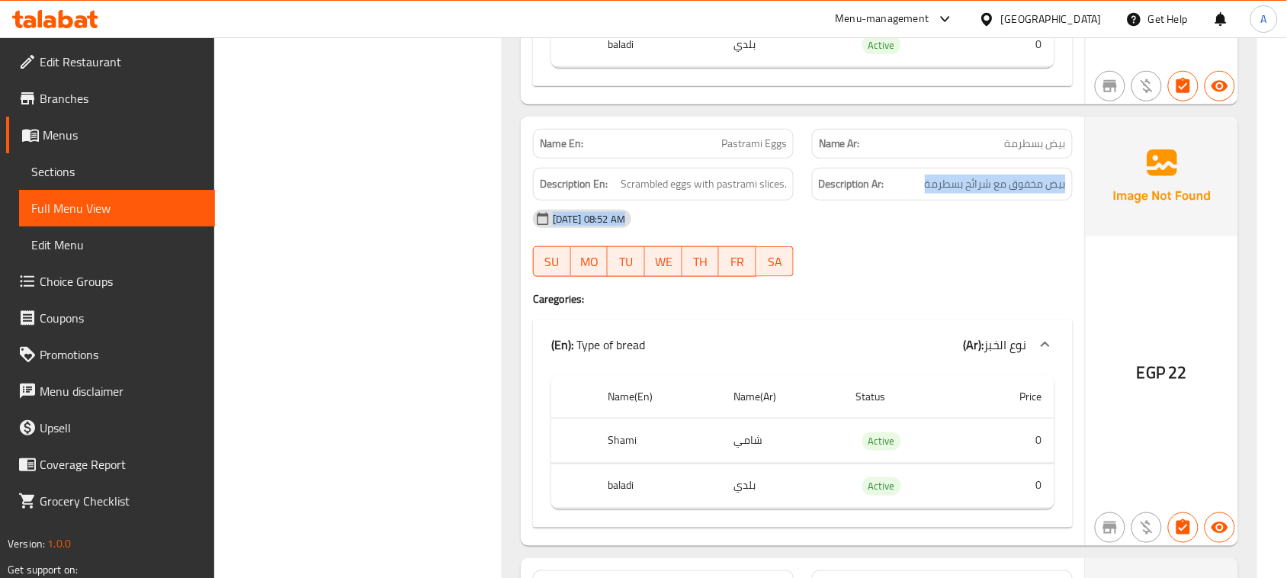
drag, startPoint x: 772, startPoint y: 235, endPoint x: 894, endPoint y: 249, distance: 122.9
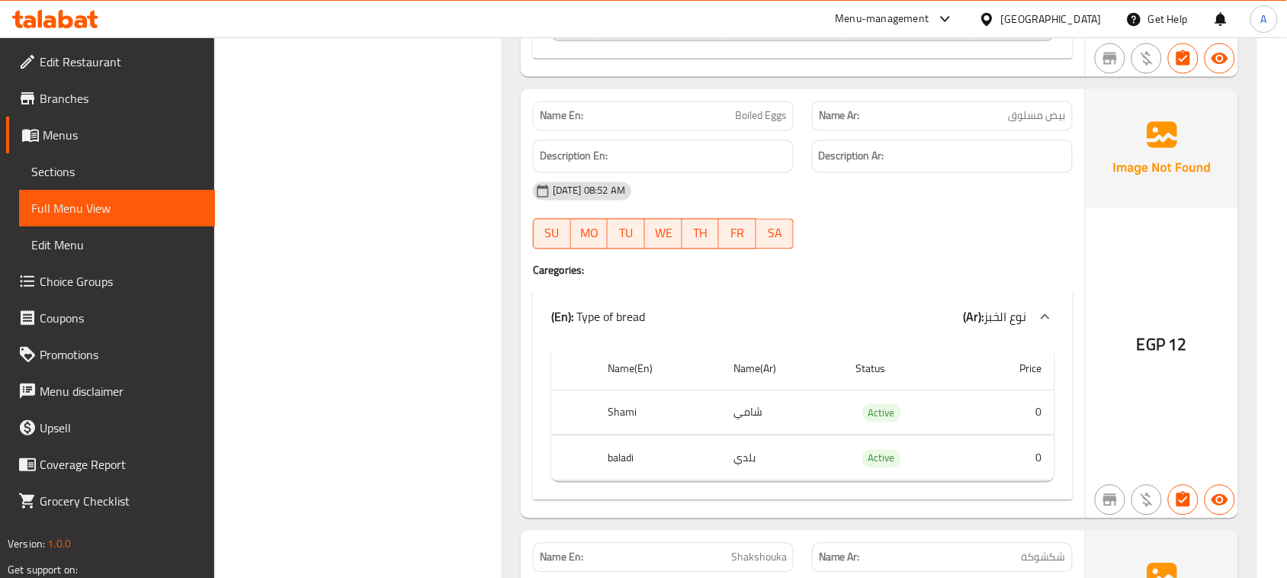
scroll to position [14584, 0]
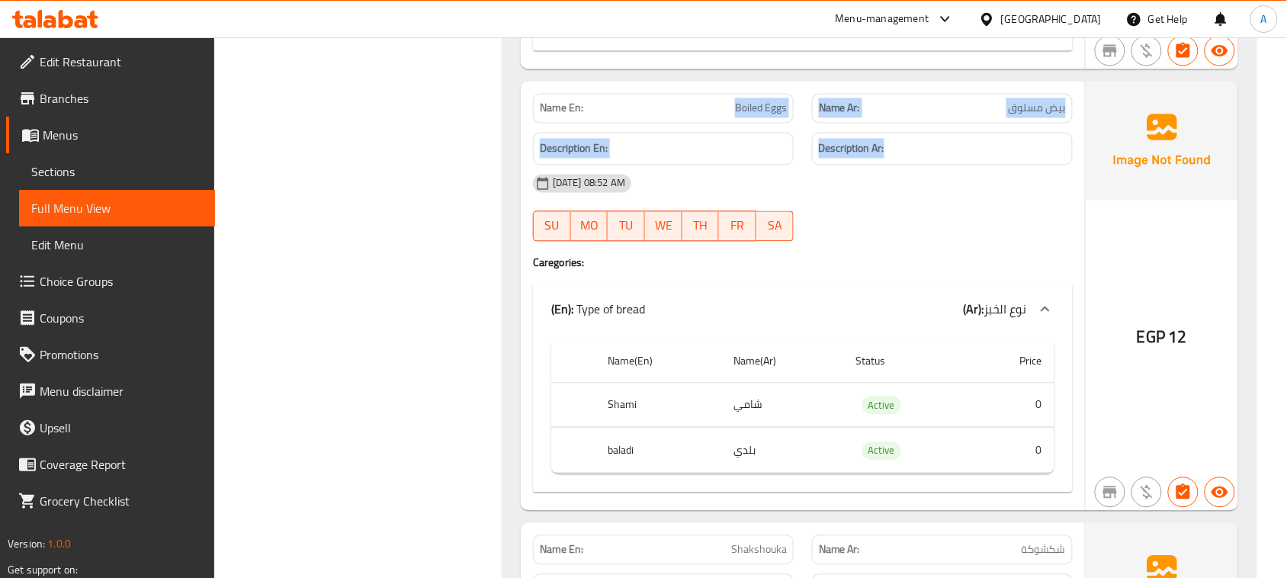
drag, startPoint x: 920, startPoint y: 153, endPoint x: 1050, endPoint y: 264, distance: 170.9
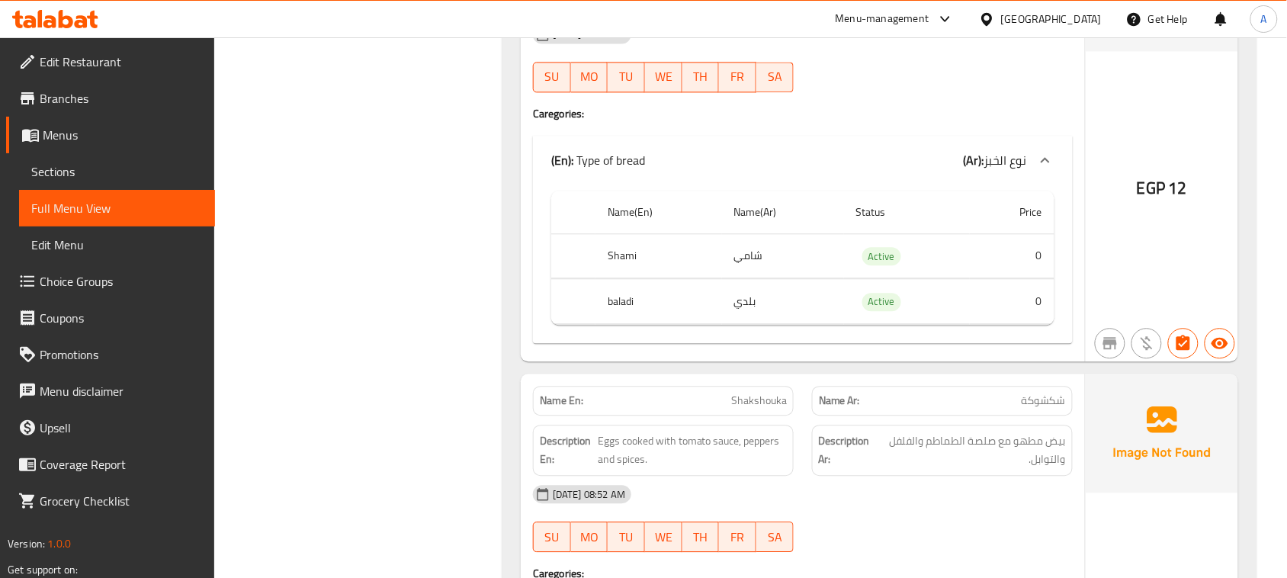
scroll to position [14870, 0]
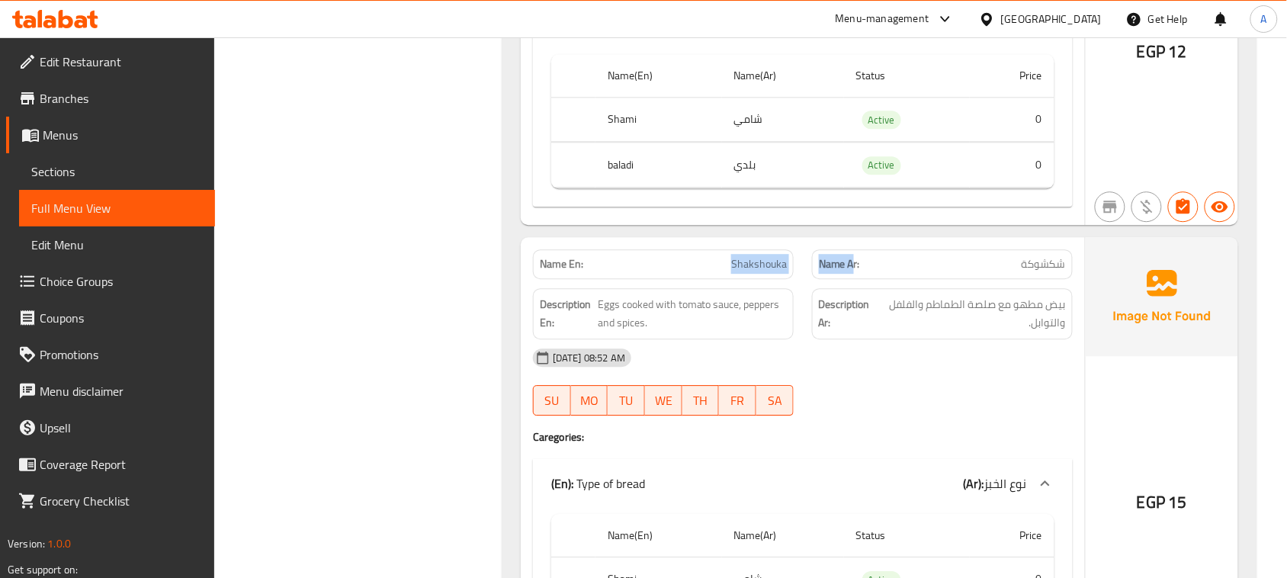
drag, startPoint x: 657, startPoint y: 307, endPoint x: 908, endPoint y: 310, distance: 250.9
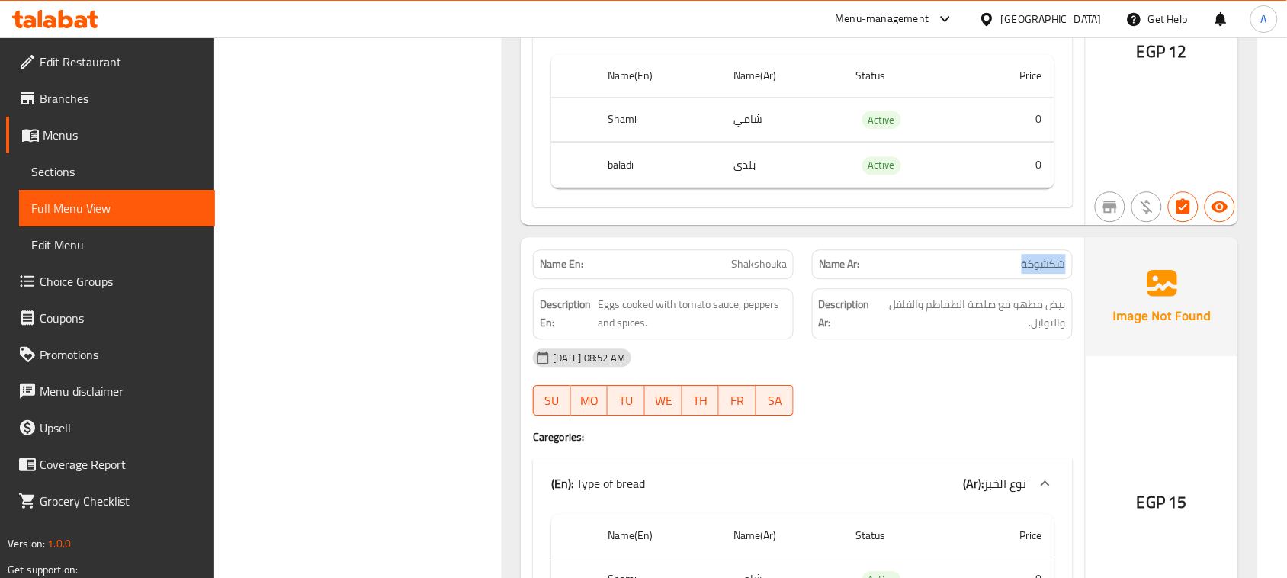
copy span "شكشوكة"
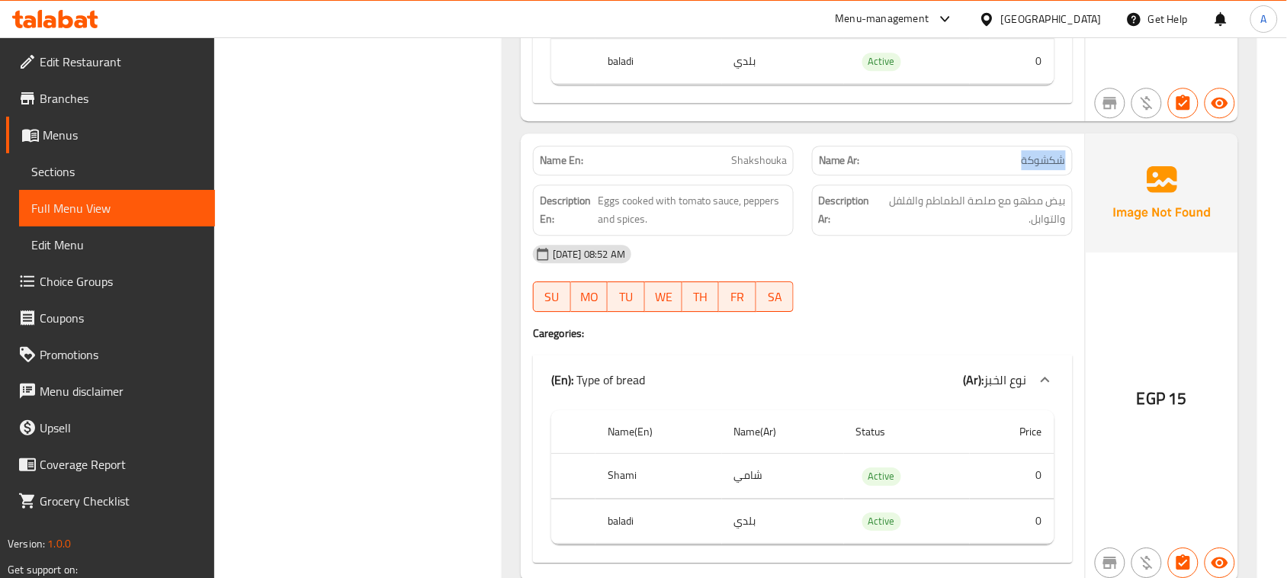
scroll to position [15066, 0]
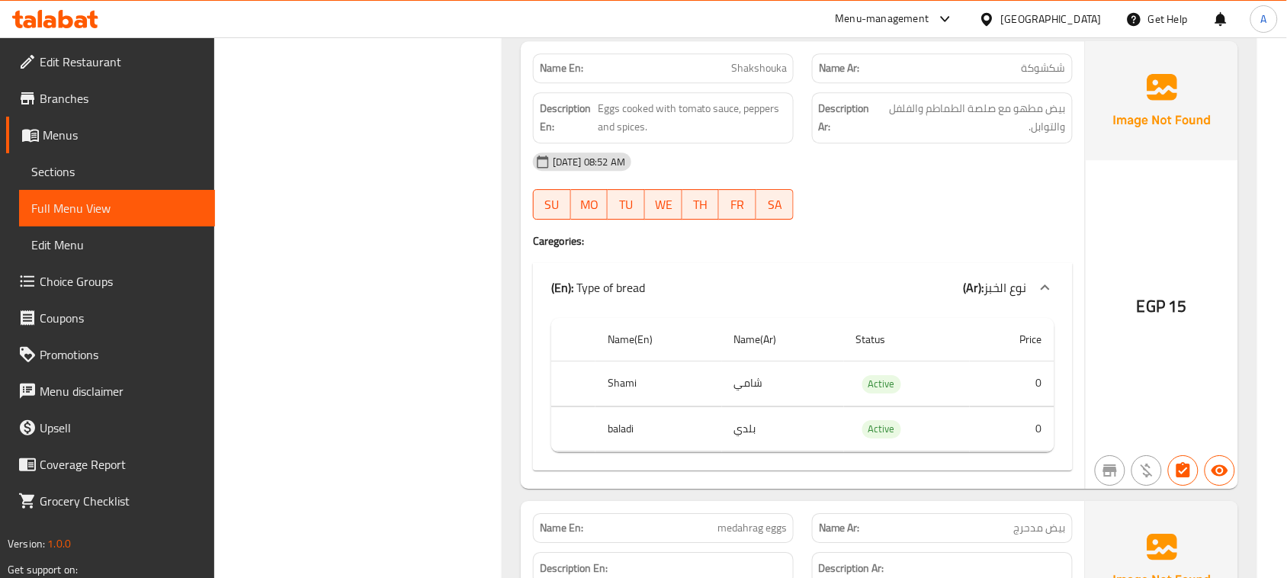
drag, startPoint x: 729, startPoint y: 98, endPoint x: 841, endPoint y: 188, distance: 144.2
drag, startPoint x: 577, startPoint y: 79, endPoint x: 929, endPoint y: 214, distance: 376.6
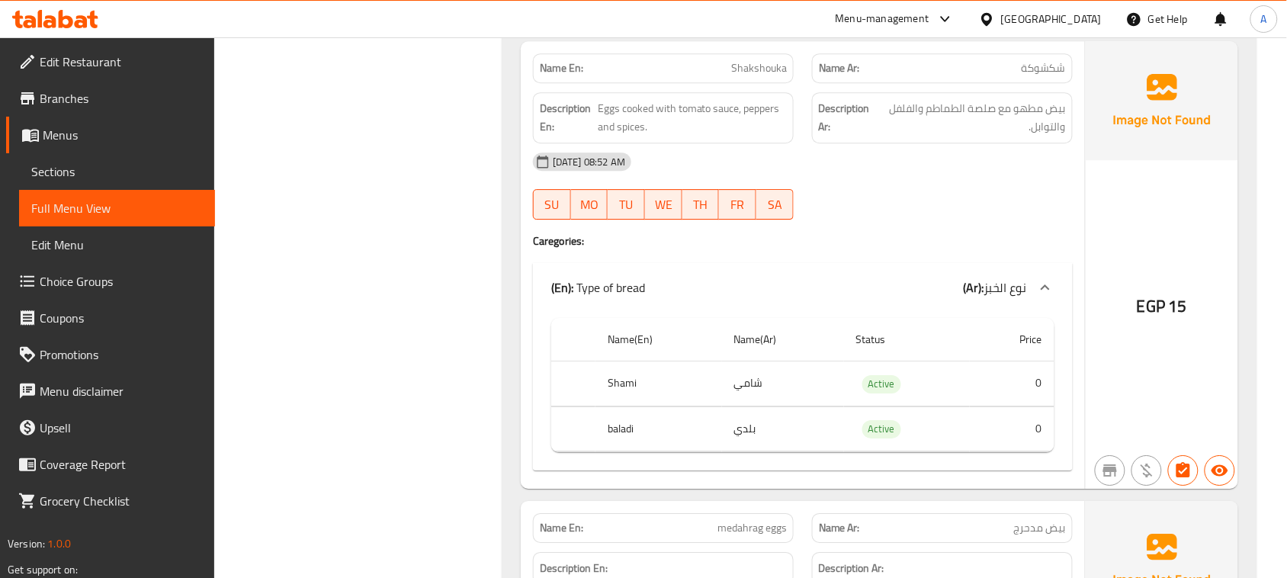
drag, startPoint x: 1051, startPoint y: 137, endPoint x: 911, endPoint y: 140, distance: 139.6
click at [911, 136] on span "بيض مطهو مع صلصة الطماطم والفلفل والتوابل." at bounding box center [972, 117] width 187 height 37
click at [909, 136] on span "بيض مطهو مع صلصة الطماطم والفلفل والتوابل." at bounding box center [972, 117] width 187 height 37
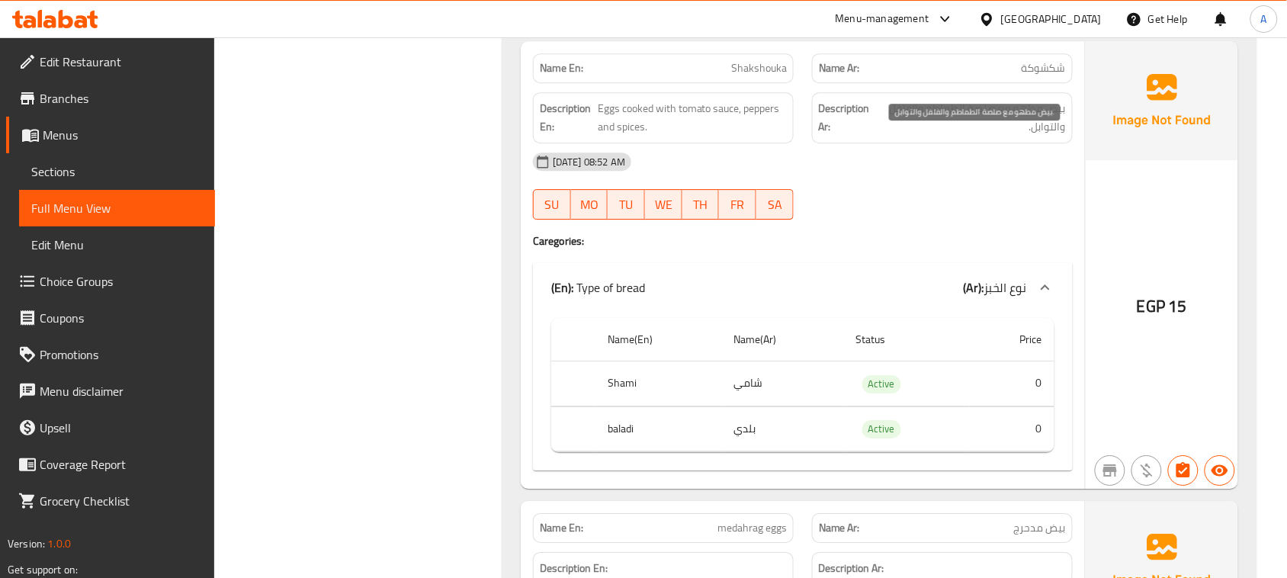
click at [930, 136] on span "بيض مطهو مع صلصة الطماطم والفلفل والتوابل." at bounding box center [972, 117] width 187 height 37
drag, startPoint x: 930, startPoint y: 141, endPoint x: 917, endPoint y: 149, distance: 15.7
click at [917, 136] on span "بيض مطهو مع صلصة الطماطم والفلفل والتوابل." at bounding box center [972, 117] width 187 height 37
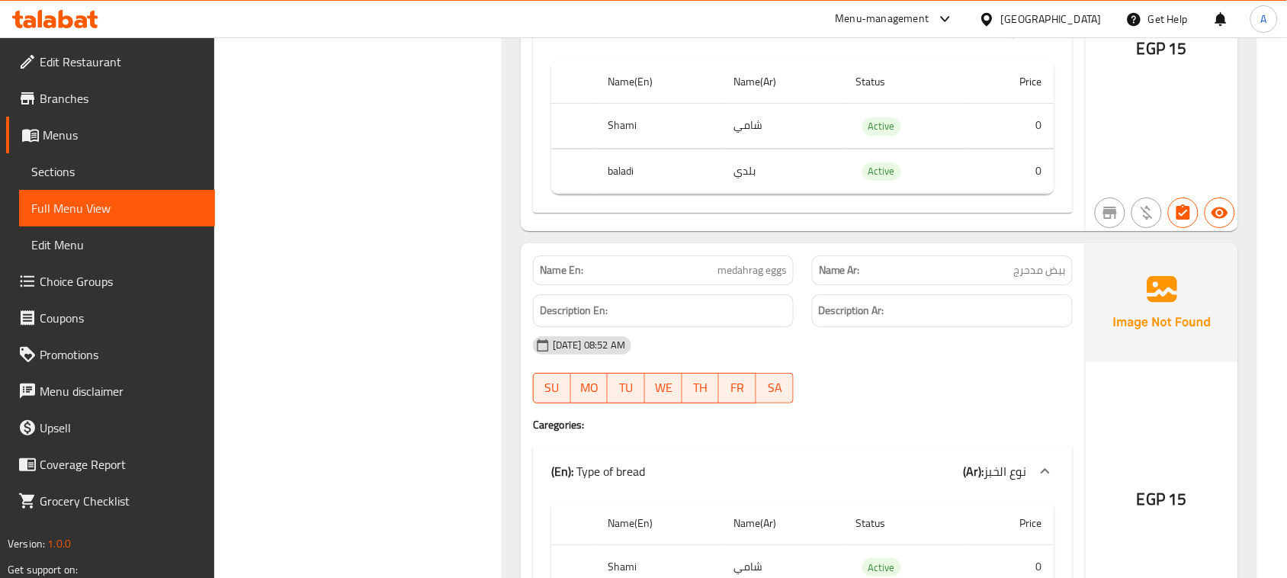
scroll to position [15352, 0]
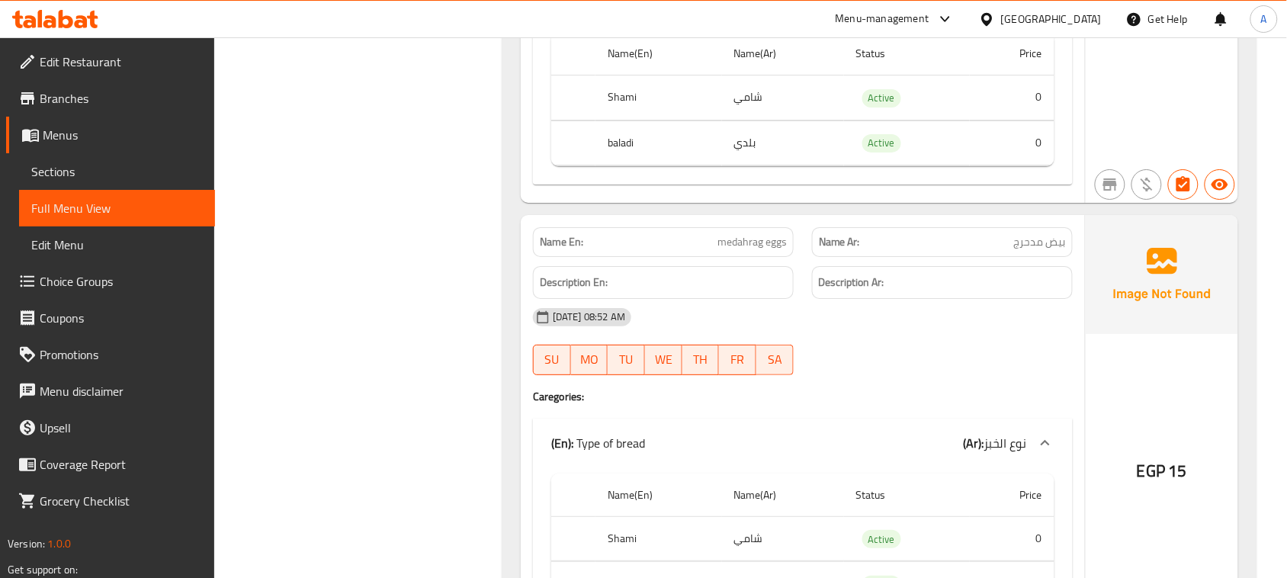
drag, startPoint x: 727, startPoint y: 294, endPoint x: 871, endPoint y: 294, distance: 144.1
drag, startPoint x: 971, startPoint y: 269, endPoint x: 940, endPoint y: 318, distance: 57.6
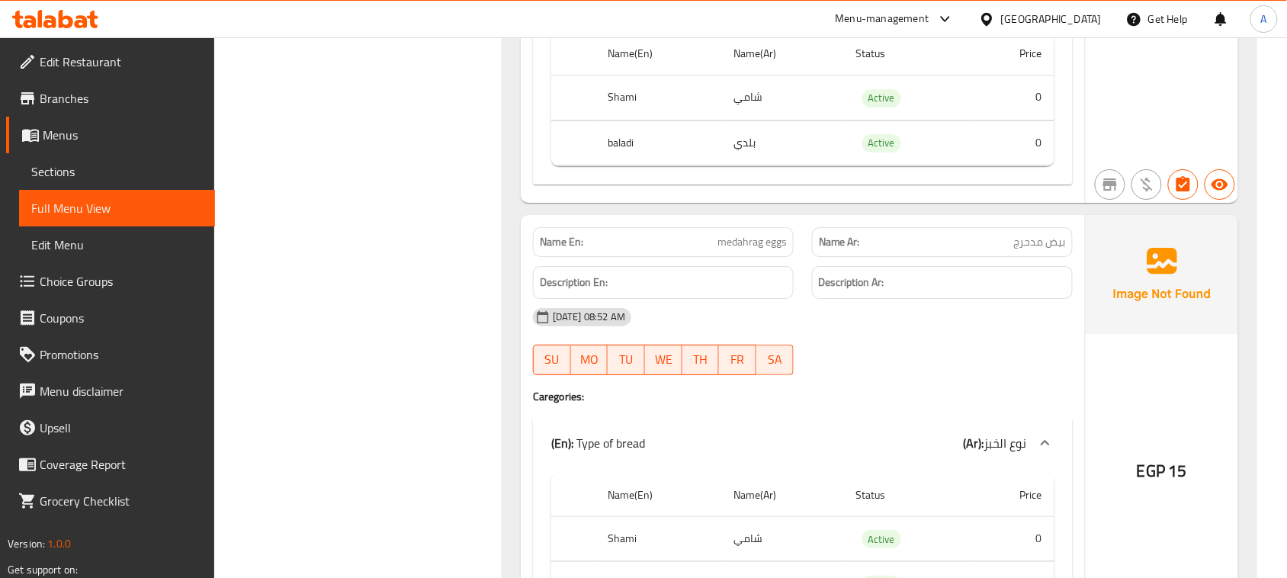
drag, startPoint x: 943, startPoint y: 320, endPoint x: 1011, endPoint y: 333, distance: 69.1
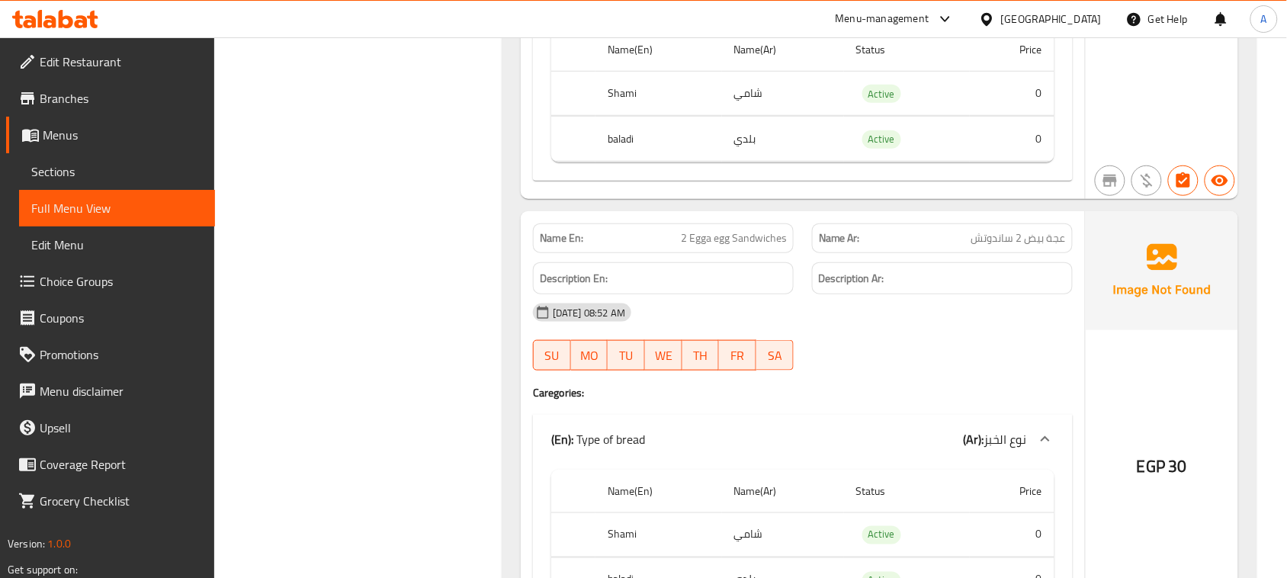
scroll to position [15828, 0]
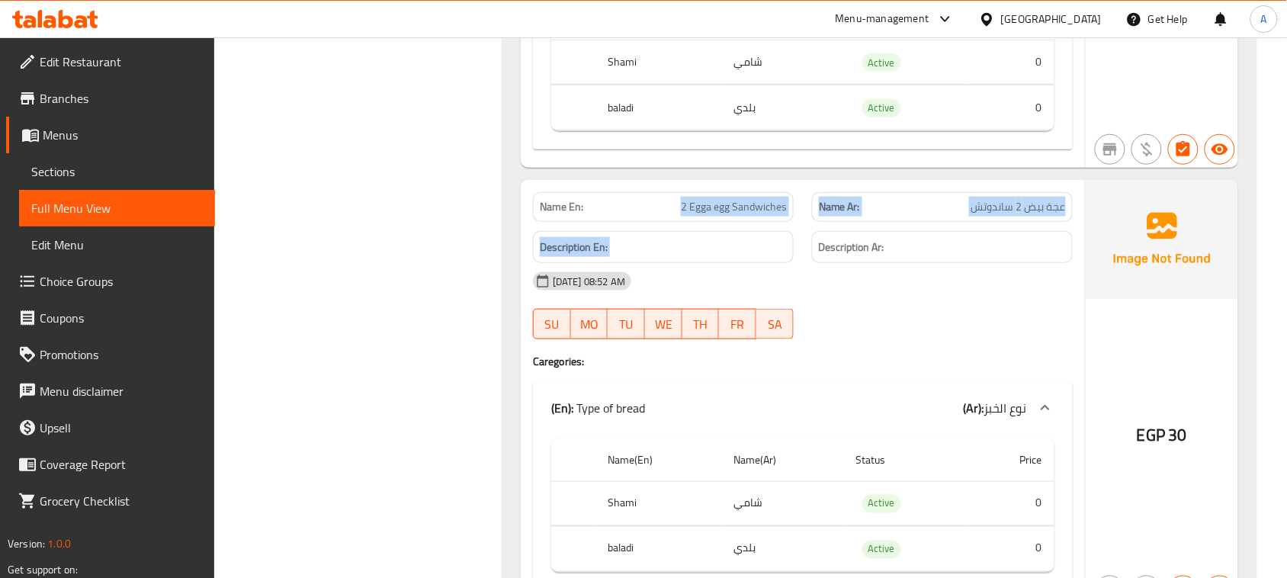
drag, startPoint x: 629, startPoint y: 240, endPoint x: 898, endPoint y: 305, distance: 276.1
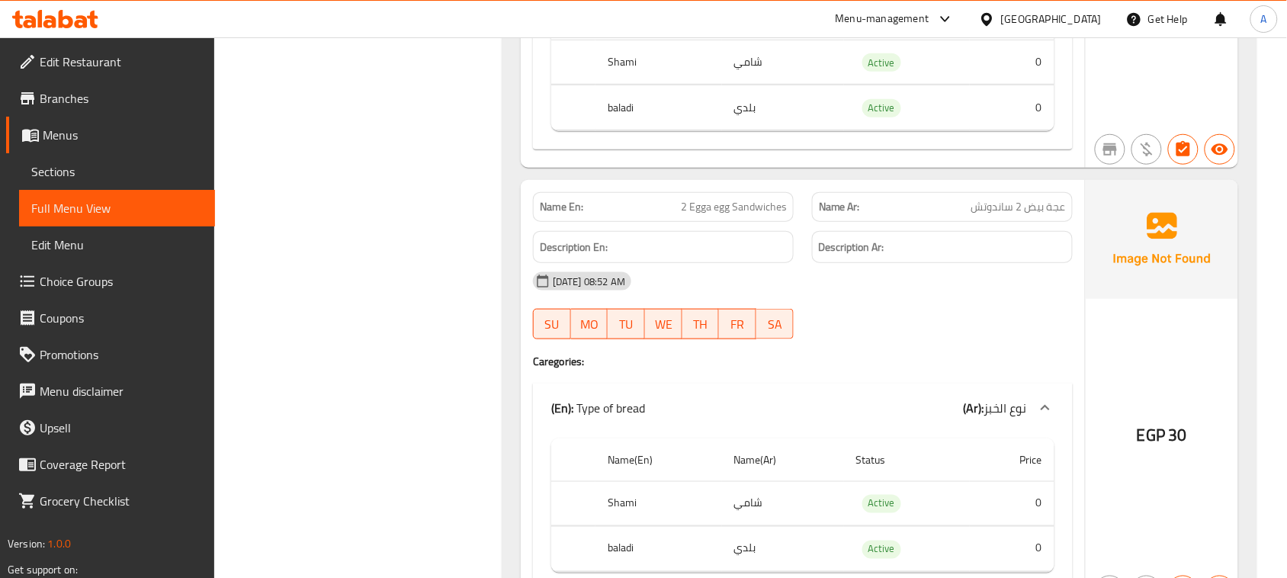
drag, startPoint x: 1042, startPoint y: 252, endPoint x: 639, endPoint y: 237, distance: 403.6
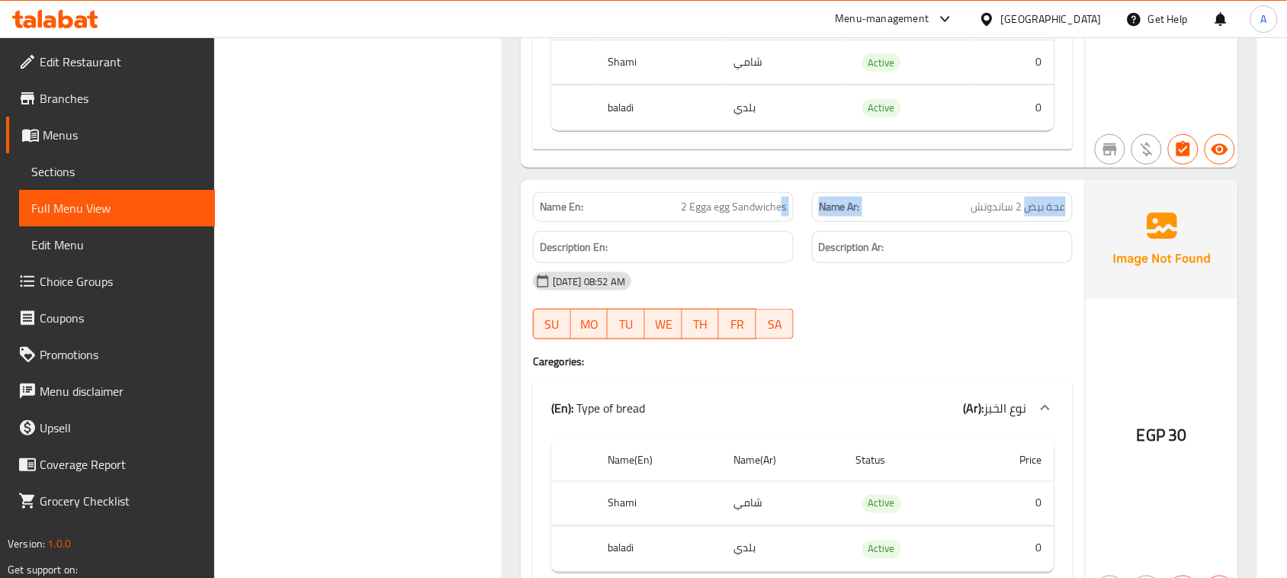
drag, startPoint x: 1026, startPoint y: 240, endPoint x: 778, endPoint y: 240, distance: 248.6
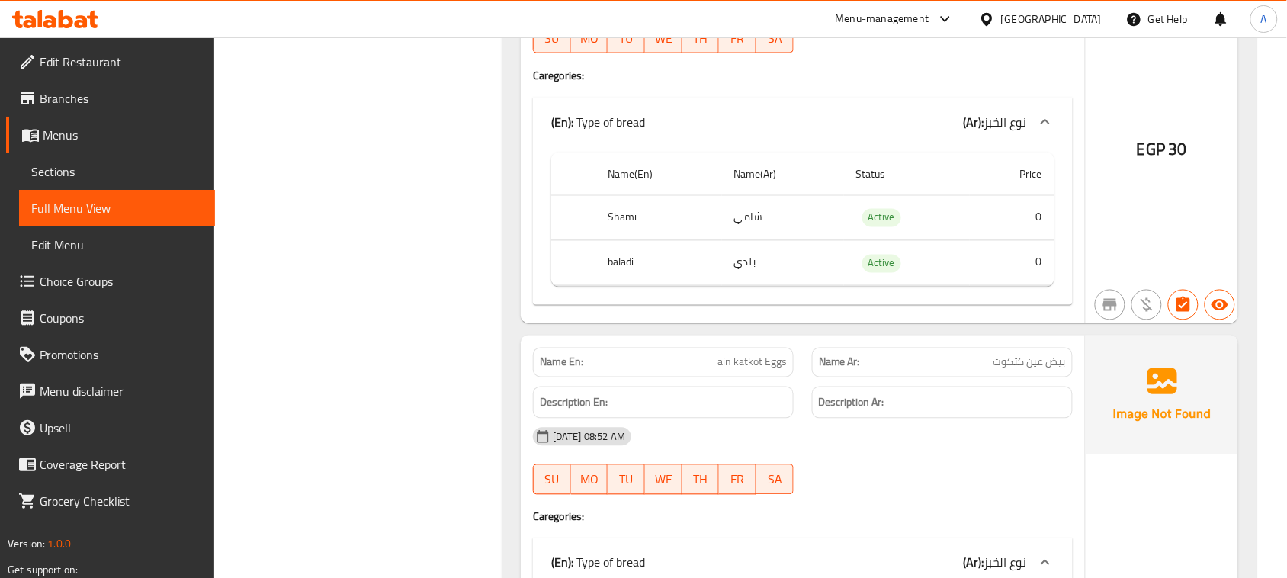
scroll to position [16209, 0]
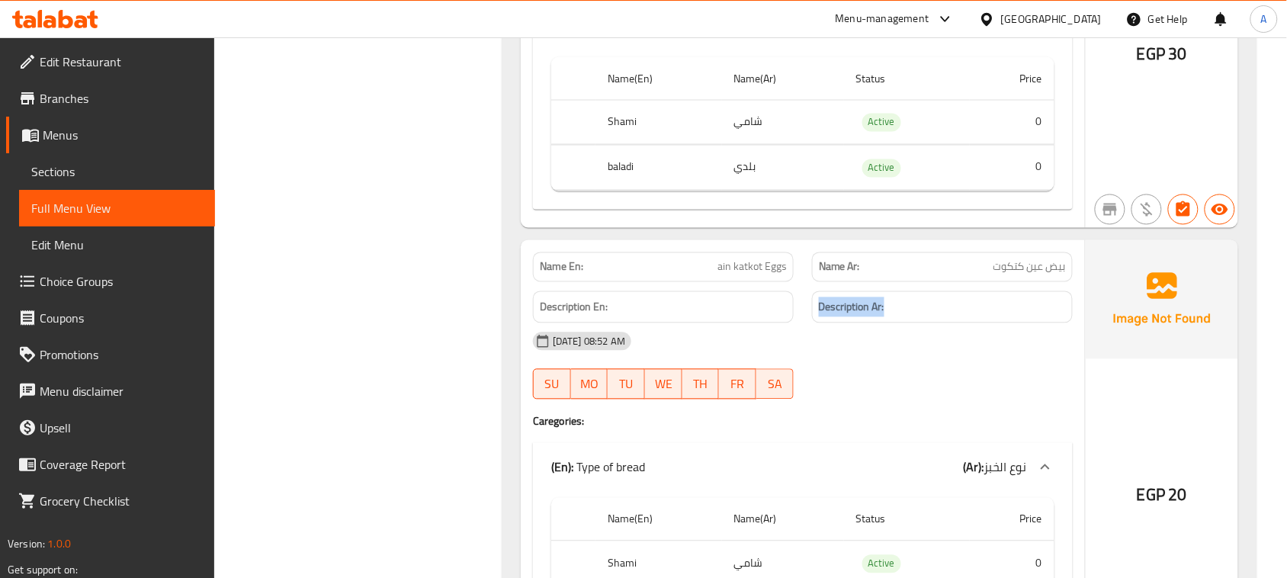
drag, startPoint x: 596, startPoint y: 287, endPoint x: 928, endPoint y: 326, distance: 334.0
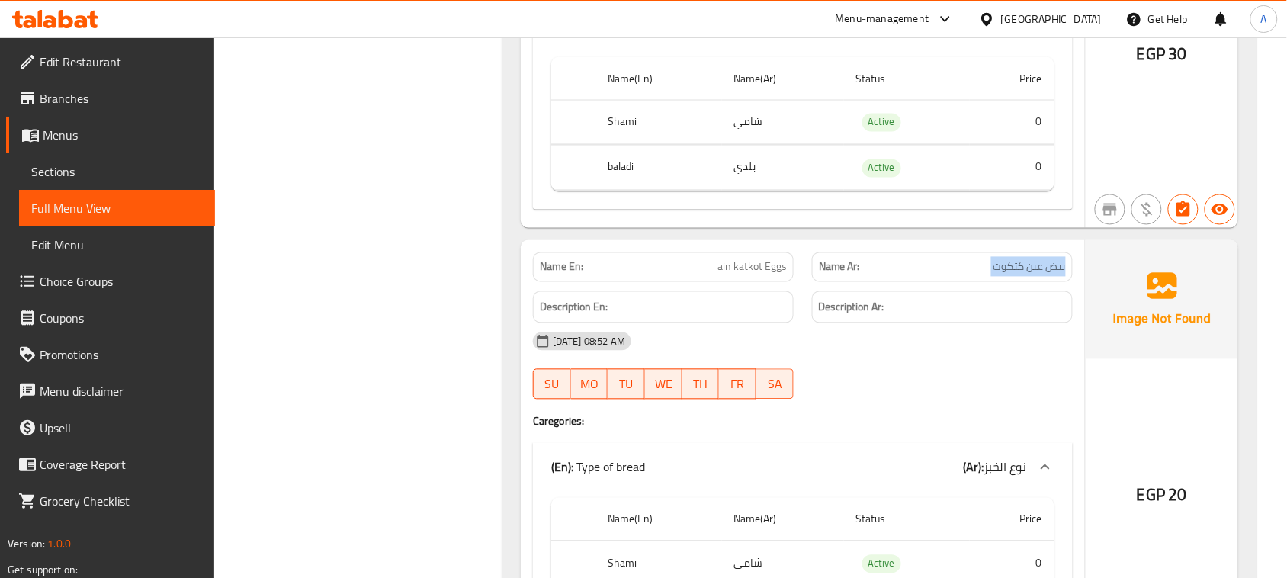
drag, startPoint x: 981, startPoint y: 305, endPoint x: 952, endPoint y: 403, distance: 101.8
drag, startPoint x: 949, startPoint y: 408, endPoint x: 923, endPoint y: 404, distance: 26.2
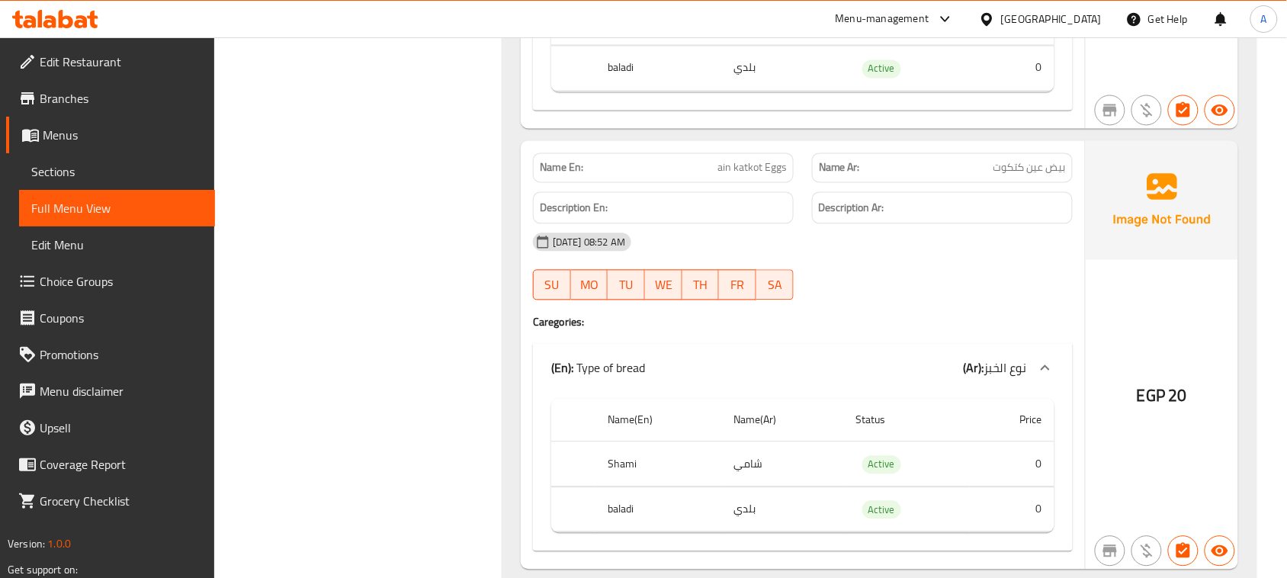
scroll to position [16401, 0]
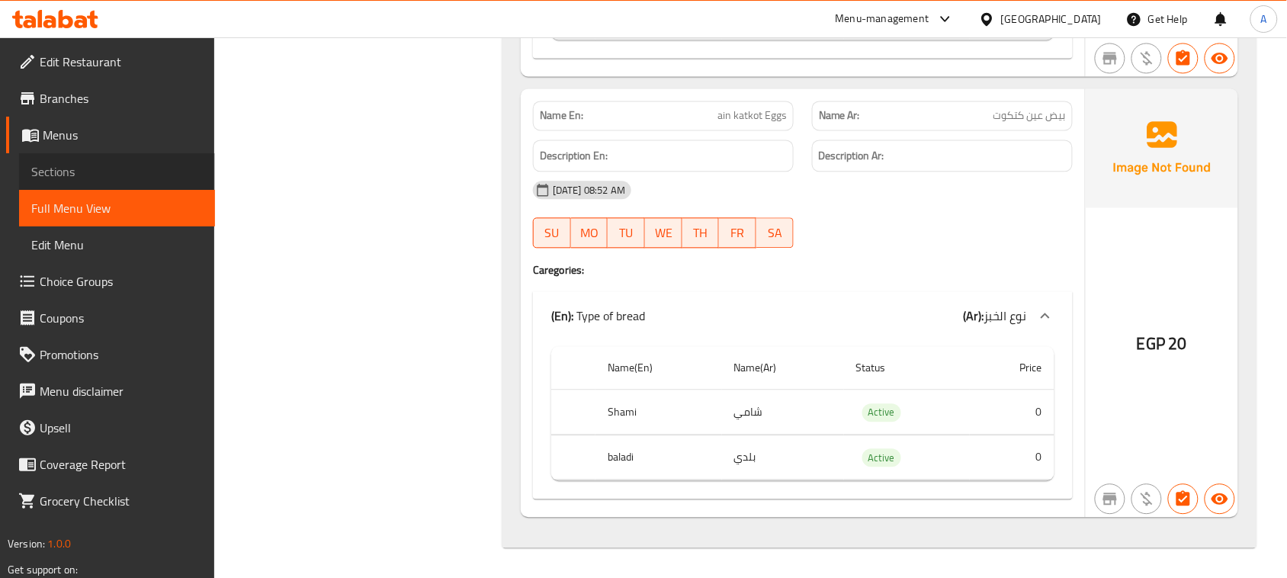
click at [78, 161] on link "Sections" at bounding box center [117, 171] width 196 height 37
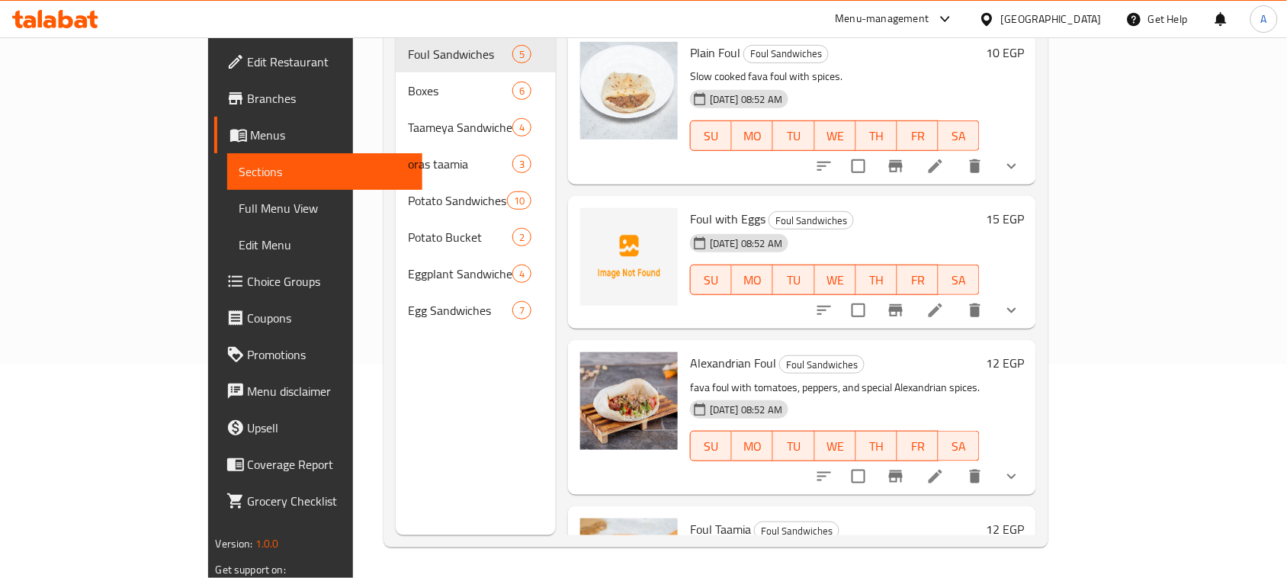
scroll to position [214, 0]
drag, startPoint x: 1061, startPoint y: 201, endPoint x: 982, endPoint y: 177, distance: 82.0
click at [980, 208] on h6 "Foul with Eggs Foul Sandwiches" at bounding box center [835, 218] width 290 height 21
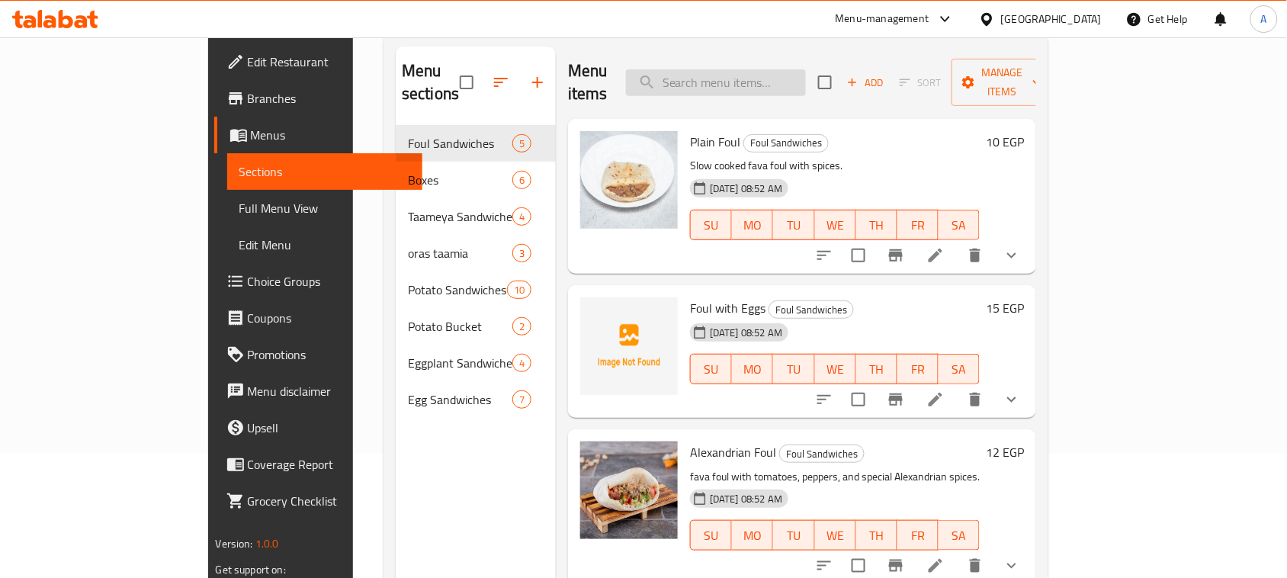
scroll to position [0, 0]
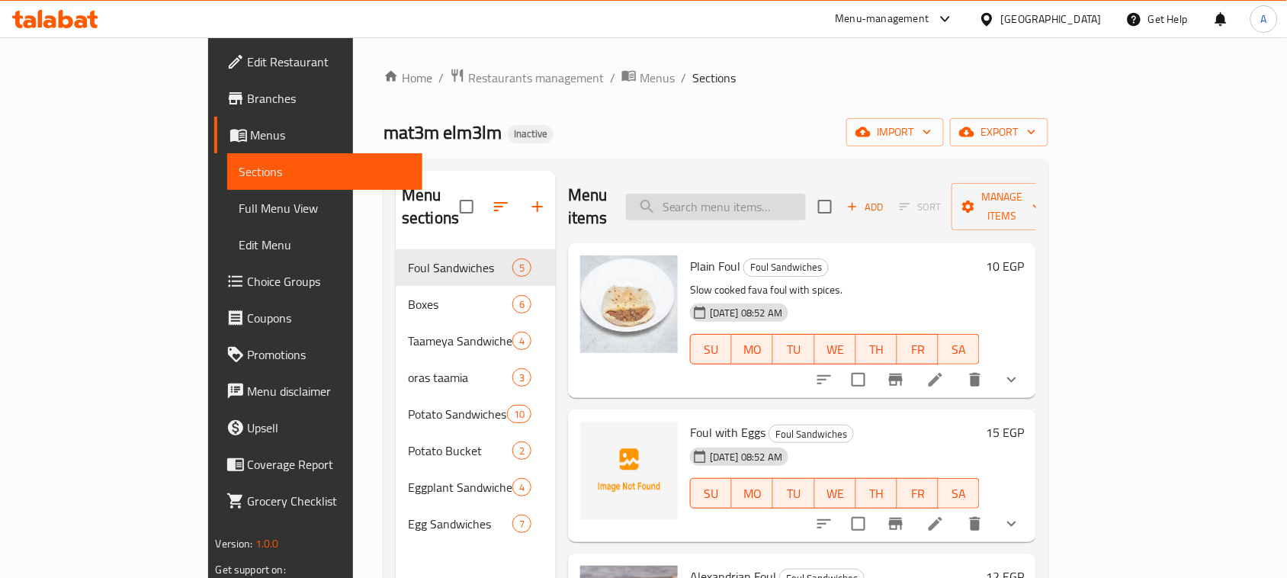
click at [791, 194] on input "search" at bounding box center [716, 207] width 180 height 27
paste input "Taameia"
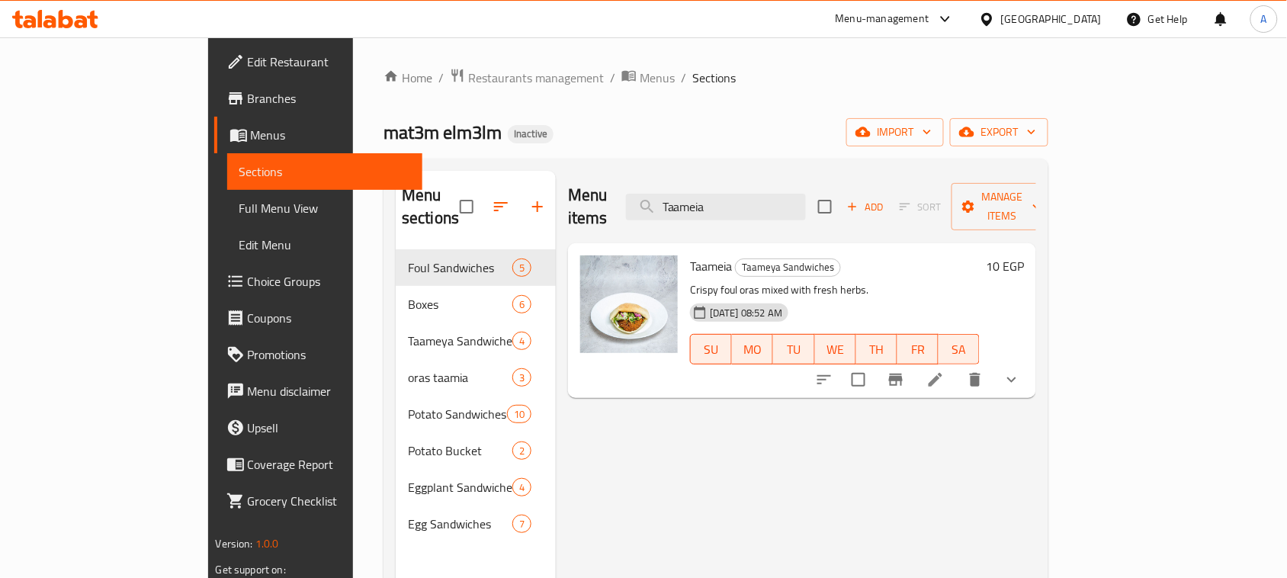
type input "Taameia"
click at [945, 371] on icon at bounding box center [935, 380] width 18 height 18
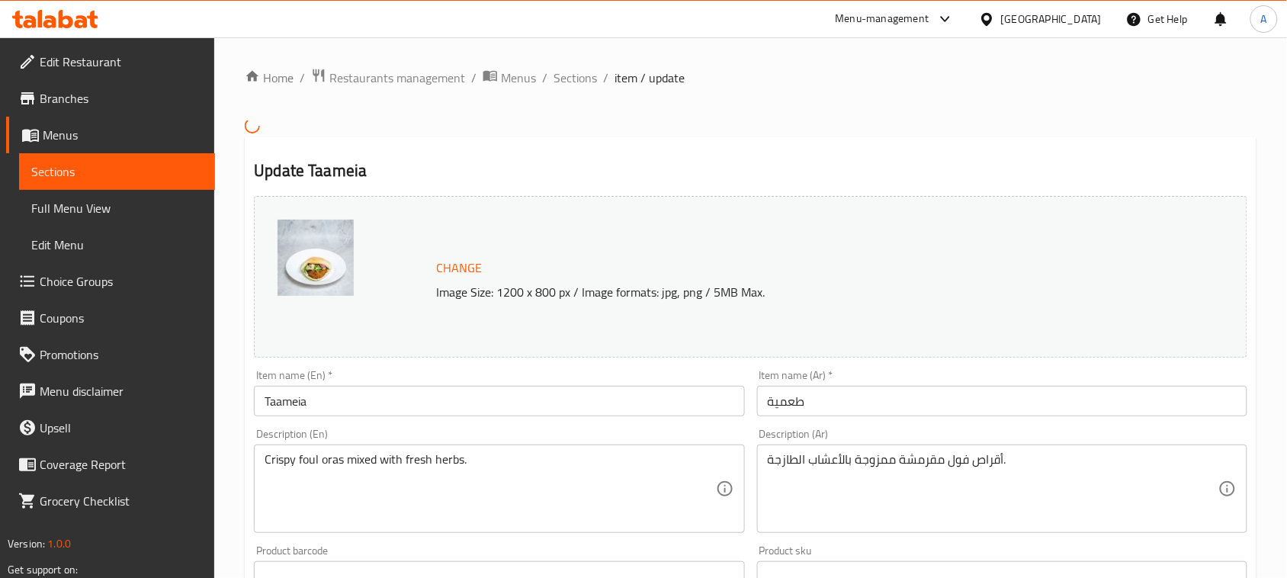
click at [378, 451] on div "Crispy foul oras mixed with fresh herbs. Description (En)" at bounding box center [499, 489] width 490 height 88
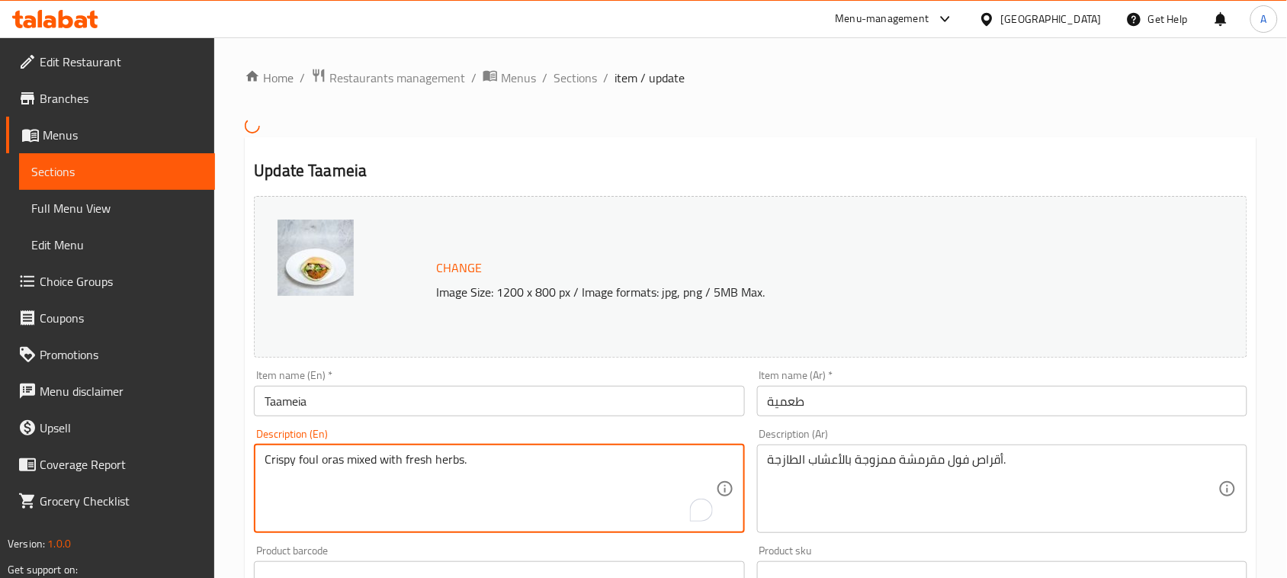
click at [925, 448] on div "أقراص فول مقرمشة ممزوجة بالأعشاب الطازجة. Description (Ar)" at bounding box center [1002, 489] width 490 height 88
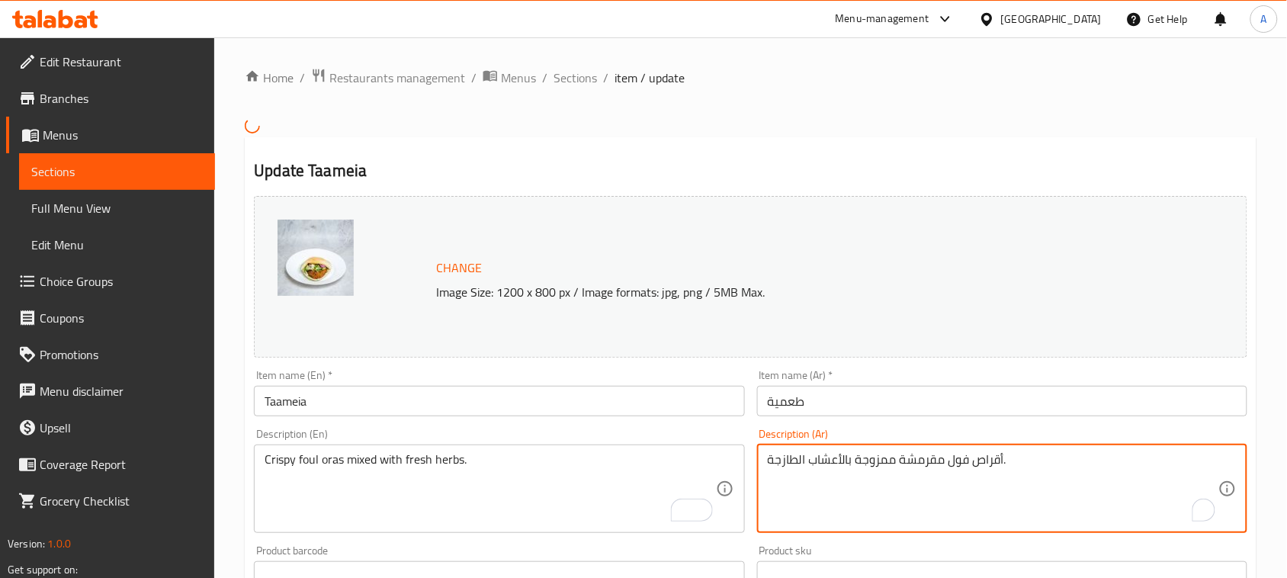
click at [435, 459] on textarea "Crispy foul oras mixed with fresh herbs." at bounding box center [490, 488] width 451 height 72
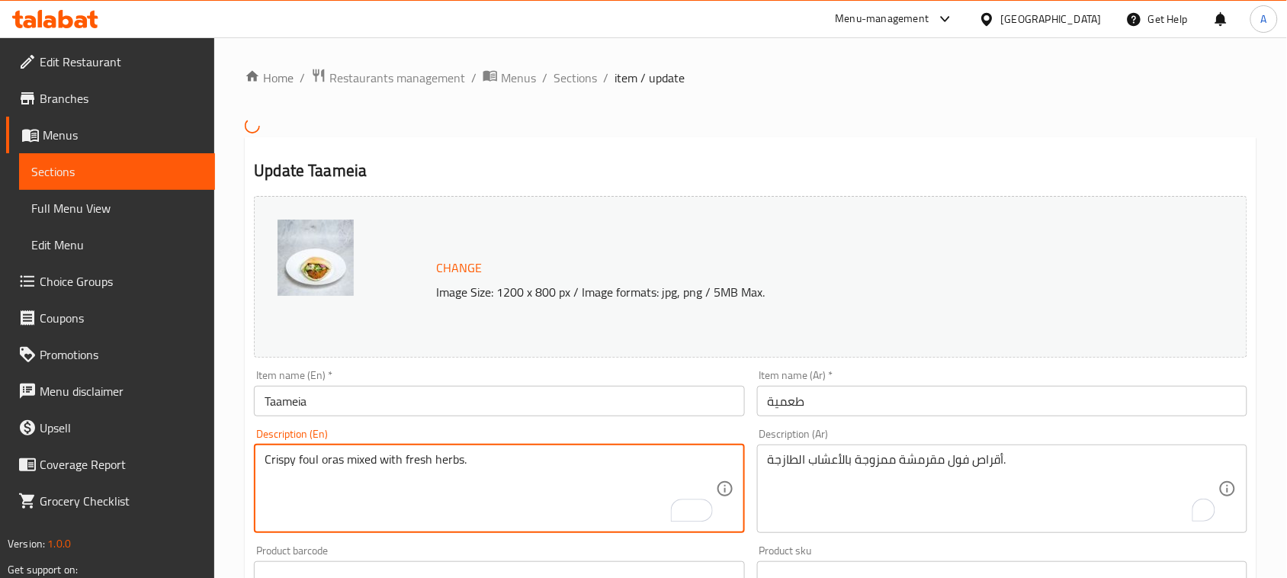
click at [435, 459] on textarea "Crispy foul oras mixed with fresh herbs." at bounding box center [490, 488] width 451 height 72
click at [875, 458] on textarea "أقراص فول مقرمشة ممزوجة بالأعشاب الطازجة." at bounding box center [993, 488] width 451 height 72
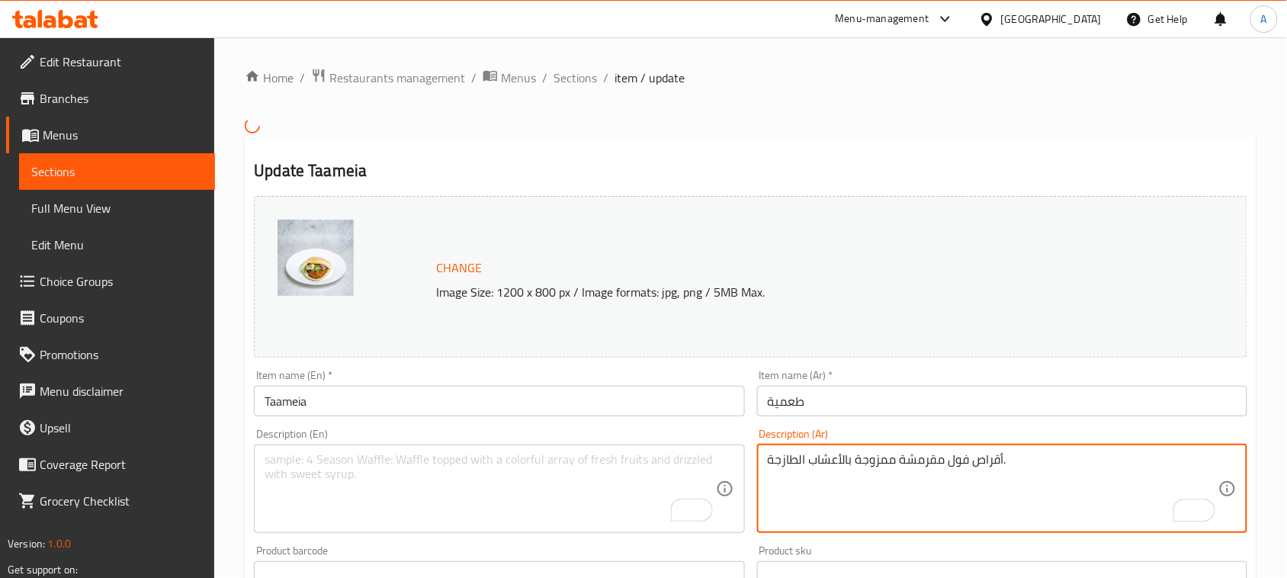
click at [875, 458] on textarea "أقراص فول مقرمشة ممزوجة بالأعشاب الطازجة." at bounding box center [993, 488] width 451 height 72
click at [862, 405] on input "طعمية" at bounding box center [1002, 401] width 490 height 31
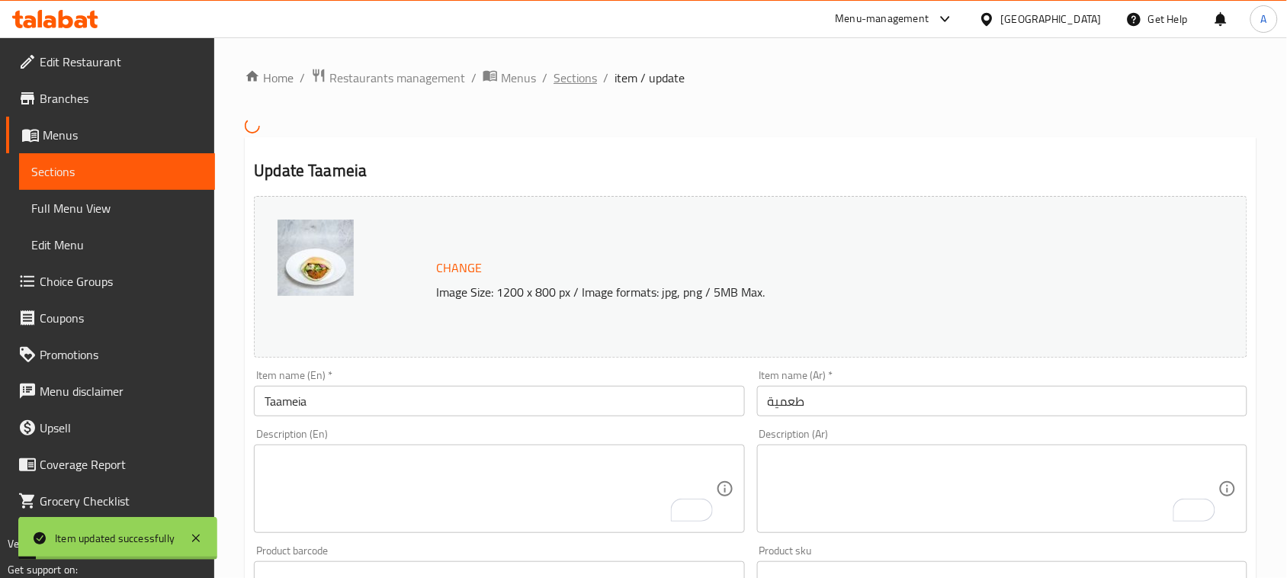
click at [561, 75] on span "Sections" at bounding box center [575, 78] width 43 height 18
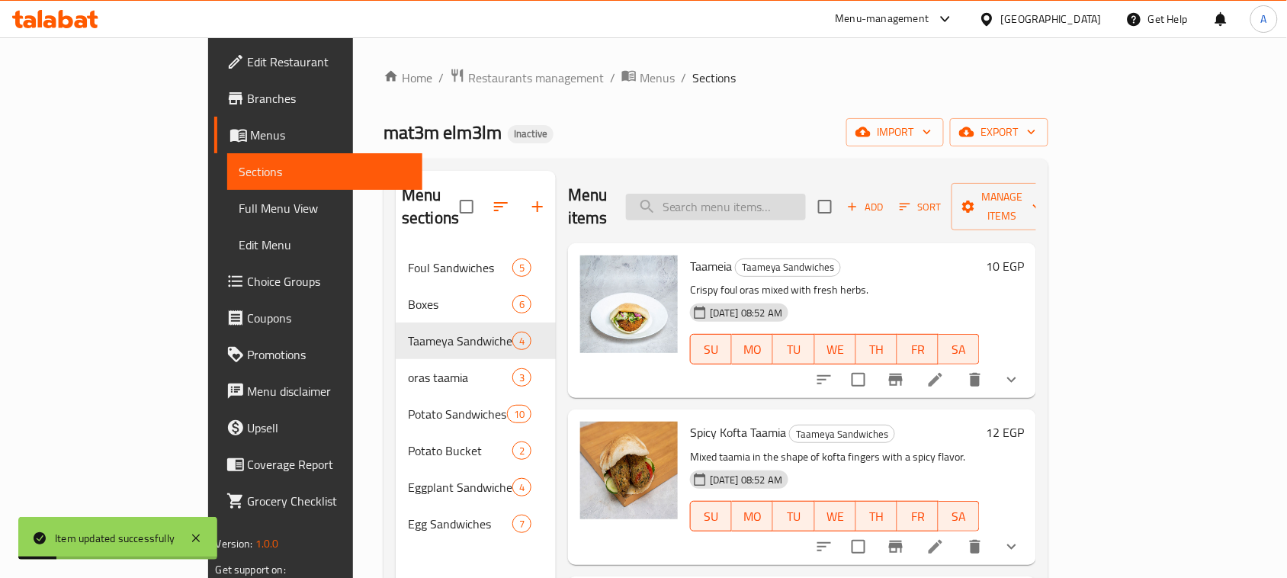
click at [737, 194] on input "search" at bounding box center [716, 207] width 180 height 27
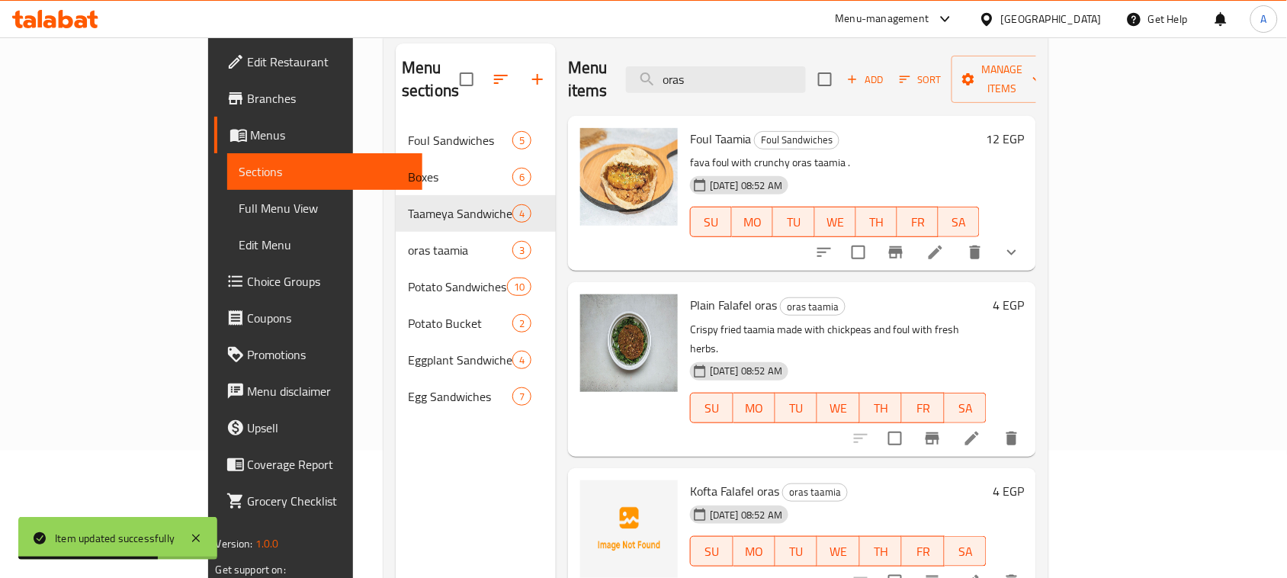
scroll to position [95, 0]
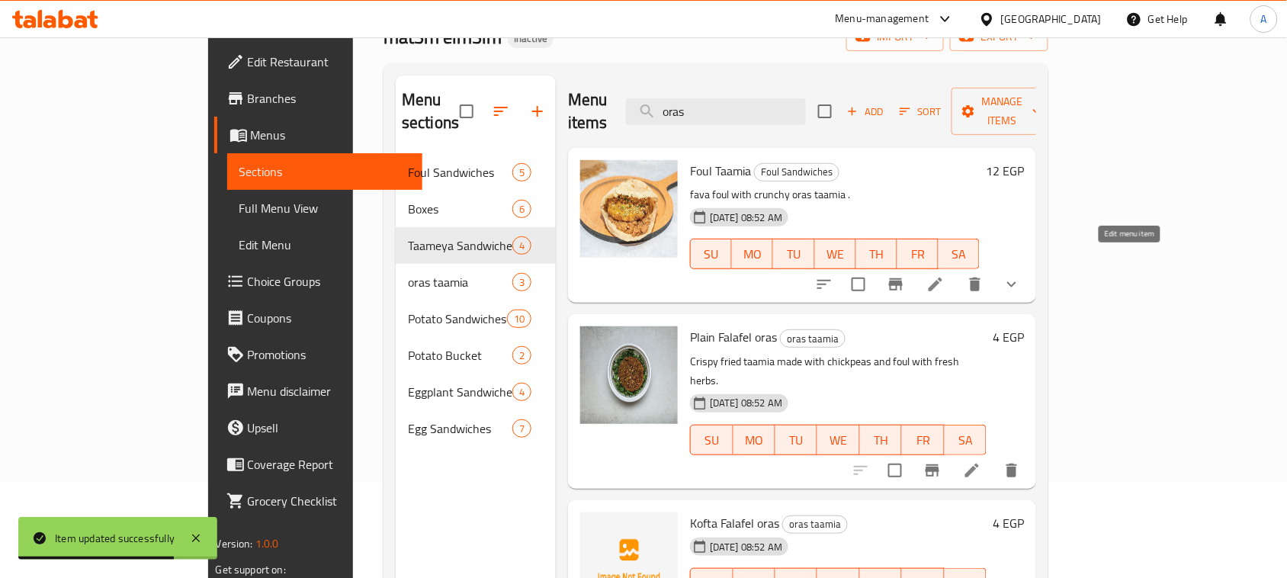
type input "oras"
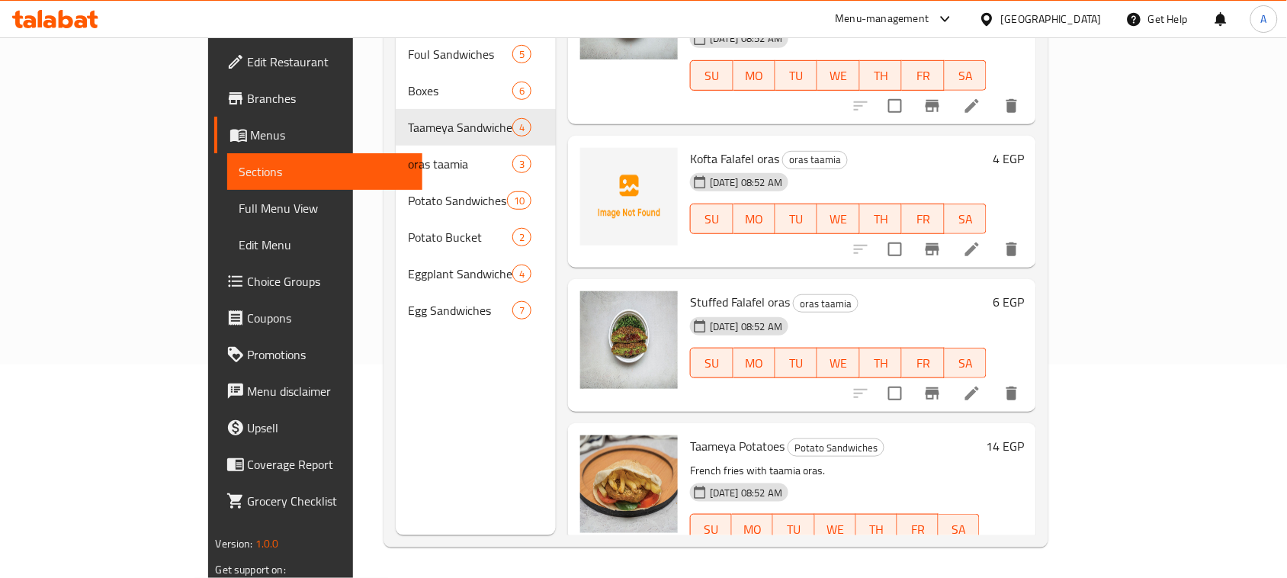
scroll to position [0, 0]
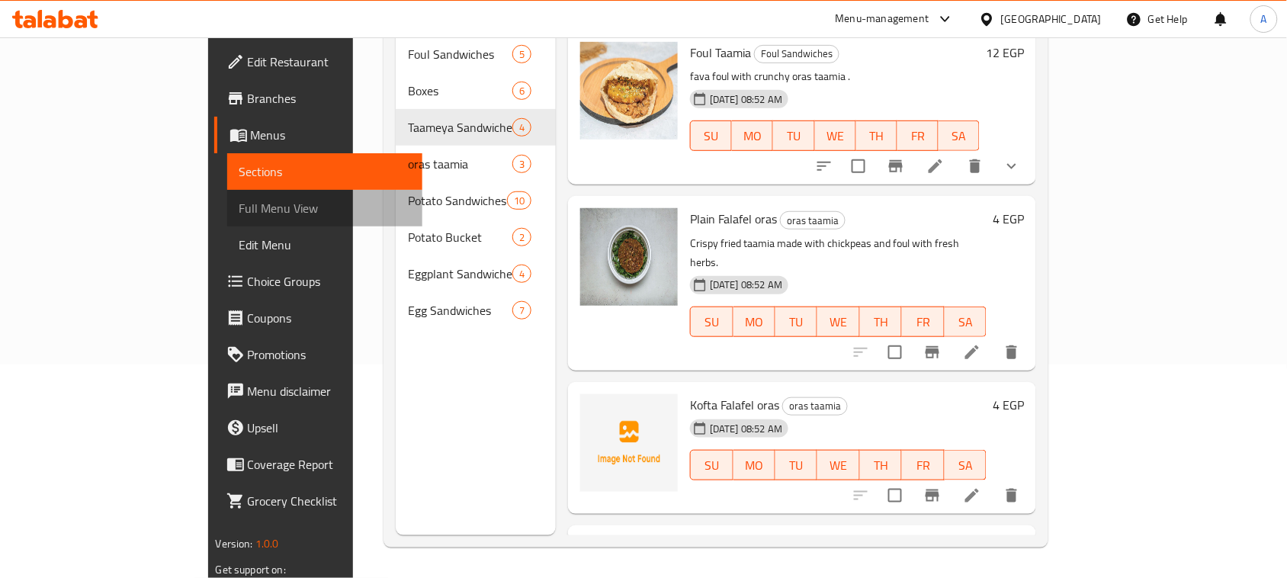
click at [227, 191] on link "Full Menu View" at bounding box center [325, 208] width 196 height 37
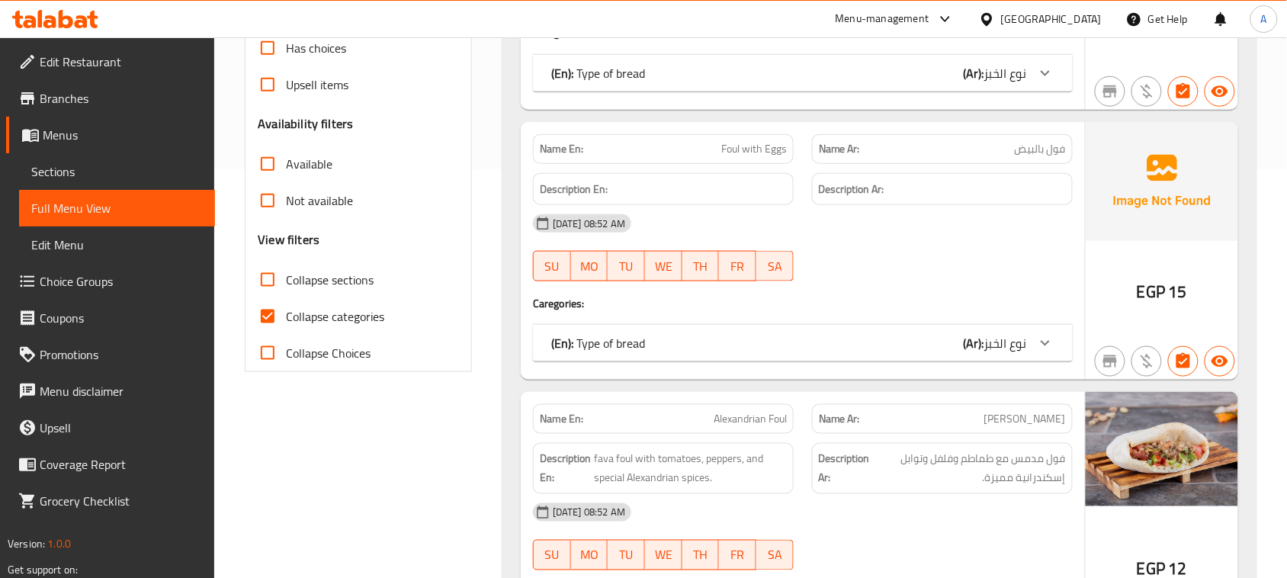
scroll to position [500, 0]
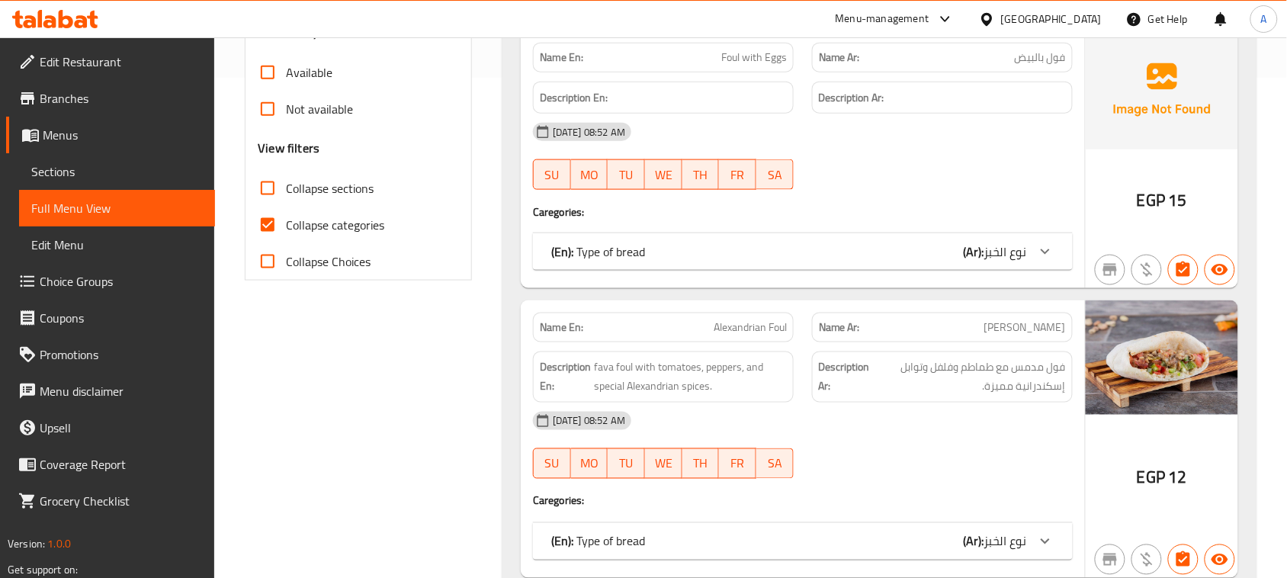
click at [265, 226] on input "Collapse categories" at bounding box center [267, 225] width 37 height 37
checkbox input "false"
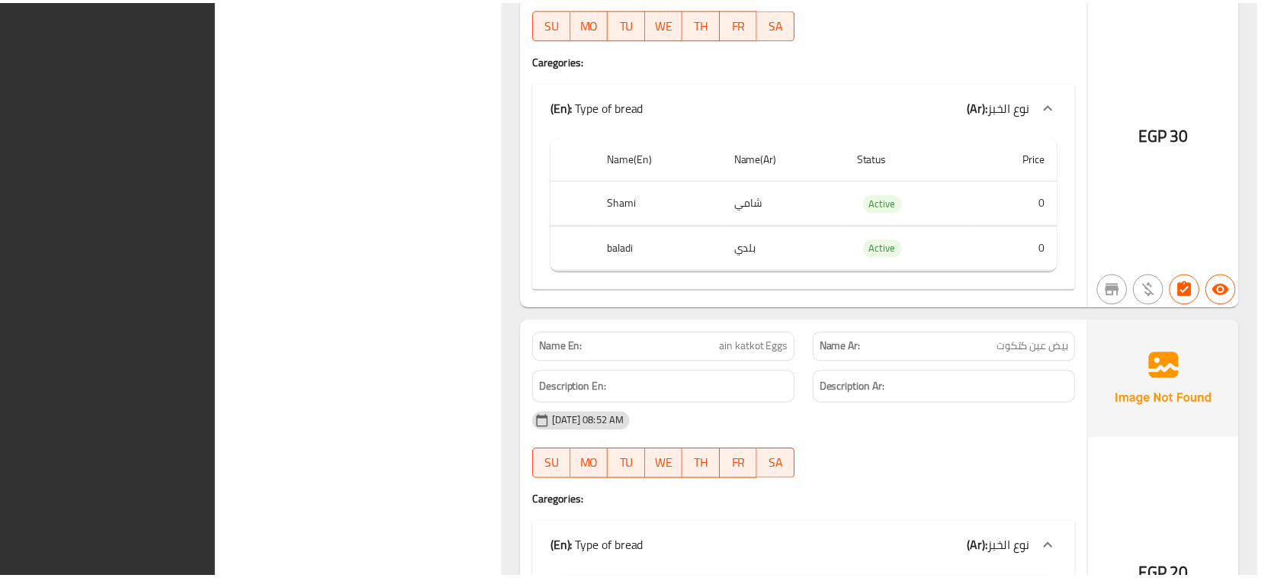
scroll to position [16364, 0]
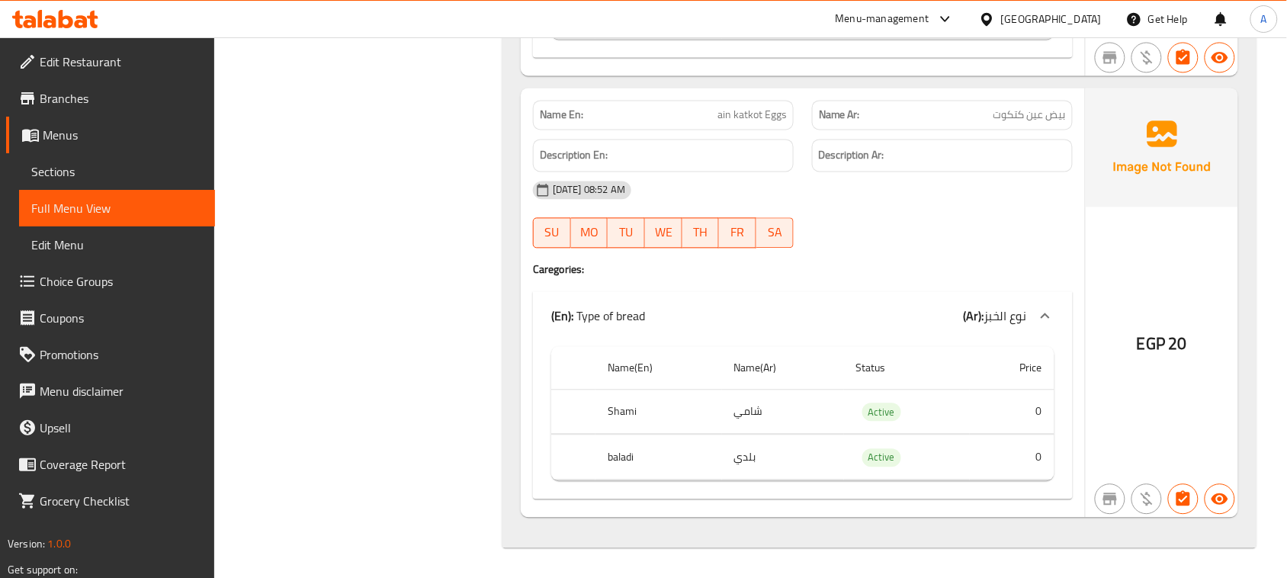
click at [82, 61] on span "Edit Restaurant" at bounding box center [121, 62] width 163 height 18
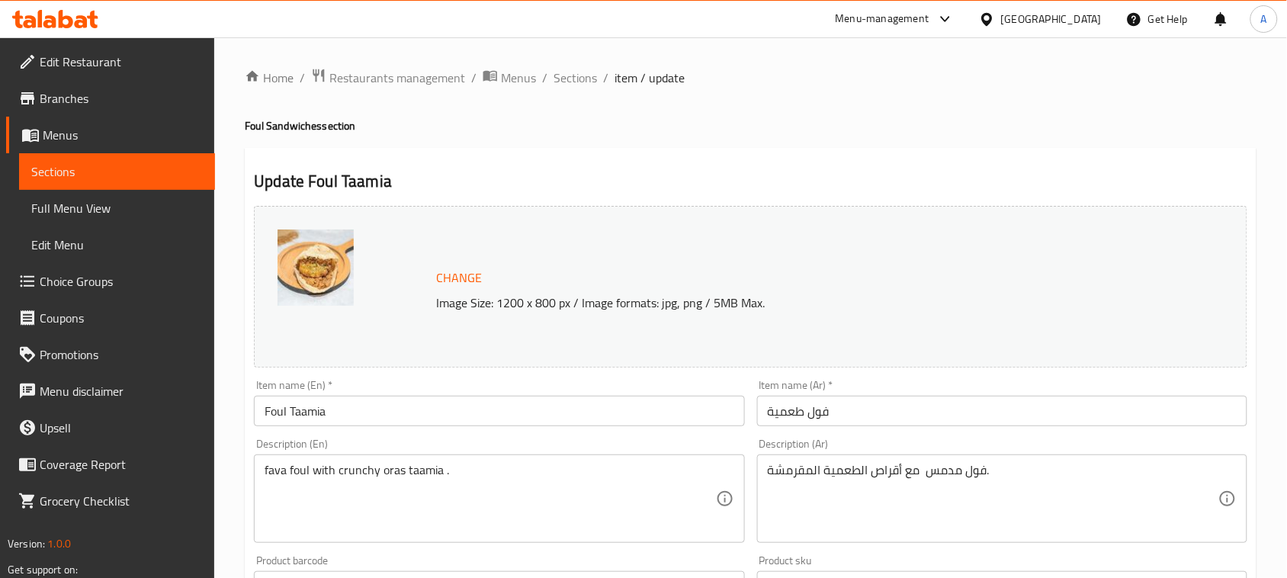
click at [394, 470] on textarea "fava foul with crunchy oras taamia ." at bounding box center [490, 499] width 451 height 72
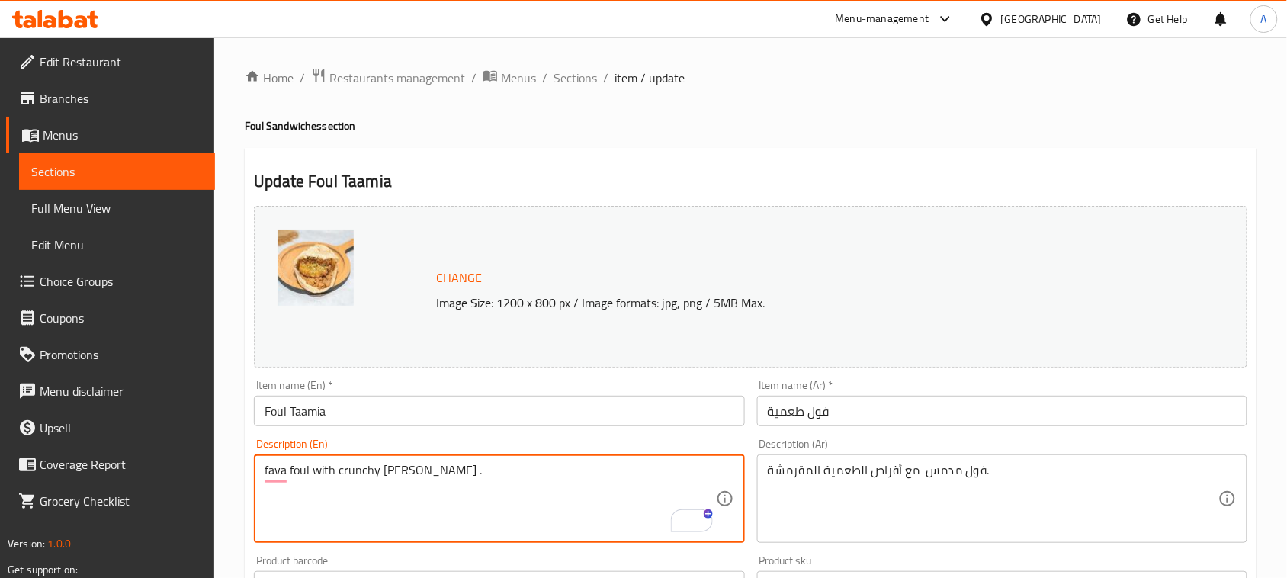
click at [425, 484] on textarea "fava foul with crunchy taamia patty ." at bounding box center [490, 499] width 451 height 72
click at [429, 465] on textarea "fava foul with crunchy taamia patty ." at bounding box center [490, 499] width 451 height 72
click at [477, 484] on textarea "fava foul with crunchy taamia patty ." at bounding box center [490, 499] width 451 height 72
type textarea "fava foul with crunchy taamia patty."
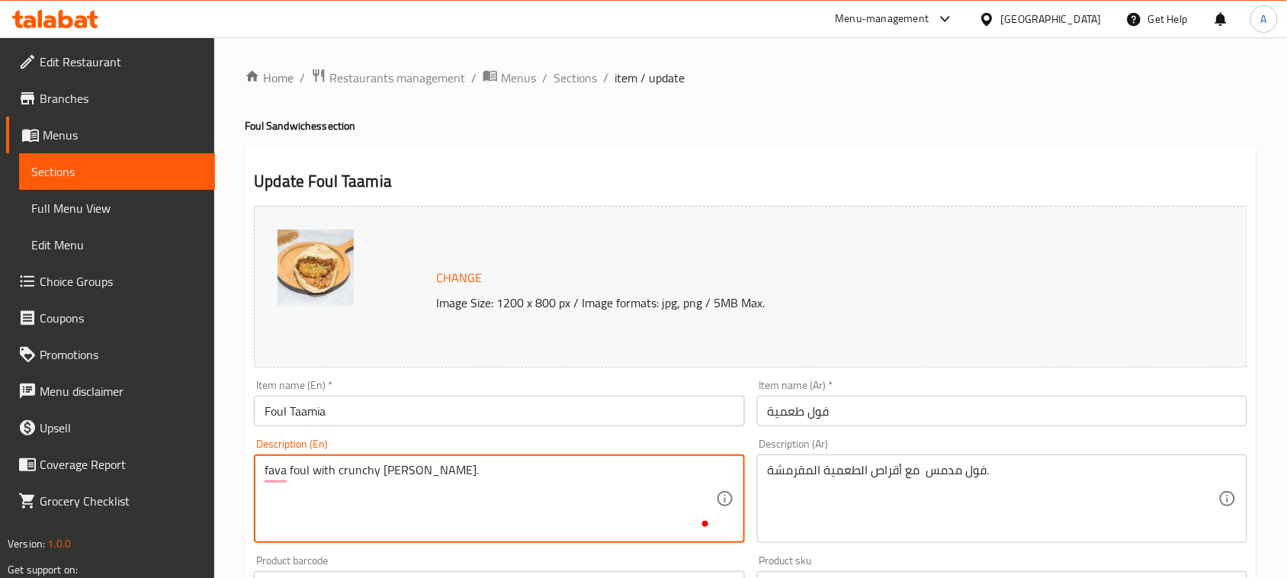
click at [409, 406] on input "Foul Taamia" at bounding box center [499, 411] width 490 height 31
click at [444, 475] on textarea "fava foul with crunchy [PERSON_NAME]." at bounding box center [490, 499] width 451 height 72
click at [429, 465] on textarea "fava foul with crunchy [PERSON_NAME]." at bounding box center [490, 499] width 451 height 72
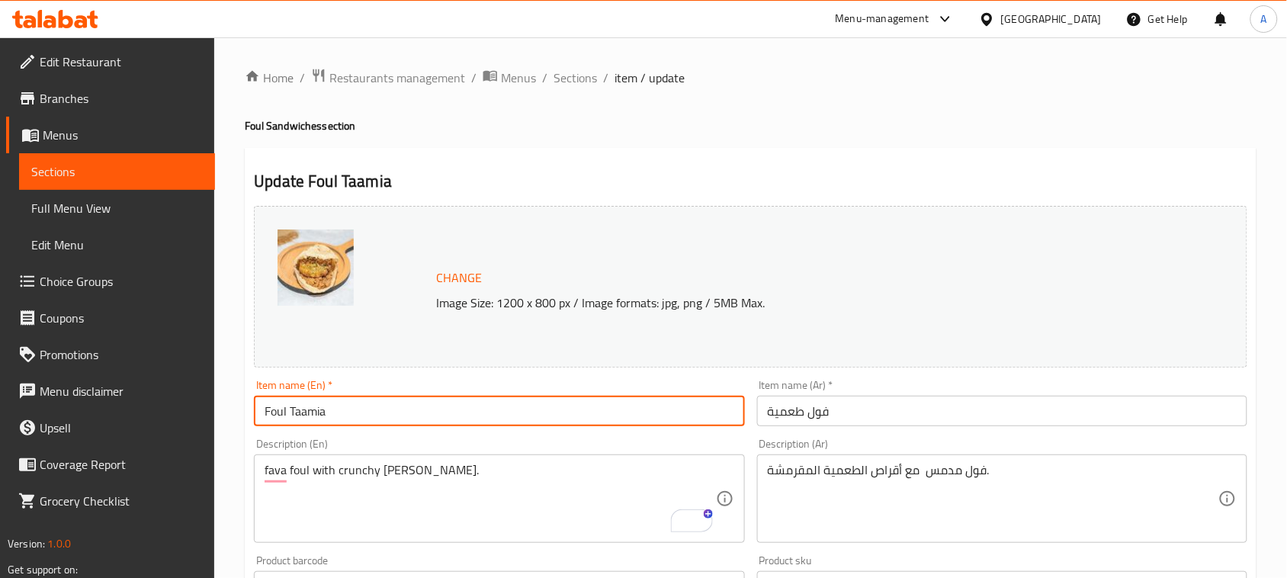
click at [433, 409] on input "Foul Taamia" at bounding box center [499, 411] width 490 height 31
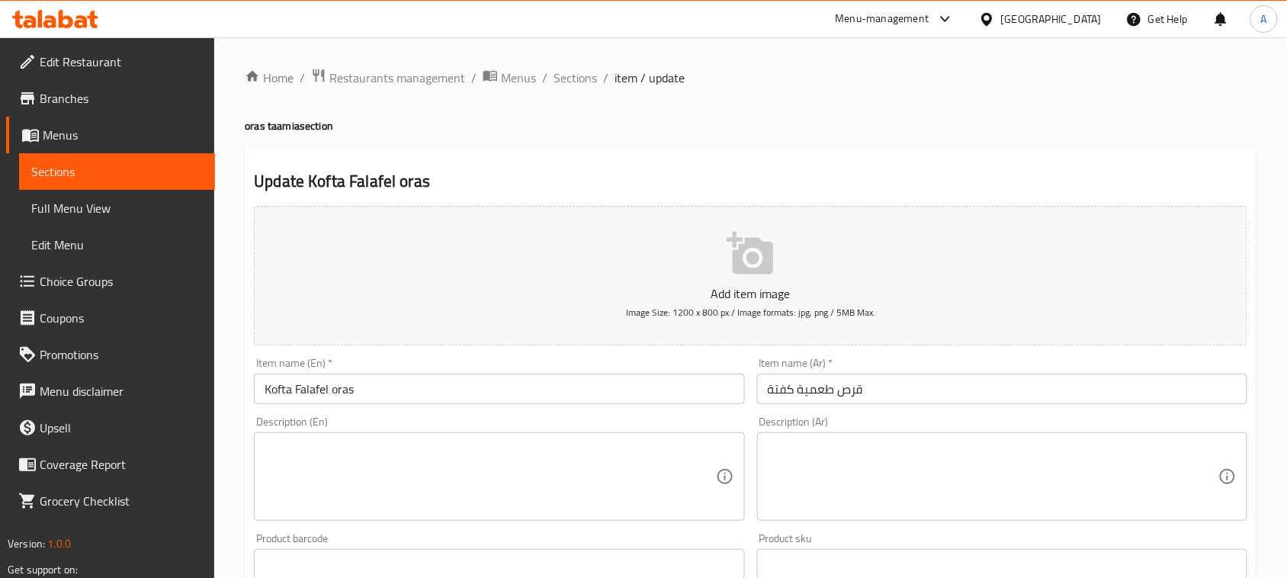
click at [345, 384] on input "Kofta Falafel oras" at bounding box center [499, 389] width 490 height 31
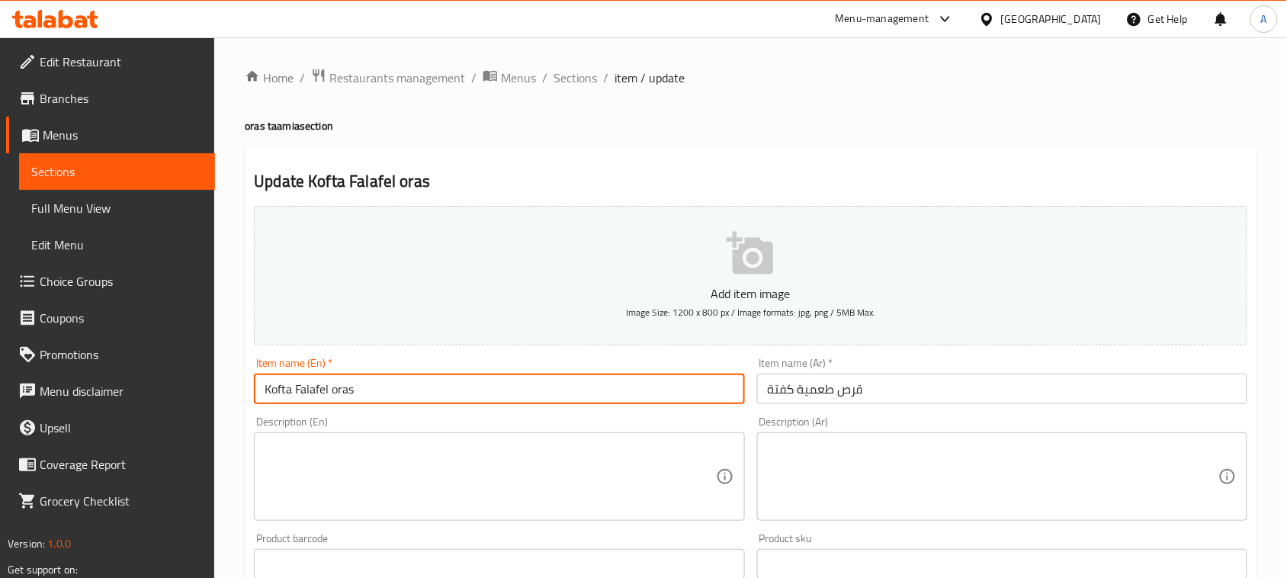
click at [345, 384] on input "Kofta Falafel oras" at bounding box center [499, 389] width 490 height 31
paste input "patty"
type input "Kofta Falafel patty"
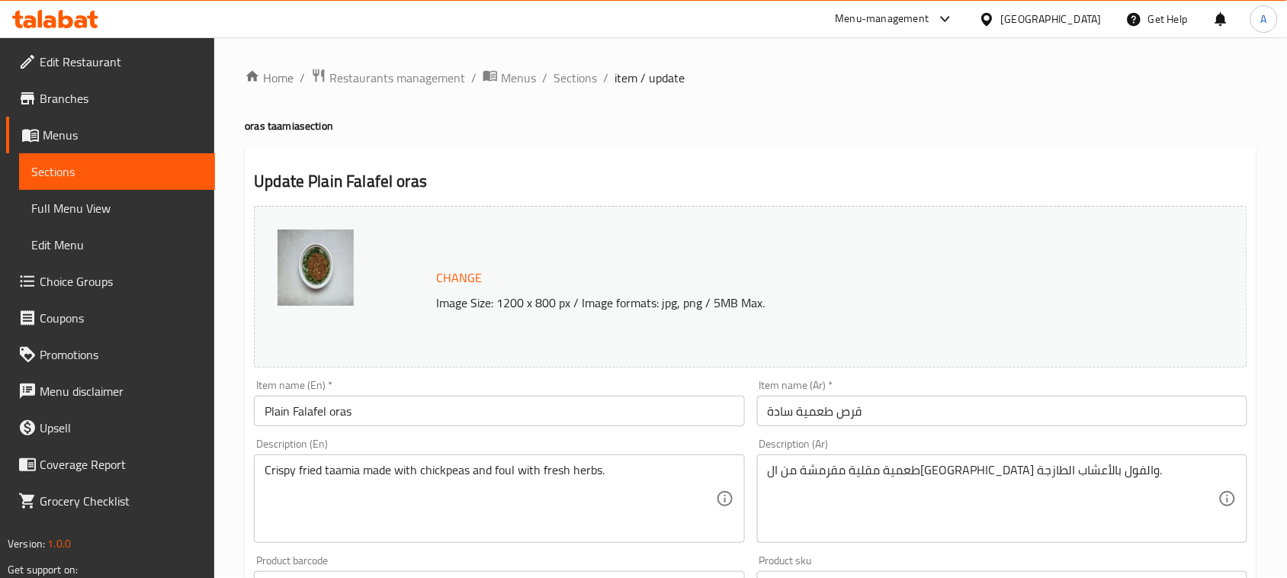
click at [344, 406] on input "Plain Falafel oras" at bounding box center [499, 411] width 490 height 31
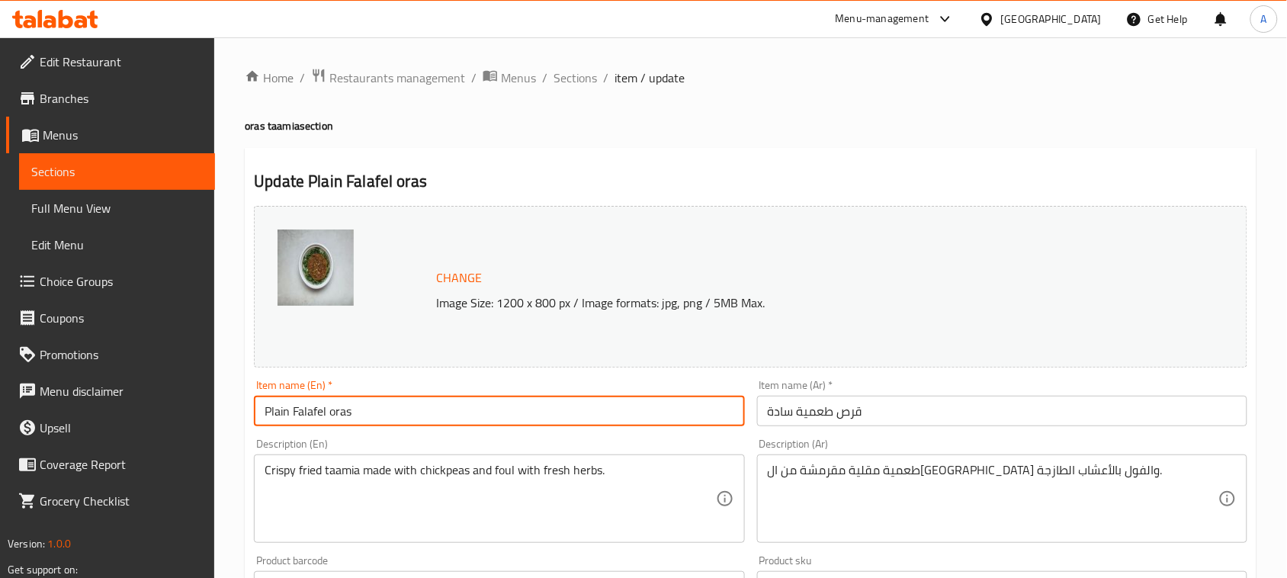
click at [344, 406] on input "Plain Falafel oras" at bounding box center [499, 411] width 490 height 31
paste input "patty"
type input "Plain Falafel patty"
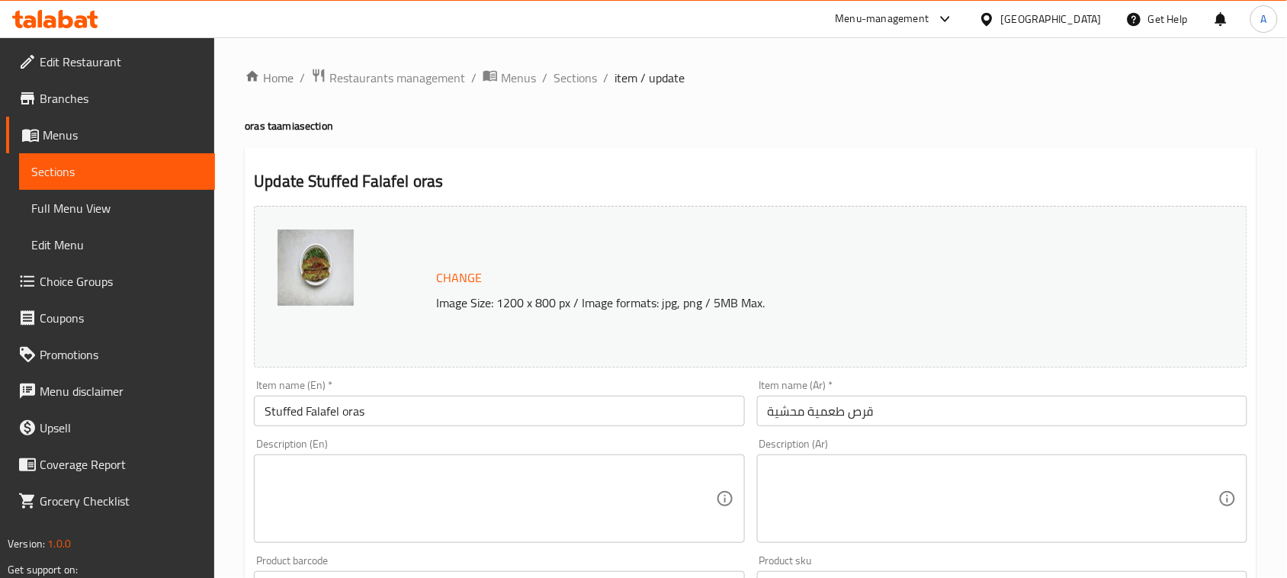
click at [351, 413] on input "Stuffed Falafel oras" at bounding box center [499, 411] width 490 height 31
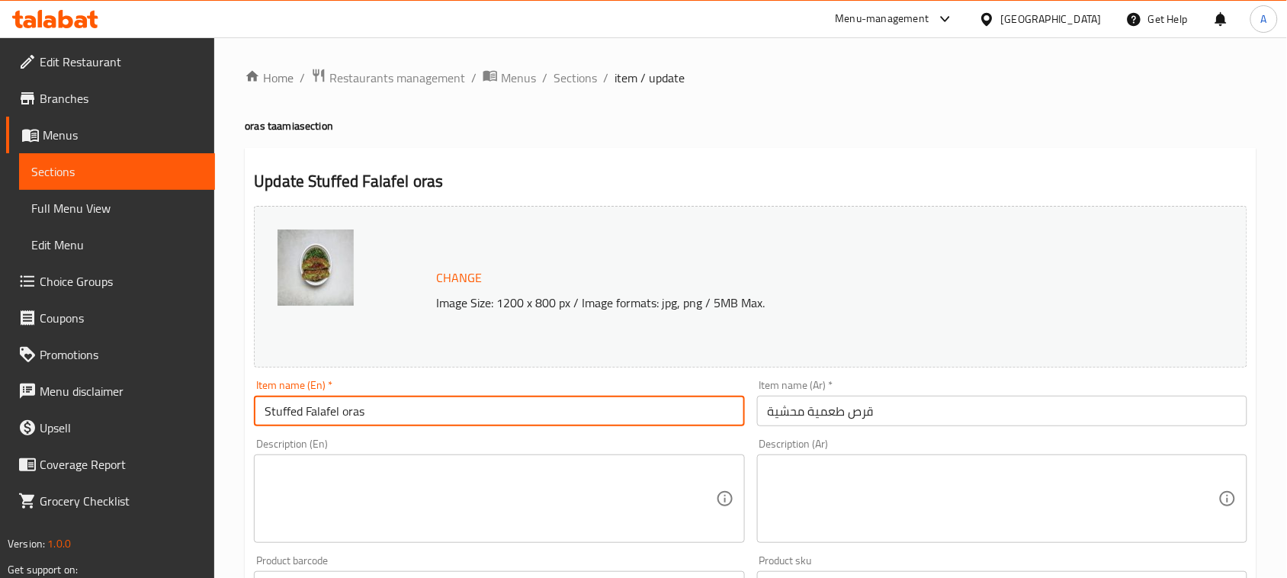
click at [351, 413] on input "Stuffed Falafel oras" at bounding box center [499, 411] width 490 height 31
paste input "patty"
type input "Stuffed Falafel patty"
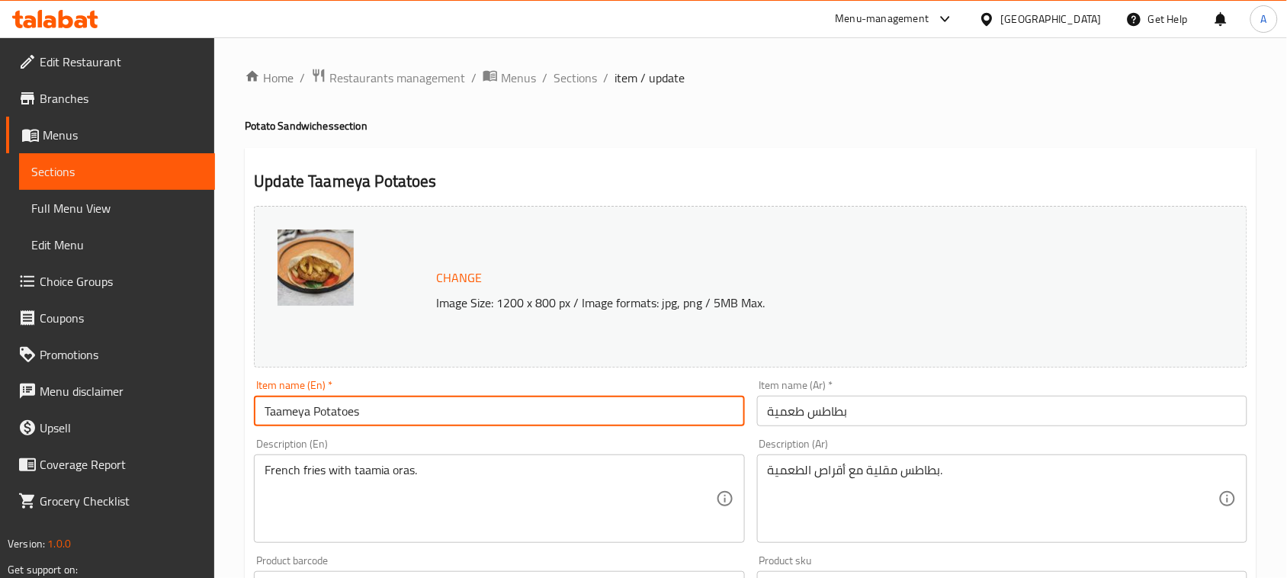
click at [330, 409] on input "Taameya Potatoes" at bounding box center [499, 411] width 490 height 31
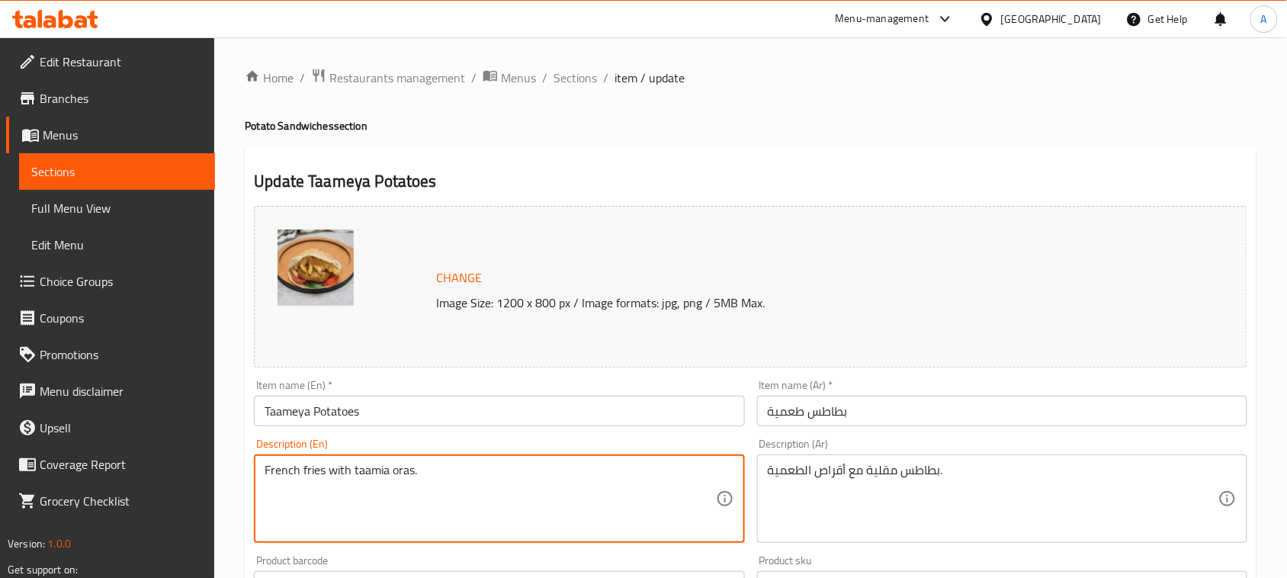
click at [393, 470] on textarea "French fries with taamia oras." at bounding box center [490, 499] width 451 height 72
paste textarea "patty"
type textarea "French fries with taamia patty."
click at [448, 400] on input "Taameya Potatoes" at bounding box center [499, 411] width 490 height 31
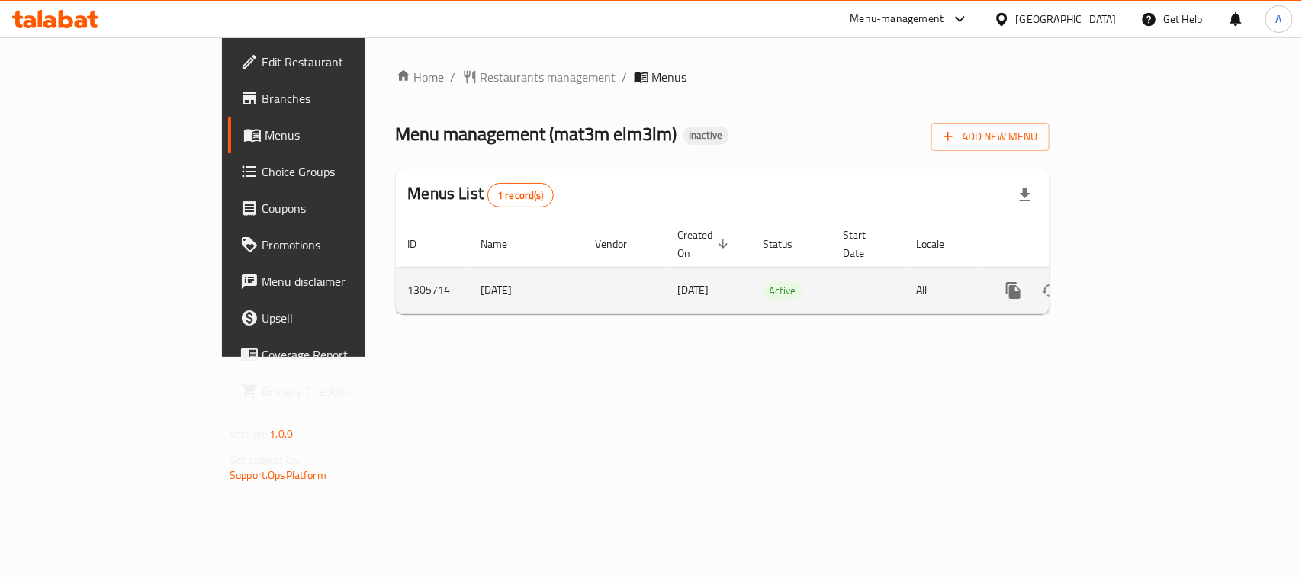
click at [1130, 284] on icon "enhanced table" at bounding box center [1123, 291] width 14 height 14
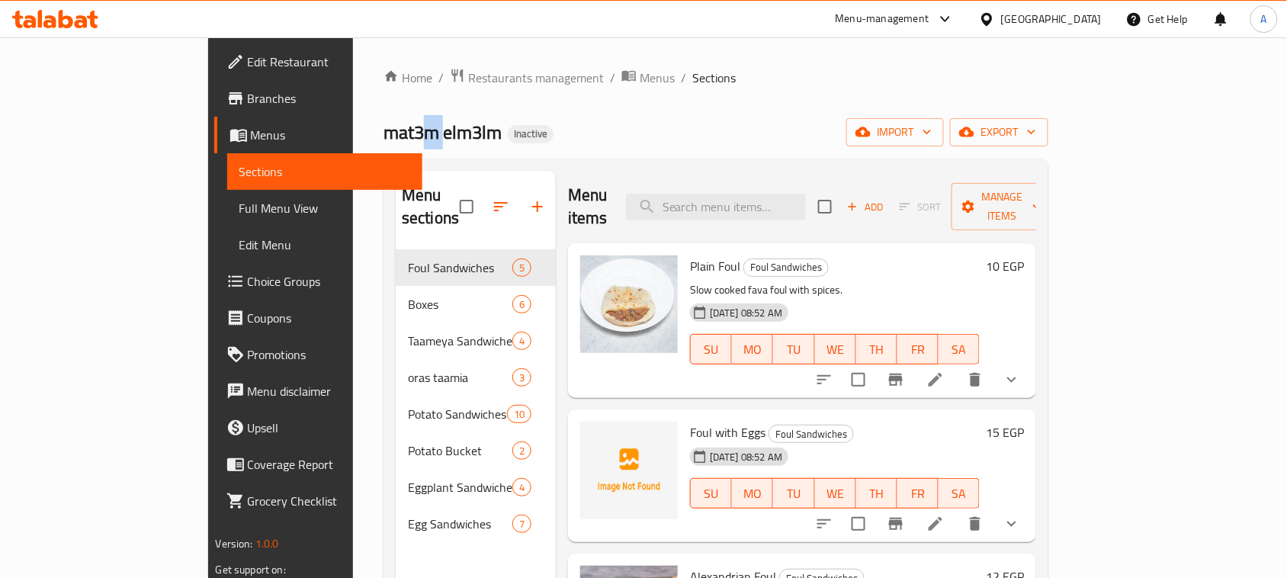
drag, startPoint x: 287, startPoint y: 122, endPoint x: 410, endPoint y: 114, distance: 123.0
click at [384, 116] on div "Home / Restaurants management / Menus / Sections mat3m elm3lm Inactive import e…" at bounding box center [716, 414] width 665 height 693
click at [614, 114] on div "Home / Restaurants management / Menus / Sections mat3m elm3lm Inactive import e…" at bounding box center [716, 414] width 665 height 693
click at [1036, 137] on span "export" at bounding box center [999, 132] width 74 height 19
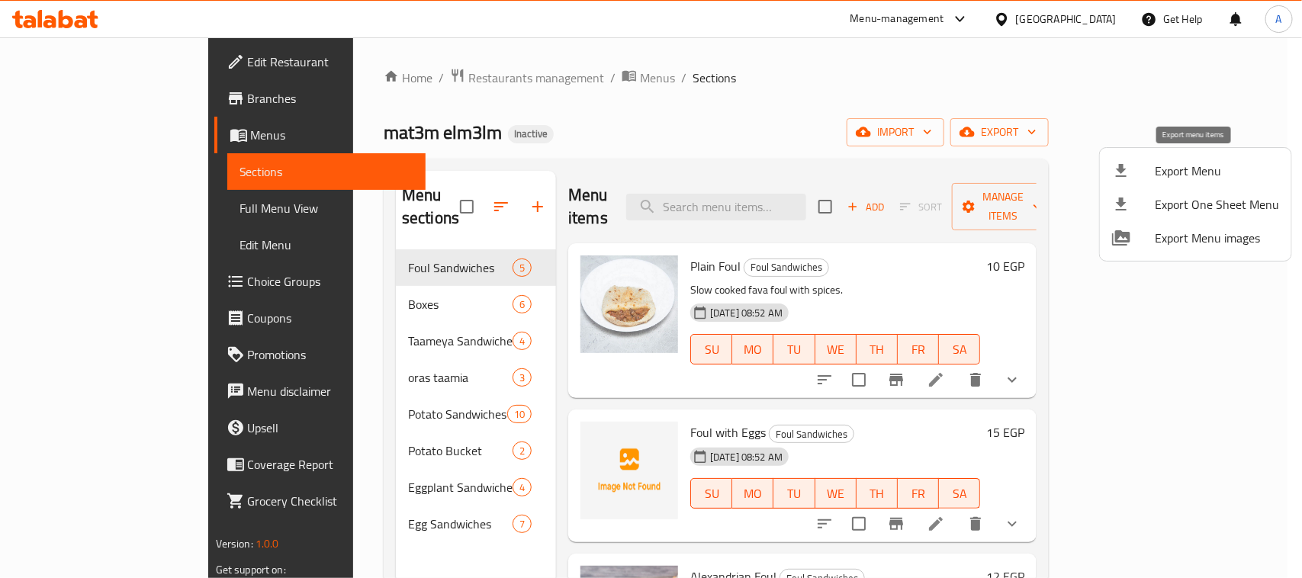
click at [1142, 158] on li "Export Menu" at bounding box center [1195, 171] width 191 height 34
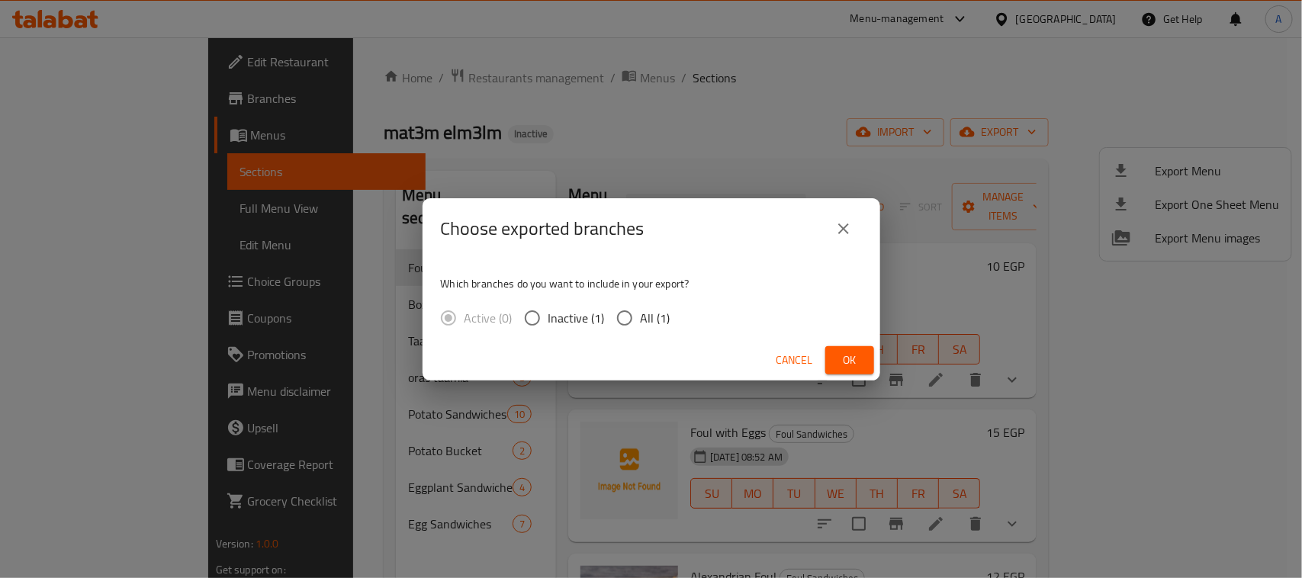
click at [616, 311] on input "All (1)" at bounding box center [625, 318] width 32 height 32
radio input "true"
click at [854, 353] on span "Ok" at bounding box center [849, 360] width 24 height 19
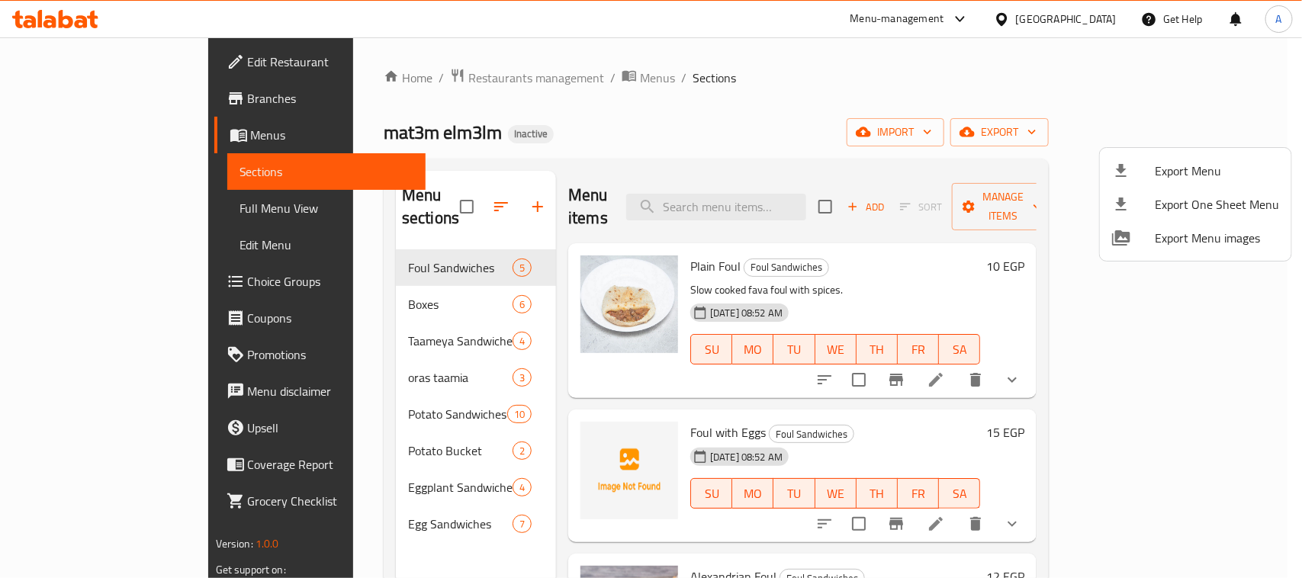
drag, startPoint x: 787, startPoint y: 89, endPoint x: 783, endPoint y: 96, distance: 7.9
click at [787, 89] on div at bounding box center [651, 289] width 1302 height 578
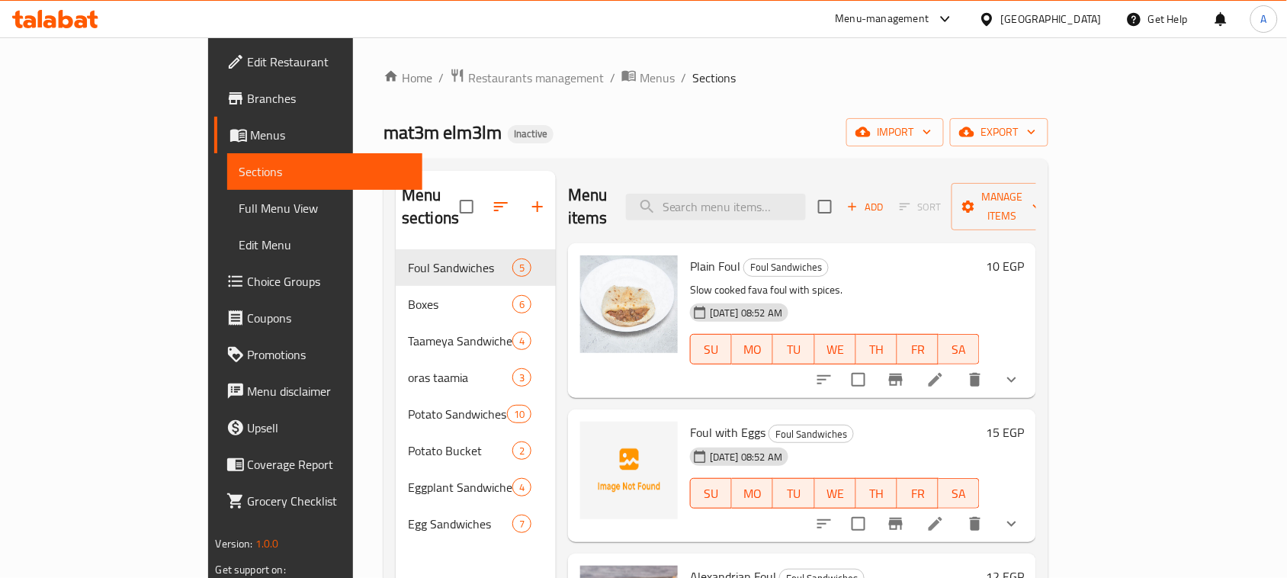
click at [679, 97] on div "Home / Restaurants management / Menus / Sections mat3m elm3lm Inactive import e…" at bounding box center [716, 414] width 665 height 693
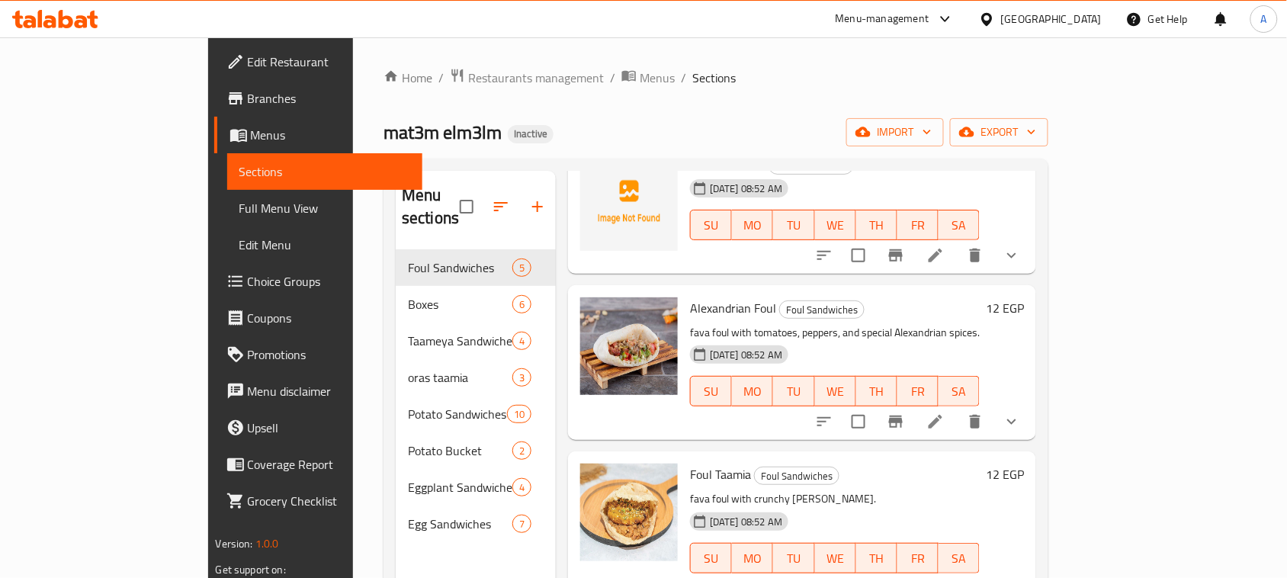
click at [239, 207] on span "Full Menu View" at bounding box center [325, 208] width 172 height 18
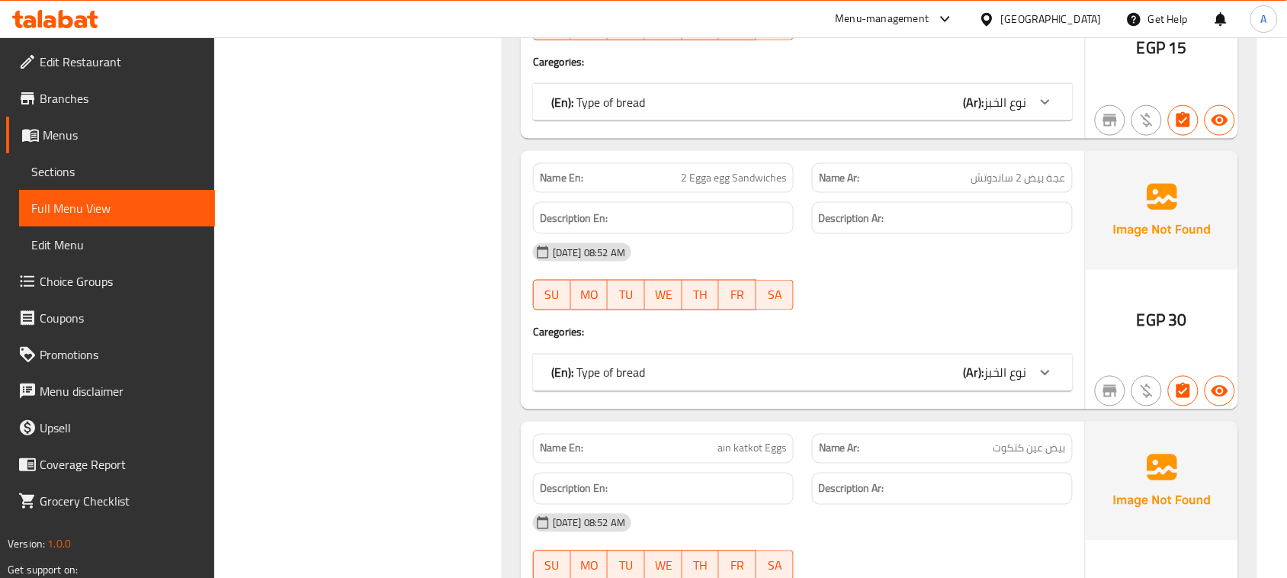
scroll to position [11036, 0]
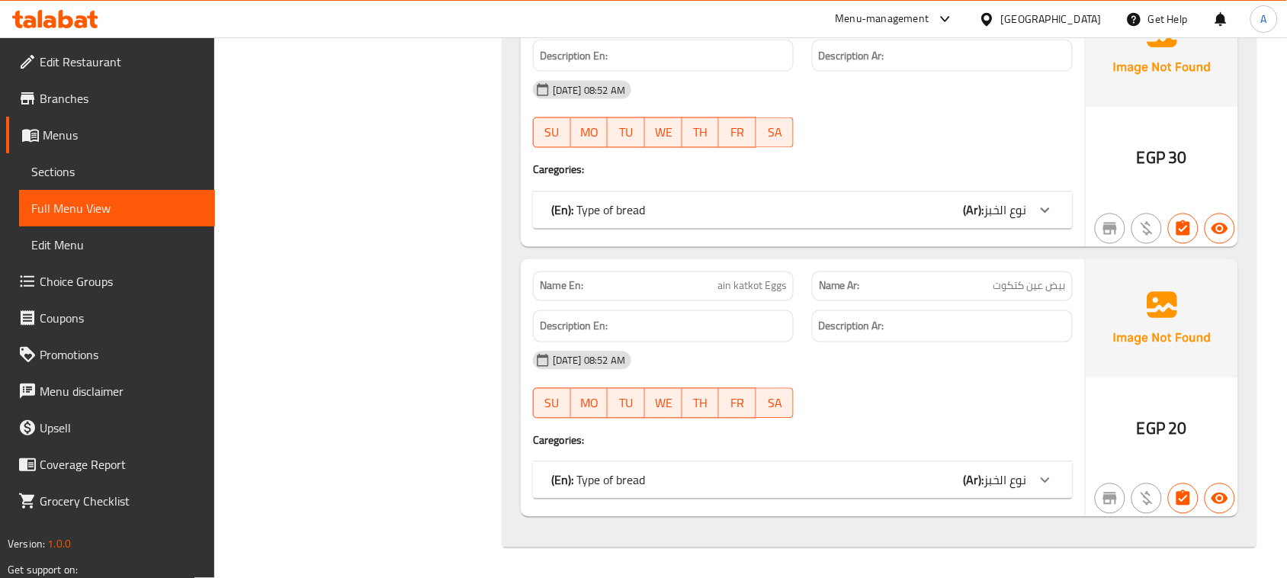
drag, startPoint x: 409, startPoint y: 192, endPoint x: 446, endPoint y: 215, distance: 43.8
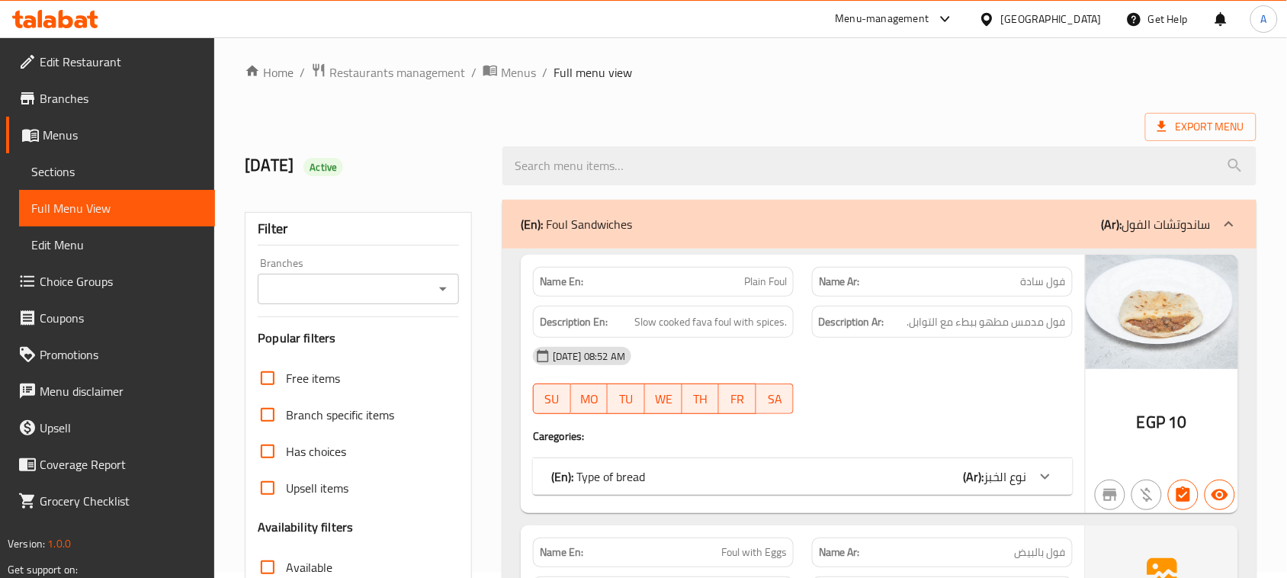
click at [731, 116] on div "Export Menu" at bounding box center [751, 127] width 1012 height 28
click at [515, 74] on span "Menus" at bounding box center [518, 72] width 35 height 18
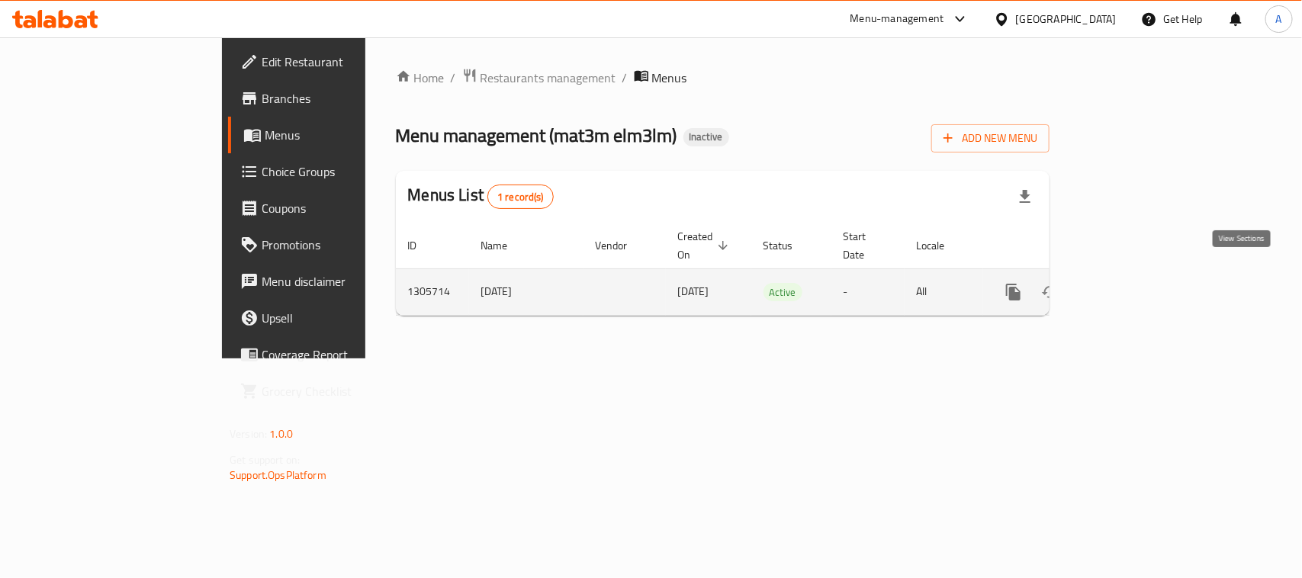
click at [1132, 283] on icon "enhanced table" at bounding box center [1123, 292] width 18 height 18
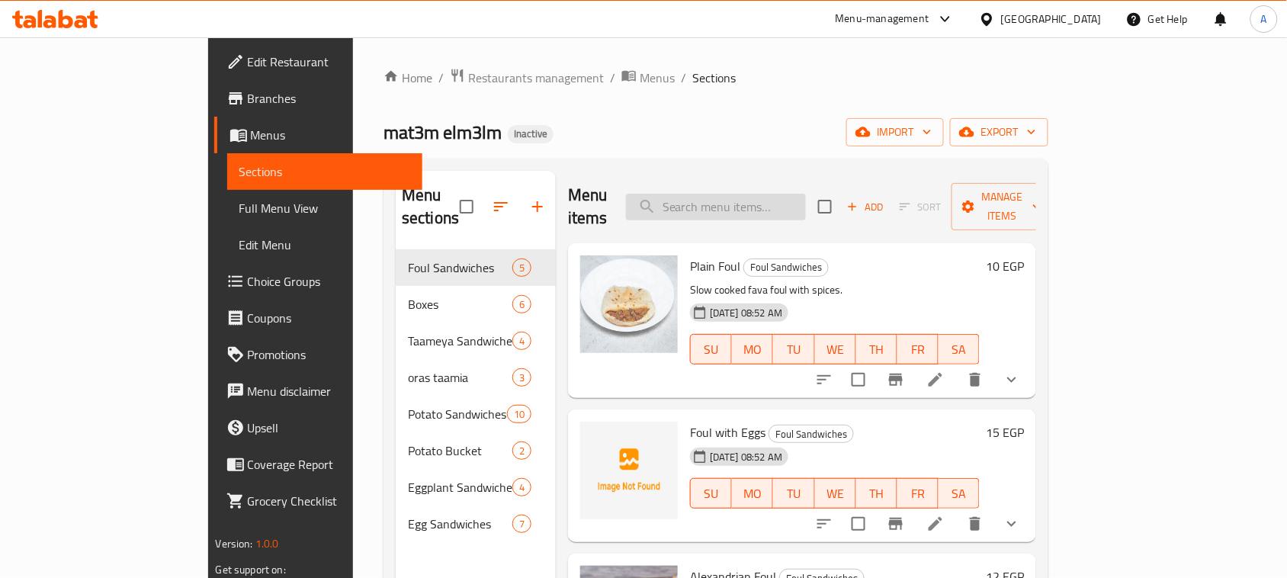
click at [755, 202] on input "search" at bounding box center [716, 207] width 180 height 27
click at [757, 140] on div "mat3m elm3lm Inactive import export" at bounding box center [716, 132] width 665 height 28
drag, startPoint x: 306, startPoint y: 136, endPoint x: 559, endPoint y: 139, distance: 253.2
click at [409, 139] on h2 "mat3m elm3lm Inactive" at bounding box center [469, 132] width 170 height 24
click at [721, 136] on div "mat3m elm3lm Inactive import export" at bounding box center [716, 132] width 665 height 28
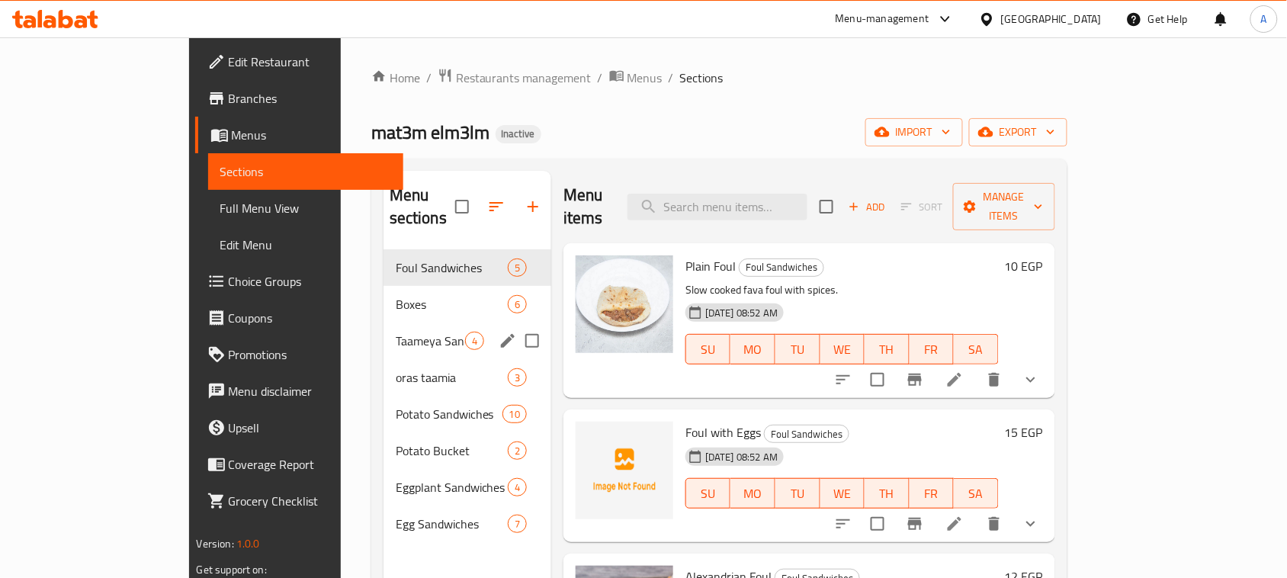
click at [396, 332] on span "Taameya Sandwiches" at bounding box center [430, 341] width 69 height 18
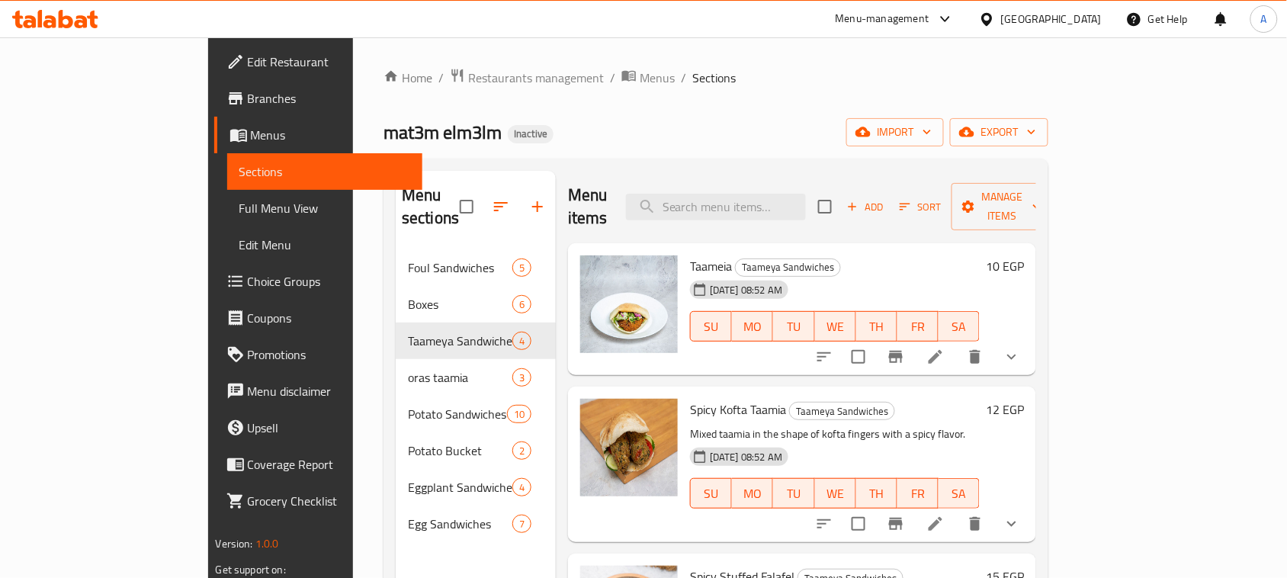
click at [881, 90] on div "Home / Restaurants management / Menus / Sections mat3m elm3lm Inactive import e…" at bounding box center [716, 414] width 665 height 693
drag, startPoint x: 314, startPoint y: 124, endPoint x: 610, endPoint y: 126, distance: 295.9
click at [459, 126] on div "mat3m elm3lm Inactive import export" at bounding box center [716, 132] width 665 height 28
click at [620, 126] on div "mat3m elm3lm Inactive import export" at bounding box center [716, 132] width 665 height 28
click at [468, 75] on span "Restaurants management" at bounding box center [536, 78] width 136 height 18
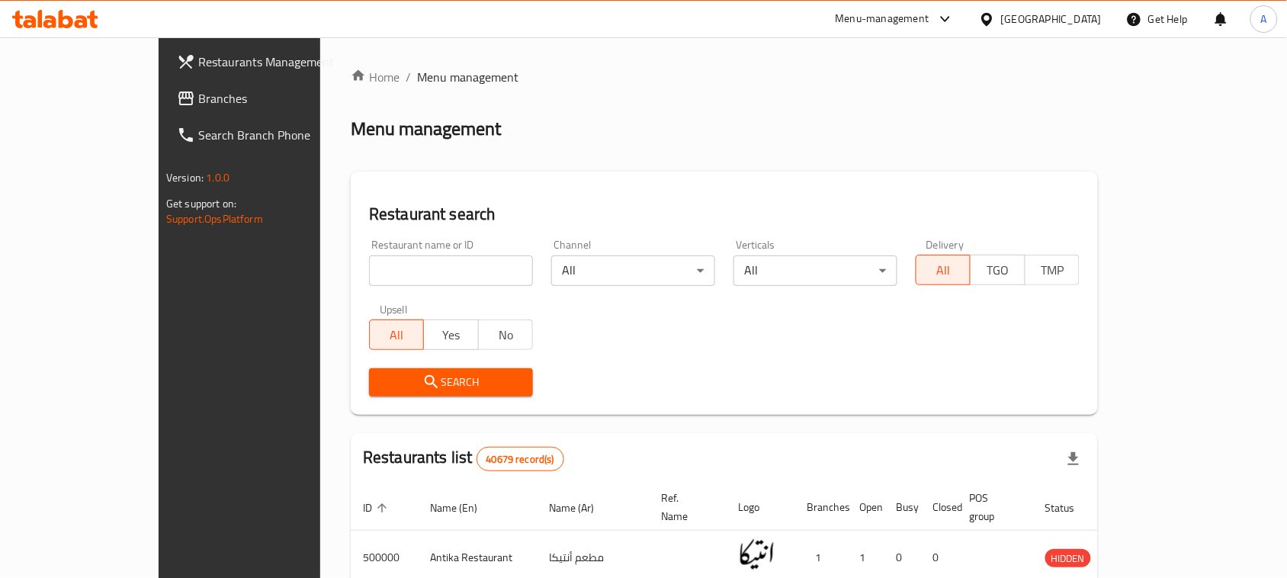
click at [198, 101] on span "Branches" at bounding box center [279, 98] width 163 height 18
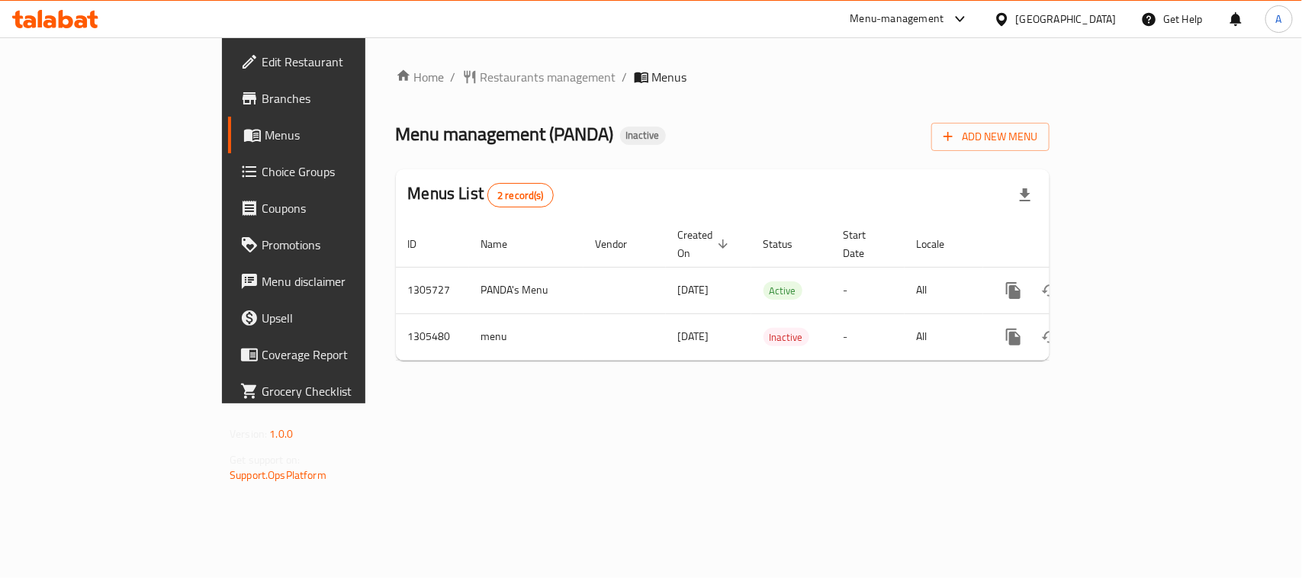
click at [262, 58] on span "Edit Restaurant" at bounding box center [344, 62] width 165 height 18
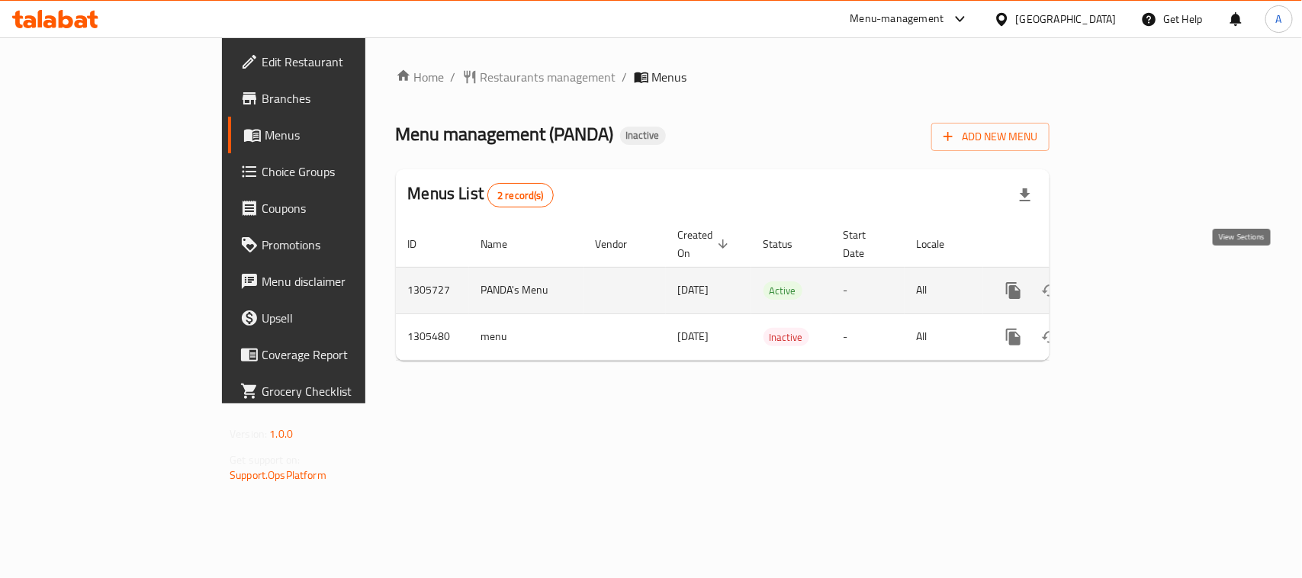
click at [1142, 275] on link "enhanced table" at bounding box center [1123, 290] width 37 height 37
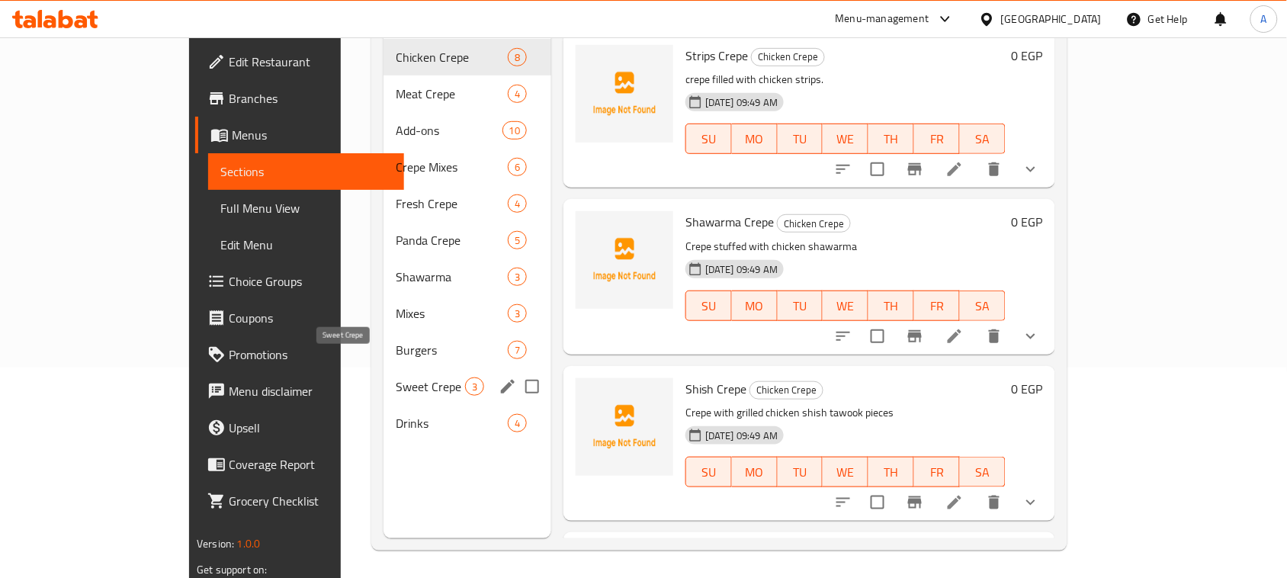
scroll to position [214, 0]
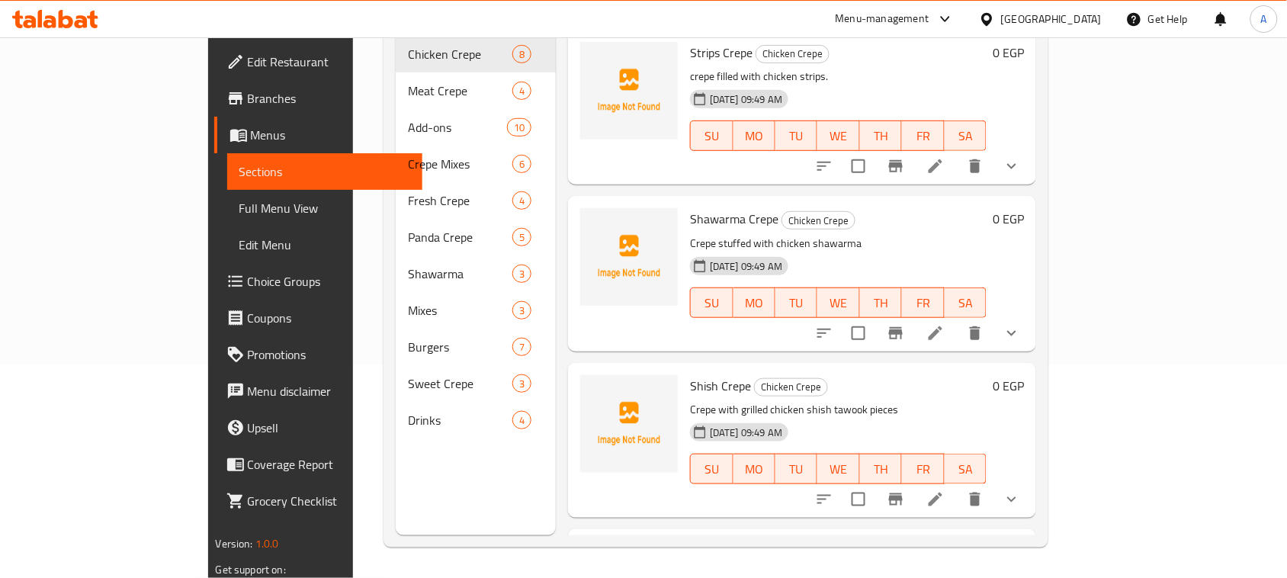
click at [239, 204] on span "Full Menu View" at bounding box center [325, 208] width 172 height 18
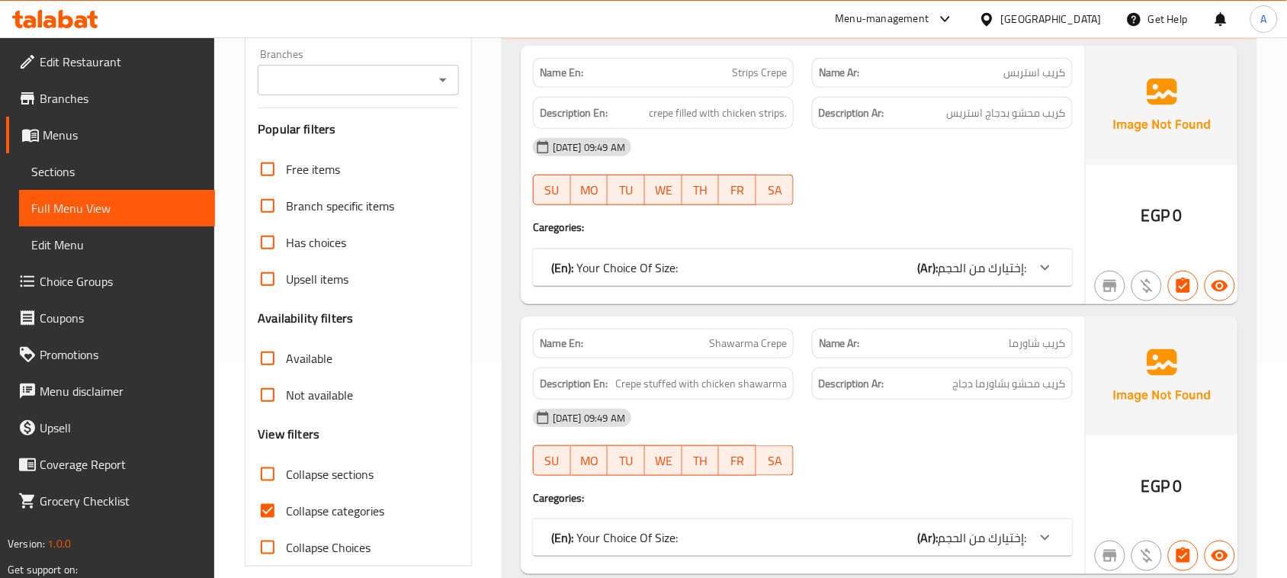
scroll to position [596, 0]
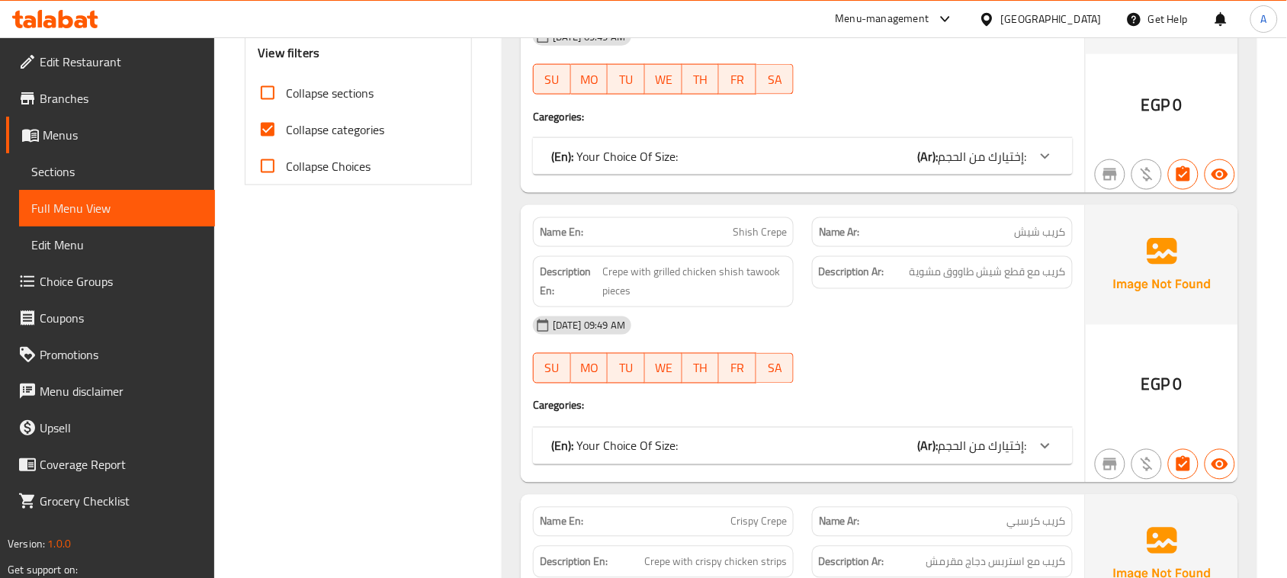
click at [279, 127] on input "Collapse categories" at bounding box center [267, 129] width 37 height 37
checkbox input "false"
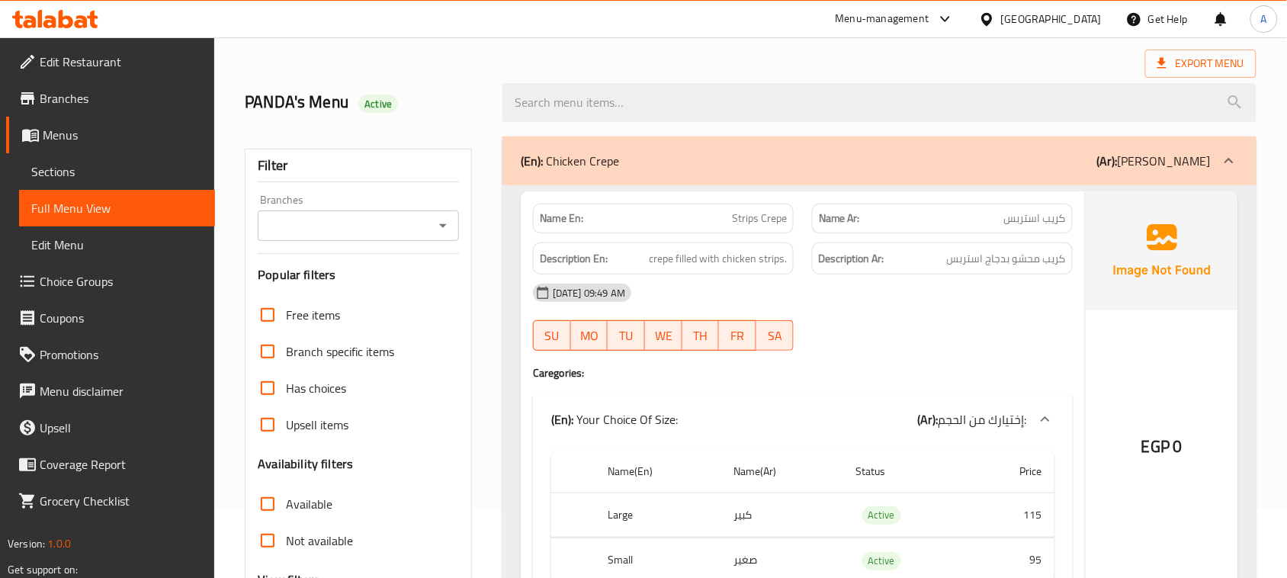
scroll to position [0, 0]
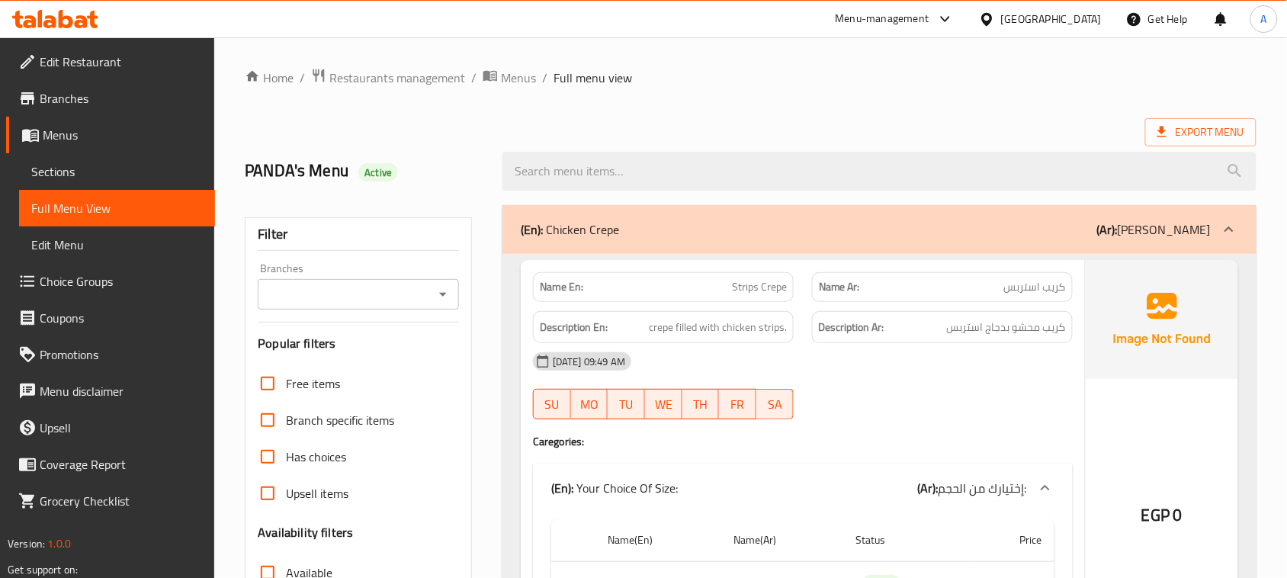
click at [913, 132] on div "Export Menu" at bounding box center [751, 132] width 1012 height 28
click at [1206, 132] on span "Export Menu" at bounding box center [1201, 132] width 87 height 19
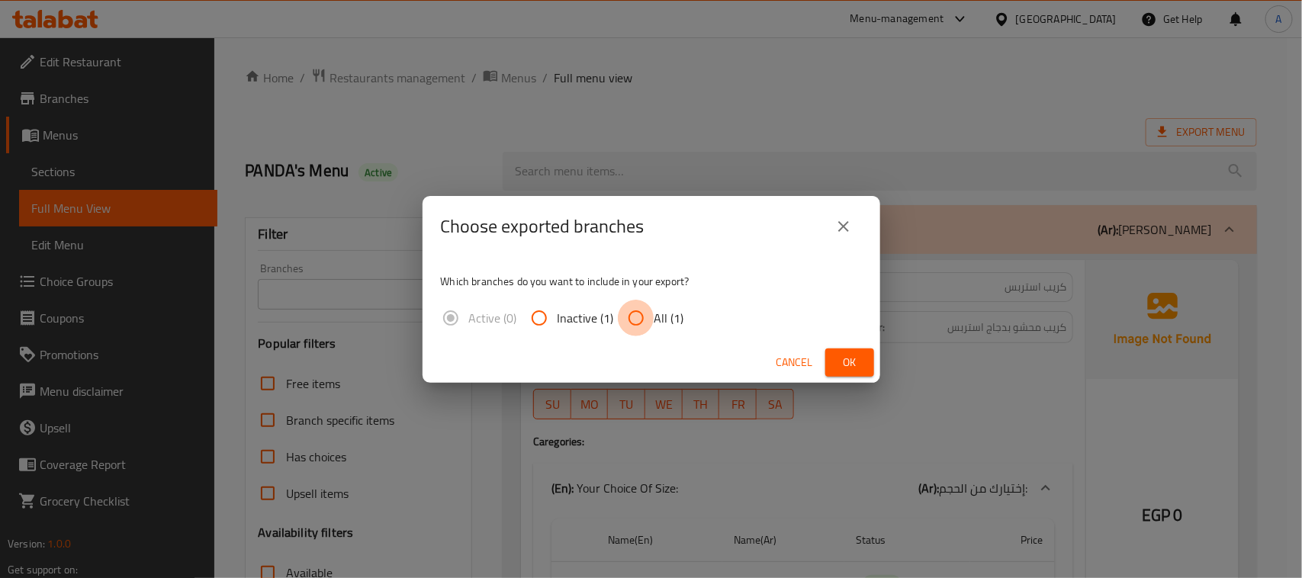
click at [645, 310] on input "All (1)" at bounding box center [636, 318] width 37 height 37
radio input "true"
click at [840, 361] on span "Ok" at bounding box center [849, 362] width 24 height 19
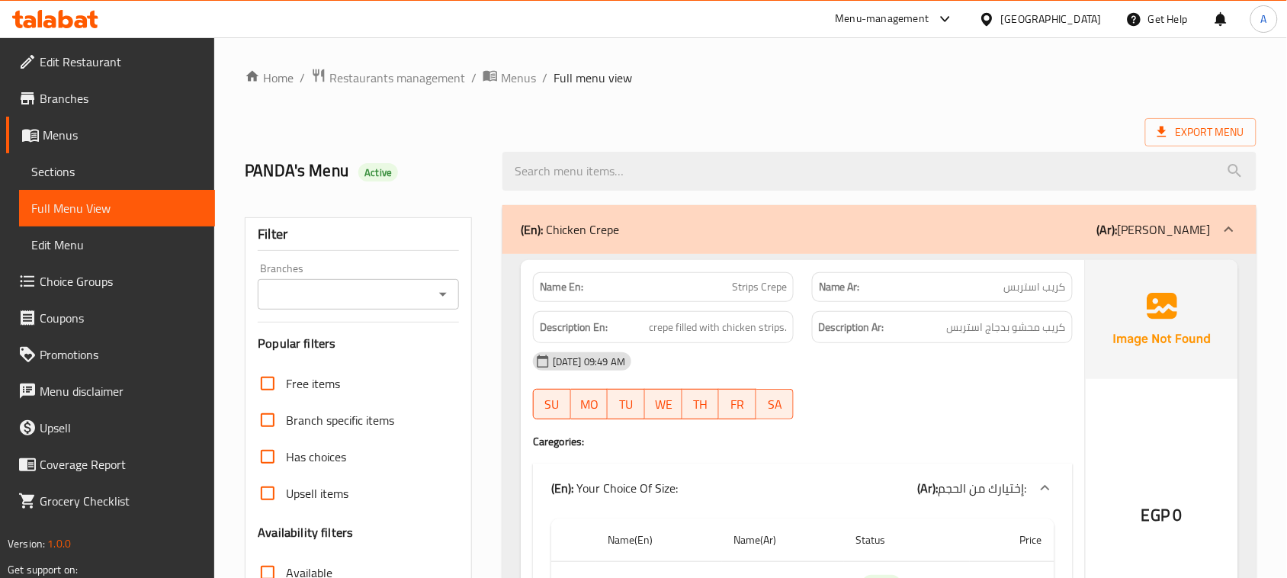
click at [271, 170] on h2 "PANDA's Menu Active" at bounding box center [364, 170] width 239 height 23
drag, startPoint x: 271, startPoint y: 170, endPoint x: 480, endPoint y: 165, distance: 209.0
click at [461, 165] on h2 "PANDA's Menu Active" at bounding box center [364, 170] width 239 height 23
click at [257, 175] on h2 "PANDA's Menu Active" at bounding box center [364, 170] width 239 height 23
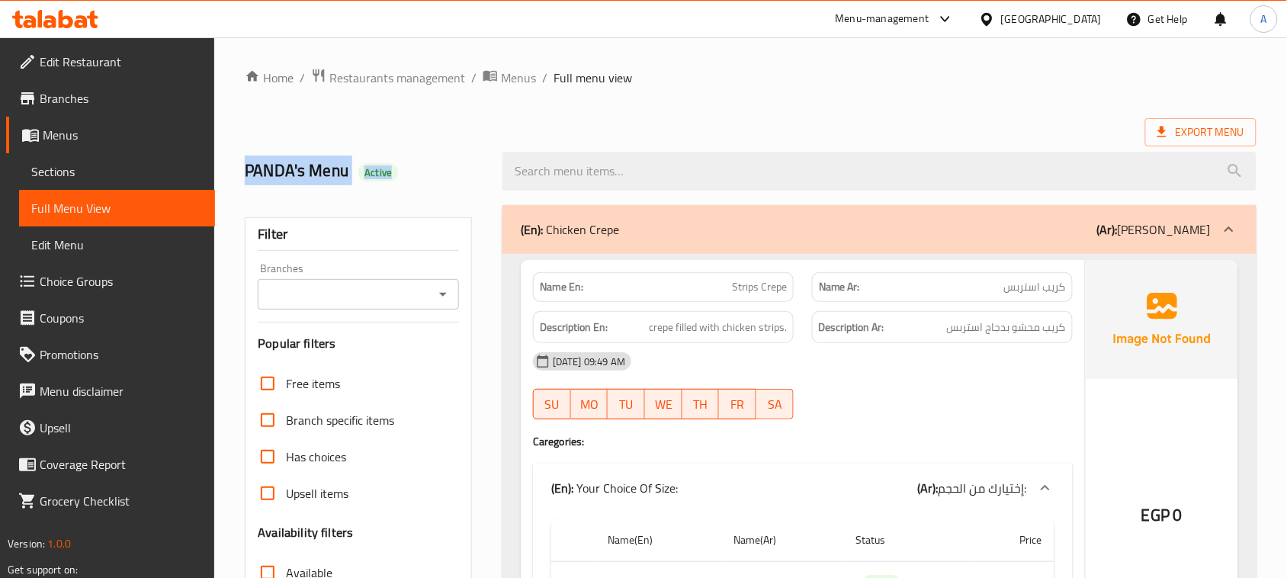
drag, startPoint x: 257, startPoint y: 175, endPoint x: 484, endPoint y: 189, distance: 227.7
click at [480, 188] on div "PANDA's Menu Active" at bounding box center [365, 171] width 258 height 68
click at [427, 162] on h2 "PANDA's Menu Active" at bounding box center [364, 170] width 239 height 23
click at [264, 165] on h2 "PANDA's Menu Active" at bounding box center [364, 170] width 239 height 23
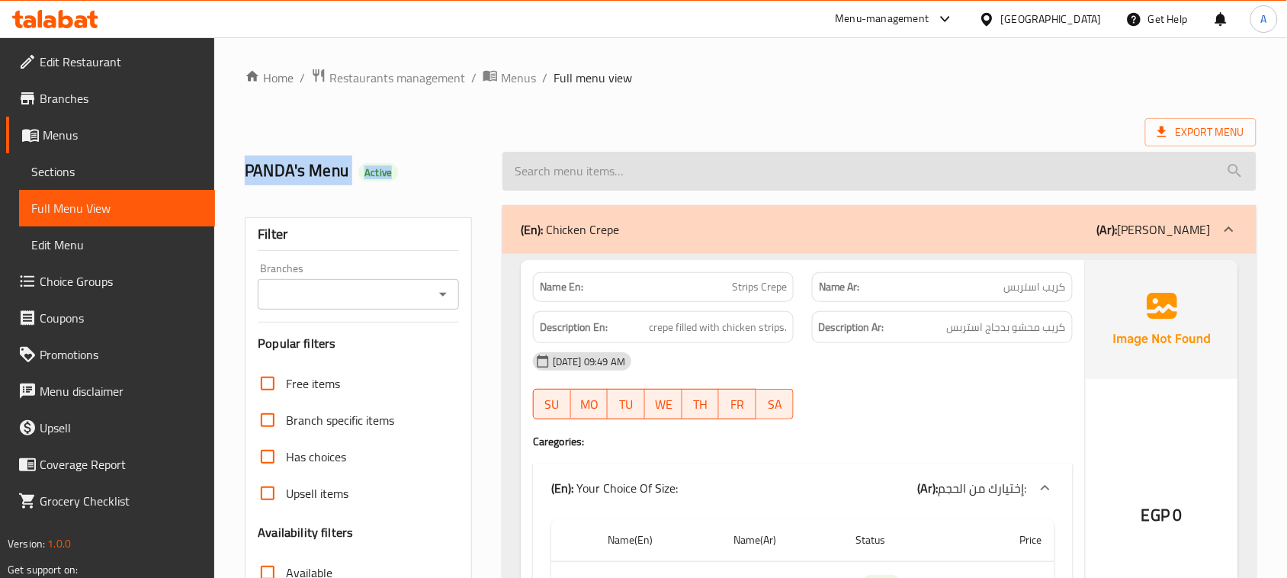
drag, startPoint x: 264, startPoint y: 165, endPoint x: 504, endPoint y: 174, distance: 240.3
click at [504, 174] on div "PANDA's Menu Active" at bounding box center [751, 171] width 1030 height 68
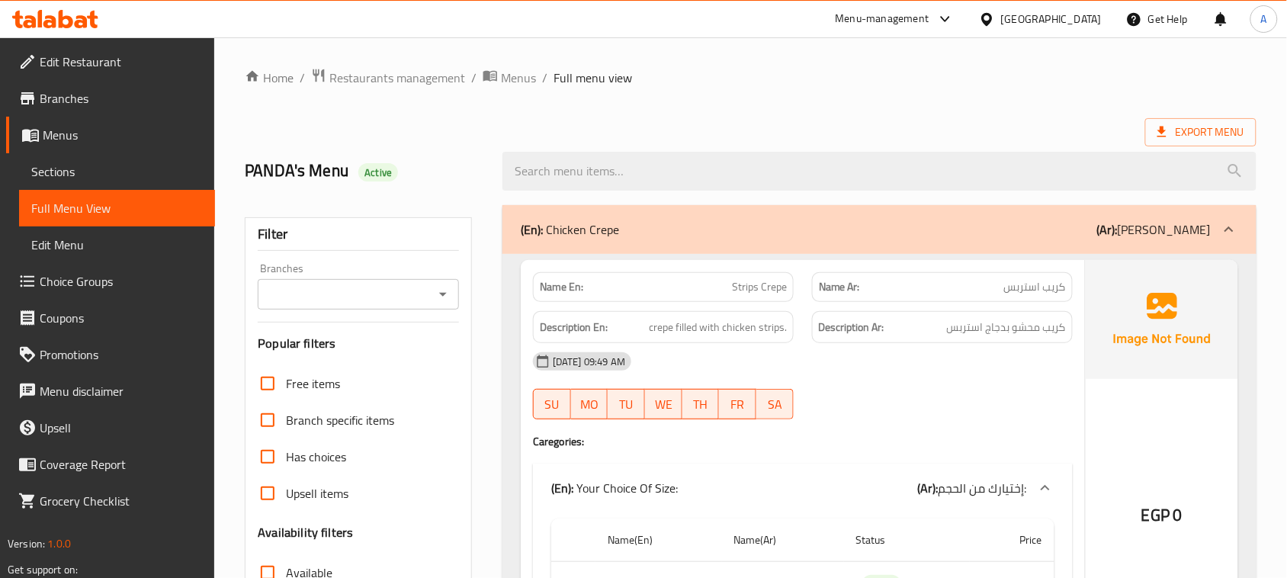
click at [809, 118] on div "Export Menu" at bounding box center [751, 132] width 1012 height 28
click at [256, 168] on h2 "PANDA's Menu Active" at bounding box center [364, 170] width 239 height 23
drag, startPoint x: 256, startPoint y: 168, endPoint x: 413, endPoint y: 177, distance: 156.6
click at [410, 177] on h2 "PANDA's Menu Active" at bounding box center [364, 170] width 239 height 23
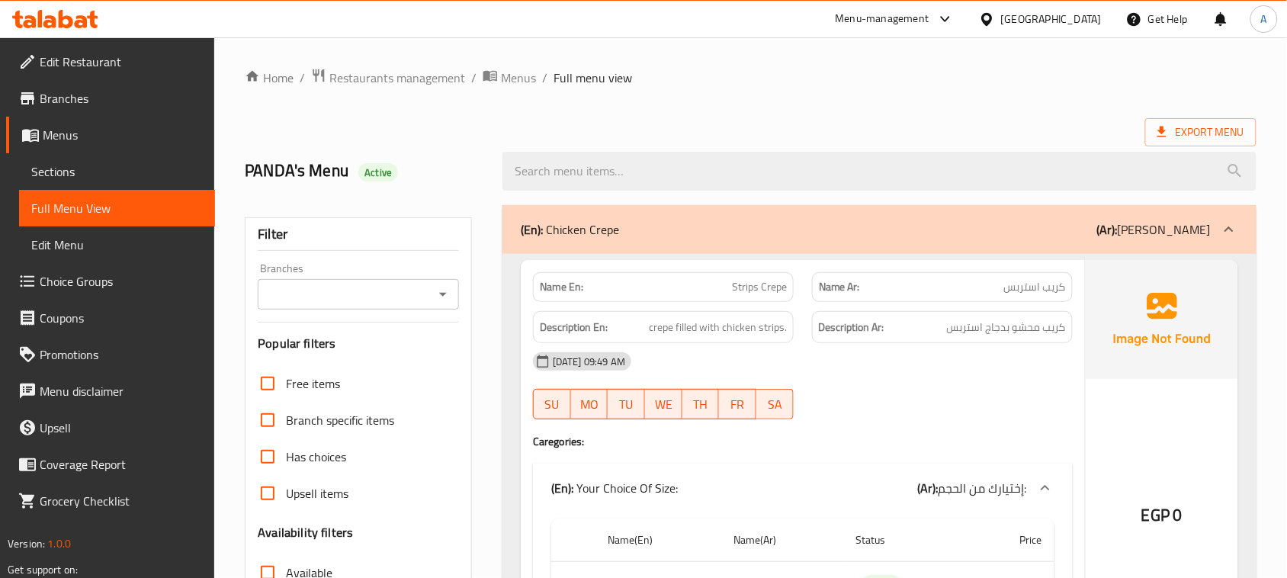
click at [870, 81] on ol "Home / Restaurants management / Menus / Full menu view" at bounding box center [751, 78] width 1012 height 20
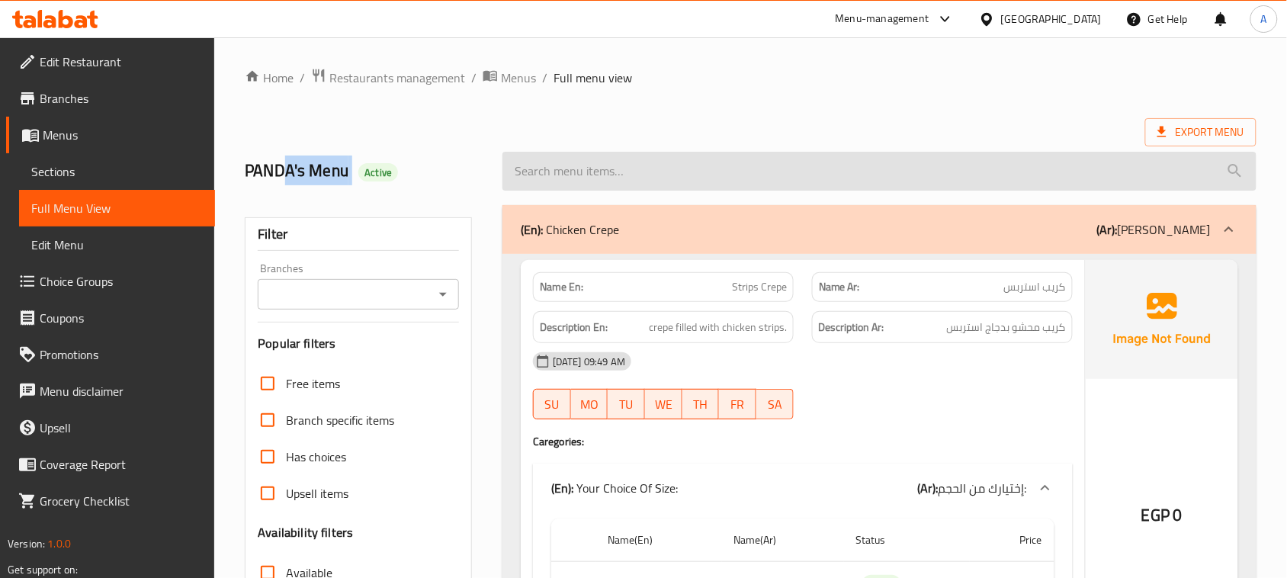
drag, startPoint x: 281, startPoint y: 165, endPoint x: 548, endPoint y: 157, distance: 267.0
click at [482, 158] on div "PANDA's Menu Active" at bounding box center [365, 171] width 258 height 68
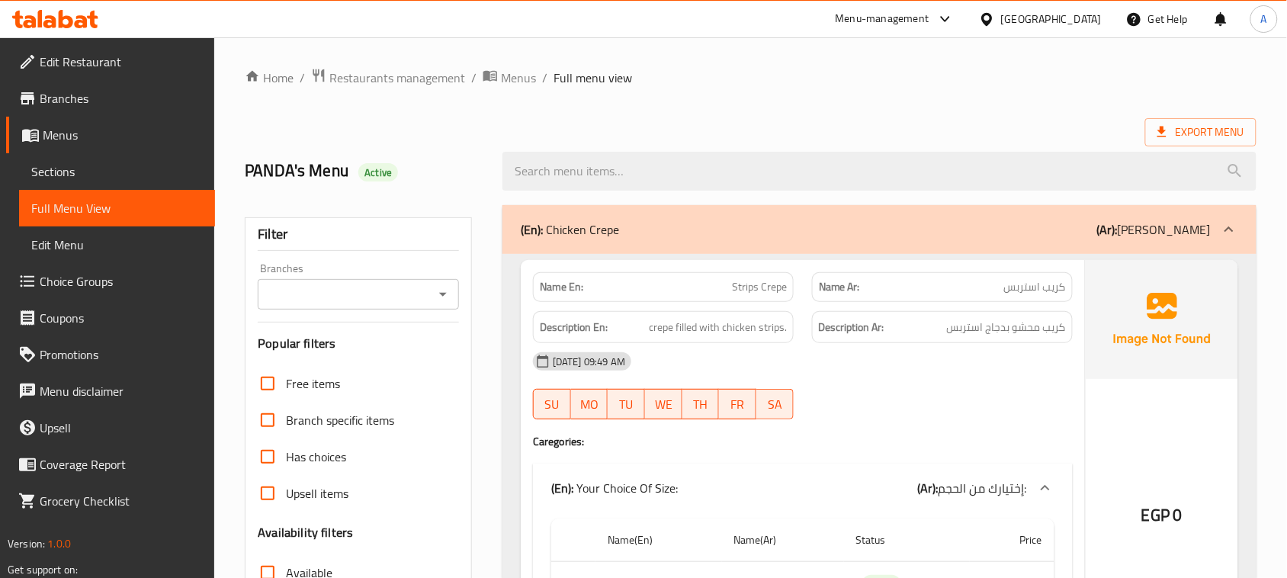
click at [699, 140] on div "PANDA's Menu Active" at bounding box center [751, 171] width 1030 height 68
drag, startPoint x: 253, startPoint y: 156, endPoint x: 379, endPoint y: 170, distance: 126.6
click at [357, 161] on h2 "PANDA's Menu Active" at bounding box center [364, 170] width 239 height 23
drag, startPoint x: 742, startPoint y: 86, endPoint x: 724, endPoint y: 92, distance: 18.3
click at [743, 86] on ol "Home / Restaurants management / Menus / Full menu view" at bounding box center [751, 78] width 1012 height 20
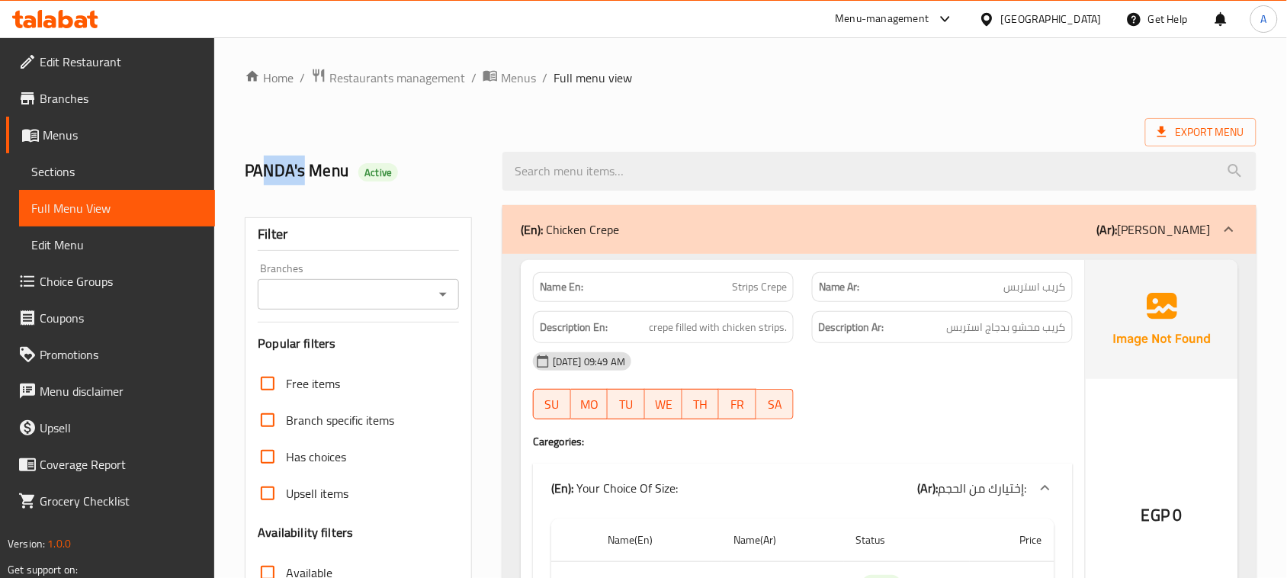
drag, startPoint x: 264, startPoint y: 170, endPoint x: 660, endPoint y: 141, distance: 397.6
click at [402, 165] on h2 "PANDA's Menu Active" at bounding box center [364, 170] width 239 height 23
click at [257, 165] on h2 "PANDA's Menu Active" at bounding box center [364, 170] width 239 height 23
drag, startPoint x: 257, startPoint y: 165, endPoint x: 368, endPoint y: 165, distance: 110.6
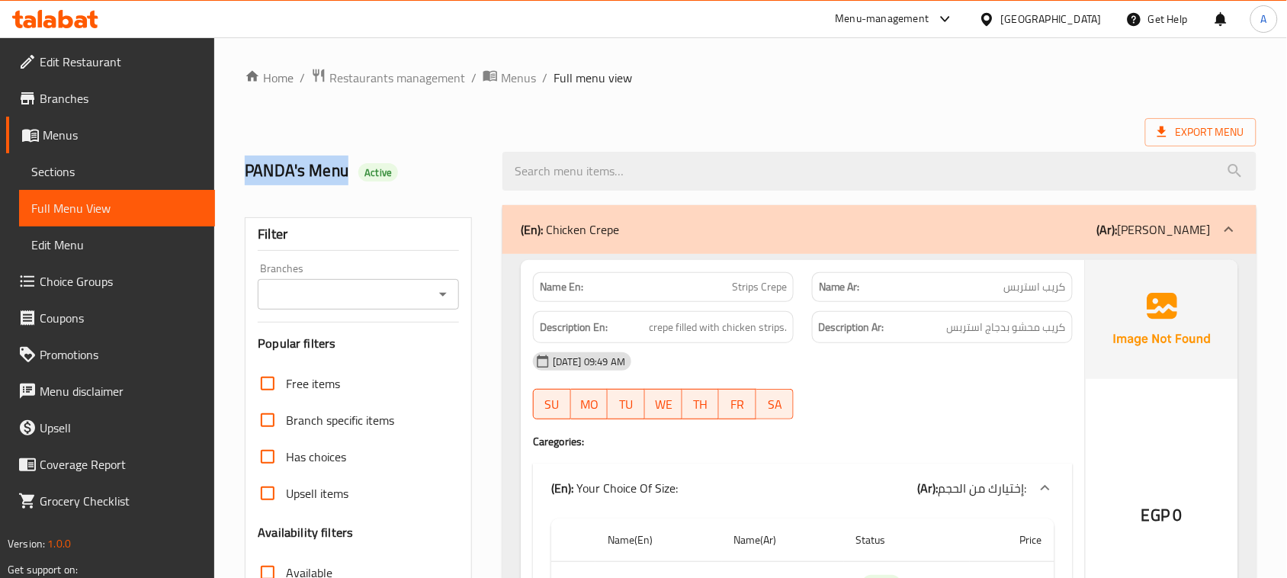
click at [348, 165] on h2 "PANDA's Menu Active" at bounding box center [364, 170] width 239 height 23
click at [284, 172] on h2 "PANDA's Menu Active" at bounding box center [364, 170] width 239 height 23
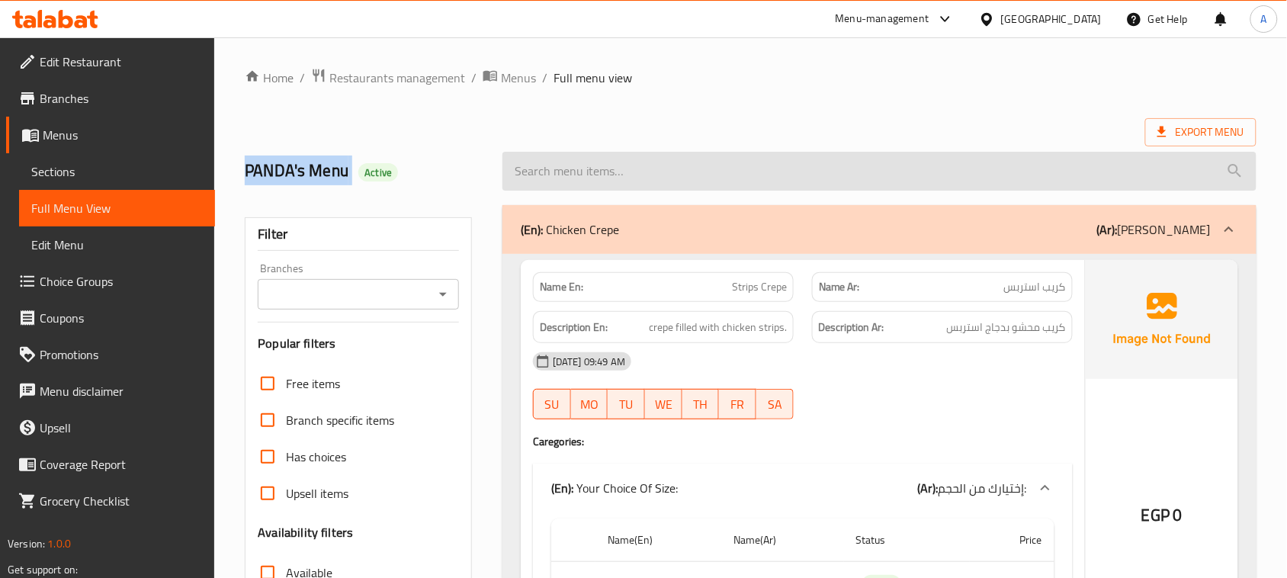
drag, startPoint x: 284, startPoint y: 172, endPoint x: 507, endPoint y: 173, distance: 222.7
click at [498, 173] on div "PANDA's Menu Active" at bounding box center [751, 171] width 1030 height 68
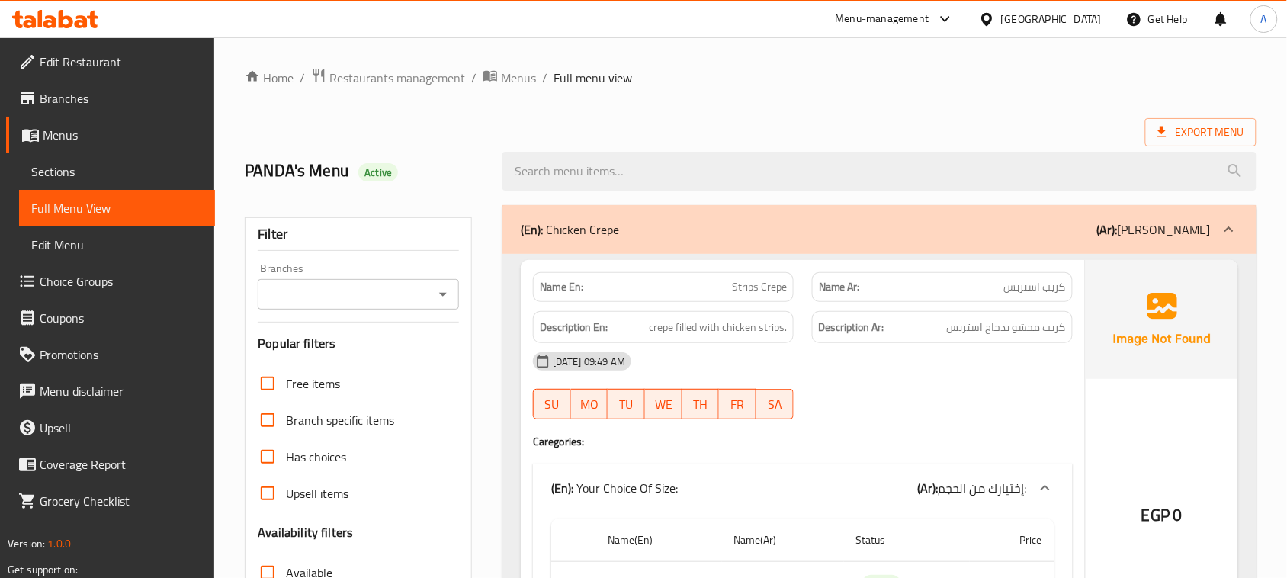
drag, startPoint x: 715, startPoint y: 275, endPoint x: 897, endPoint y: 416, distance: 229.9
click at [833, 297] on div "Name En: Strips Crepe Name Ar: كريب استربس" at bounding box center [803, 287] width 558 height 48
click at [897, 416] on div at bounding box center [942, 419] width 279 height 18
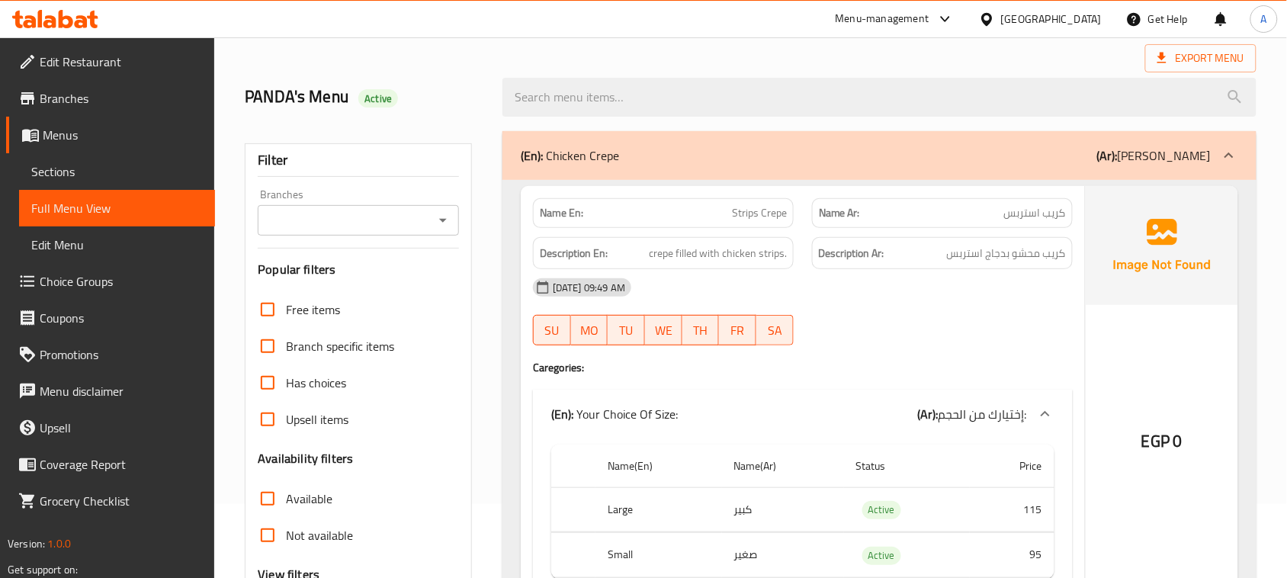
scroll to position [95, 0]
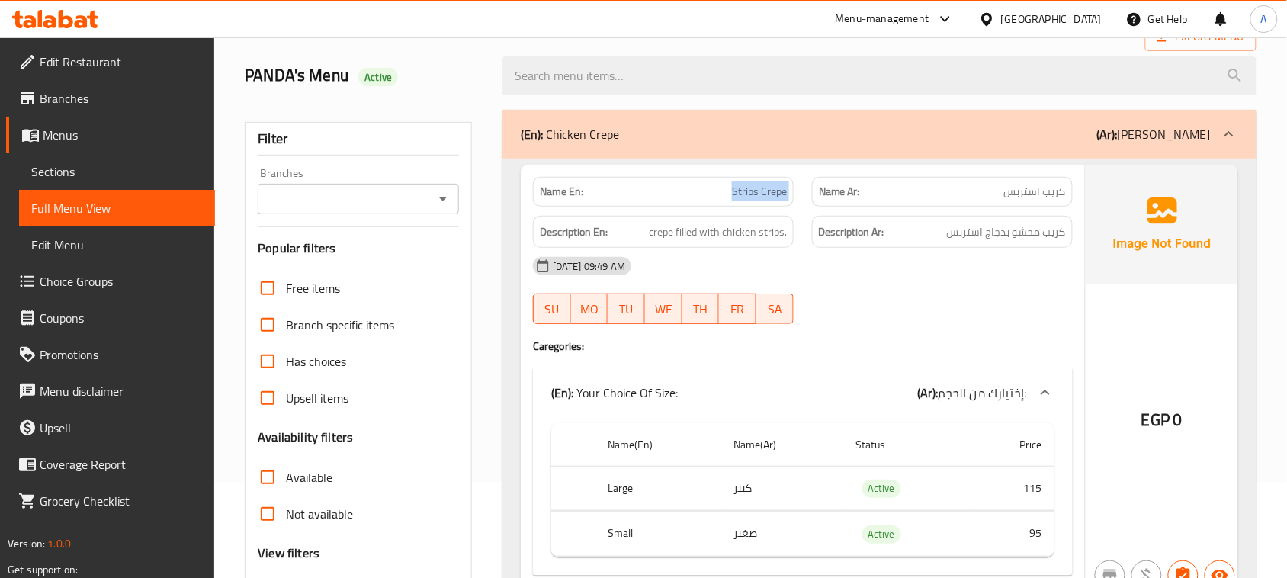
drag, startPoint x: 765, startPoint y: 203, endPoint x: 840, endPoint y: 223, distance: 77.5
click at [824, 204] on div "Name En: Strips Crepe Name Ar: كريب استربس" at bounding box center [803, 192] width 558 height 48
drag, startPoint x: 862, startPoint y: 328, endPoint x: 994, endPoint y: 235, distance: 160.8
click at [870, 326] on div at bounding box center [942, 324] width 279 height 18
click at [1056, 187] on span "كريب استربس" at bounding box center [1035, 192] width 62 height 16
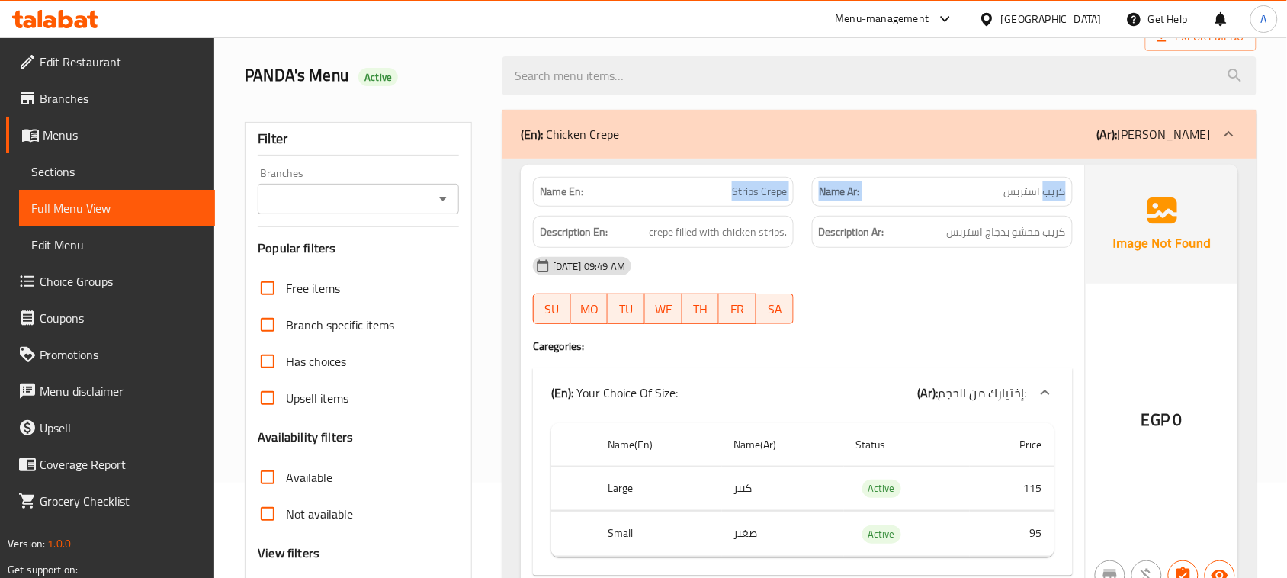
drag, startPoint x: 1056, startPoint y: 187, endPoint x: 606, endPoint y: 187, distance: 449.9
click at [606, 187] on div "Name En: Strips Crepe Name Ar: كريب استربس" at bounding box center [803, 192] width 558 height 48
click at [934, 321] on div at bounding box center [942, 324] width 279 height 18
click at [649, 239] on h6 "Description En: crepe filled with chicken strips." at bounding box center [663, 232] width 247 height 19
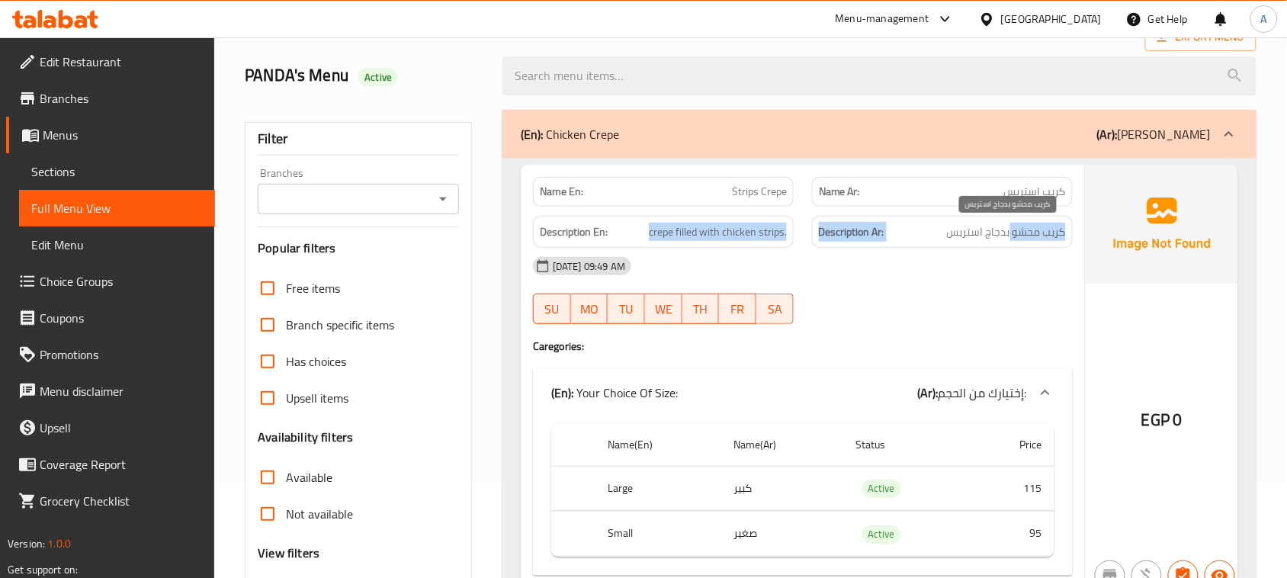
drag, startPoint x: 649, startPoint y: 239, endPoint x: 1013, endPoint y: 230, distance: 363.8
click at [1013, 230] on div "Description En: crepe filled with chicken strips. Description Ar: كريب محشو بدج…" at bounding box center [803, 232] width 558 height 51
click at [1013, 230] on span "كريب محشو بدجاج استربس" at bounding box center [1006, 232] width 119 height 19
drag, startPoint x: 1013, startPoint y: 230, endPoint x: 721, endPoint y: 226, distance: 292.1
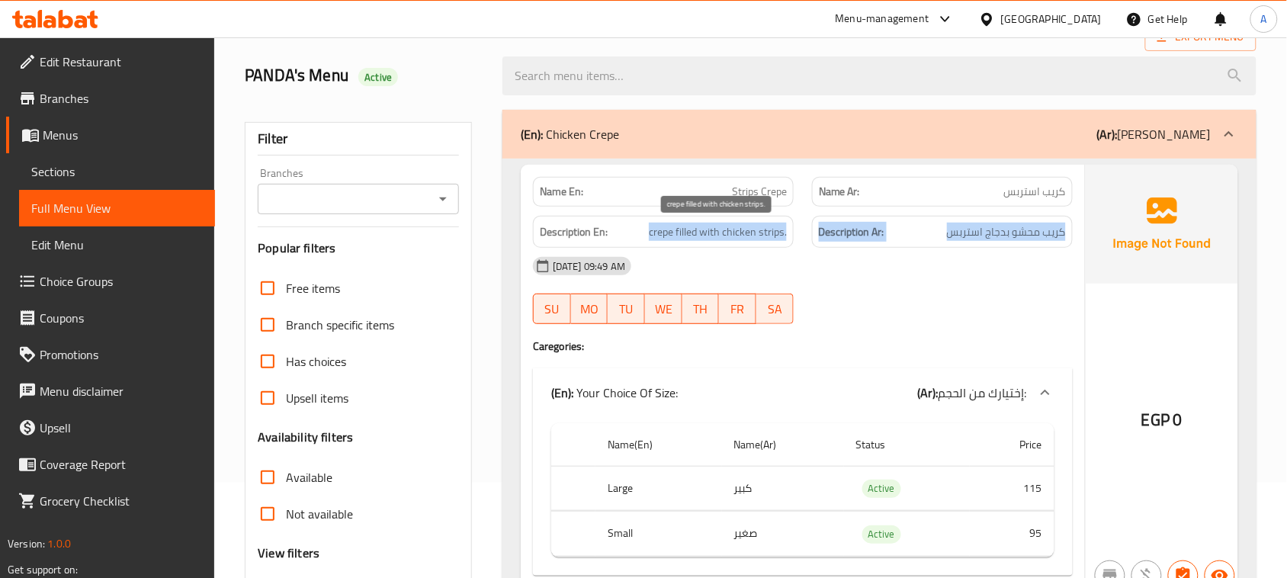
click at [721, 226] on div "Description En: crepe filled with chicken strips. Description Ar: كريب محشو بدج…" at bounding box center [803, 232] width 558 height 51
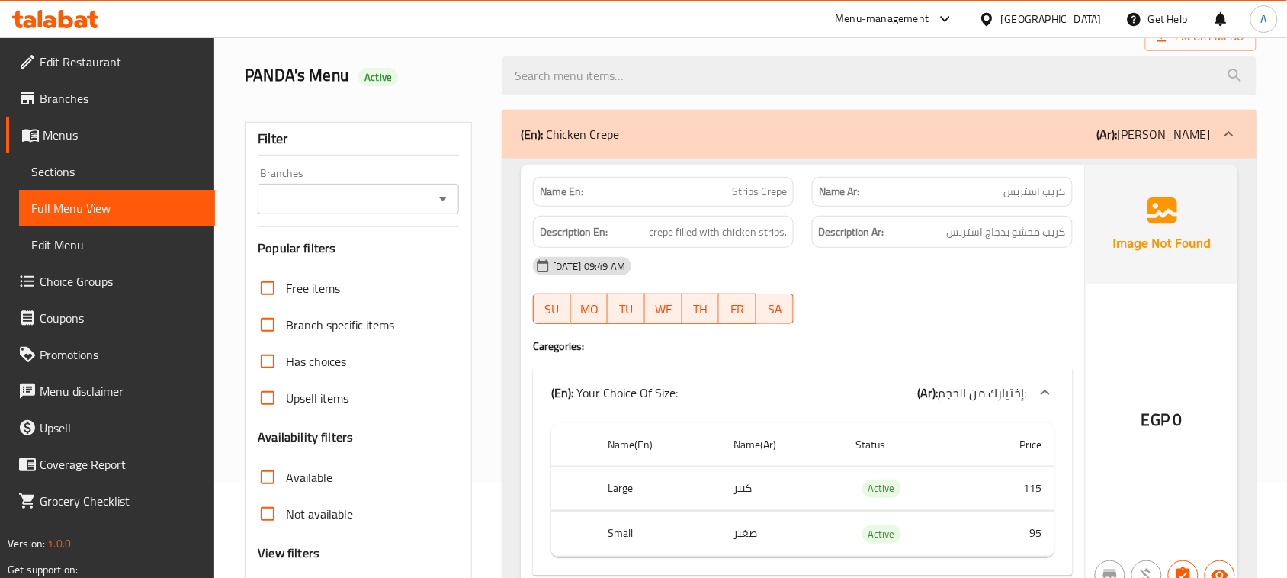
click at [987, 290] on div "14-08-2025 09:49 AM SU MO TU WE TH FR SA" at bounding box center [803, 290] width 558 height 85
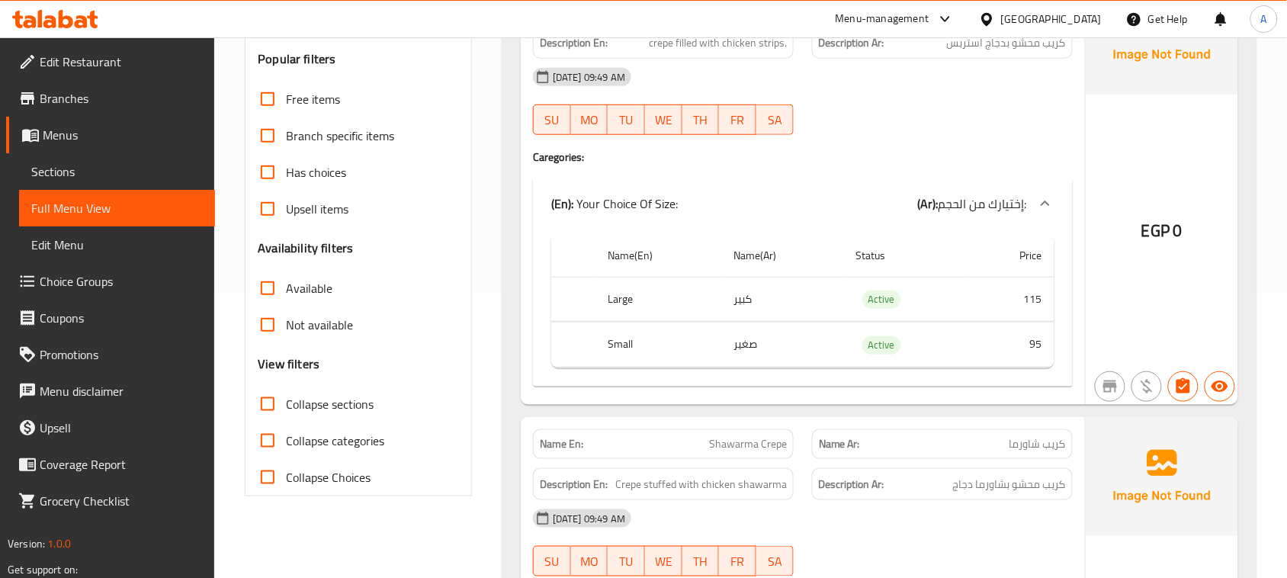
scroll to position [286, 0]
drag, startPoint x: 604, startPoint y: 298, endPoint x: 845, endPoint y: 371, distance: 251.6
click at [864, 360] on tbody "Large كبير Active 115 Small صغير Active 95" at bounding box center [802, 320] width 503 height 91
click at [759, 366] on td "choices table" at bounding box center [802, 365] width 503 height 1
drag, startPoint x: 605, startPoint y: 347, endPoint x: 1074, endPoint y: 347, distance: 469.0
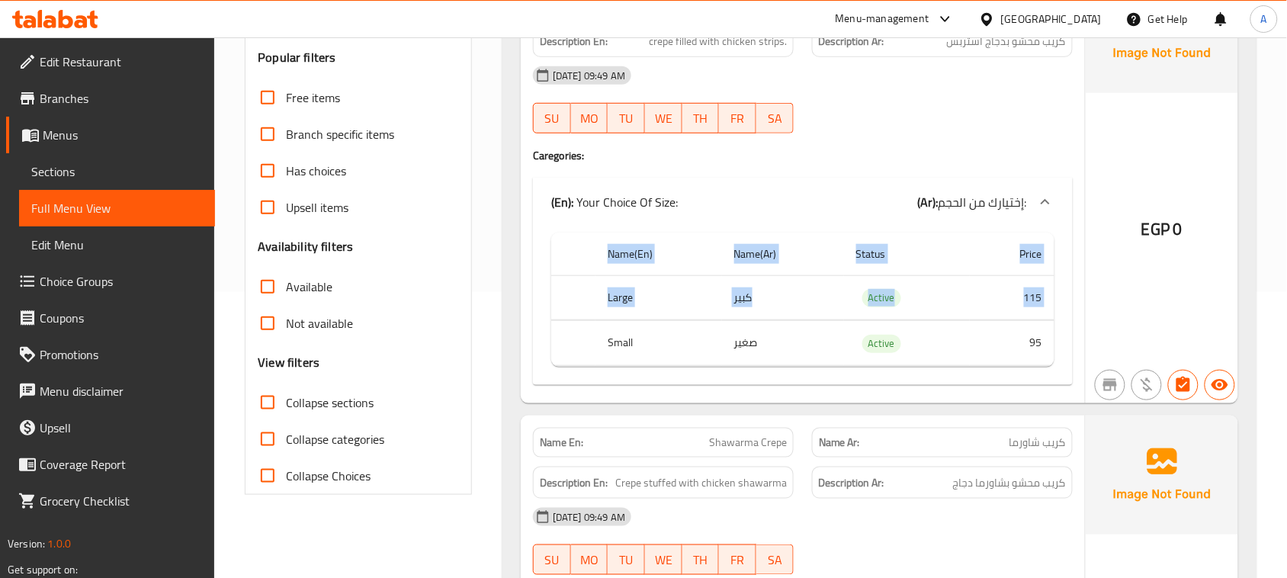
click at [1074, 347] on div "Name En: Strips Crepe Name Ar: كريب استربس Description En: crepe filled with ch…" at bounding box center [803, 188] width 564 height 429
click at [997, 318] on td "115" at bounding box center [1012, 297] width 85 height 45
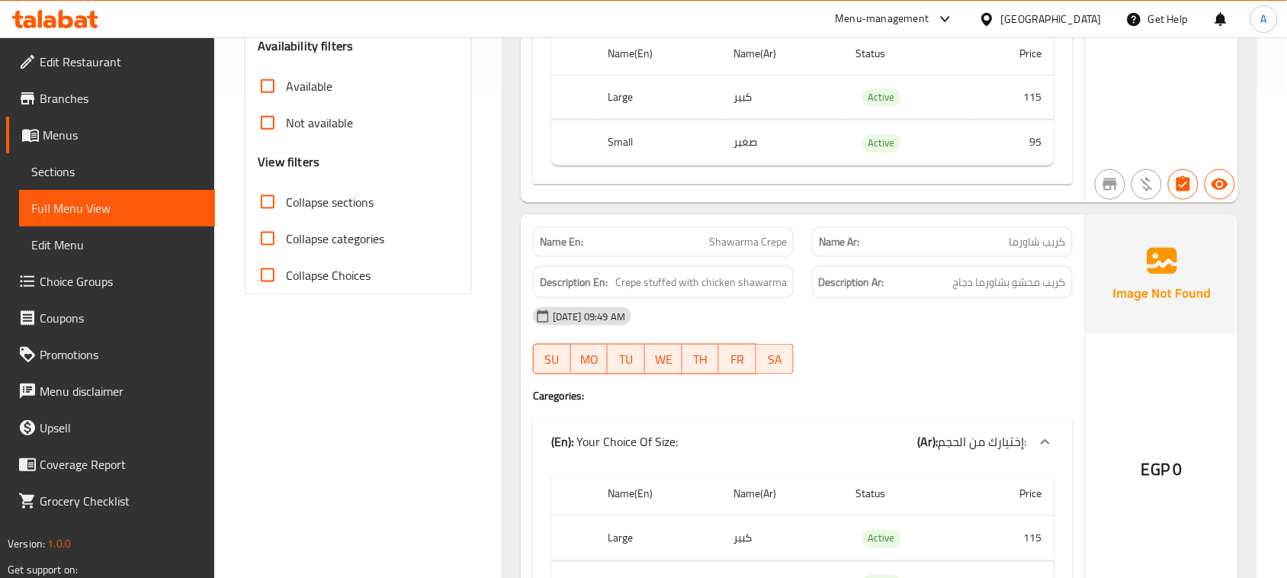
scroll to position [572, 0]
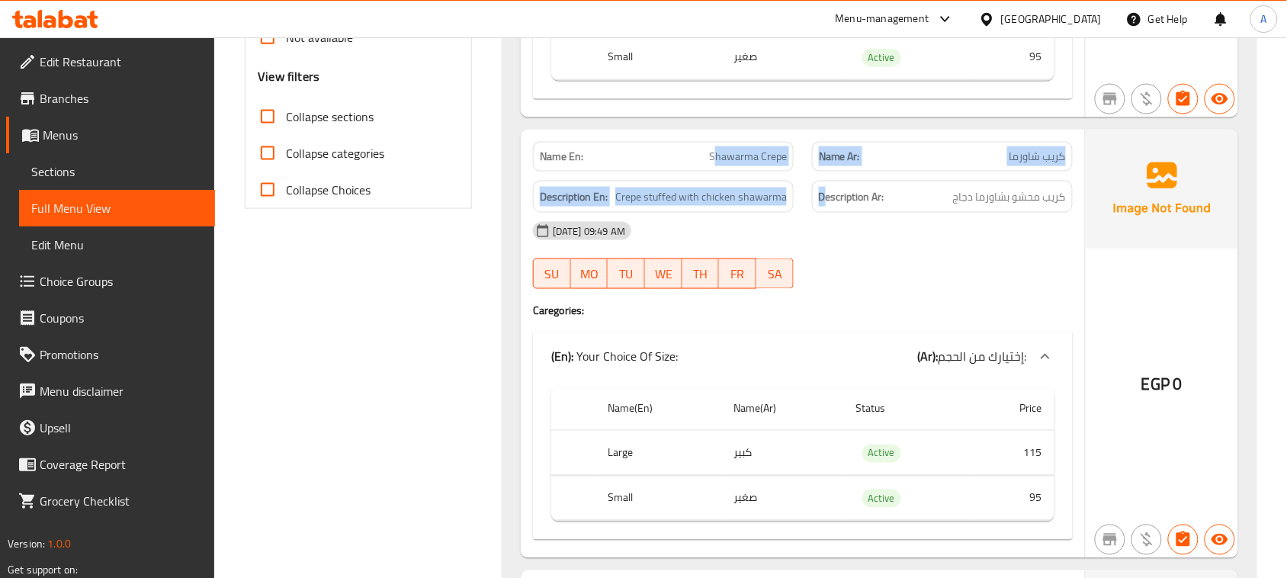
click at [828, 174] on div "Name En: Shawarma Crepe Name Ar: كريب شاورما Description En: Crepe stuffed with…" at bounding box center [803, 344] width 564 height 429
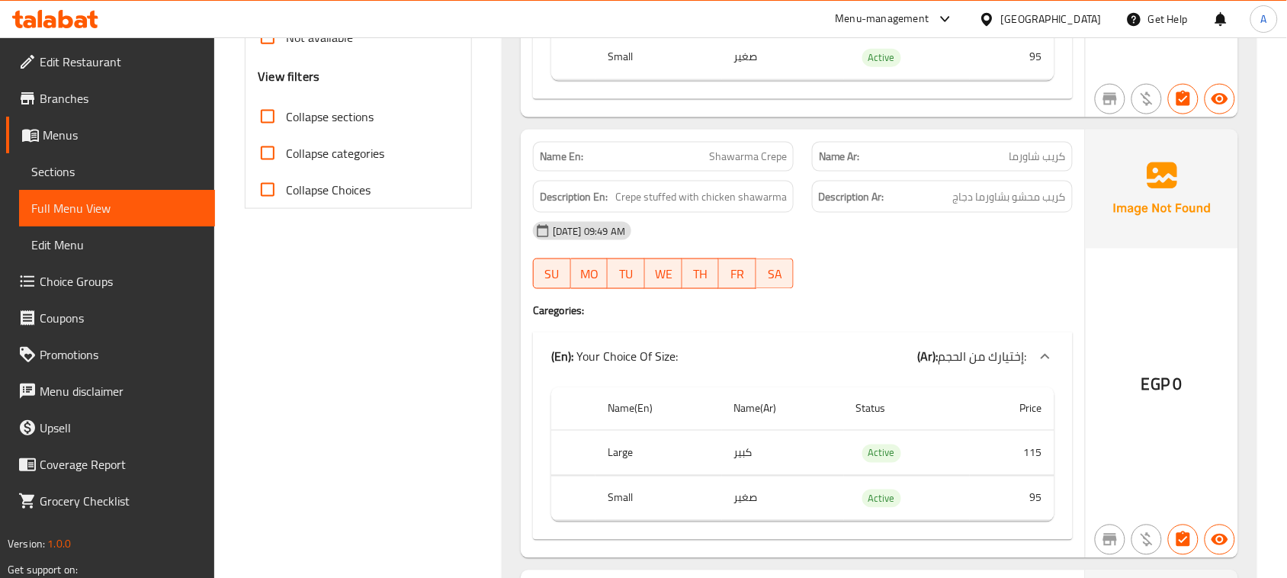
click at [707, 143] on div "Name En: Shawarma Crepe" at bounding box center [663, 157] width 261 height 30
drag, startPoint x: 1058, startPoint y: 204, endPoint x: 592, endPoint y: 203, distance: 465.9
click at [592, 203] on div "Description En: Crepe stuffed with chicken shawarma Description Ar: كريب محشو ب…" at bounding box center [803, 197] width 558 height 51
click at [915, 254] on div "14-08-2025 09:49 AM SU MO TU WE TH FR SA" at bounding box center [803, 255] width 558 height 85
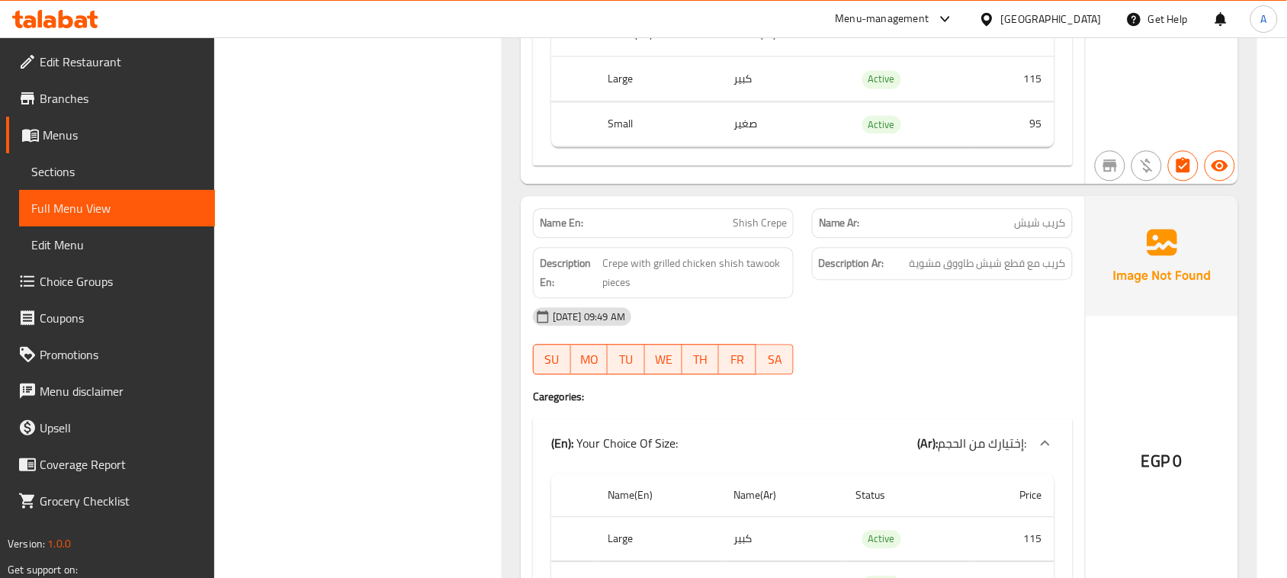
scroll to position [953, 0]
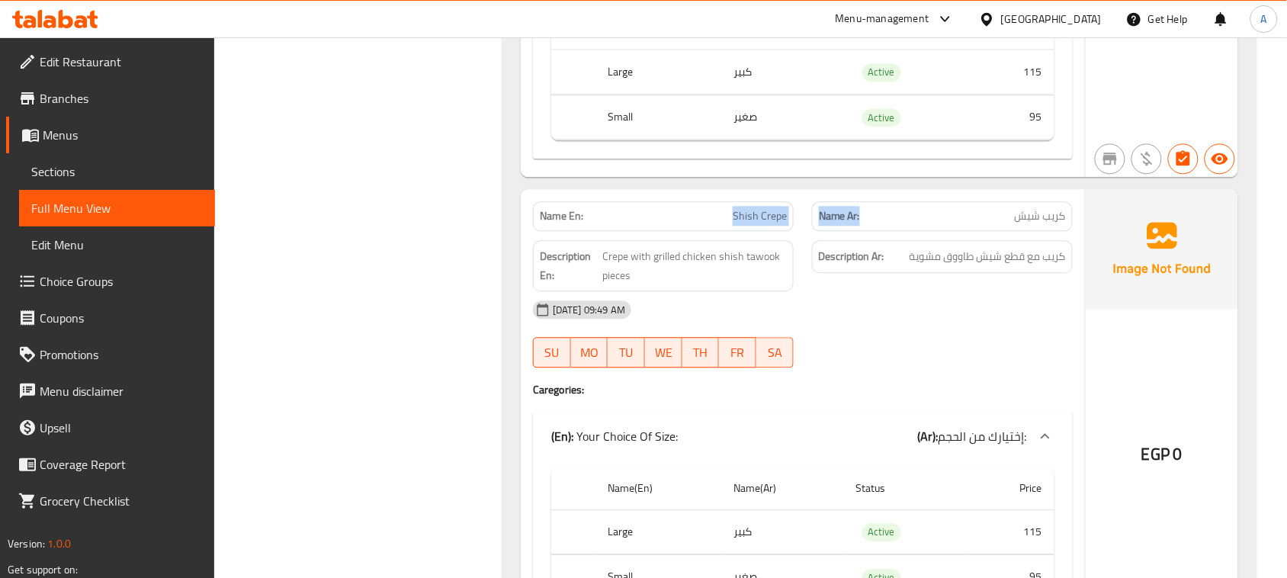
drag, startPoint x: 843, startPoint y: 223, endPoint x: 888, endPoint y: 246, distance: 50.1
click at [863, 229] on div "Name En: Shish Crepe Name Ar: كريب شيش" at bounding box center [803, 216] width 558 height 48
click at [982, 322] on div "[DATE] 09:49 AM" at bounding box center [803, 309] width 558 height 37
drag, startPoint x: 1054, startPoint y: 263, endPoint x: 963, endPoint y: 264, distance: 90.7
click at [963, 264] on span "كريب مع قطع شيش طاووق مشوية" at bounding box center [988, 256] width 156 height 19
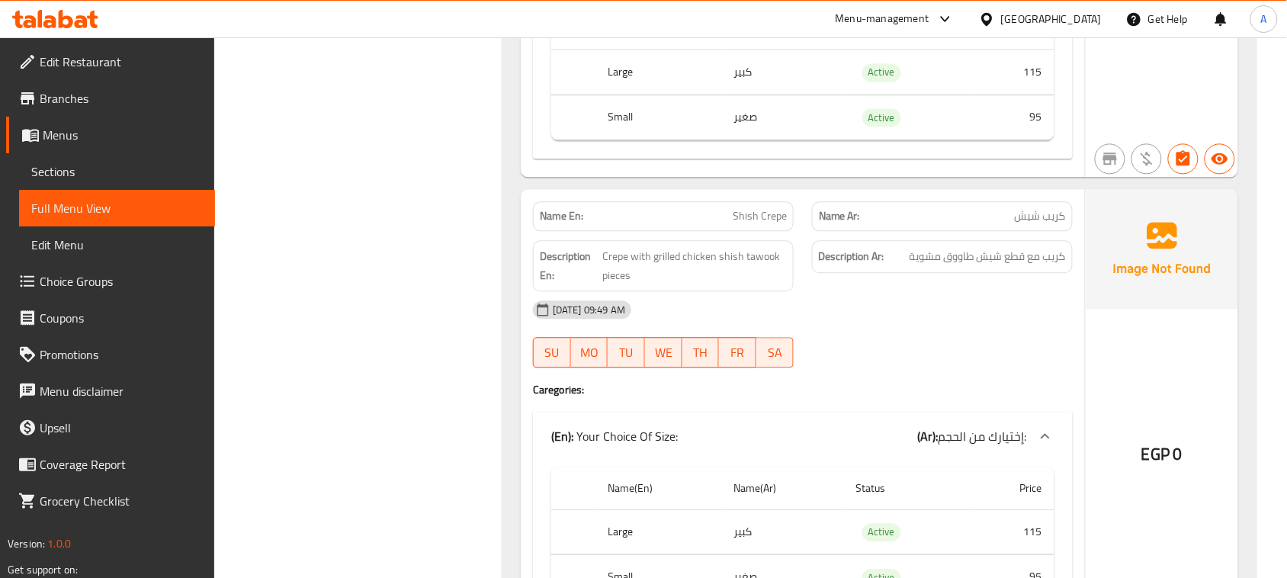
drag, startPoint x: 976, startPoint y: 353, endPoint x: 971, endPoint y: 364, distance: 11.9
click at [974, 359] on div "14-08-2025 09:49 AM SU MO TU WE TH FR SA" at bounding box center [803, 333] width 558 height 85
drag, startPoint x: 616, startPoint y: 263, endPoint x: 753, endPoint y: 265, distance: 137.3
click at [753, 265] on span "Crepe with grilled chicken shish tawook pieces" at bounding box center [695, 265] width 184 height 37
click at [909, 328] on div "[DATE] 09:49 AM" at bounding box center [803, 309] width 558 height 37
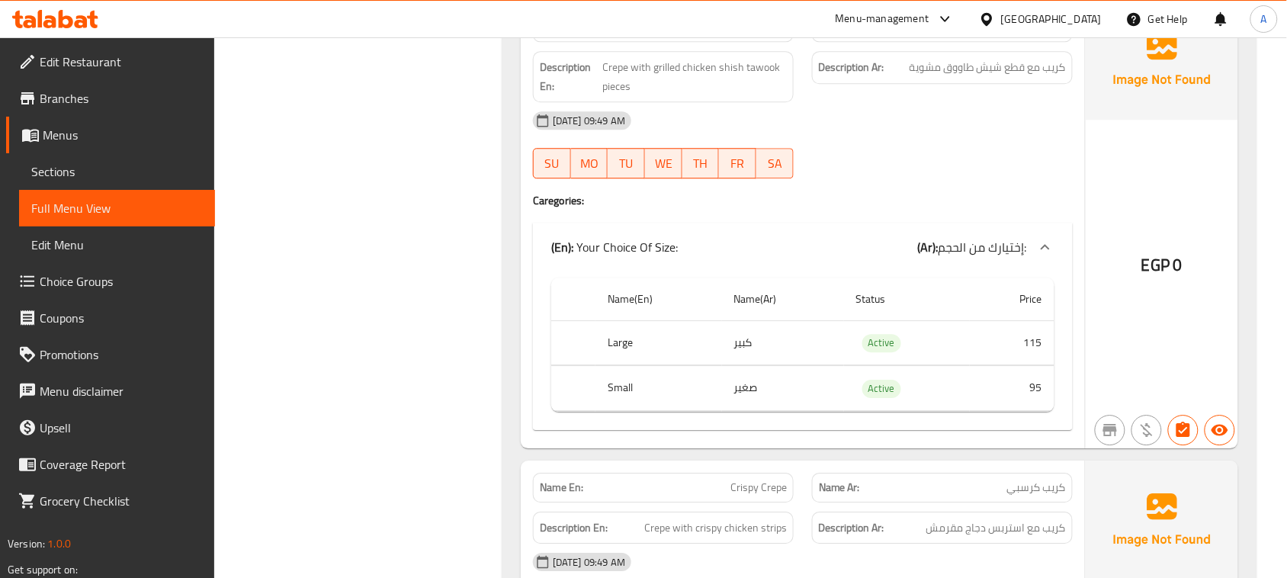
scroll to position [1144, 0]
click at [615, 78] on span "Crepe with grilled chicken shish tawook pieces" at bounding box center [695, 74] width 184 height 37
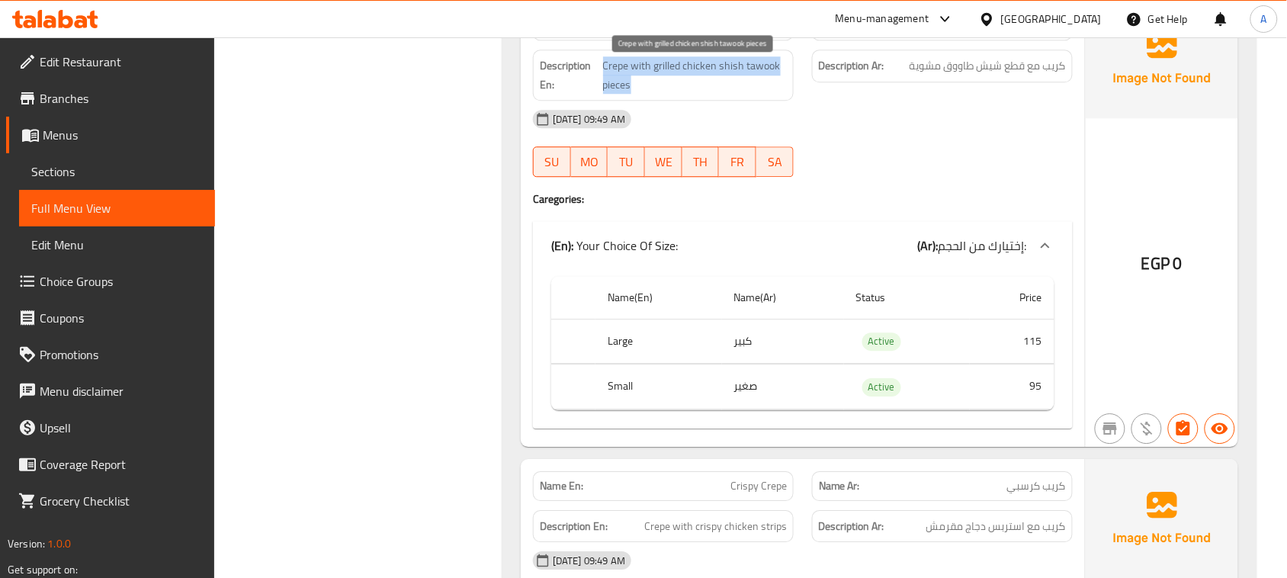
drag, startPoint x: 615, startPoint y: 78, endPoint x: 621, endPoint y: 85, distance: 9.7
click at [621, 85] on span "Crepe with grilled chicken shish tawook pieces" at bounding box center [695, 74] width 184 height 37
click at [702, 73] on span "Crepe with grilled chicken shish tawook pieces" at bounding box center [695, 74] width 184 height 37
drag, startPoint x: 702, startPoint y: 73, endPoint x: 684, endPoint y: 73, distance: 17.5
click at [684, 73] on span "Crepe with grilled chicken shish tawook pieces" at bounding box center [695, 74] width 184 height 37
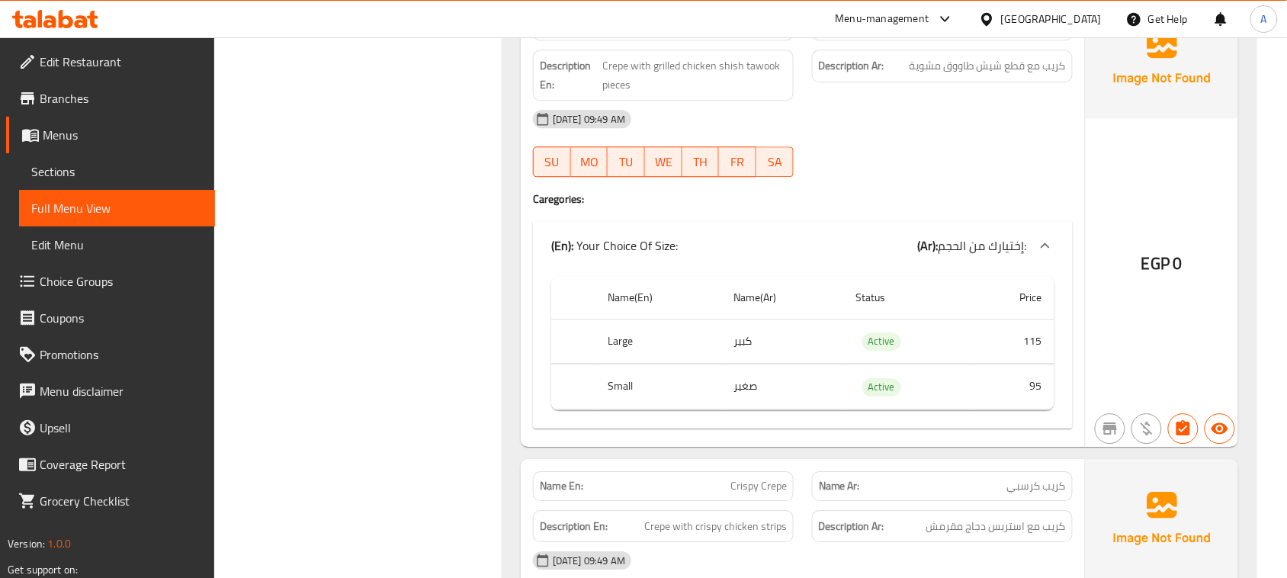
click at [849, 143] on div "14-08-2025 09:49 AM SU MO TU WE TH FR SA" at bounding box center [803, 143] width 558 height 85
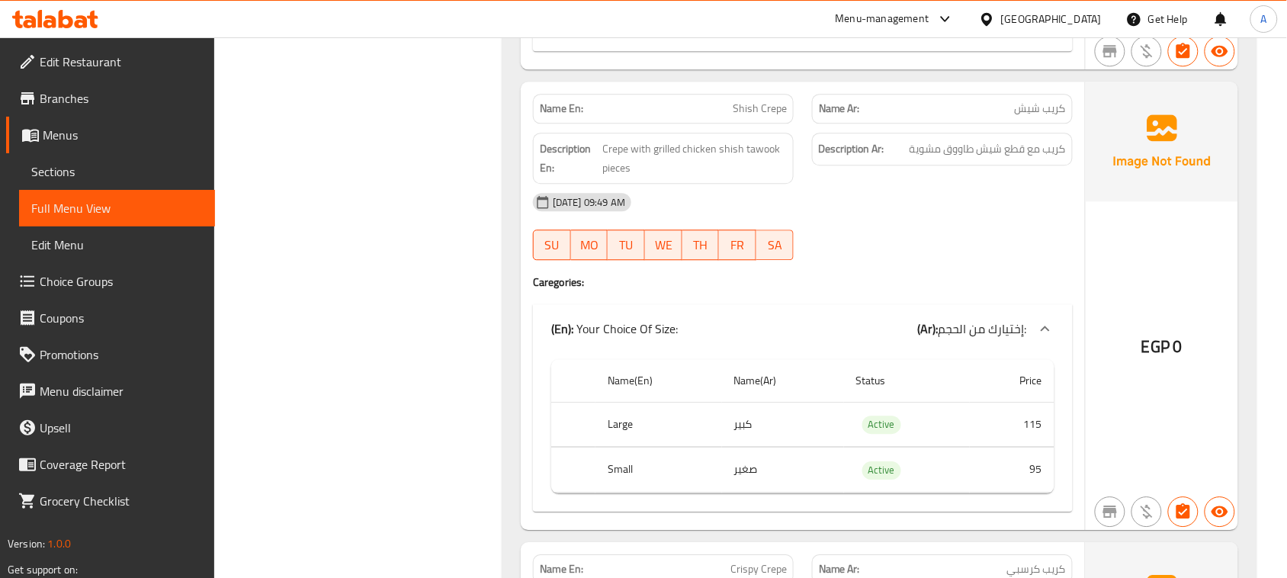
scroll to position [953, 0]
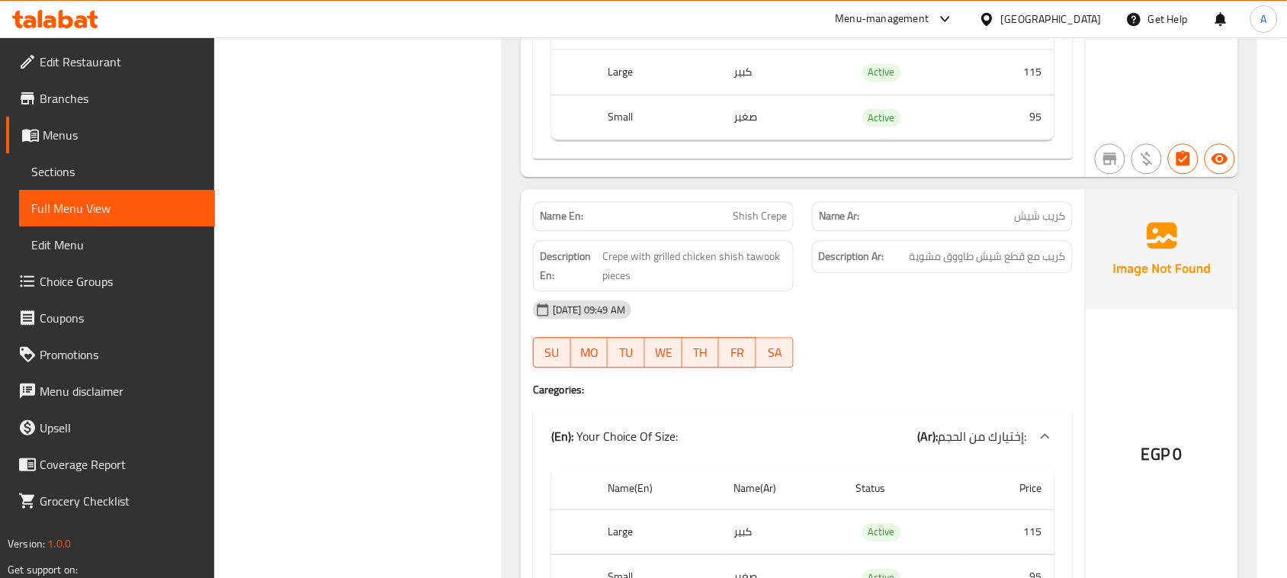
click at [742, 223] on span "Shish Crepe" at bounding box center [760, 216] width 54 height 16
drag, startPoint x: 742, startPoint y: 223, endPoint x: 780, endPoint y: 223, distance: 38.1
click at [780, 223] on span "Shish Crepe" at bounding box center [760, 216] width 54 height 16
click at [709, 260] on span "Crepe with grilled chicken shish tawook pieces" at bounding box center [695, 265] width 184 height 37
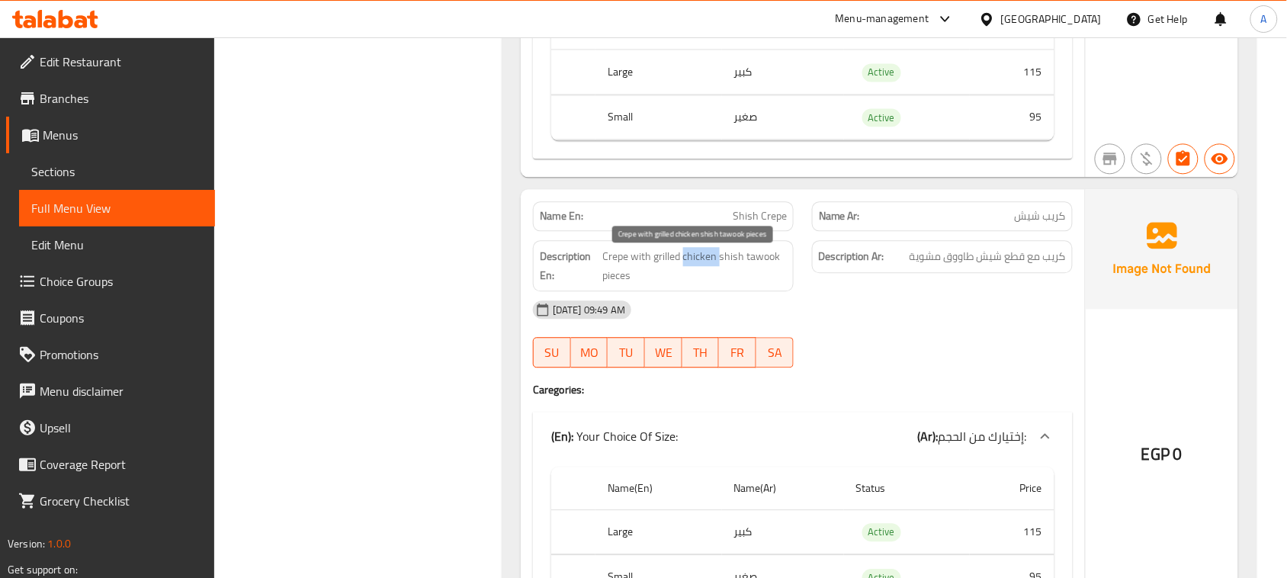
copy span "chicken"
click at [742, 211] on span "Shish Crepe" at bounding box center [760, 216] width 54 height 16
drag, startPoint x: 742, startPoint y: 211, endPoint x: 767, endPoint y: 223, distance: 27.6
click at [767, 223] on span "Shish Crepe" at bounding box center [760, 216] width 54 height 16
copy span "Shish Crepe"
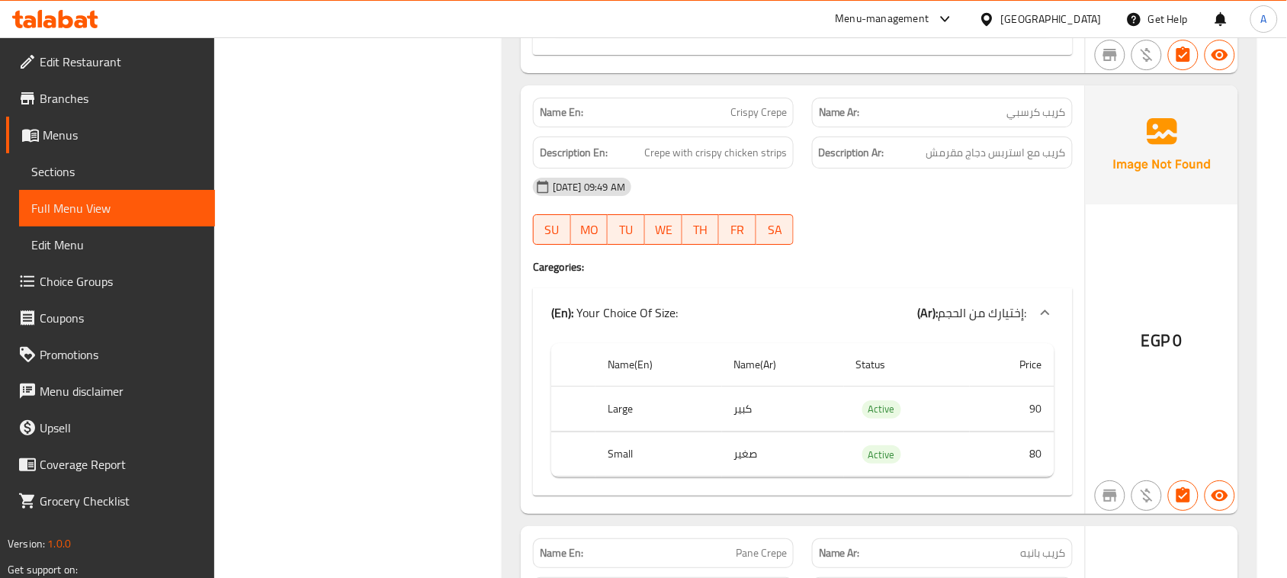
scroll to position [1525, 0]
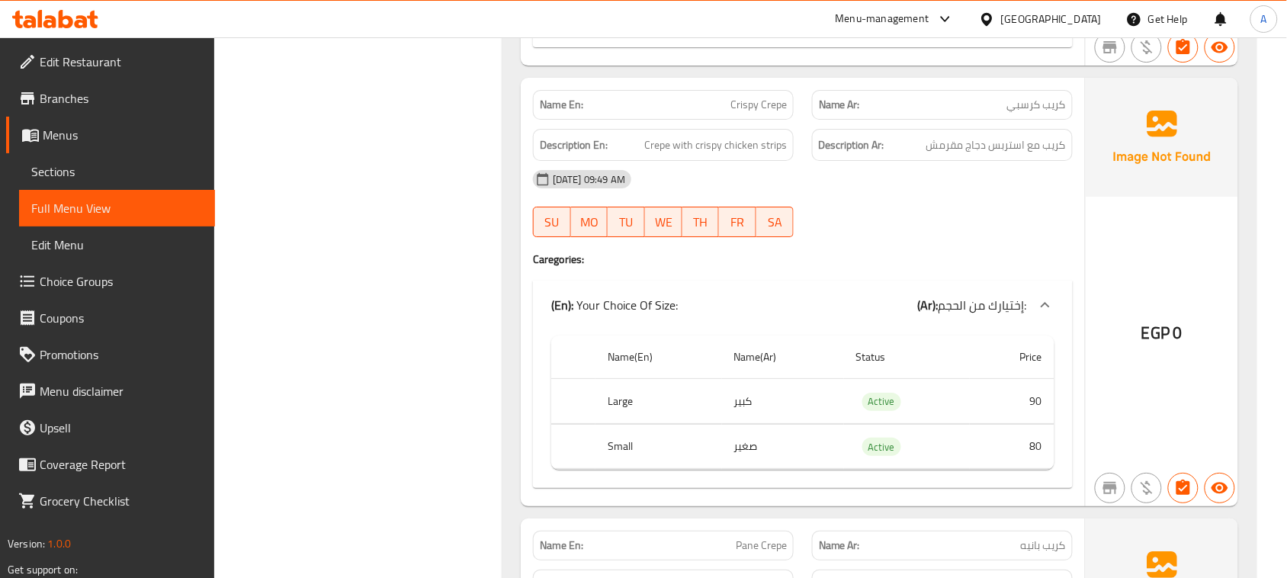
click at [801, 137] on div "Name En: Crispy Crepe Name Ar: كريب كرسبي Description En: Crepe with crispy chi…" at bounding box center [803, 292] width 564 height 429
drag, startPoint x: 920, startPoint y: 237, endPoint x: 943, endPoint y: 267, distance: 37.5
click at [936, 245] on div at bounding box center [942, 237] width 279 height 18
drag, startPoint x: 940, startPoint y: 111, endPoint x: 684, endPoint y: 111, distance: 256.2
click at [684, 111] on div "Name En: Crispy Crepe Name Ar: كريب كرسبي" at bounding box center [803, 105] width 558 height 48
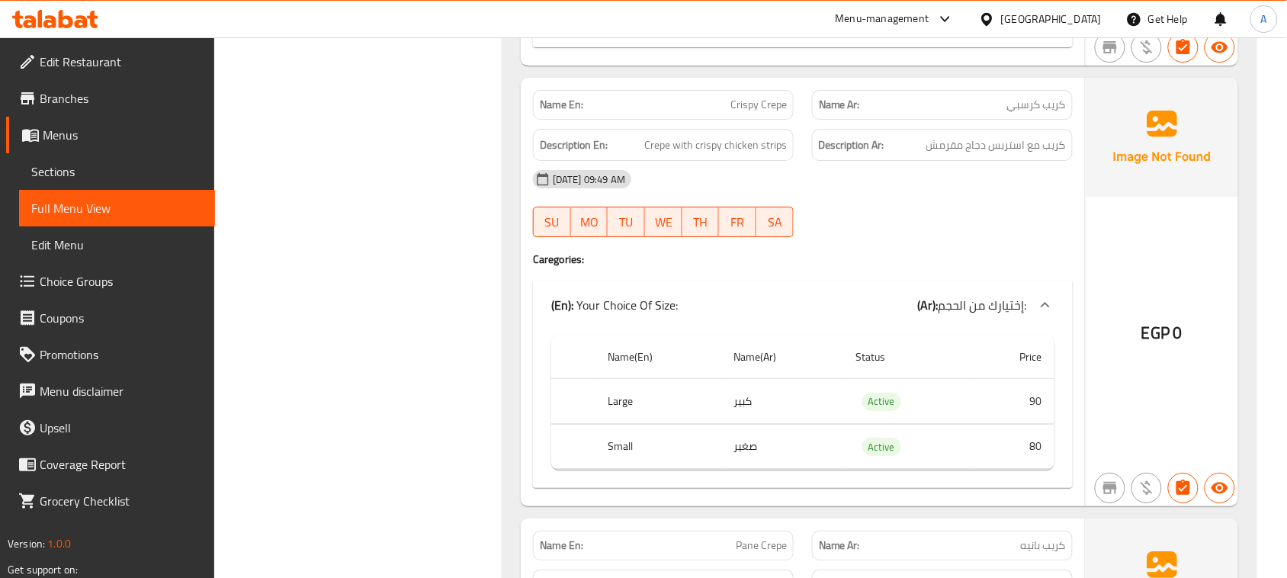
click at [1014, 262] on h4 "Caregories:" at bounding box center [803, 259] width 540 height 15
drag, startPoint x: 1047, startPoint y: 156, endPoint x: 1008, endPoint y: 156, distance: 38.9
click at [1008, 155] on span "كريب مع استربس دجاج مقرمش" at bounding box center [996, 145] width 140 height 19
click at [656, 155] on span "Crepe with crispy chicken strips" at bounding box center [715, 145] width 143 height 19
drag, startPoint x: 656, startPoint y: 156, endPoint x: 737, endPoint y: 153, distance: 81.7
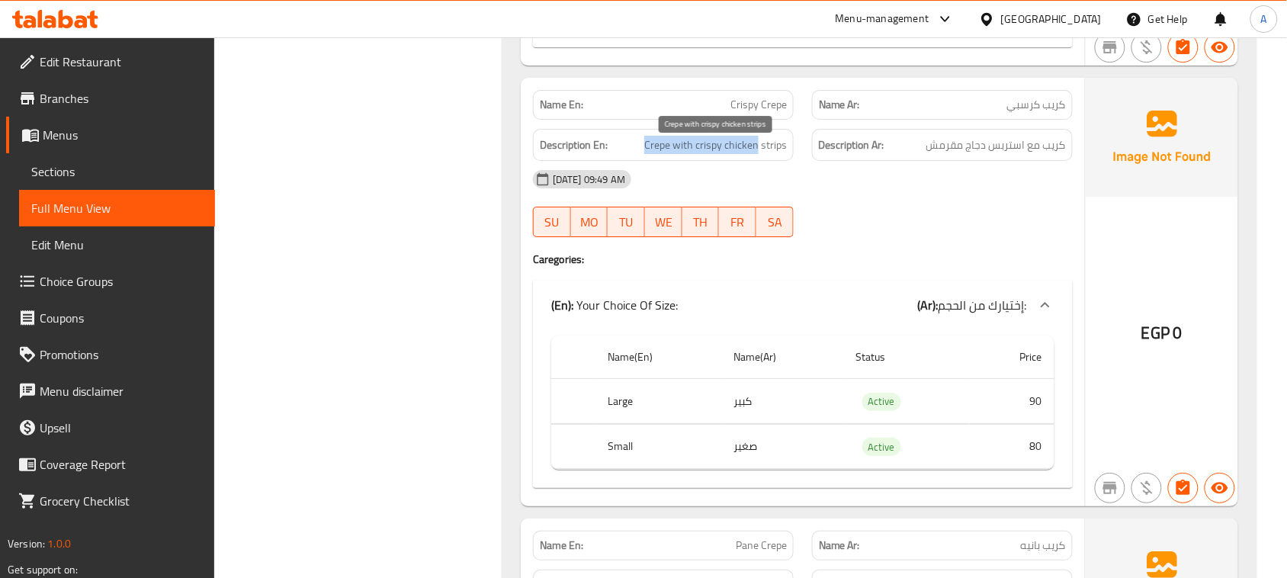
click at [737, 153] on span "Crepe with crispy chicken strips" at bounding box center [715, 145] width 143 height 19
click at [850, 188] on div "[DATE] 09:49 AM" at bounding box center [803, 179] width 558 height 37
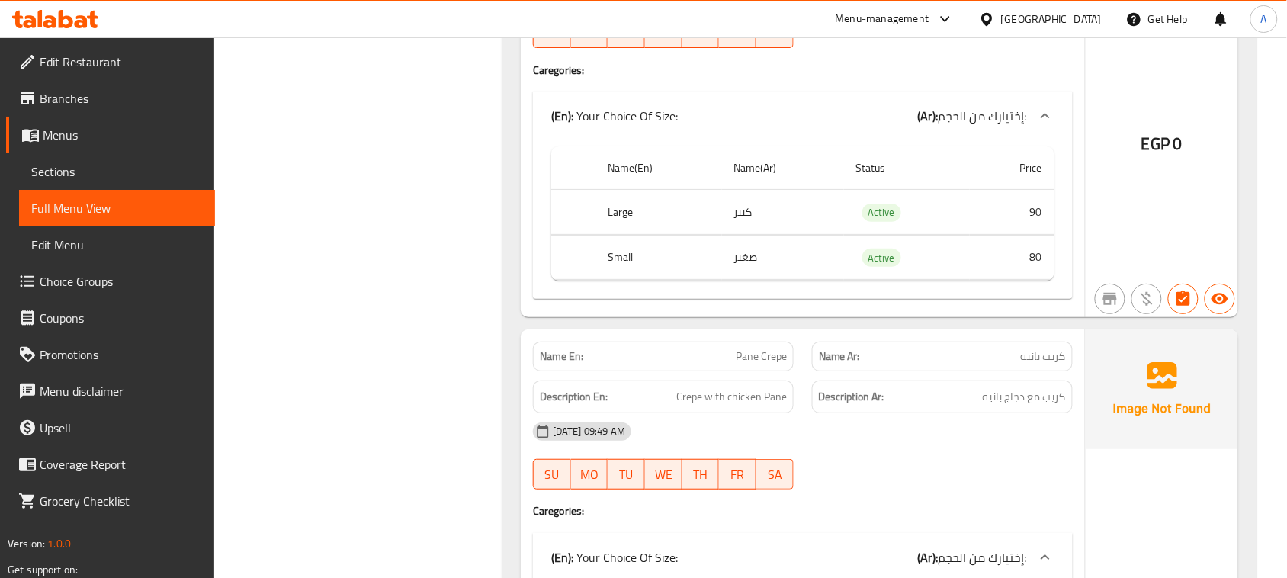
scroll to position [1716, 0]
click at [1009, 370] on div "Name En: Pane Crepe Name Ar: كريب بانيه" at bounding box center [803, 355] width 558 height 48
click at [1033, 439] on div "[DATE] 09:49 AM" at bounding box center [803, 430] width 558 height 37
drag, startPoint x: 1052, startPoint y: 406, endPoint x: 791, endPoint y: 412, distance: 261.6
click at [928, 405] on h6 "Description Ar: كريب مع دجاج بانيه" at bounding box center [942, 395] width 247 height 19
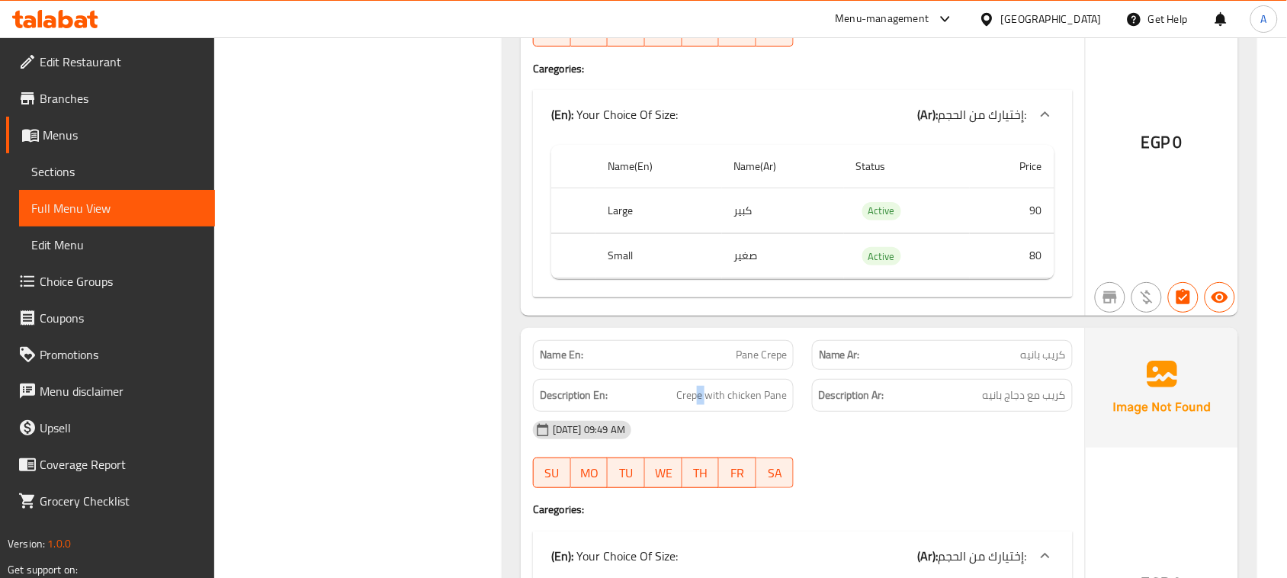
drag, startPoint x: 698, startPoint y: 391, endPoint x: 905, endPoint y: 429, distance: 210.1
click at [792, 404] on div "Description En: Crepe with chicken Pane" at bounding box center [663, 395] width 261 height 33
click at [985, 448] on div "[DATE] 09:49 AM" at bounding box center [803, 430] width 558 height 37
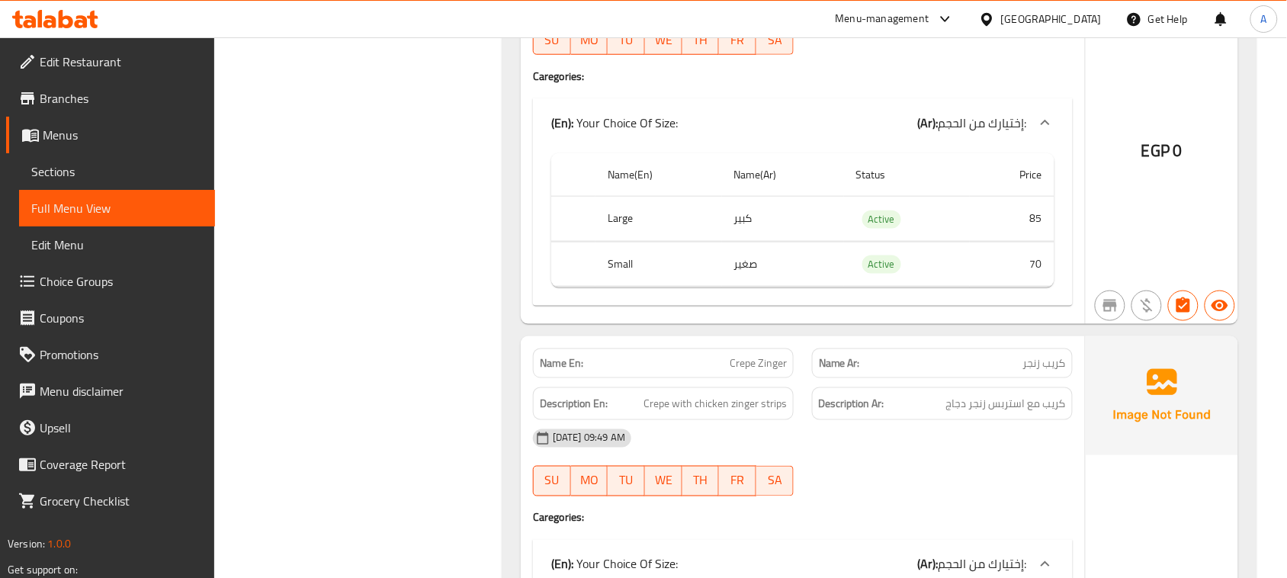
scroll to position [2192, 0]
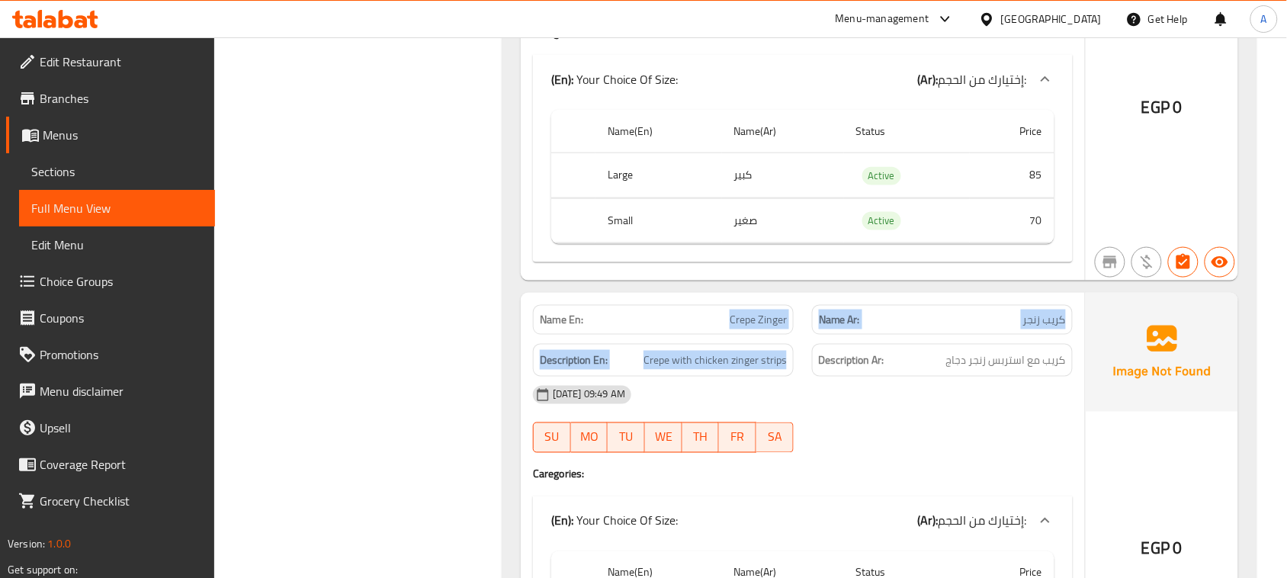
drag, startPoint x: 689, startPoint y: 337, endPoint x: 872, endPoint y: 408, distance: 196.3
click at [833, 361] on div "Name En: Crepe Zinger Name Ar: كريب زنجر Description En: Crepe with chicken zin…" at bounding box center [803, 507] width 564 height 429
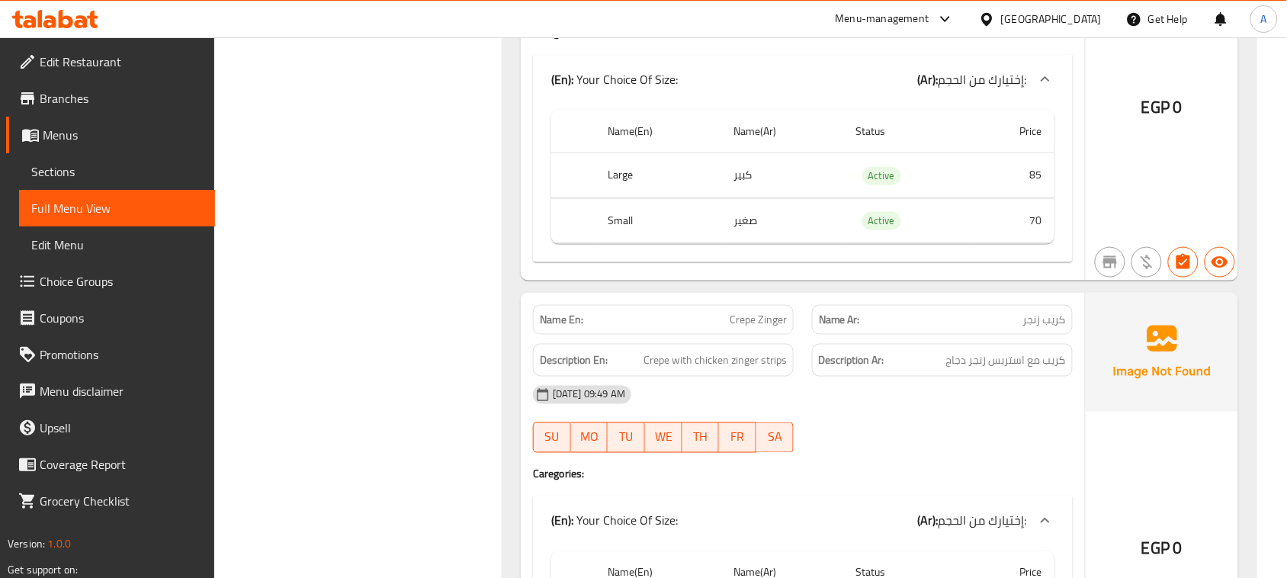
drag, startPoint x: 902, startPoint y: 454, endPoint x: 934, endPoint y: 446, distance: 33.1
click at [905, 455] on div "14-08-2025 09:49 AM SU MO TU WE TH FR SA" at bounding box center [803, 419] width 558 height 85
drag, startPoint x: 1045, startPoint y: 371, endPoint x: 952, endPoint y: 371, distance: 93.0
click at [952, 370] on span "كريب مع استربس زنجر دجاج" at bounding box center [1006, 360] width 120 height 19
click at [653, 370] on span "Crepe with chicken zinger strips" at bounding box center [715, 360] width 143 height 19
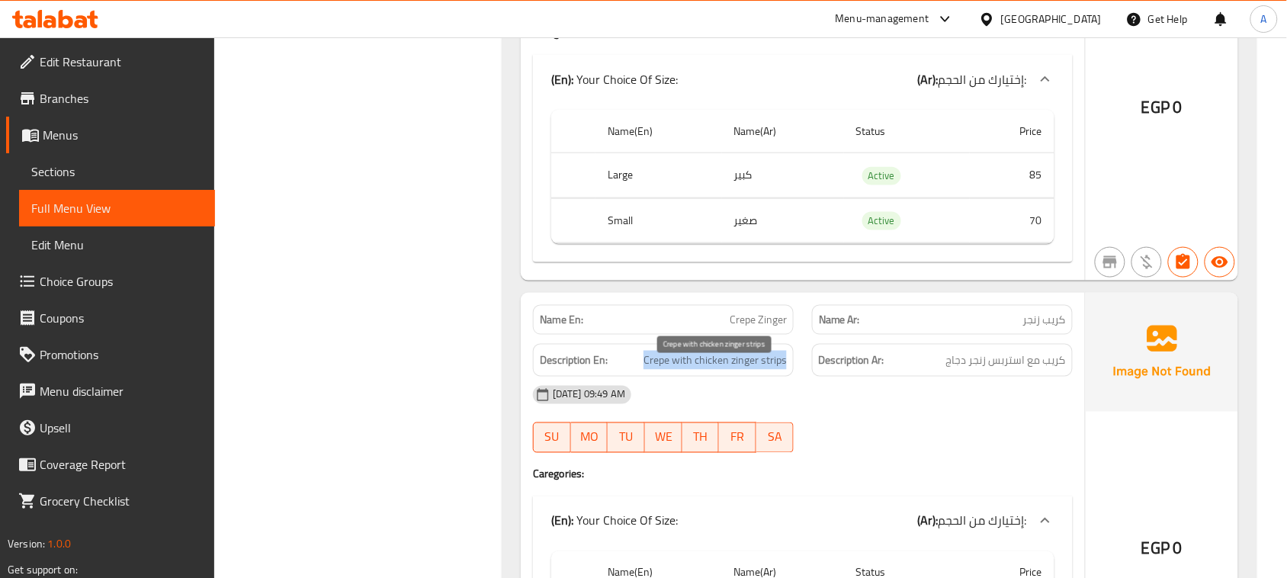
drag, startPoint x: 653, startPoint y: 371, endPoint x: 965, endPoint y: 416, distance: 314.4
click at [768, 370] on span "Crepe with chicken zinger strips" at bounding box center [715, 360] width 143 height 19
click at [984, 413] on div "[DATE] 09:49 AM" at bounding box center [803, 395] width 558 height 37
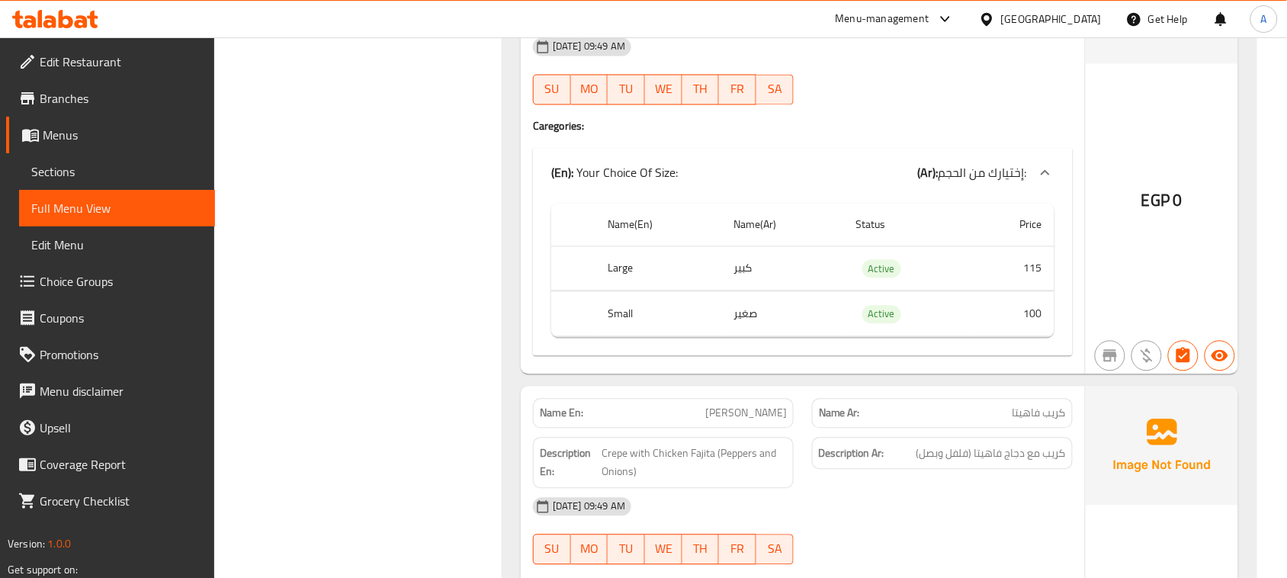
scroll to position [2574, 0]
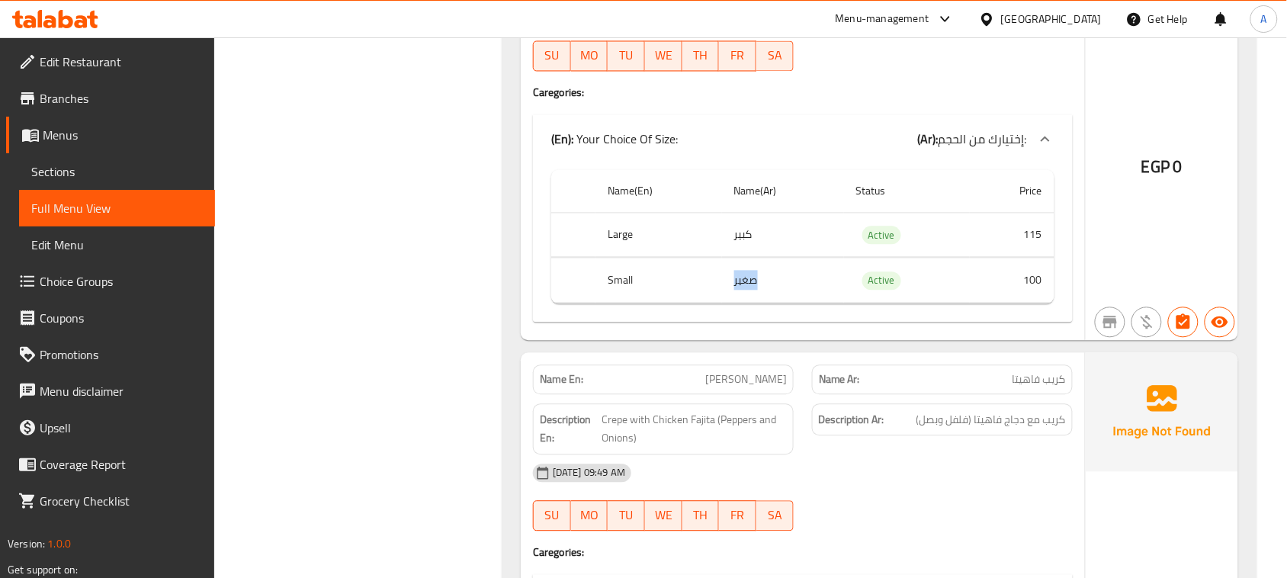
drag, startPoint x: 734, startPoint y: 300, endPoint x: 668, endPoint y: 301, distance: 65.6
drag, startPoint x: 619, startPoint y: 296, endPoint x: 764, endPoint y: 297, distance: 144.9
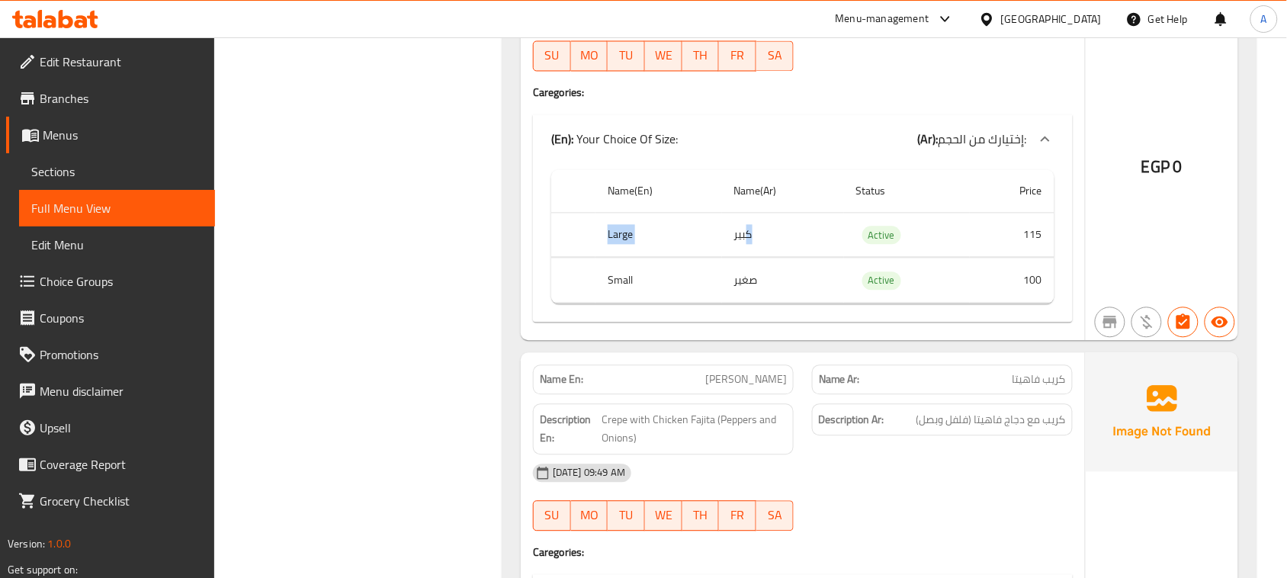
drag, startPoint x: 638, startPoint y: 249, endPoint x: 706, endPoint y: 287, distance: 77.8
click at [527, 294] on div "Name En: Crepe Zinger Name Ar: كريب زنجر Description En: Crepe with chicken zin…" at bounding box center [803, 126] width 564 height 429
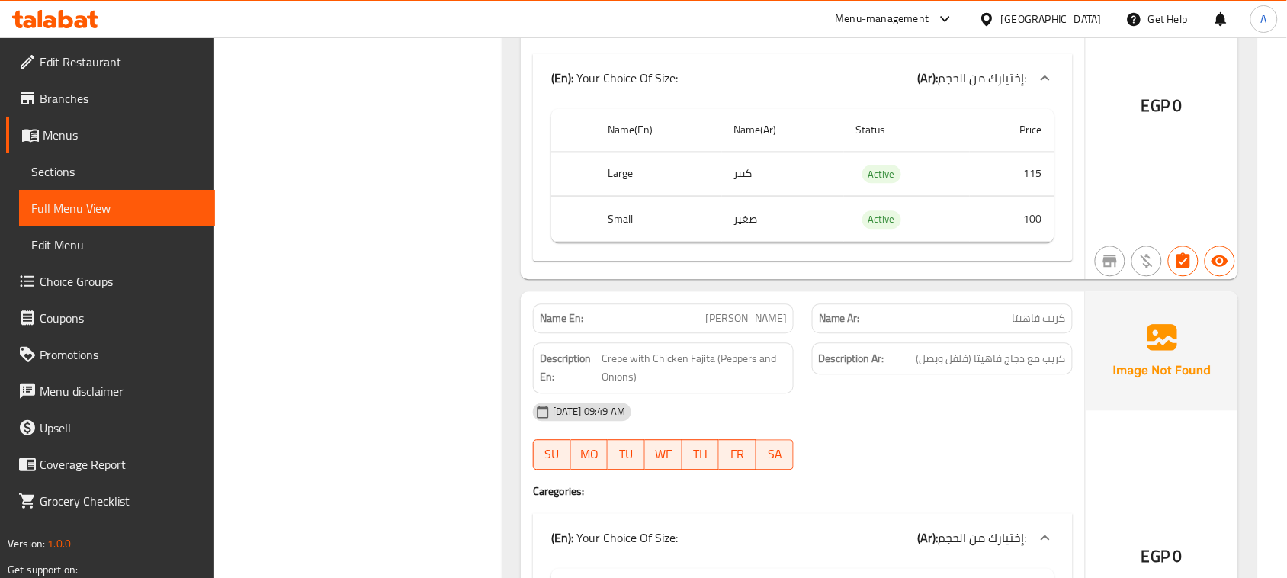
scroll to position [2669, 0]
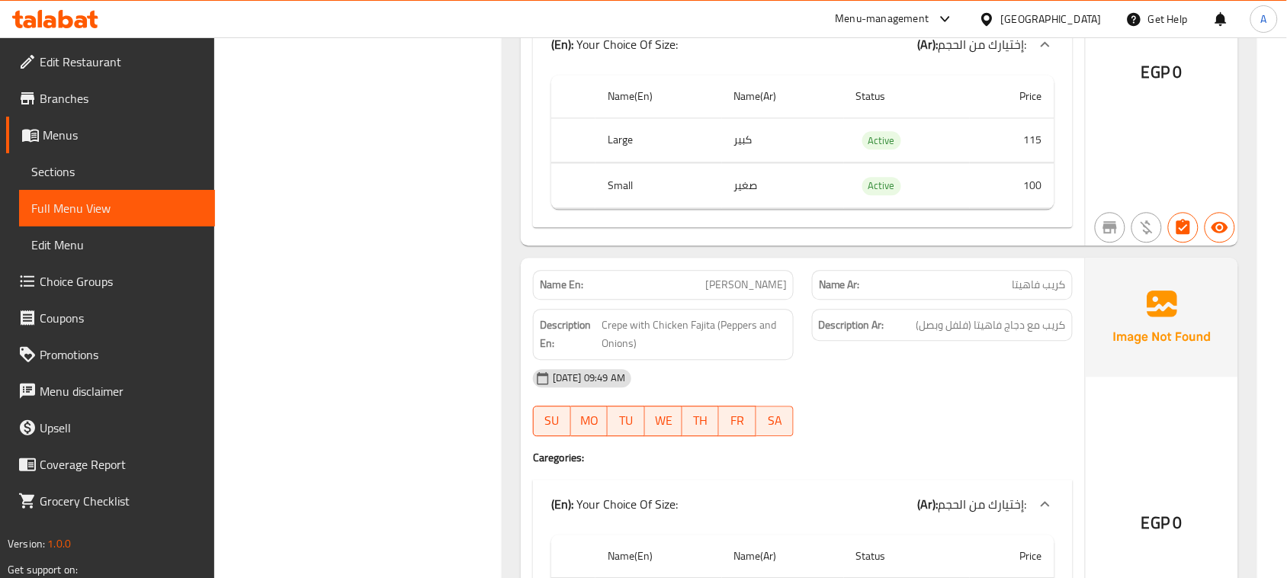
drag, startPoint x: 711, startPoint y: 297, endPoint x: 1016, endPoint y: 302, distance: 305.1
click at [1009, 298] on div "Name En: Fajita Crepe Name Ar: كريب فاهيتا" at bounding box center [803, 285] width 558 height 48
click at [1054, 335] on span "كريب مع دجاج فاهيتا (فلفل وبصل)" at bounding box center [991, 325] width 149 height 19
drag, startPoint x: 1054, startPoint y: 341, endPoint x: 932, endPoint y: 353, distance: 122.6
click at [932, 342] on div "Description Ar: كريب مع دجاج فاهيتا (فلفل وبصل)" at bounding box center [942, 325] width 261 height 33
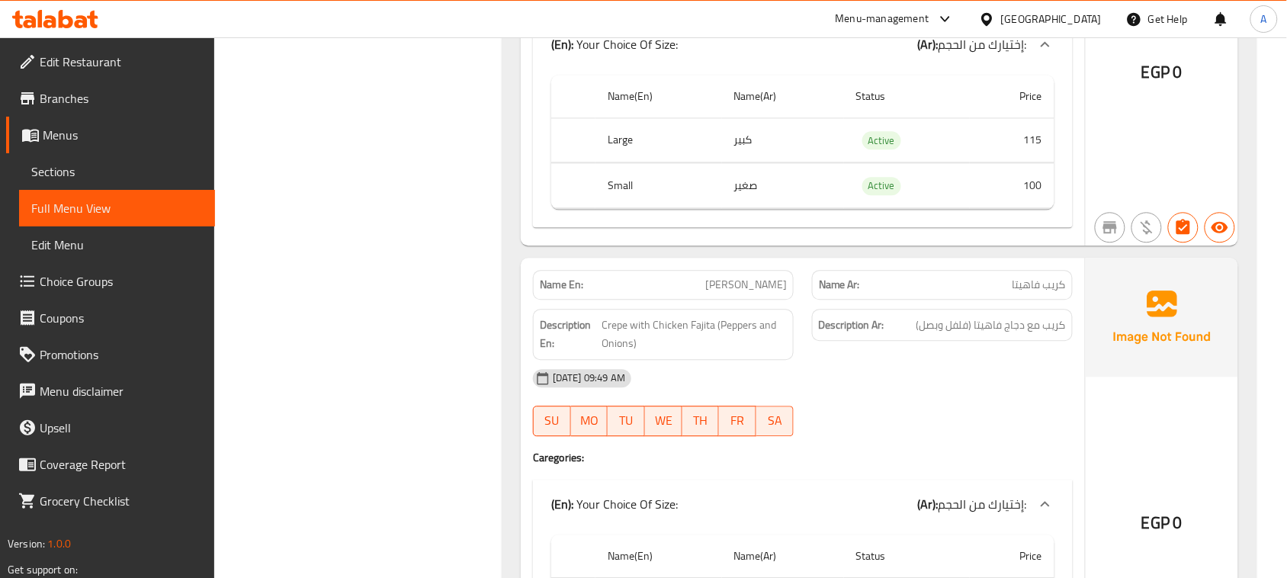
drag, startPoint x: 965, startPoint y: 435, endPoint x: 1022, endPoint y: 372, distance: 84.8
click at [965, 435] on div "14-08-2025 09:49 AM SU MO TU WE TH FR SA" at bounding box center [803, 402] width 558 height 85
drag, startPoint x: 1042, startPoint y: 340, endPoint x: 989, endPoint y: 342, distance: 52.6
click at [989, 335] on span "كريب مع دجاج فاهيتا (فلفل وبصل)" at bounding box center [991, 325] width 149 height 19
drag, startPoint x: 959, startPoint y: 342, endPoint x: 914, endPoint y: 342, distance: 45.8
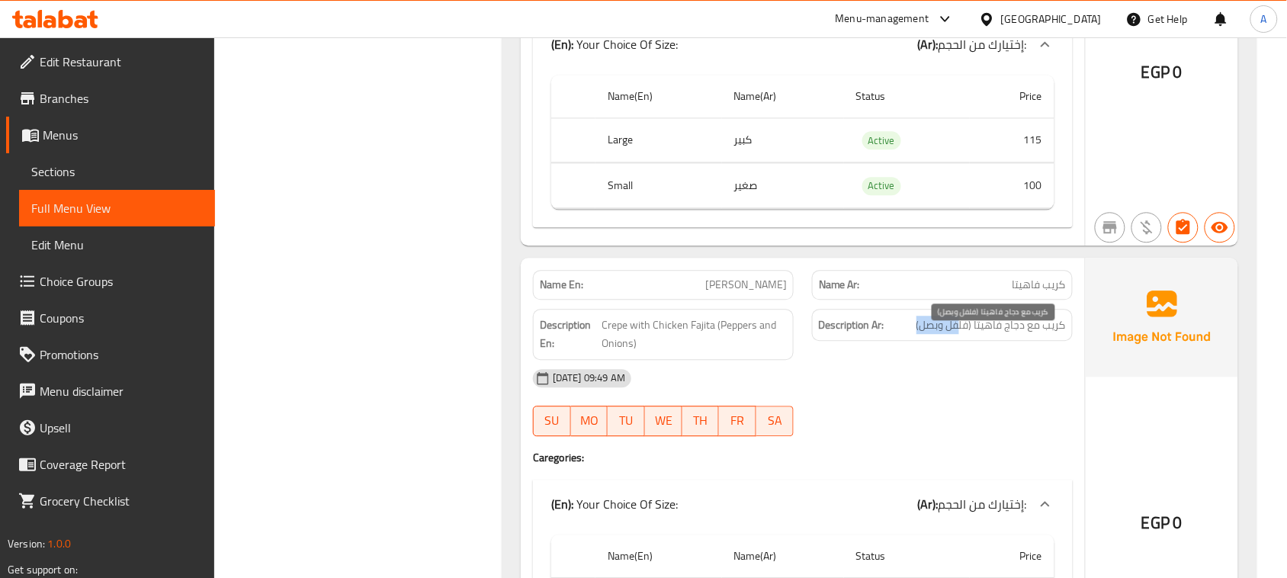
click at [914, 335] on h6 "Description Ar: كريب مع دجاج فاهيتا (فلفل وبصل)" at bounding box center [942, 325] width 247 height 19
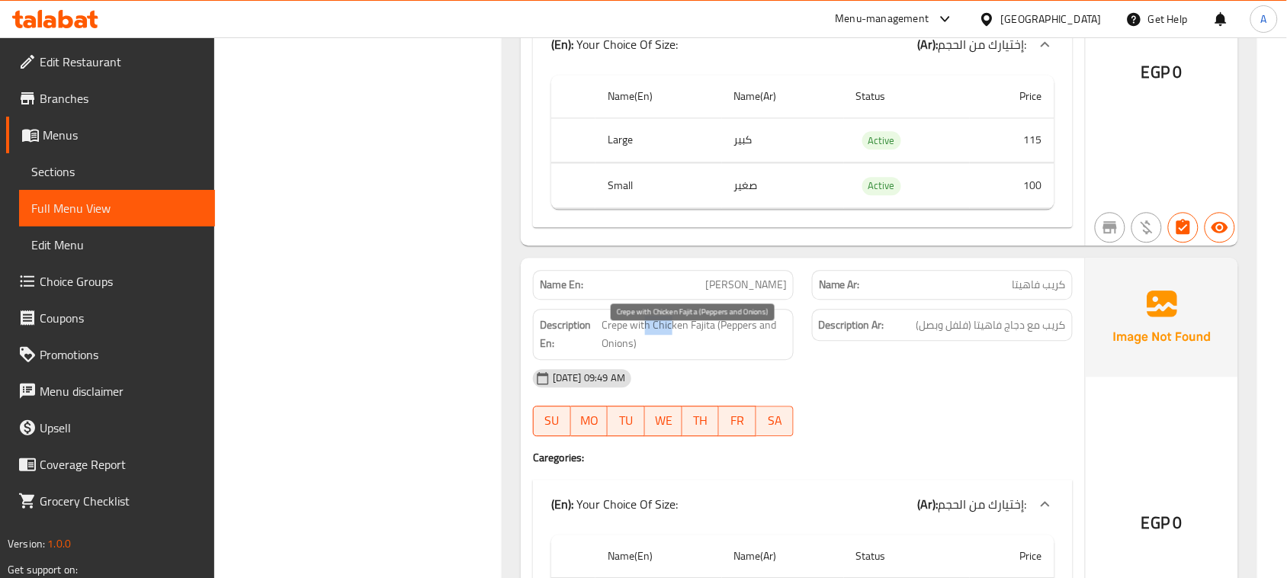
drag, startPoint x: 645, startPoint y: 345, endPoint x: 676, endPoint y: 336, distance: 31.8
click at [676, 337] on span "Crepe with Chicken Fajita (Peppers and Onions)" at bounding box center [694, 334] width 185 height 37
click at [718, 344] on span "Crepe with Chicken Fajita (Peppers and Onions)" at bounding box center [694, 334] width 185 height 37
drag, startPoint x: 718, startPoint y: 344, endPoint x: 734, endPoint y: 344, distance: 15.3
click at [734, 344] on span "Crepe with Chicken Fajita (Peppers and Onions)" at bounding box center [694, 334] width 185 height 37
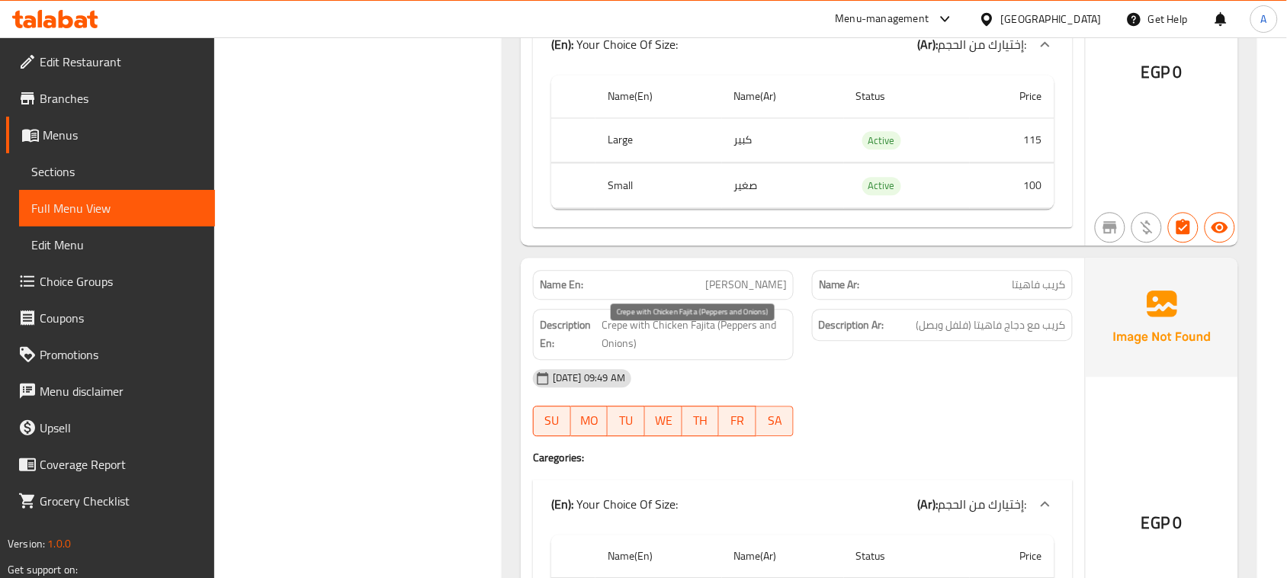
drag, startPoint x: 565, startPoint y: 371, endPoint x: 744, endPoint y: 366, distance: 179.3
click at [733, 360] on div "Description En: Crepe with Chicken Fajita (Peppers and Onions)" at bounding box center [663, 334] width 261 height 51
click at [864, 412] on div "14-08-2025 09:49 AM SU MO TU WE TH FR SA" at bounding box center [803, 402] width 558 height 85
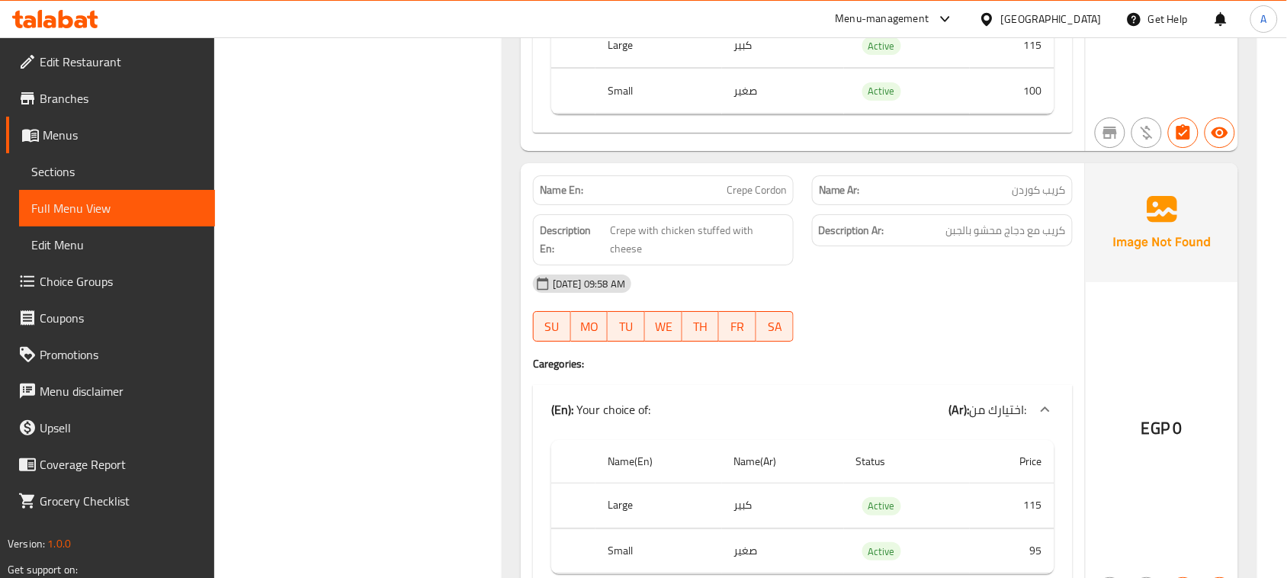
scroll to position [3241, 0]
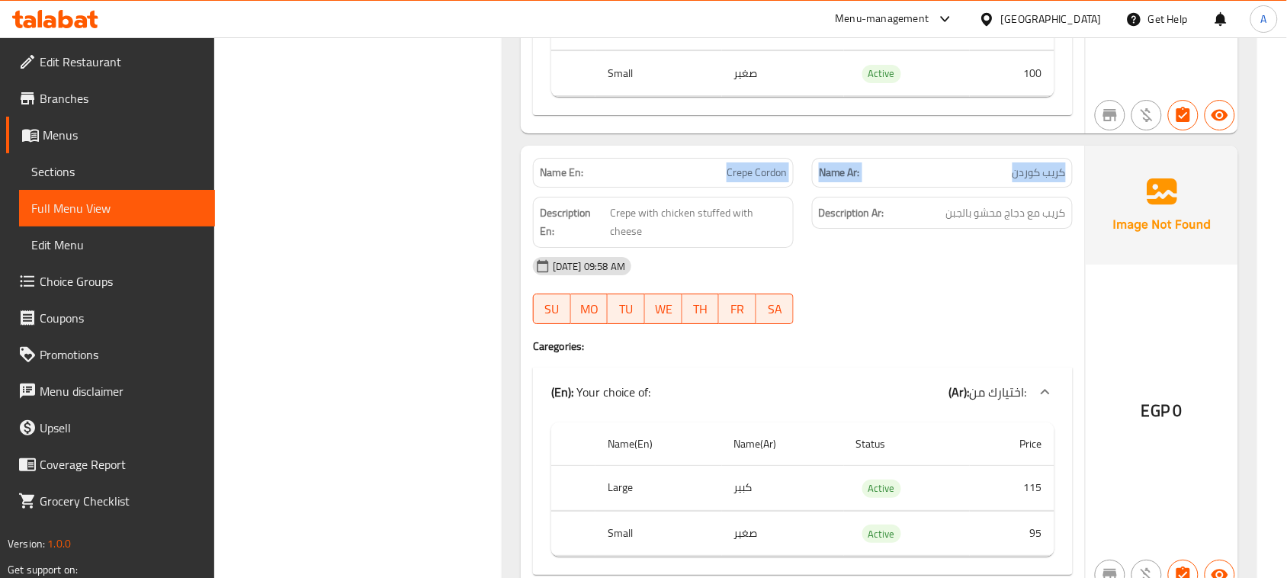
drag, startPoint x: 713, startPoint y: 183, endPoint x: 995, endPoint y: 201, distance: 282.7
click at [995, 197] on div "Name En: Crepe Cordon Name Ar: كريب كوردن" at bounding box center [803, 173] width 558 height 48
click at [984, 273] on div "[DATE] 09:58 AM" at bounding box center [803, 266] width 558 height 37
drag, startPoint x: 1053, startPoint y: 226, endPoint x: 978, endPoint y: 226, distance: 75.5
click at [978, 223] on span "كريب مع دجاج محشو بالجبن" at bounding box center [1006, 213] width 120 height 19
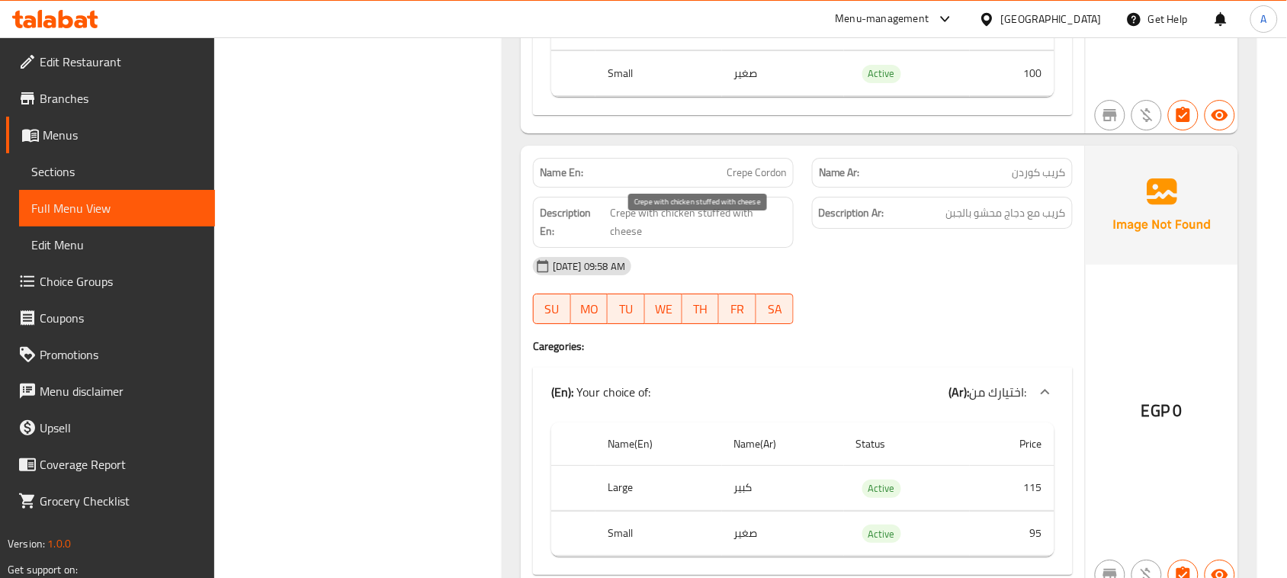
click at [620, 223] on span "Crepe with chicken stuffed with cheese" at bounding box center [698, 222] width 177 height 37
drag, startPoint x: 620, startPoint y: 223, endPoint x: 875, endPoint y: 242, distance: 255.5
click at [756, 223] on span "Crepe with chicken stuffed with cheese" at bounding box center [698, 222] width 177 height 37
click at [923, 254] on div "[DATE] 09:58 AM" at bounding box center [803, 266] width 558 height 37
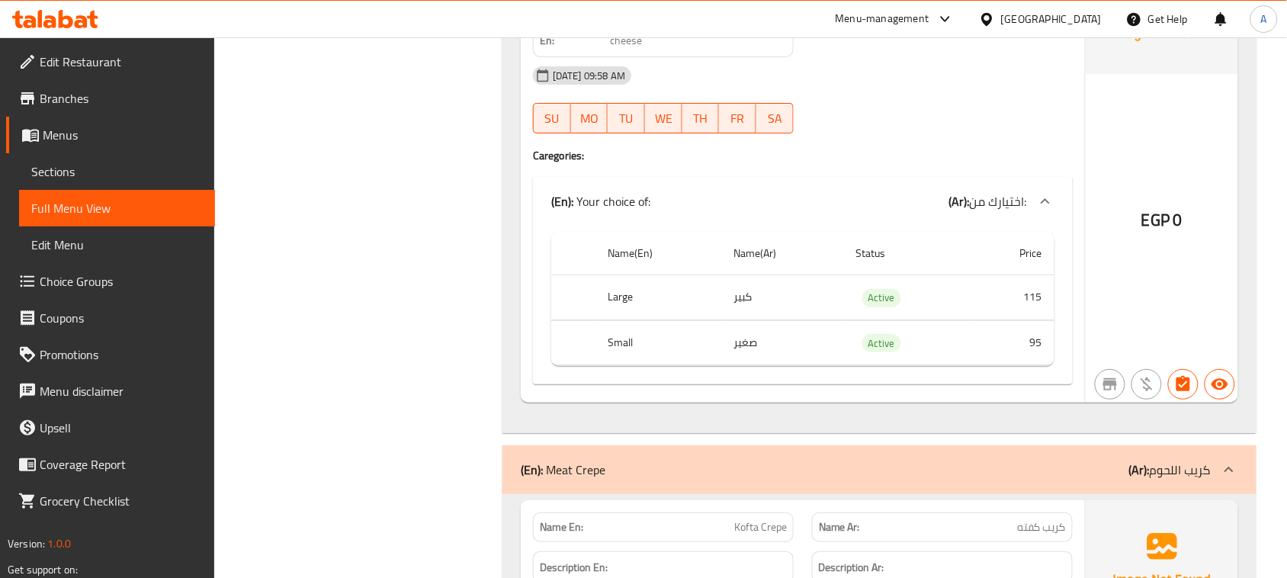
scroll to position [3622, 0]
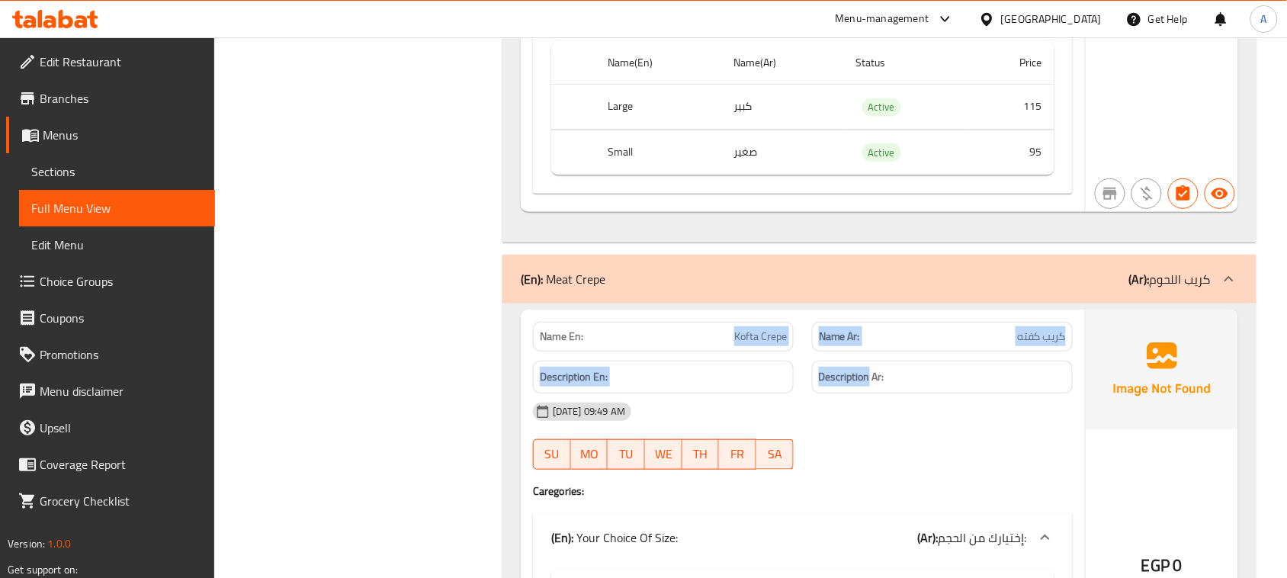
drag, startPoint x: 679, startPoint y: 332, endPoint x: 914, endPoint y: 401, distance: 244.9
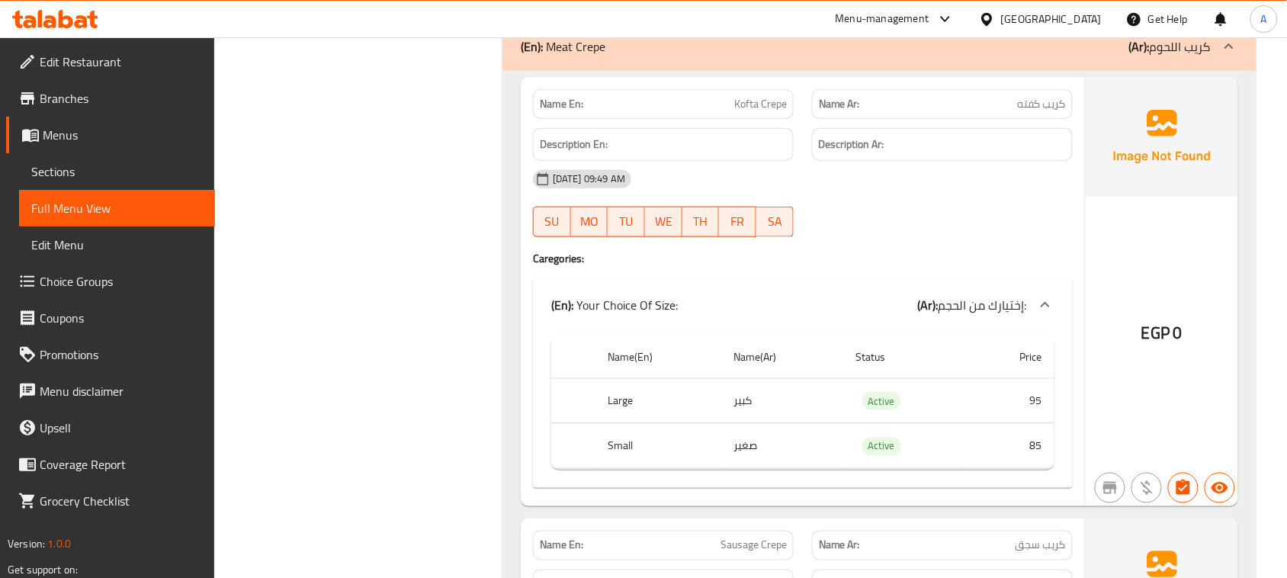
scroll to position [3813, 0]
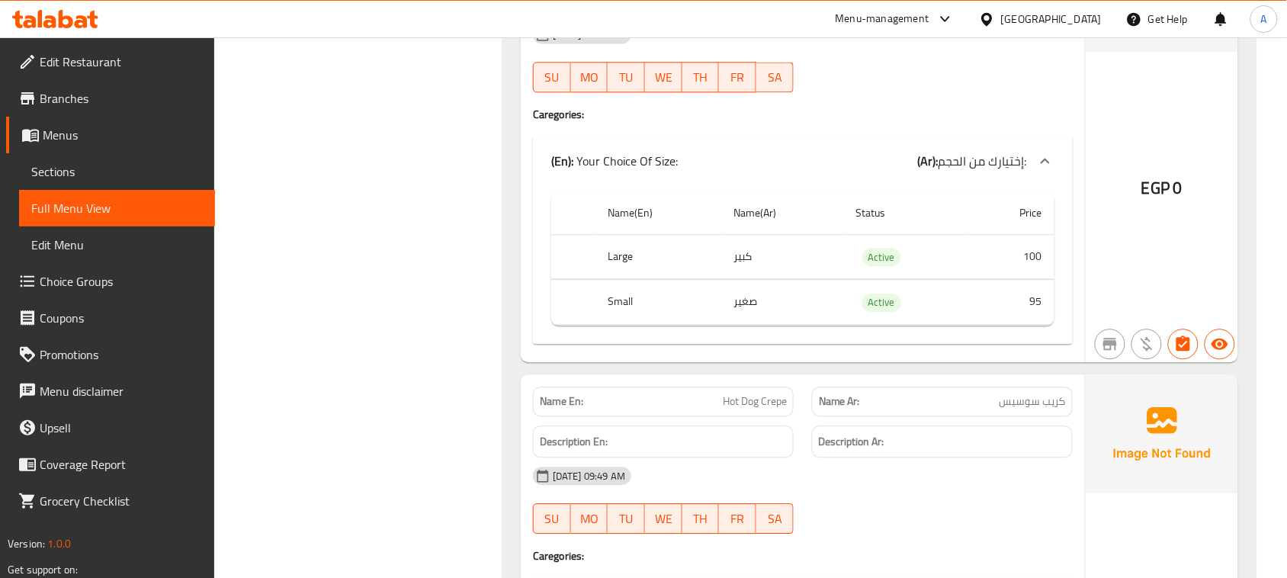
scroll to position [4480, 0]
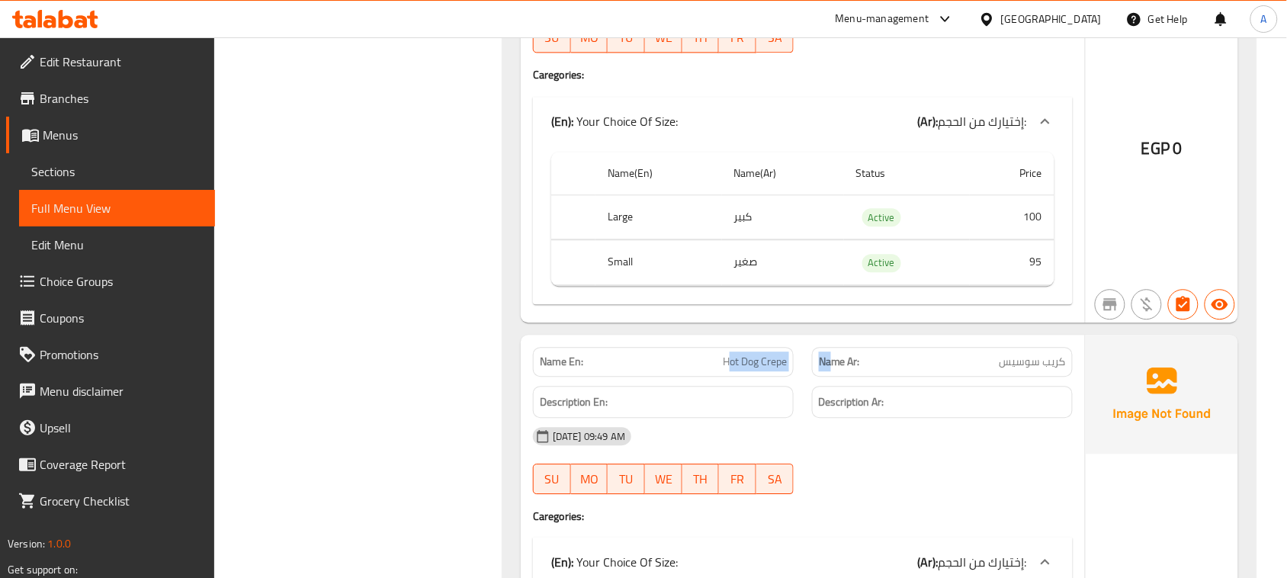
drag, startPoint x: 811, startPoint y: 371, endPoint x: 856, endPoint y: 374, distance: 45.0
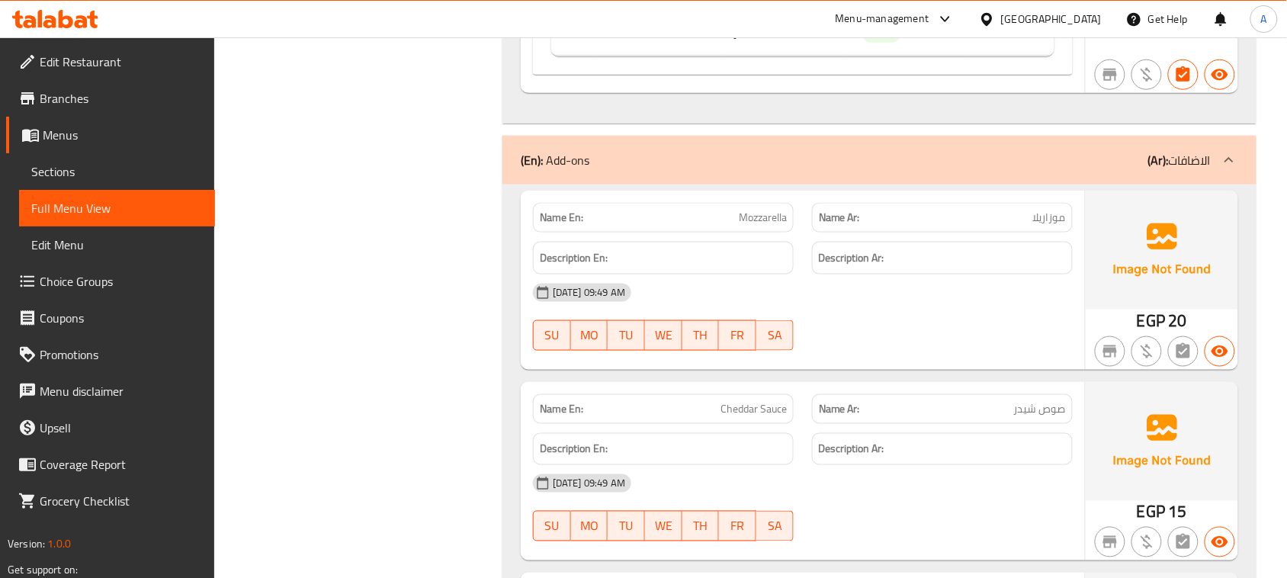
scroll to position [5624, 0]
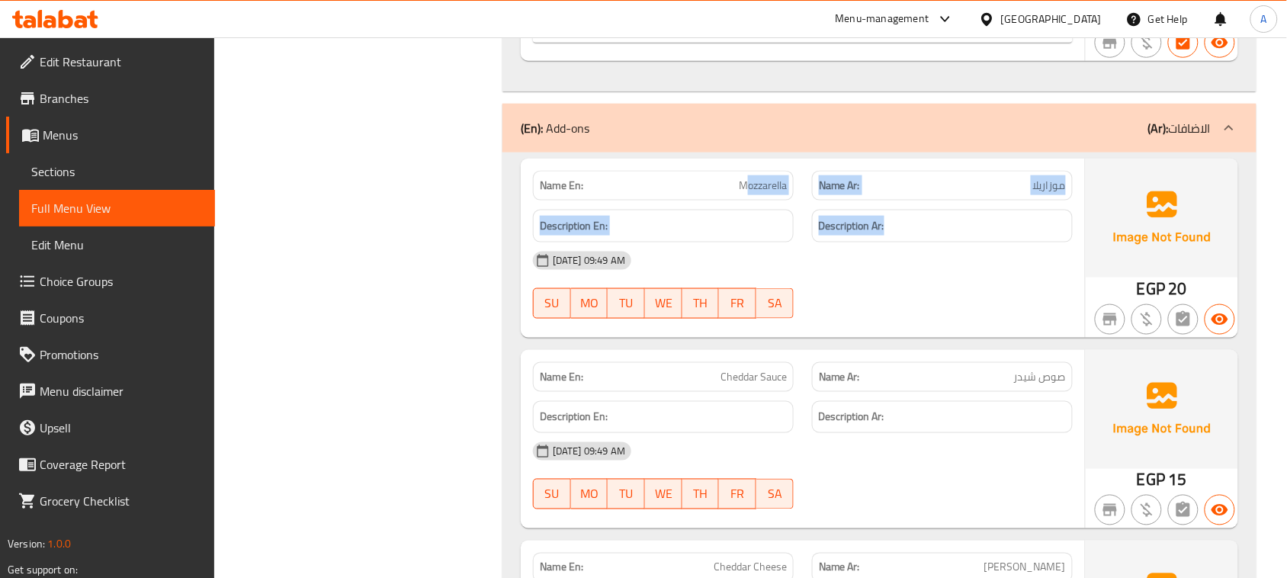
drag, startPoint x: 748, startPoint y: 188, endPoint x: 973, endPoint y: 265, distance: 237.5
drag, startPoint x: 721, startPoint y: 172, endPoint x: 978, endPoint y: 262, distance: 272.7
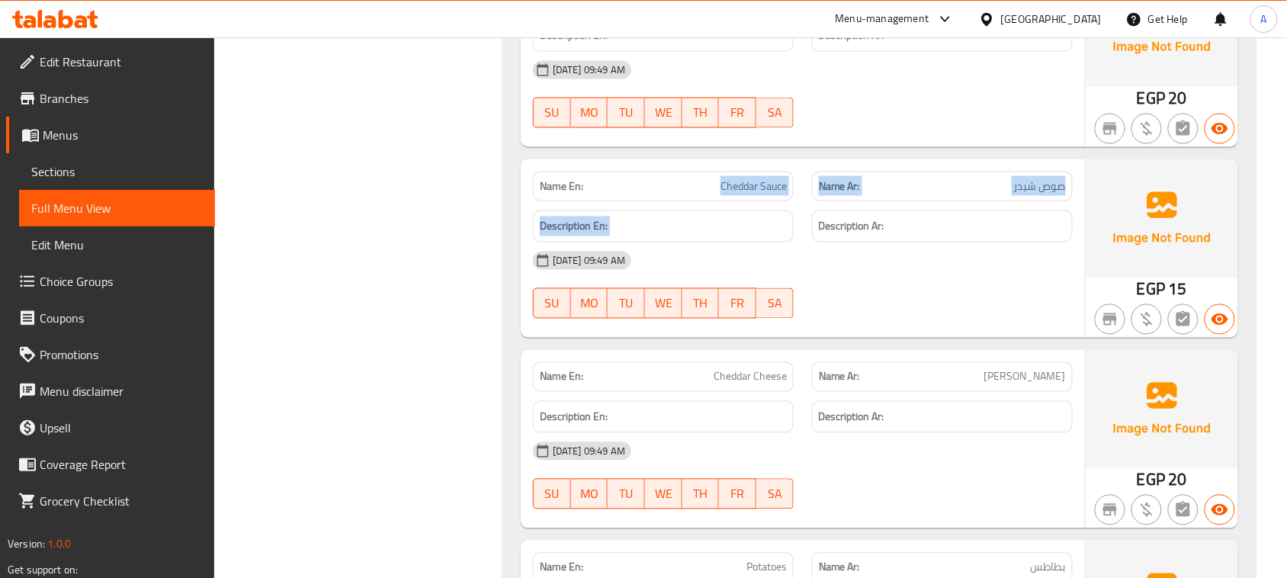
drag, startPoint x: 691, startPoint y: 204, endPoint x: 874, endPoint y: 255, distance: 190.0
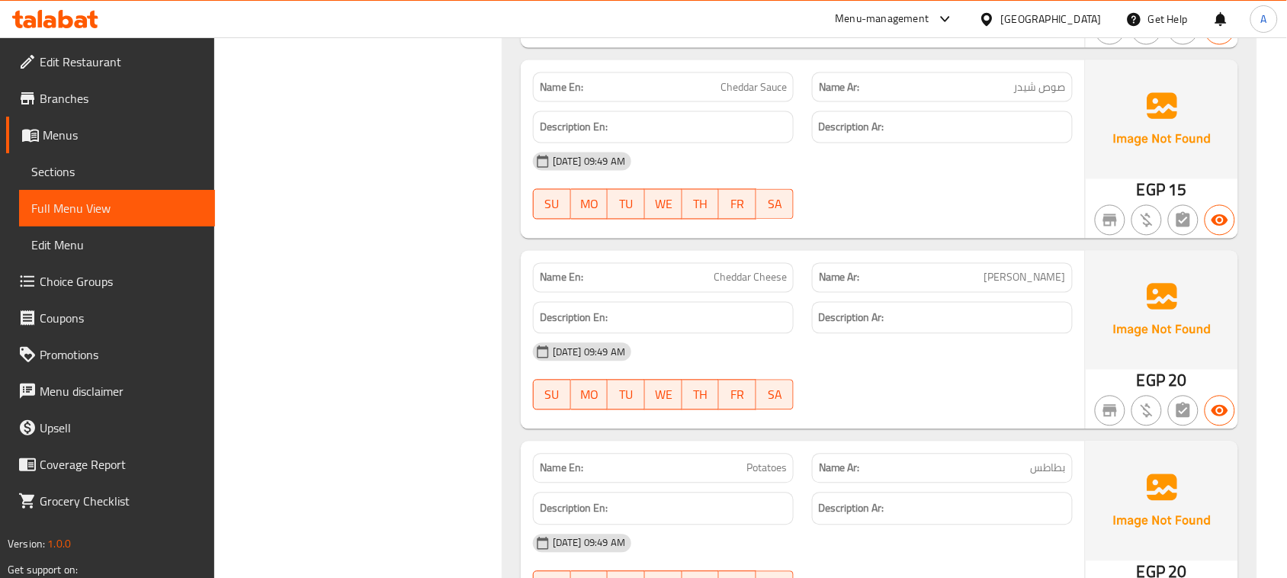
scroll to position [6005, 0]
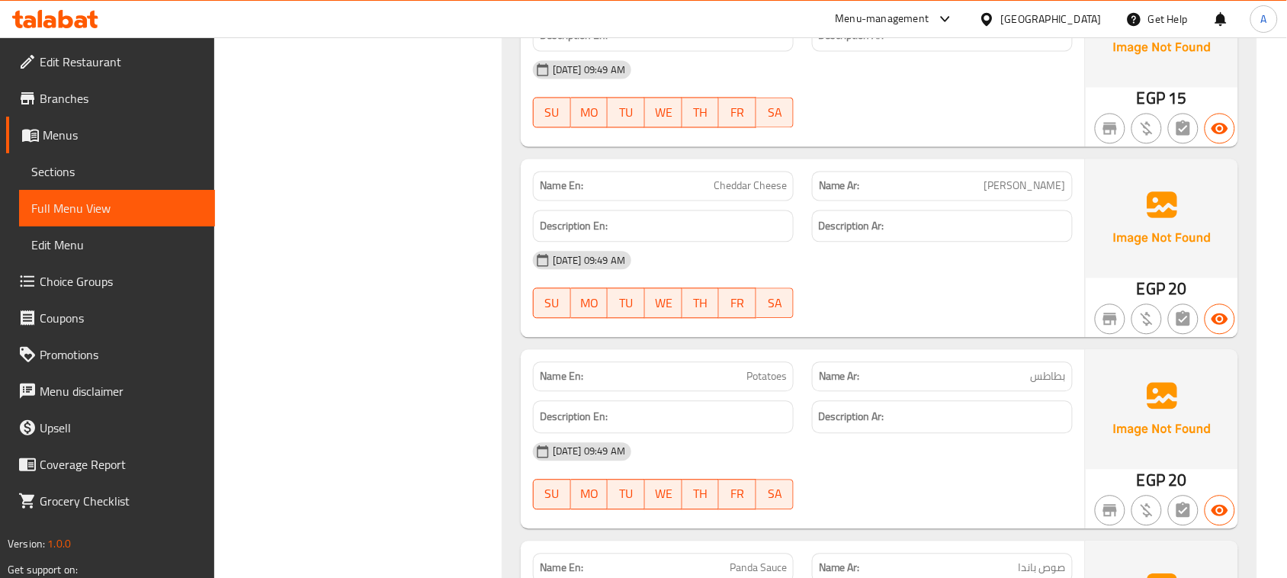
drag, startPoint x: 703, startPoint y: 180, endPoint x: 882, endPoint y: 275, distance: 202.6
drag, startPoint x: 673, startPoint y: 181, endPoint x: 835, endPoint y: 284, distance: 192.7
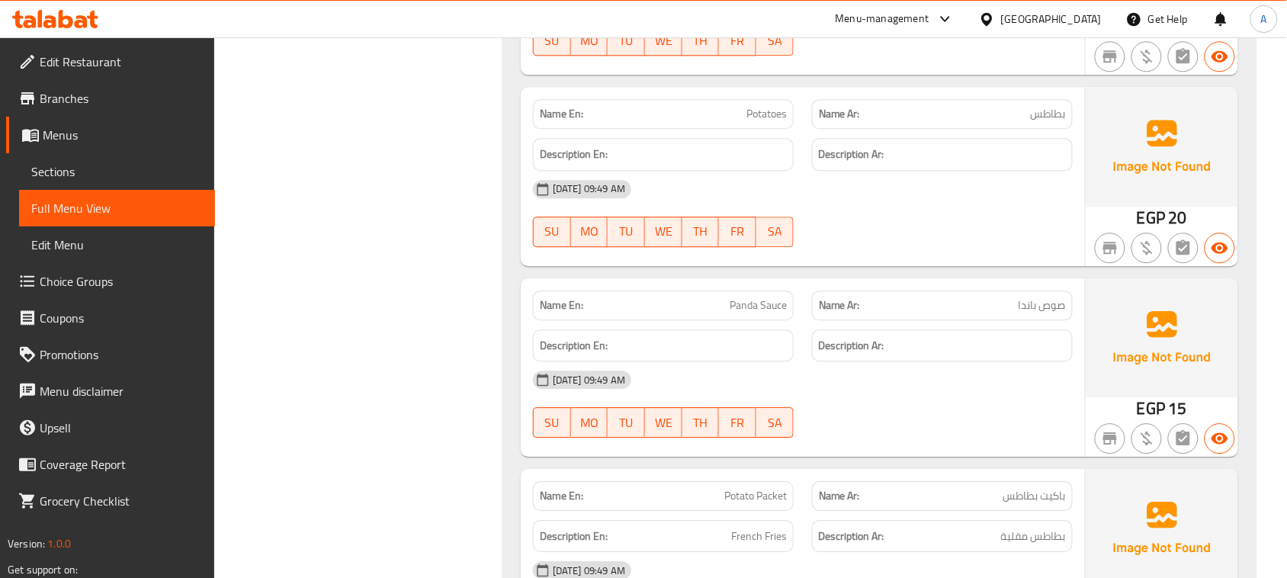
scroll to position [6386, 0]
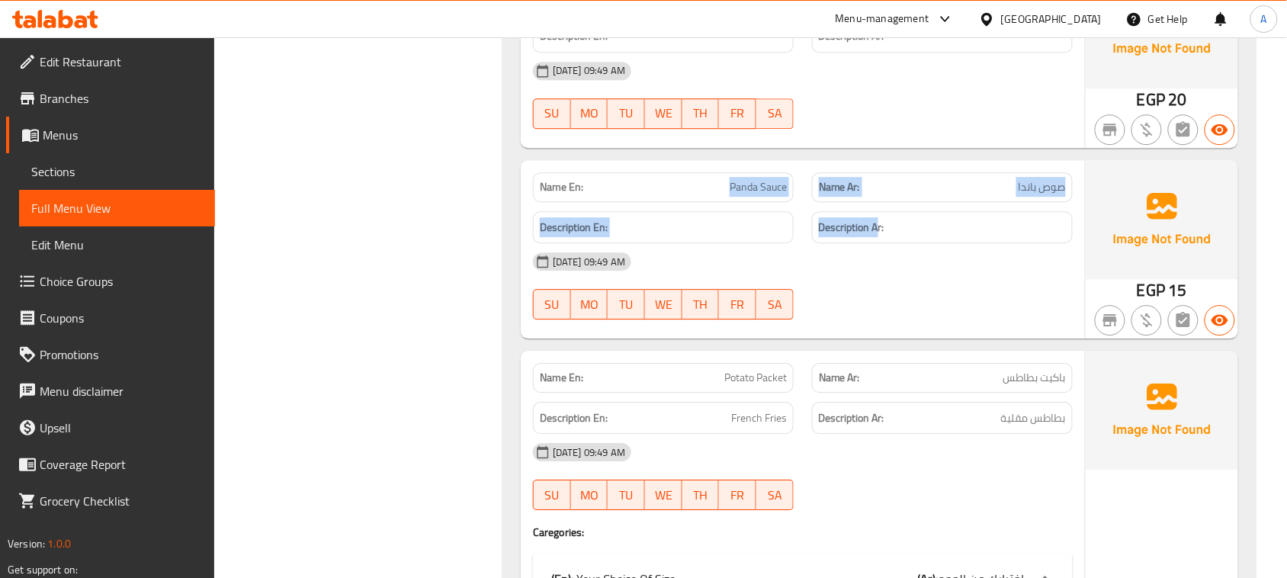
drag, startPoint x: 706, startPoint y: 199, endPoint x: 898, endPoint y: 255, distance: 199.5
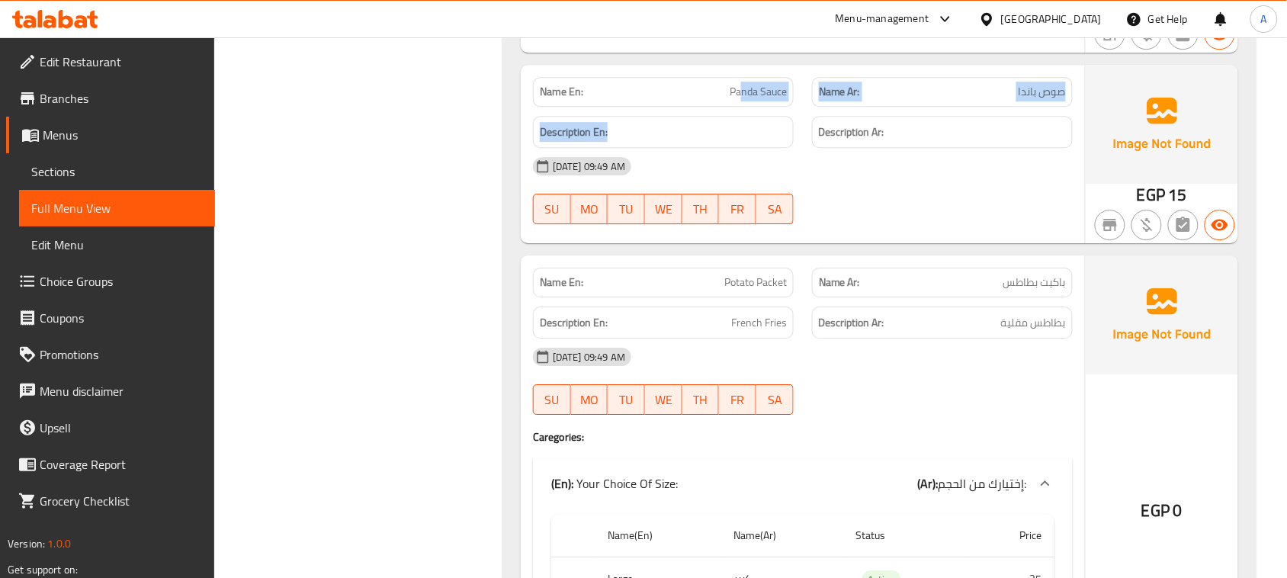
drag, startPoint x: 776, startPoint y: 115, endPoint x: 821, endPoint y: 161, distance: 64.7
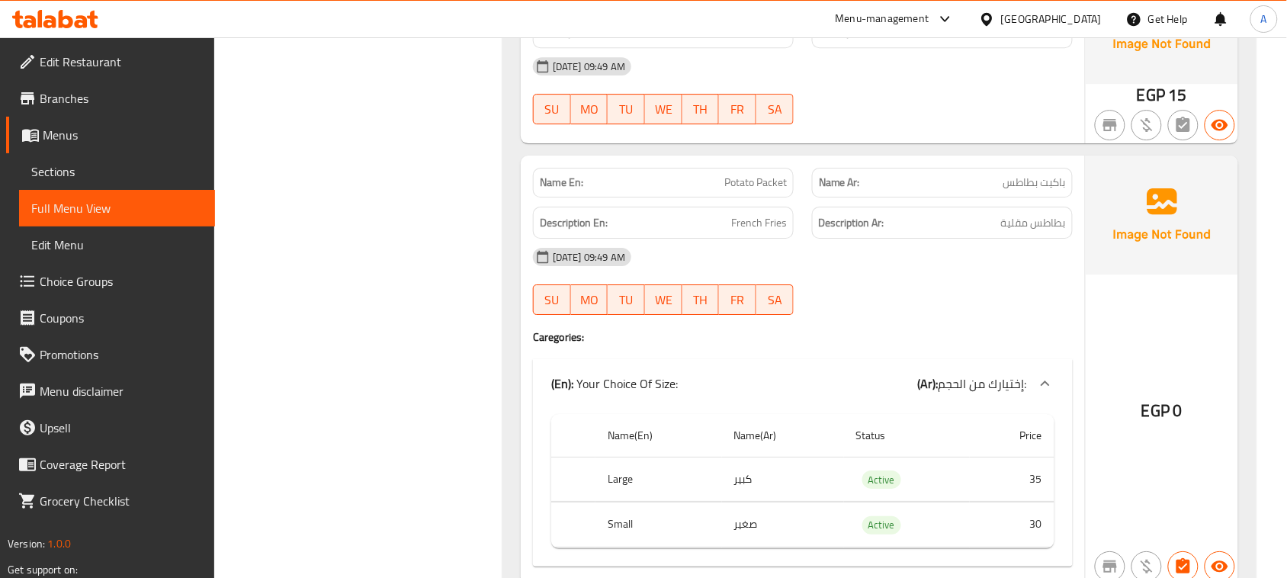
scroll to position [6672, 0]
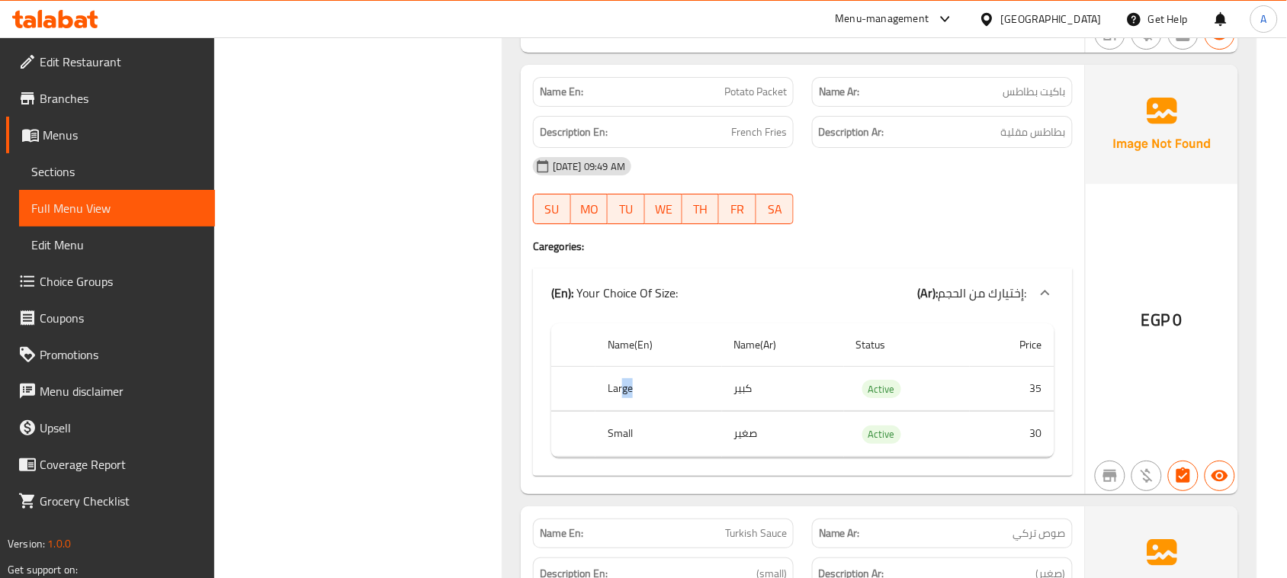
drag, startPoint x: 624, startPoint y: 397, endPoint x: 639, endPoint y: 400, distance: 15.6
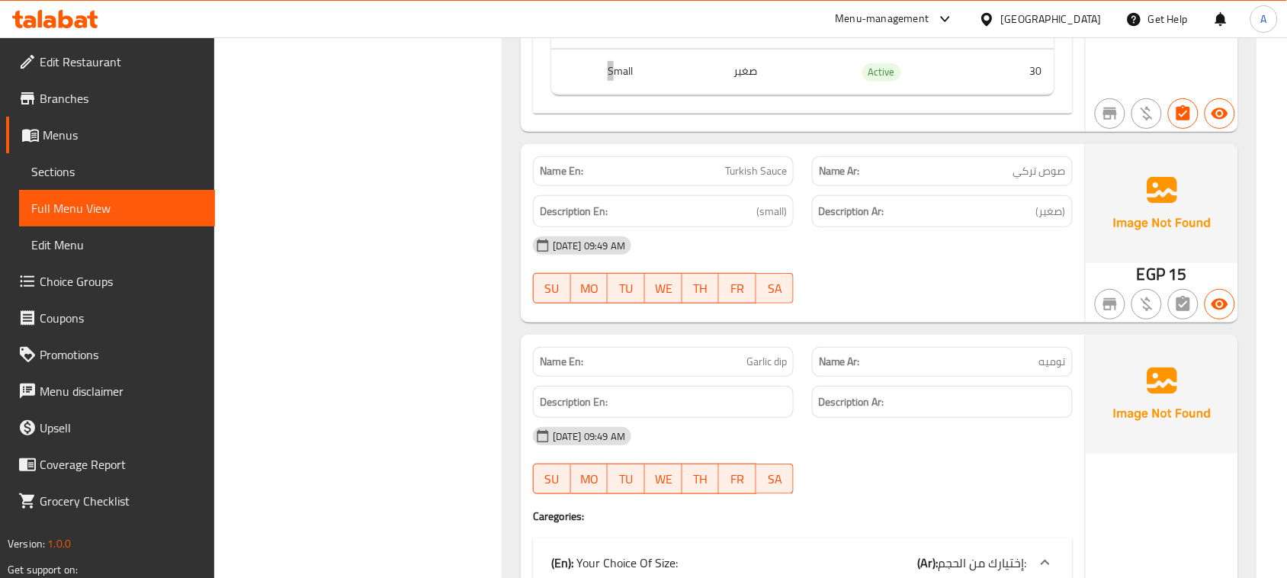
scroll to position [7054, 0]
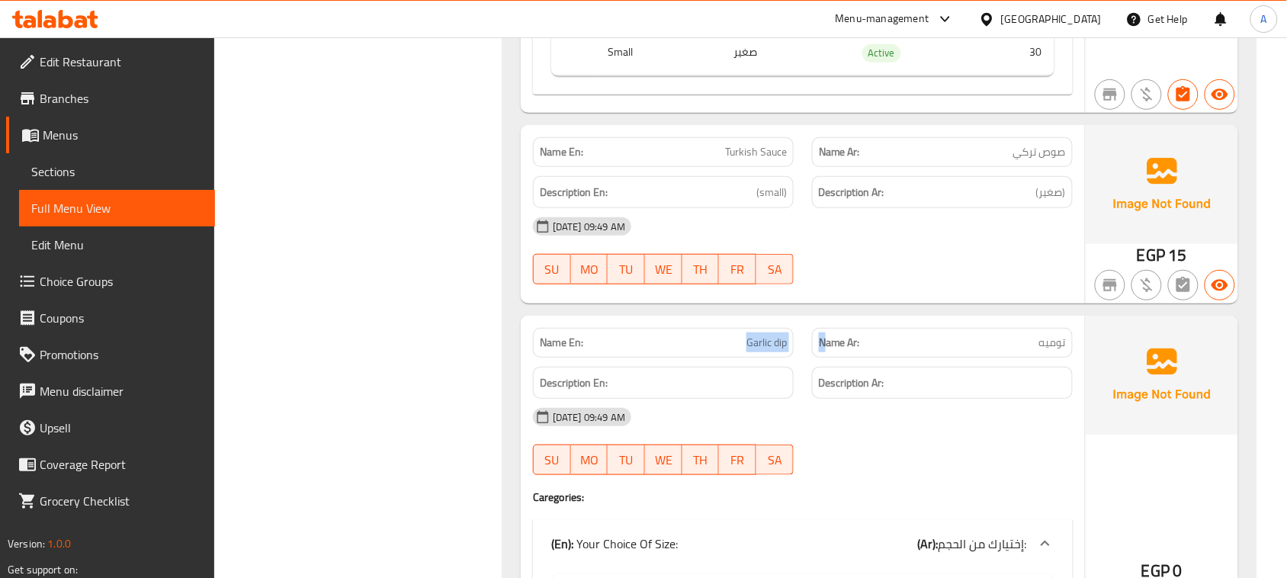
drag, startPoint x: 675, startPoint y: 355, endPoint x: 850, endPoint y: 374, distance: 176.5
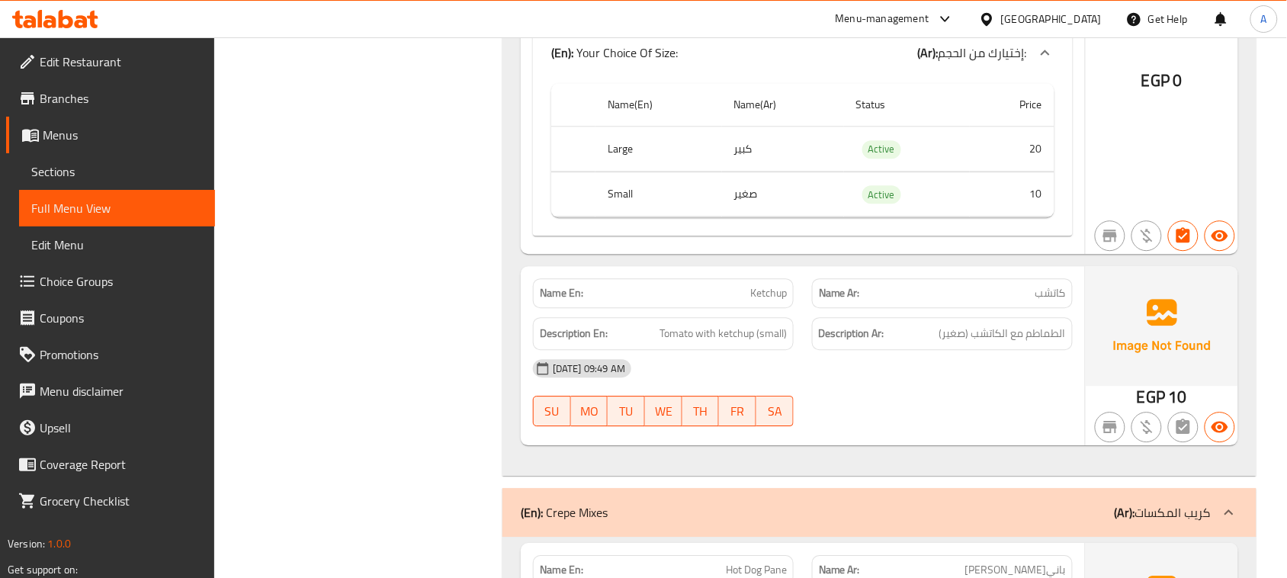
scroll to position [8007, 0]
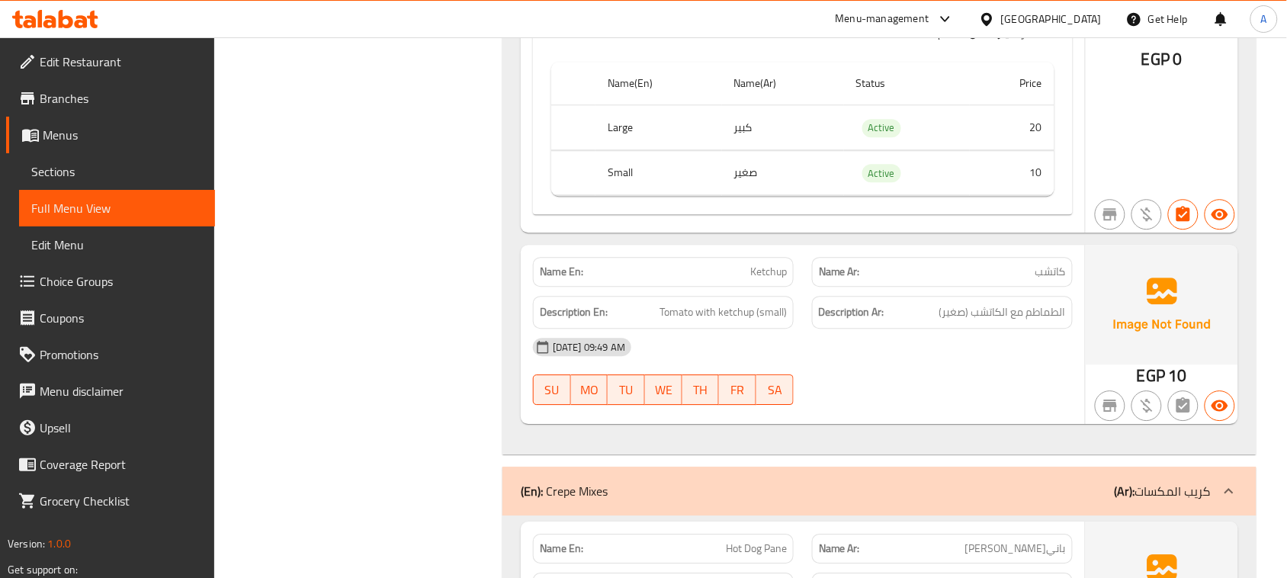
drag, startPoint x: 734, startPoint y: 298, endPoint x: 967, endPoint y: 355, distance: 240.2
click at [952, 361] on div "Name En: Ketchup Name Ar: كاتشب Description En: Tomato with ketchup (small) Des…" at bounding box center [803, 334] width 564 height 178
click at [972, 351] on div "[DATE] 09:49 AM" at bounding box center [803, 347] width 558 height 37
click at [965, 322] on span "الطماطم مع الكاتشب (صغير)" at bounding box center [1002, 312] width 127 height 19
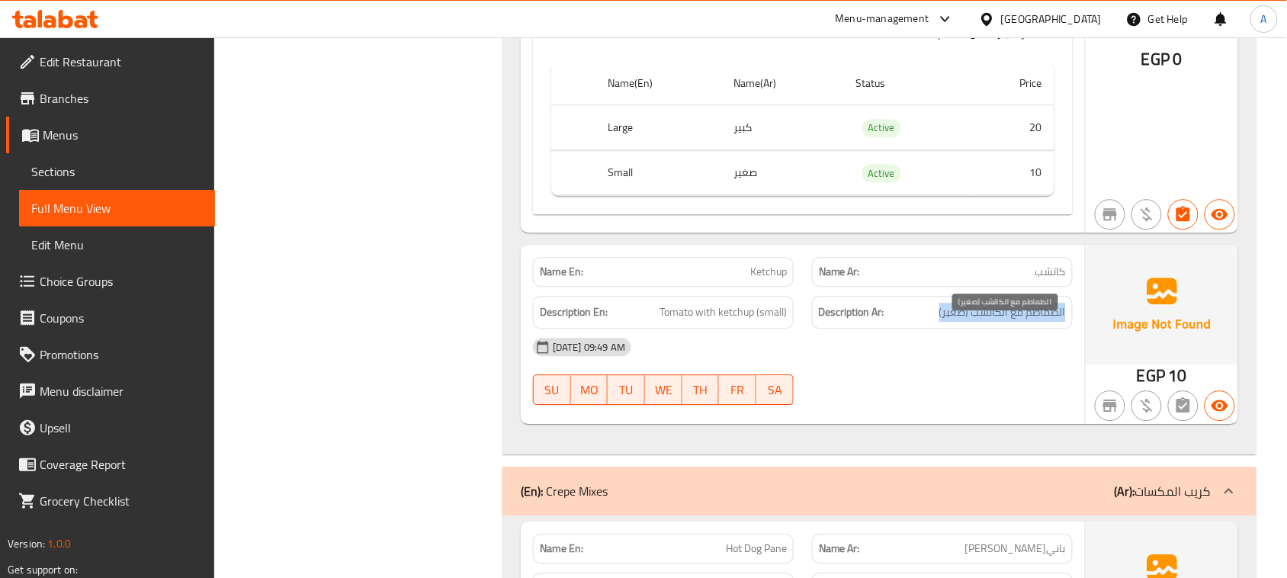
click at [965, 322] on span "الطماطم مع الكاتشب (صغير)" at bounding box center [1002, 312] width 127 height 19
click at [935, 391] on div "14-08-2025 09:49 AM SU MO TU WE TH FR SA" at bounding box center [803, 371] width 558 height 85
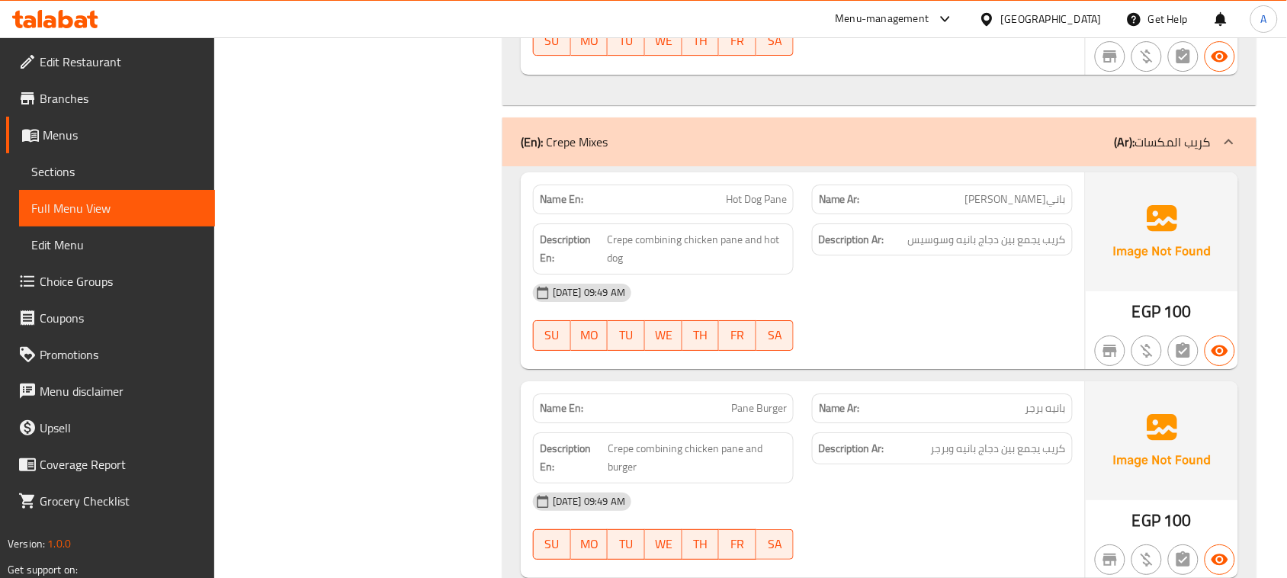
scroll to position [8388, 0]
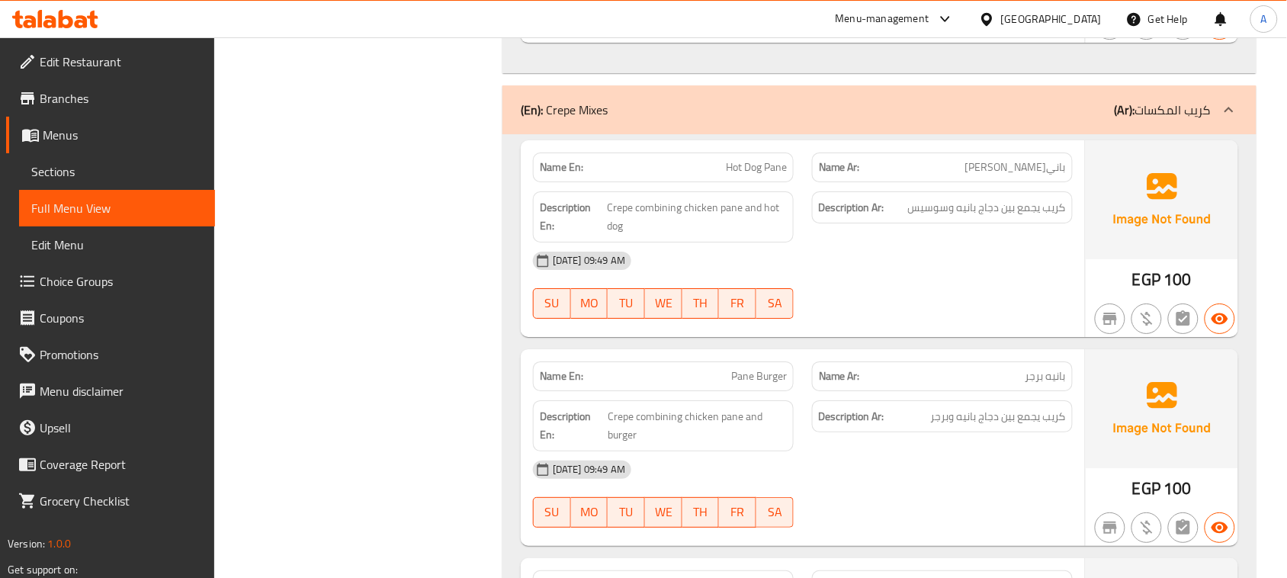
drag, startPoint x: 719, startPoint y: 183, endPoint x: 1076, endPoint y: 259, distance: 364.9
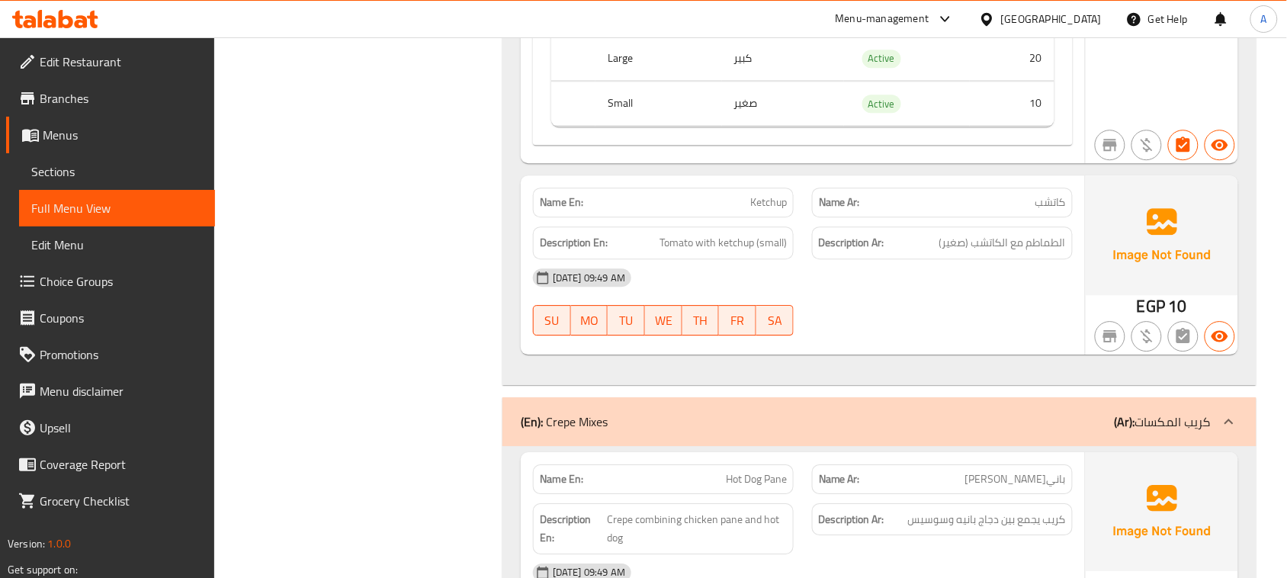
scroll to position [7911, 0]
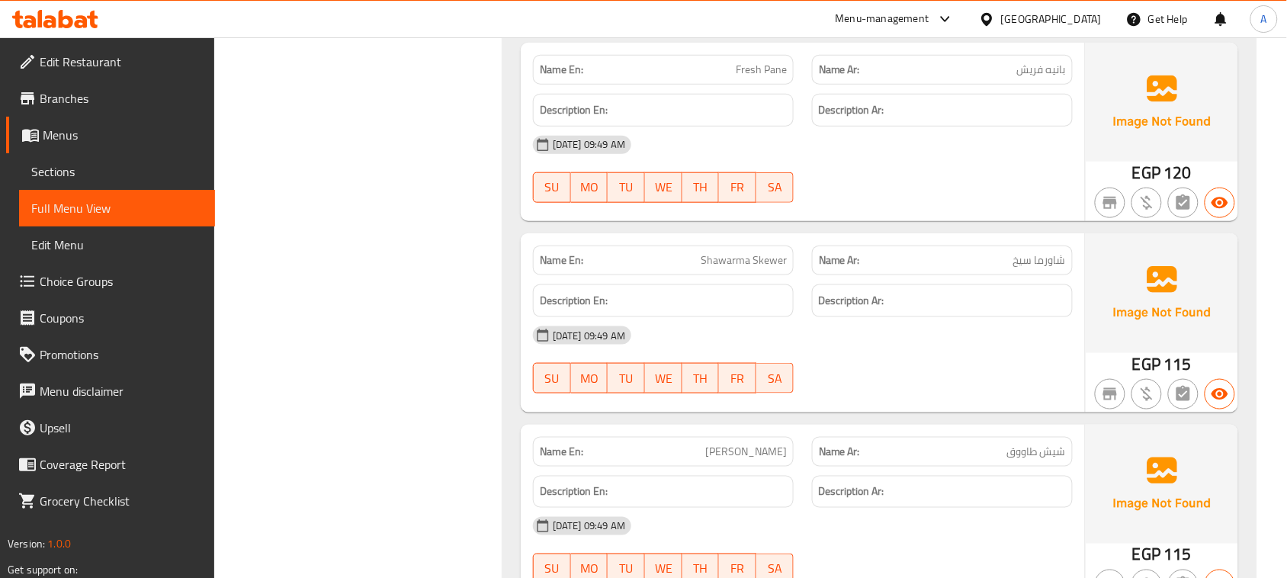
scroll to position [10936, 0]
